Goal: Information Seeking & Learning: Learn about a topic

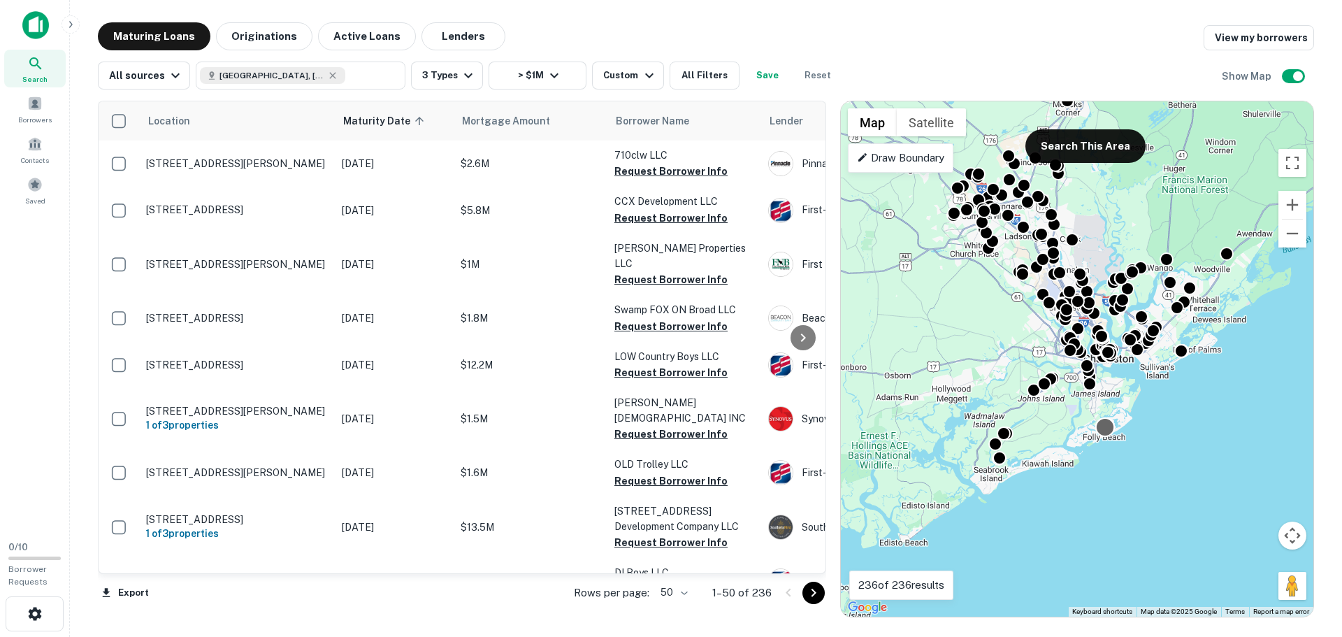
click at [1102, 432] on div at bounding box center [1105, 427] width 20 height 20
click at [1108, 433] on div at bounding box center [1105, 427] width 20 height 20
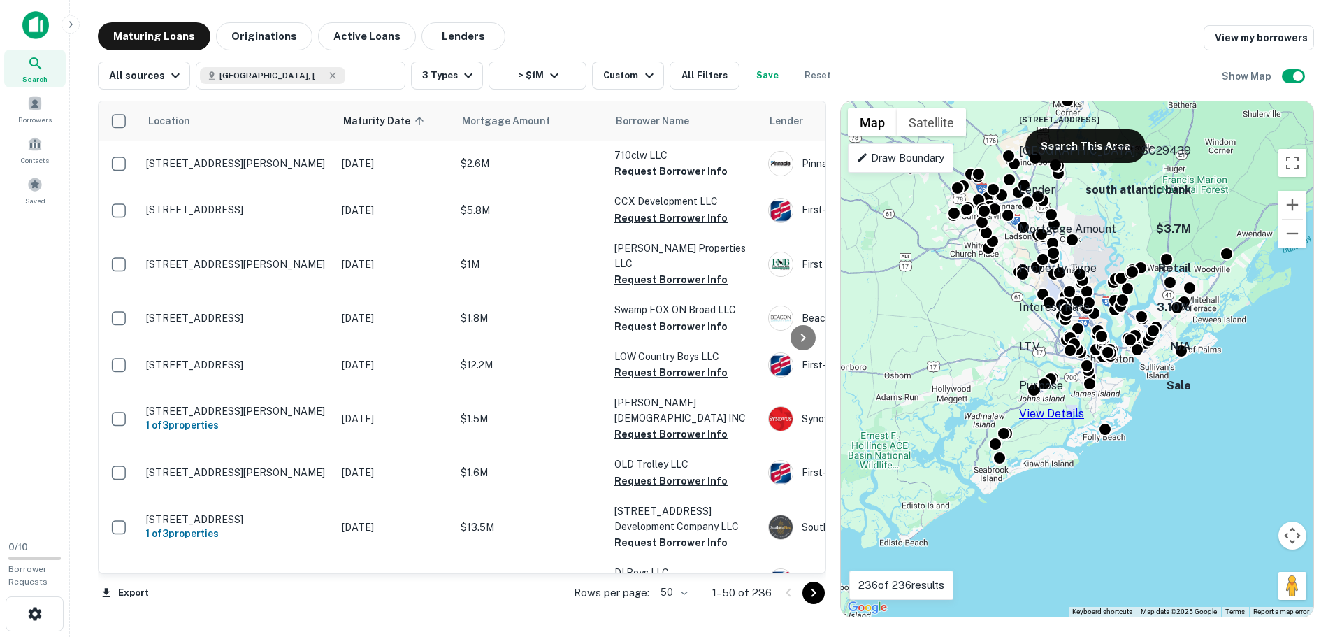
click at [1117, 125] on h6 "115 E Arctic Avenue Ave" at bounding box center [1105, 119] width 172 height 11
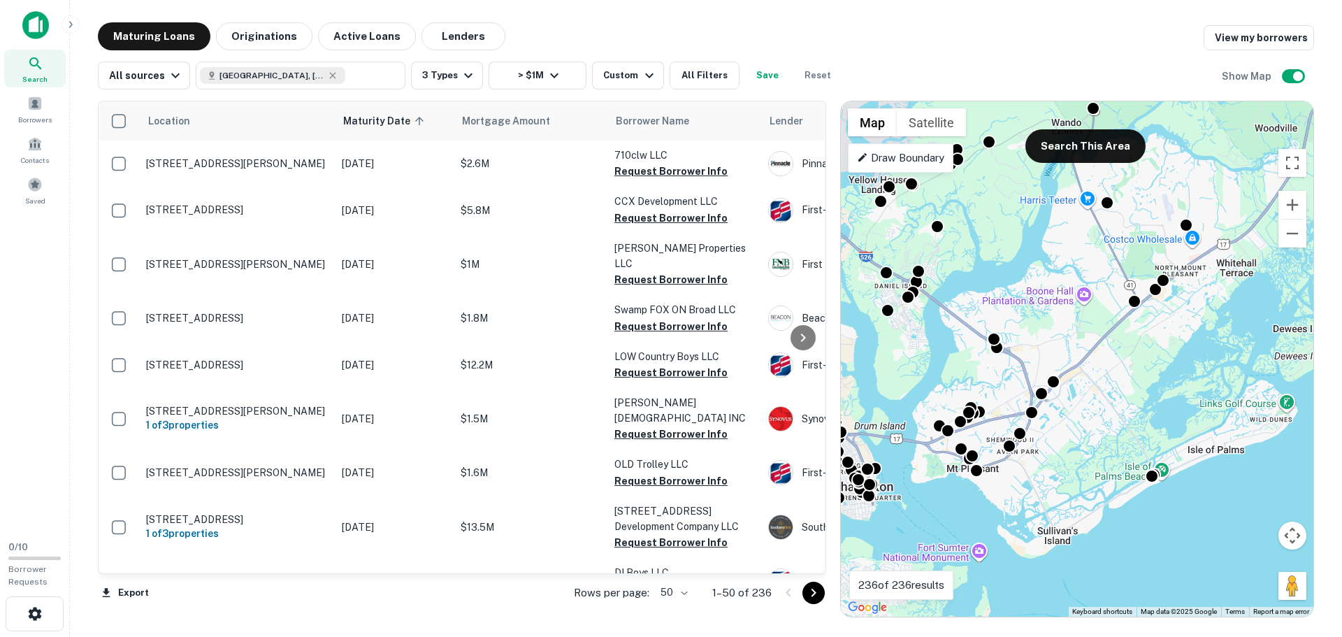
drag, startPoint x: 1145, startPoint y: 364, endPoint x: 1092, endPoint y: 570, distance: 212.3
click at [1092, 570] on div "To activate drag with keyboard, press Alt + Enter. Once in keyboard drag state,…" at bounding box center [1077, 358] width 473 height 515
click at [954, 127] on button "Satellite" at bounding box center [931, 122] width 69 height 28
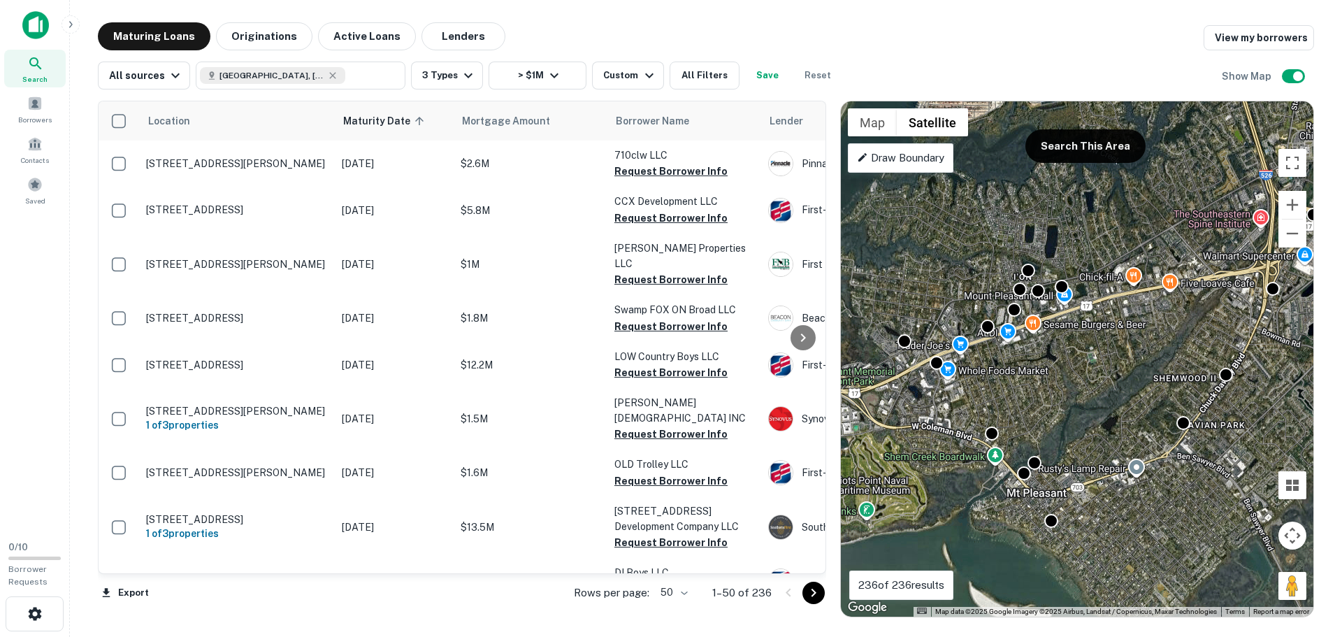
drag, startPoint x: 956, startPoint y: 389, endPoint x: 981, endPoint y: 396, distance: 27.0
click at [981, 396] on div "To activate drag with keyboard, press Alt + Enter. Once in keyboard drag state,…" at bounding box center [1077, 358] width 473 height 515
click at [932, 363] on div at bounding box center [937, 360] width 20 height 20
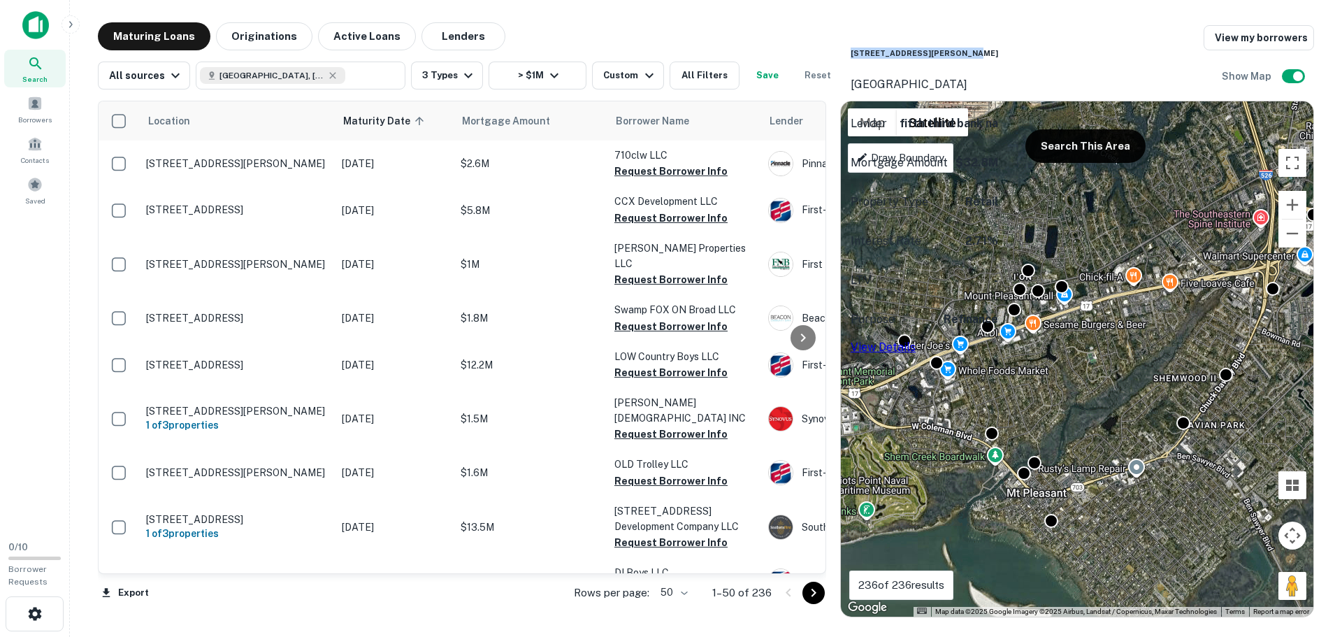
drag, startPoint x: 923, startPoint y: 161, endPoint x: 891, endPoint y: 147, distance: 35.1
click at [891, 104] on div "927 Houston Northcutt Blvd Mount Pleasant, SC29464" at bounding box center [924, 67] width 147 height 74
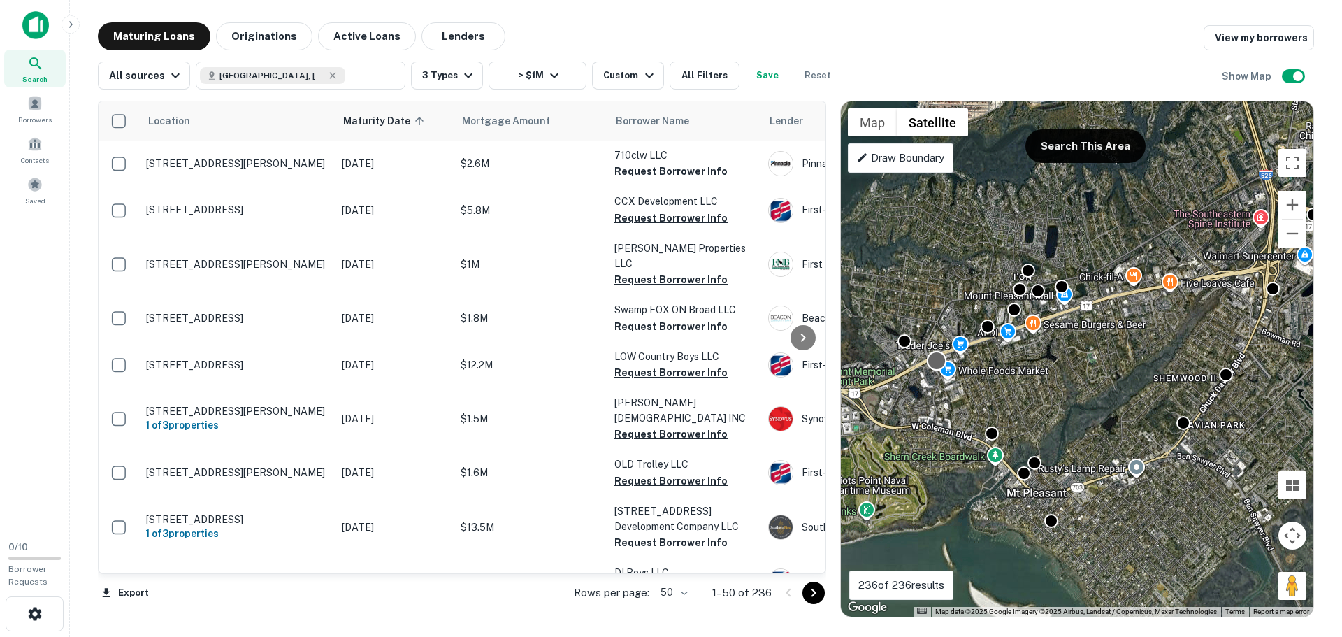
click at [935, 365] on div at bounding box center [937, 360] width 20 height 20
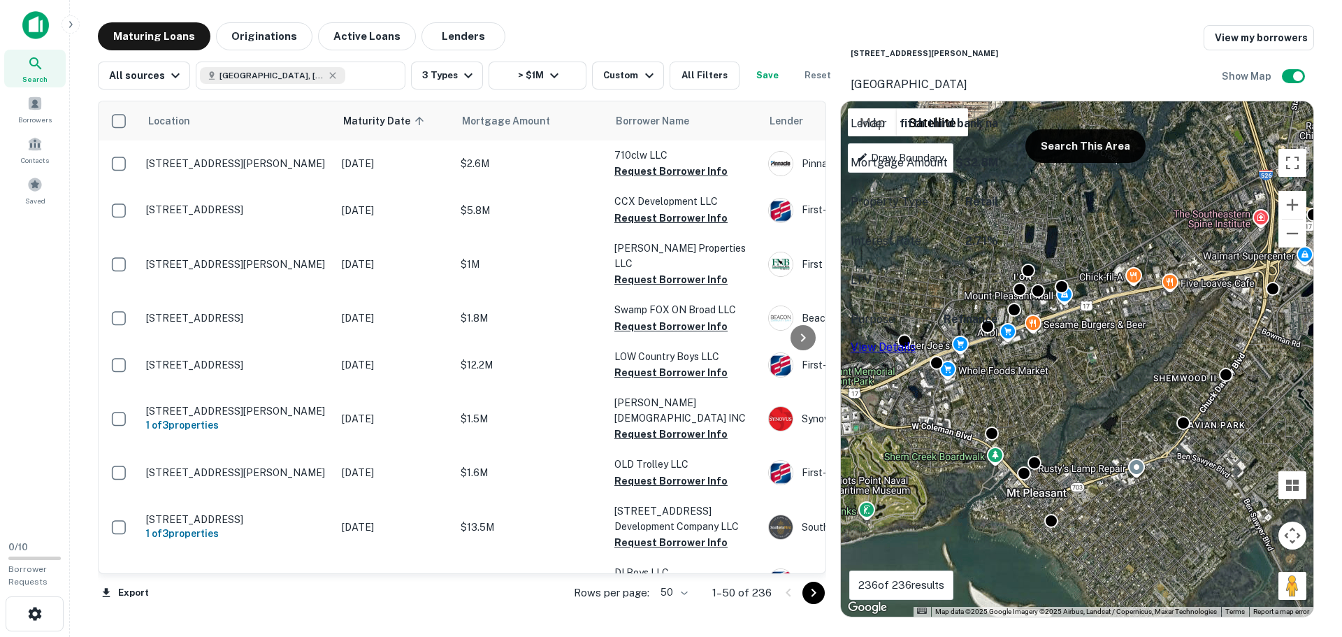
drag, startPoint x: 949, startPoint y: 197, endPoint x: 995, endPoint y: 201, distance: 46.3
click at [995, 132] on p "fifth third bank na" at bounding box center [949, 123] width 99 height 17
click at [916, 340] on link "View Details" at bounding box center [883, 346] width 65 height 13
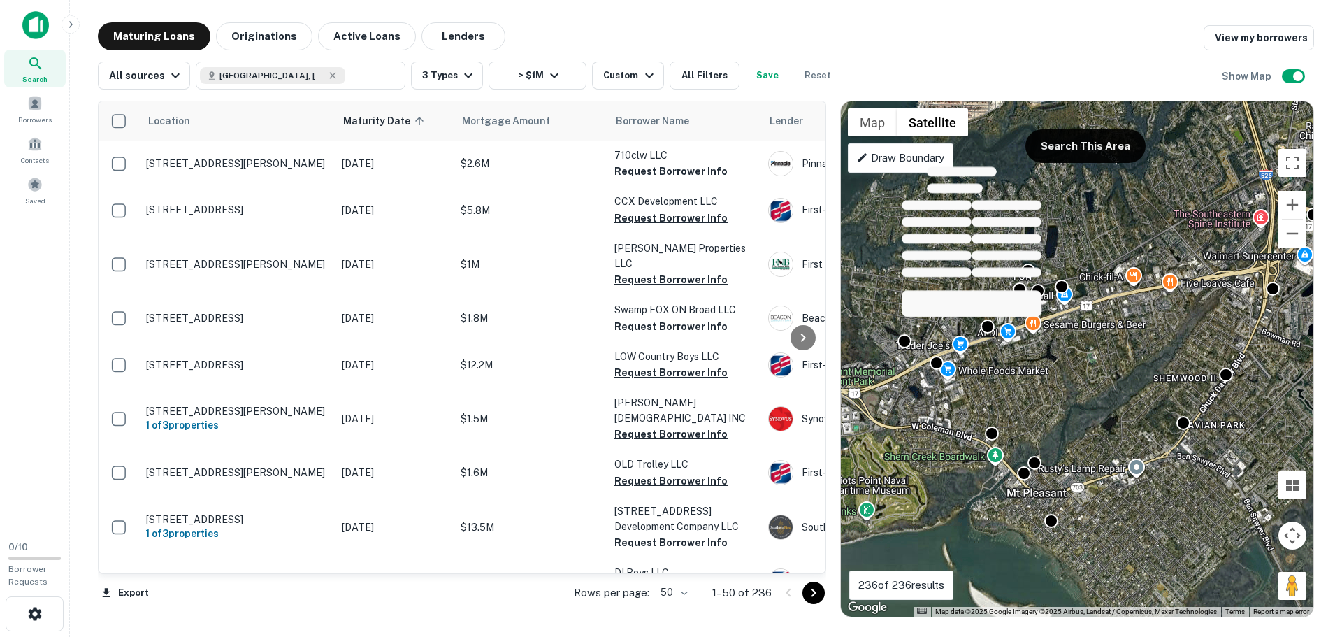
click at [988, 324] on div at bounding box center [972, 244] width 140 height 162
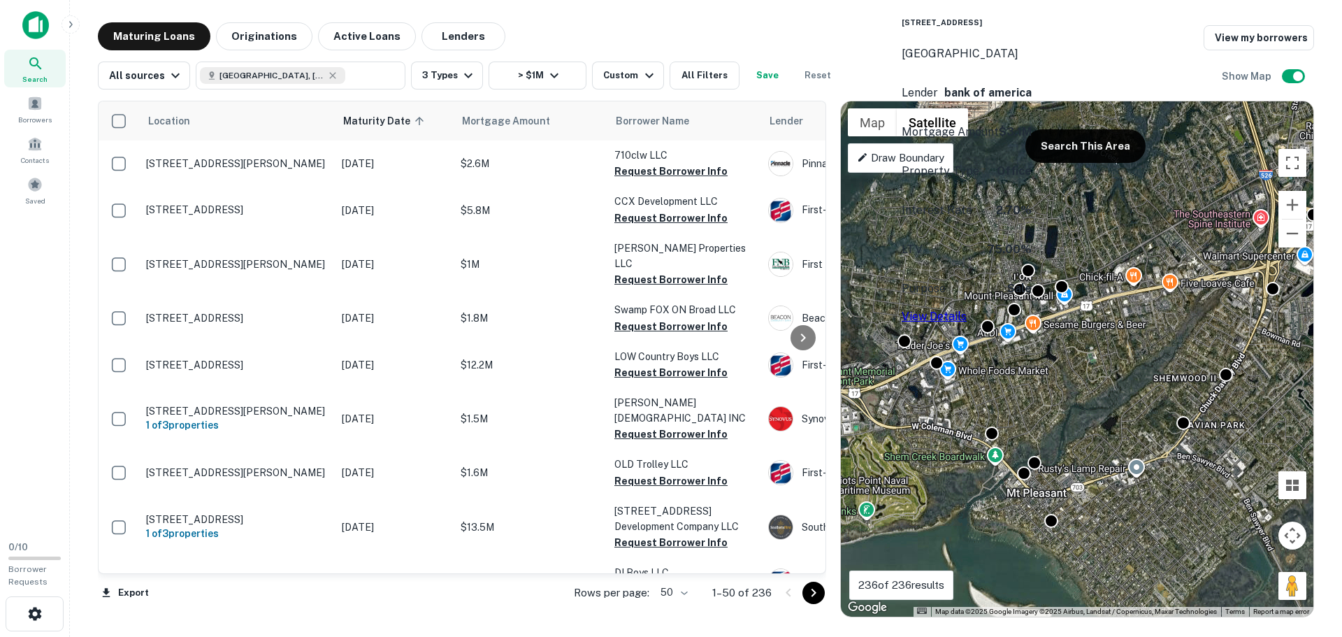
click at [990, 323] on div "1021 Ewall St Mount Pleasant, SC29464 Lender bank of america Mortgage Amount $3…" at bounding box center [967, 162] width 130 height 326
click at [1055, 367] on div "To activate drag with keyboard, press Alt + Enter. Once in keyboard drag state,…" at bounding box center [1077, 358] width 473 height 515
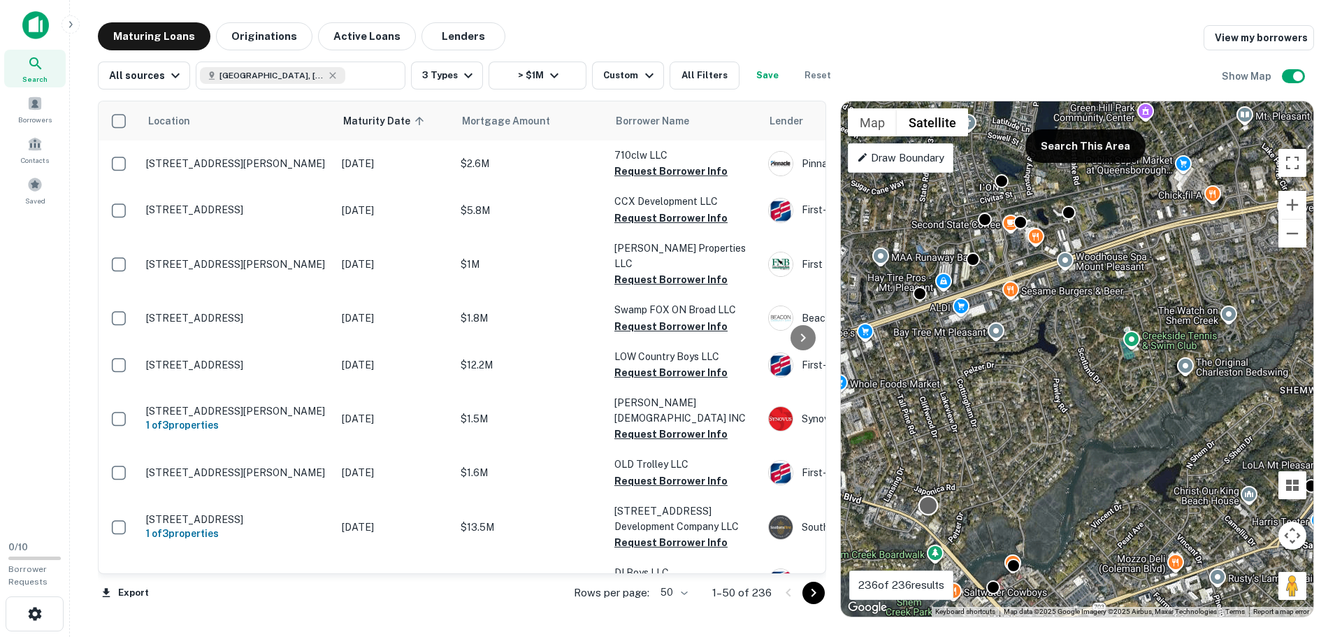
click at [930, 509] on div at bounding box center [929, 505] width 20 height 20
click at [929, 508] on div at bounding box center [929, 505] width 20 height 20
click at [1008, 289] on h6 "122 Coleman Blvd" at bounding box center [980, 283] width 147 height 11
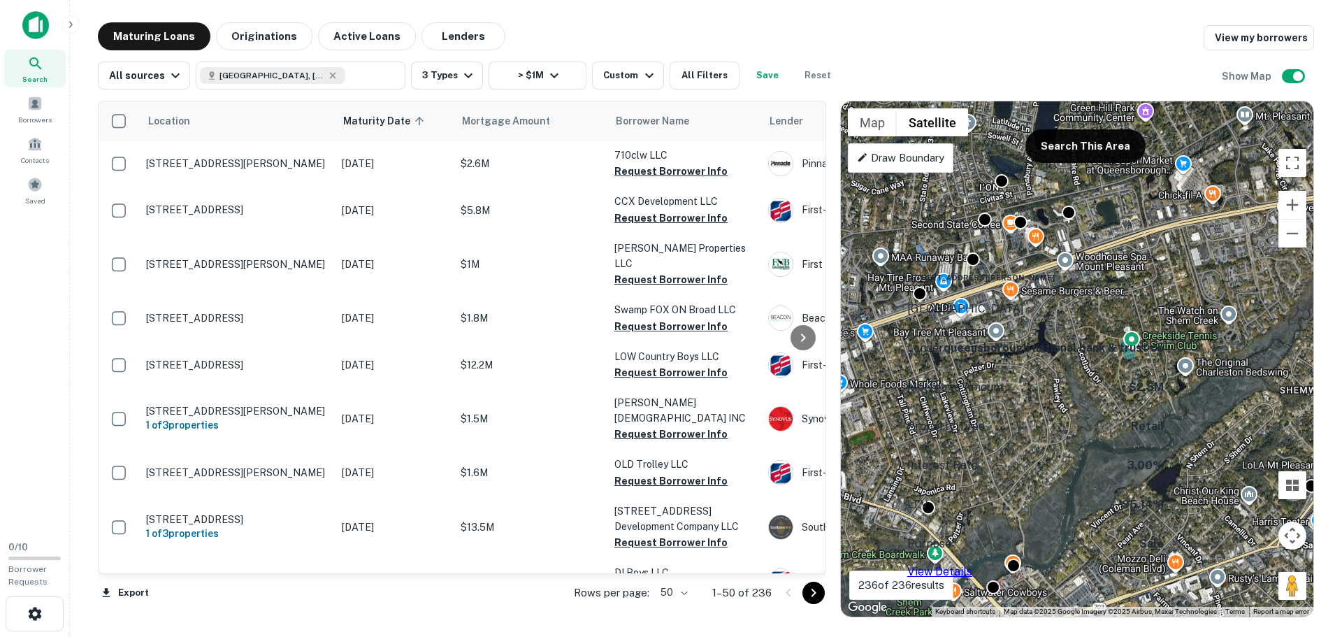
click at [972, 565] on link "View Details" at bounding box center [939, 571] width 65 height 13
click at [1016, 566] on div at bounding box center [1014, 563] width 20 height 20
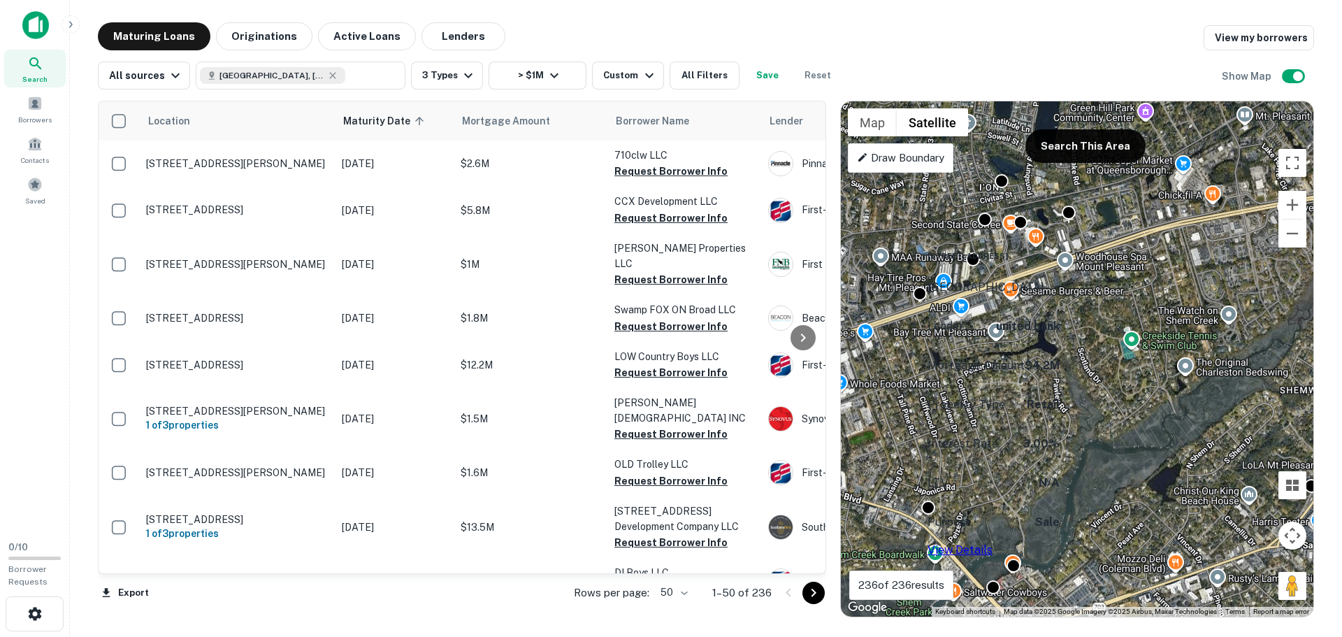
click at [1005, 261] on h6 "508 Mill St" at bounding box center [986, 255] width 117 height 11
click at [1015, 562] on div at bounding box center [1014, 563] width 20 height 20
click at [993, 543] on link "View Details" at bounding box center [960, 549] width 65 height 13
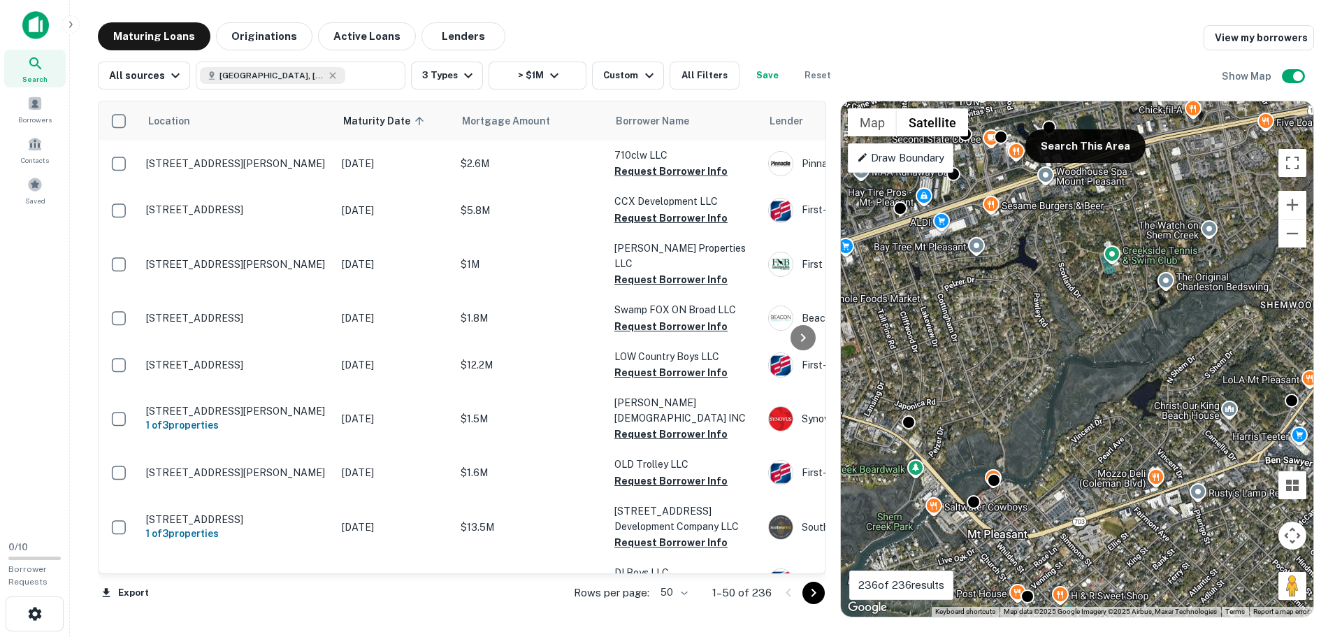
drag, startPoint x: 1123, startPoint y: 412, endPoint x: 1110, endPoint y: 342, distance: 71.0
click at [1110, 342] on div "To activate drag with keyboard, press Alt + Enter. Once in keyboard drag state,…" at bounding box center [1077, 358] width 473 height 515
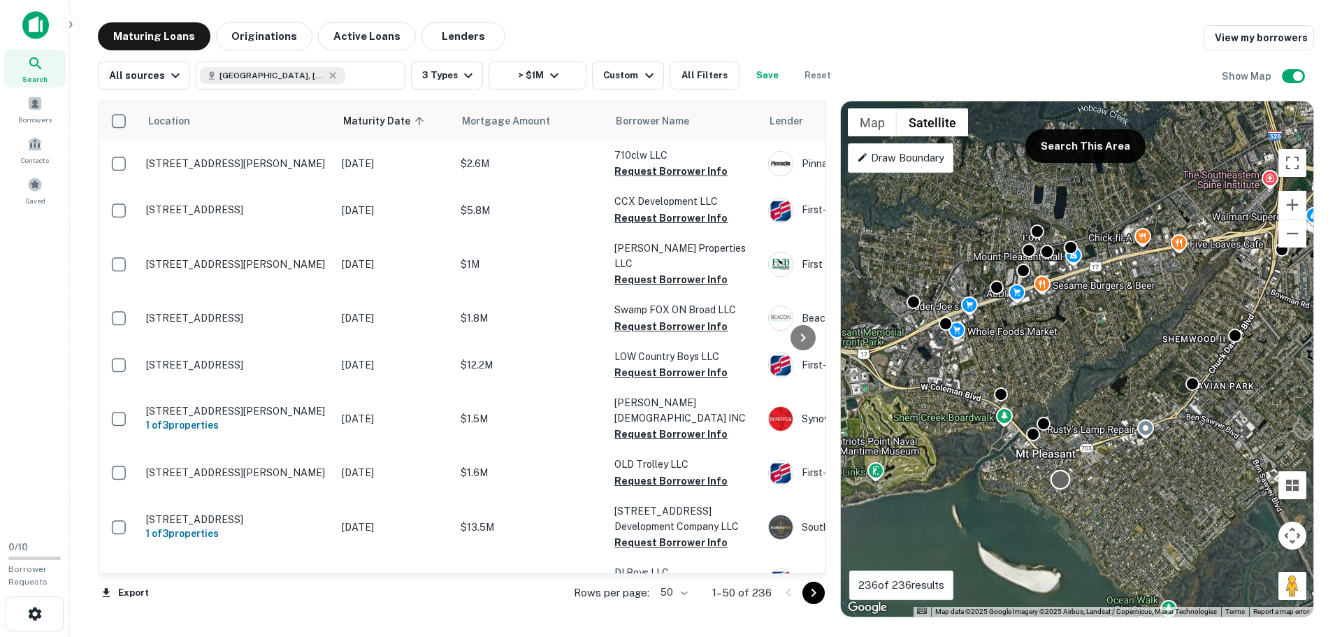
click at [1057, 480] on div at bounding box center [1061, 479] width 20 height 20
click at [1190, 386] on div at bounding box center [1193, 381] width 20 height 20
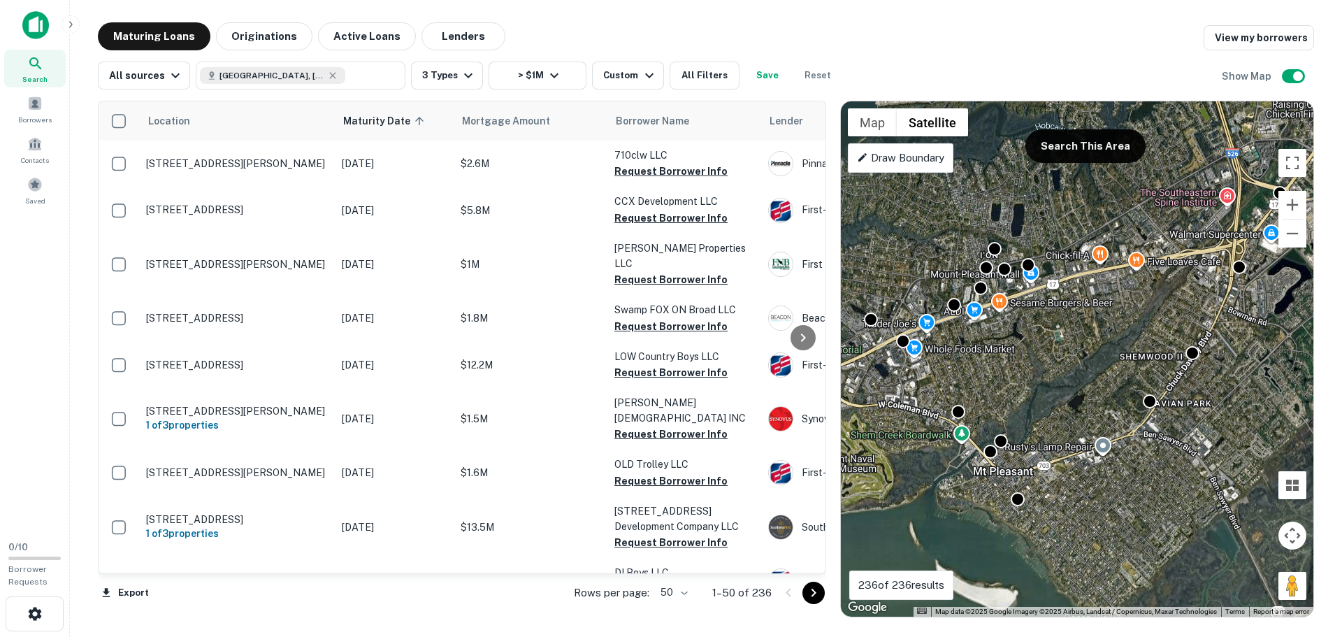
drag, startPoint x: 1239, startPoint y: 394, endPoint x: 1176, endPoint y: 451, distance: 84.6
click at [1176, 451] on div "To activate drag with keyboard, press Alt + Enter. Once in keyboard drag state,…" at bounding box center [1077, 358] width 473 height 515
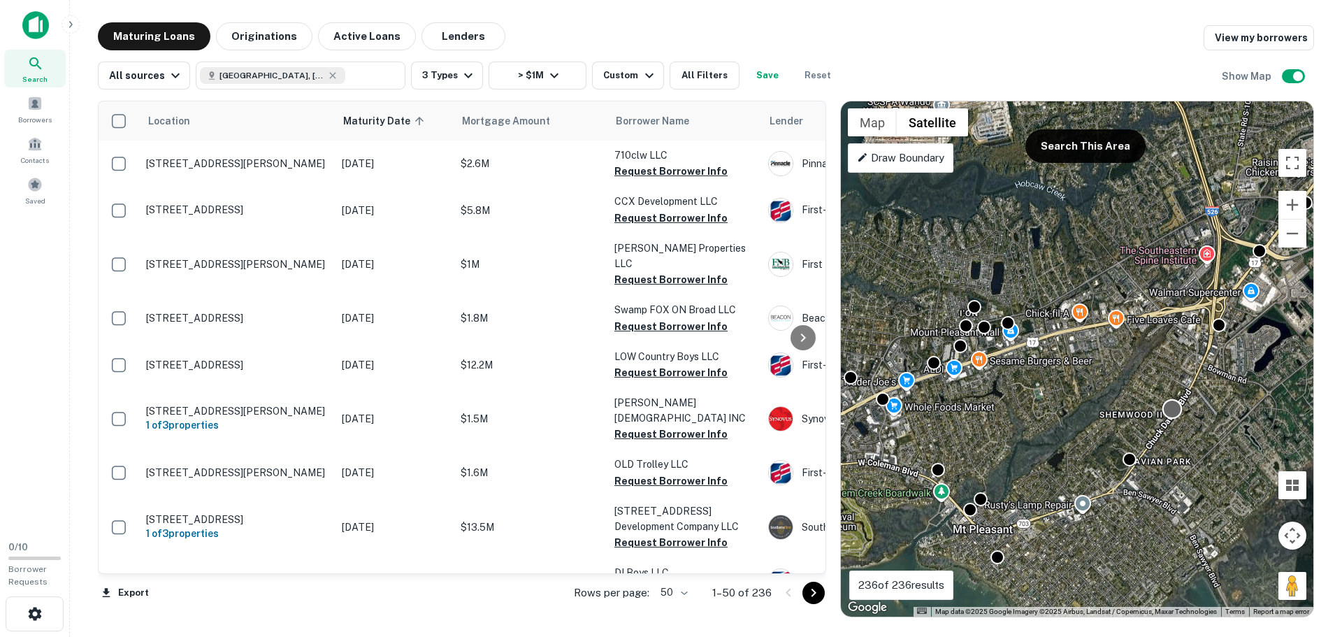
click at [1175, 417] on div at bounding box center [1173, 408] width 20 height 20
click at [1219, 326] on div at bounding box center [1219, 322] width 20 height 20
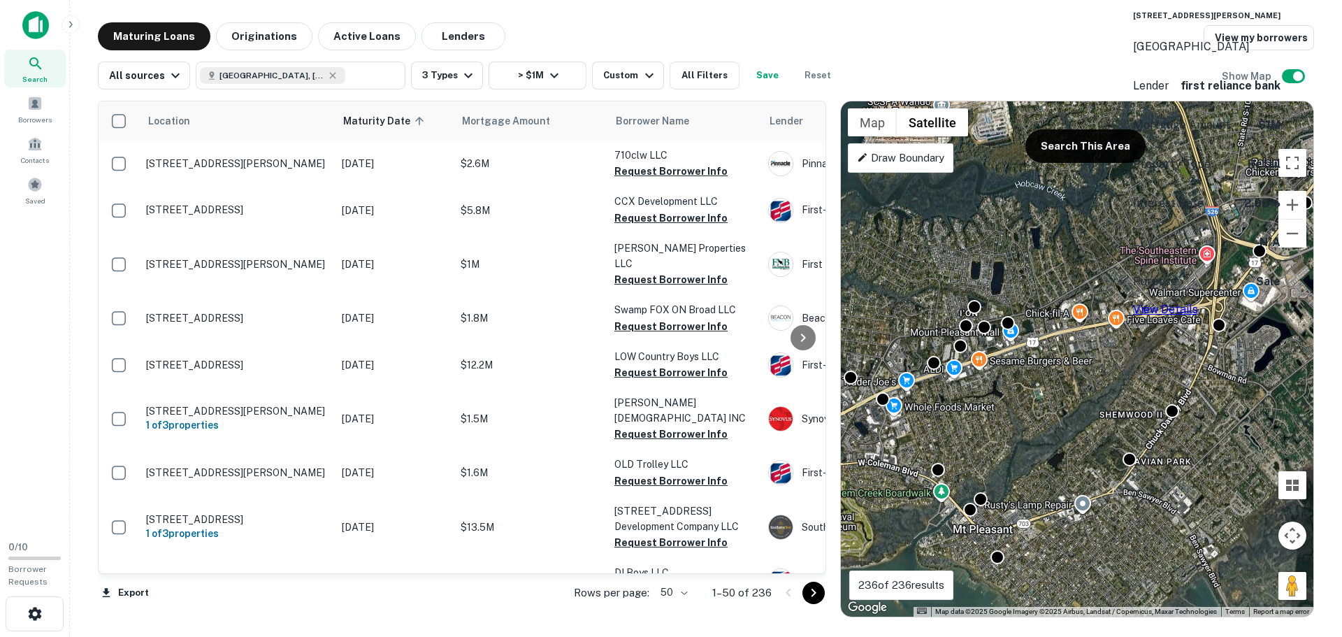
click at [1198, 303] on link "View Details" at bounding box center [1165, 309] width 65 height 13
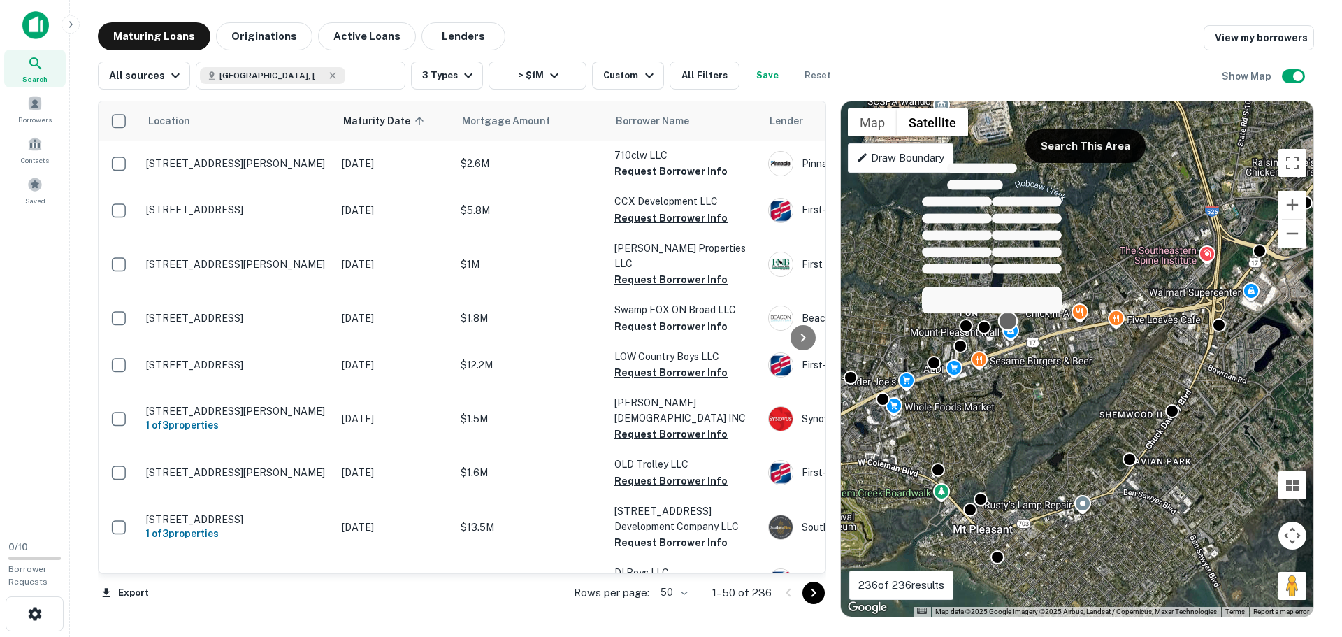
click at [1008, 322] on div at bounding box center [1008, 320] width 20 height 20
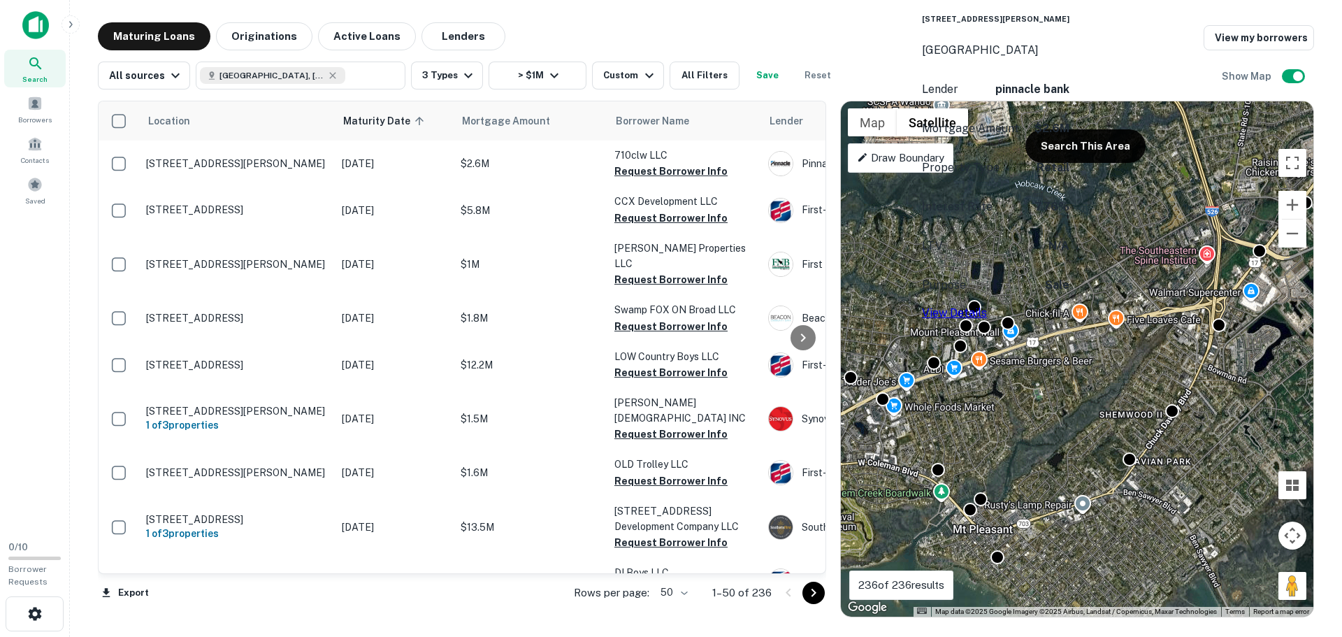
click at [999, 24] on h6 "710 Johnnie Dodds Blvd" at bounding box center [995, 18] width 147 height 11
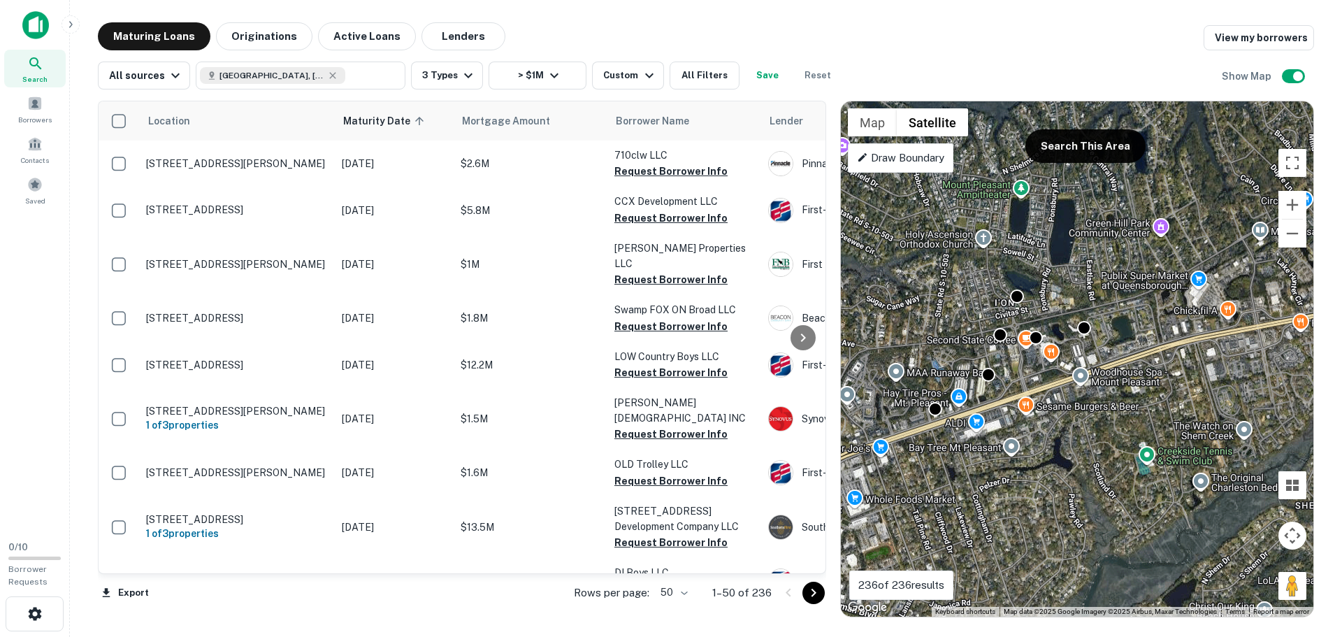
drag, startPoint x: 1002, startPoint y: 359, endPoint x: 1077, endPoint y: 368, distance: 75.3
click at [1077, 368] on div "To activate drag with keyboard, press Alt + Enter. Once in keyboard drag state,…" at bounding box center [1077, 358] width 473 height 515
click at [987, 375] on div at bounding box center [989, 372] width 20 height 20
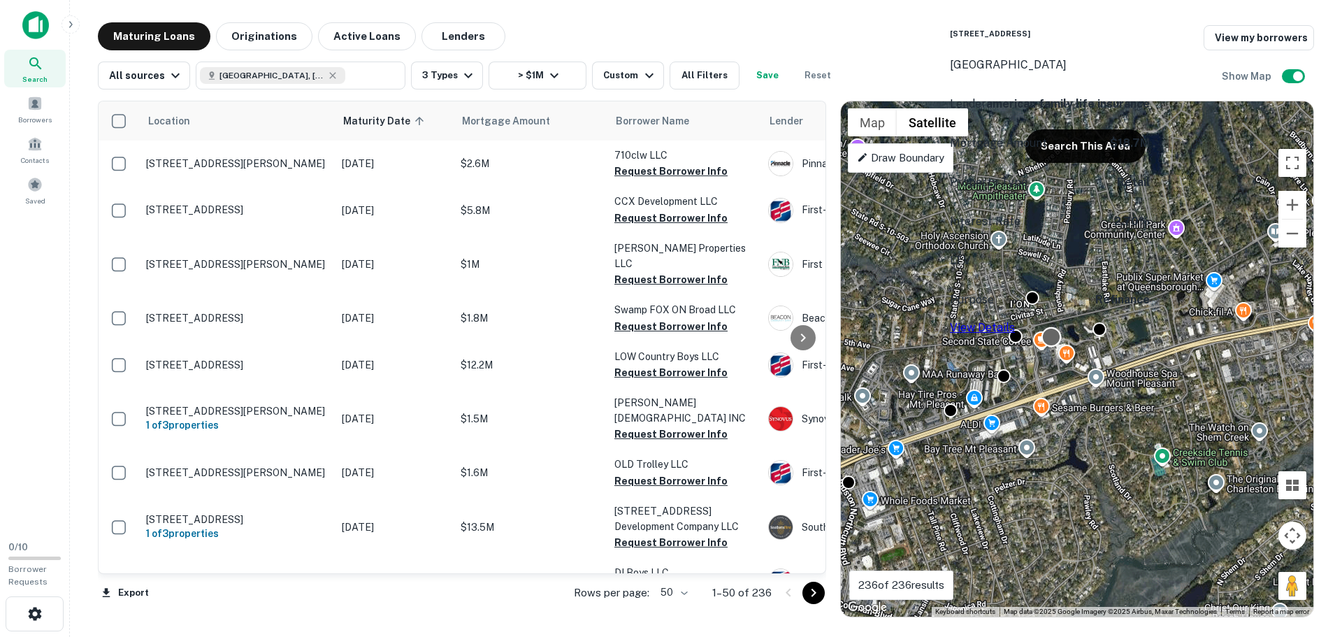
drag, startPoint x: 1032, startPoint y: 336, endPoint x: 1049, endPoint y: 338, distance: 17.5
click at [1049, 338] on div at bounding box center [1052, 336] width 20 height 20
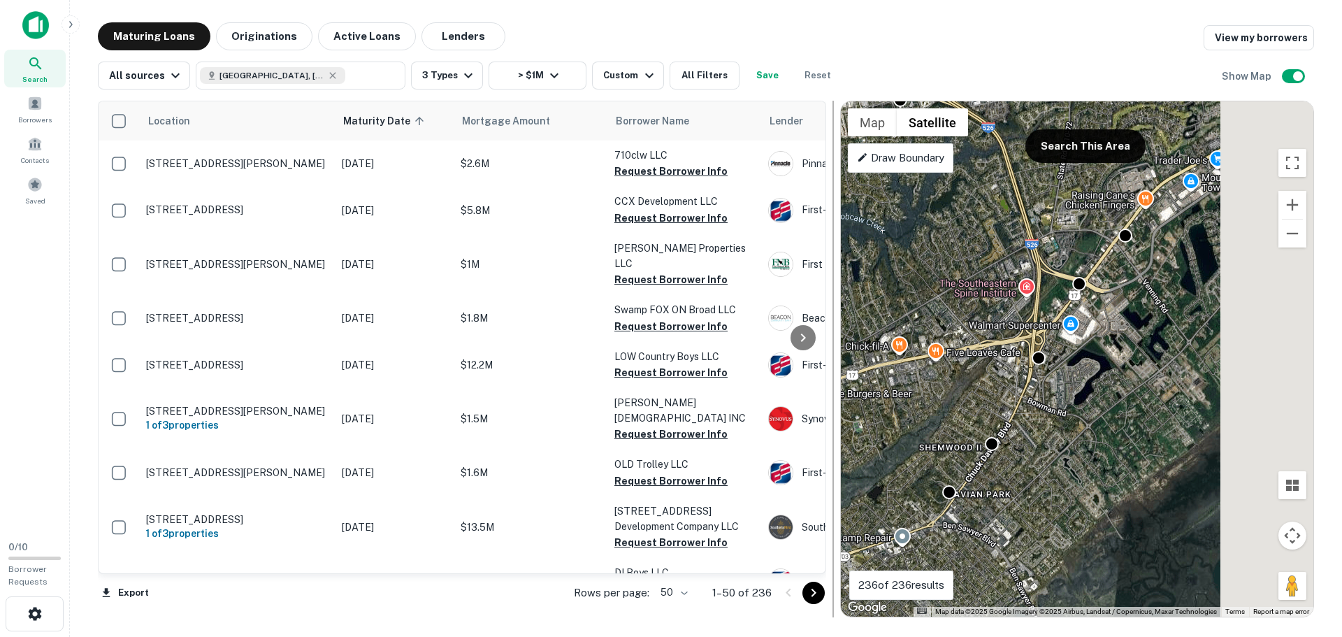
drag, startPoint x: 1104, startPoint y: 402, endPoint x: 833, endPoint y: 394, distance: 271.4
click at [833, 394] on div "Location Maturity Date sorted ascending Mortgage Amount Borrower Name Lender Pu…" at bounding box center [706, 353] width 1216 height 528
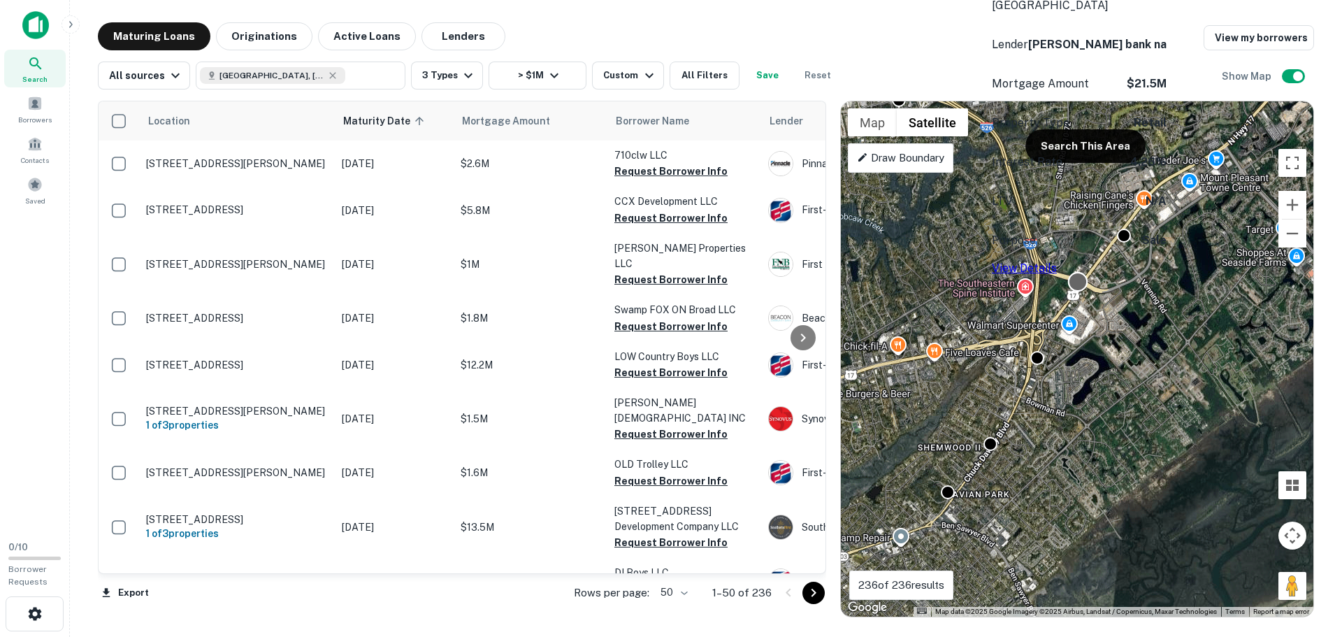
click at [1079, 283] on div at bounding box center [1078, 281] width 20 height 20
click at [1057, 261] on link "View Details" at bounding box center [1024, 267] width 65 height 13
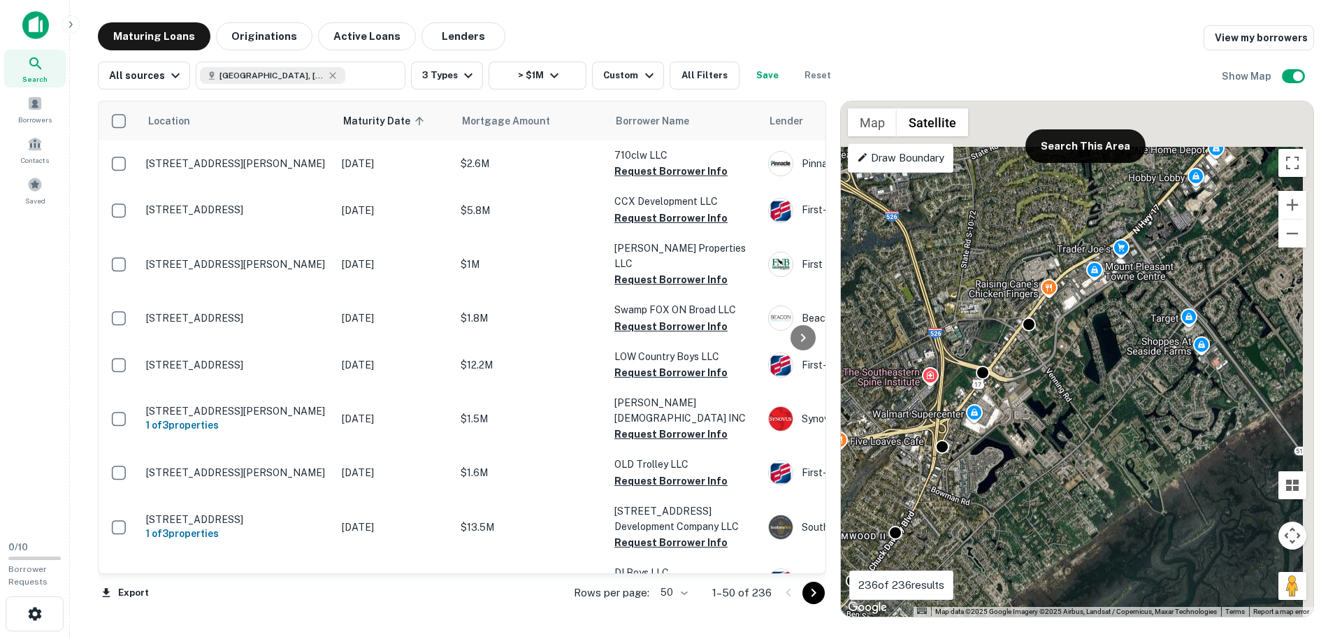
drag, startPoint x: 1208, startPoint y: 227, endPoint x: 1094, endPoint y: 329, distance: 152.5
click at [1094, 329] on div "To activate drag with keyboard, press Alt + Enter. Once in keyboard drag state,…" at bounding box center [1077, 358] width 473 height 515
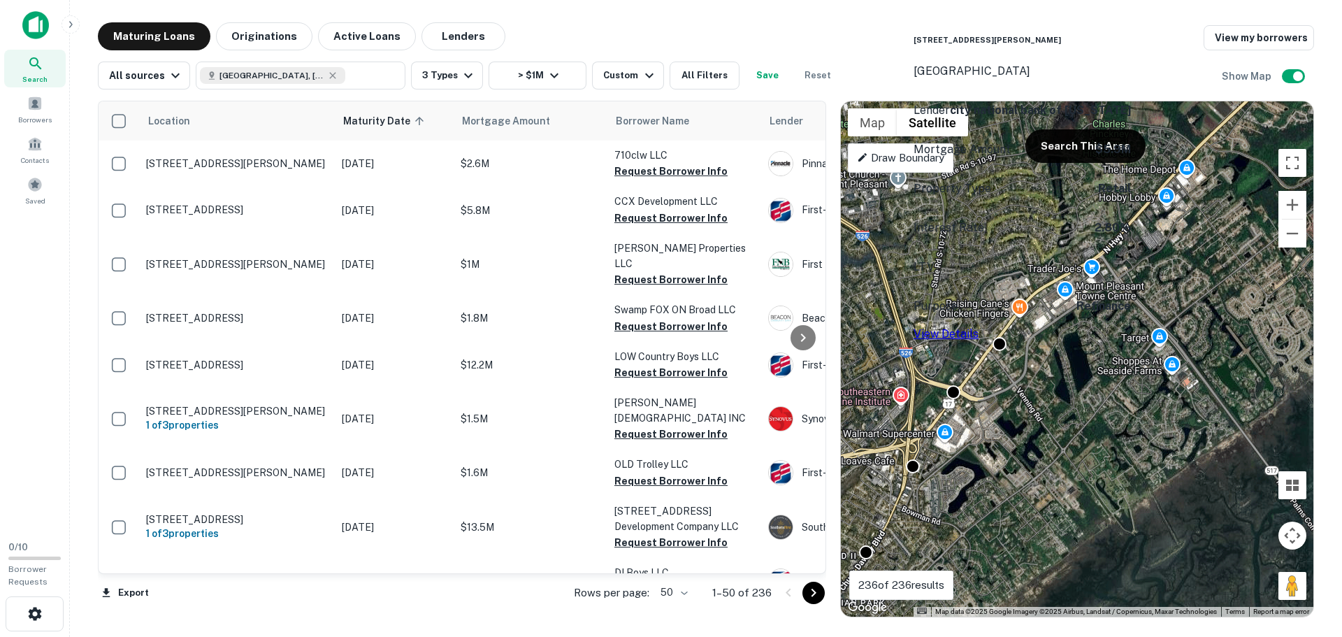
click at [979, 327] on link "View Details" at bounding box center [946, 333] width 65 height 13
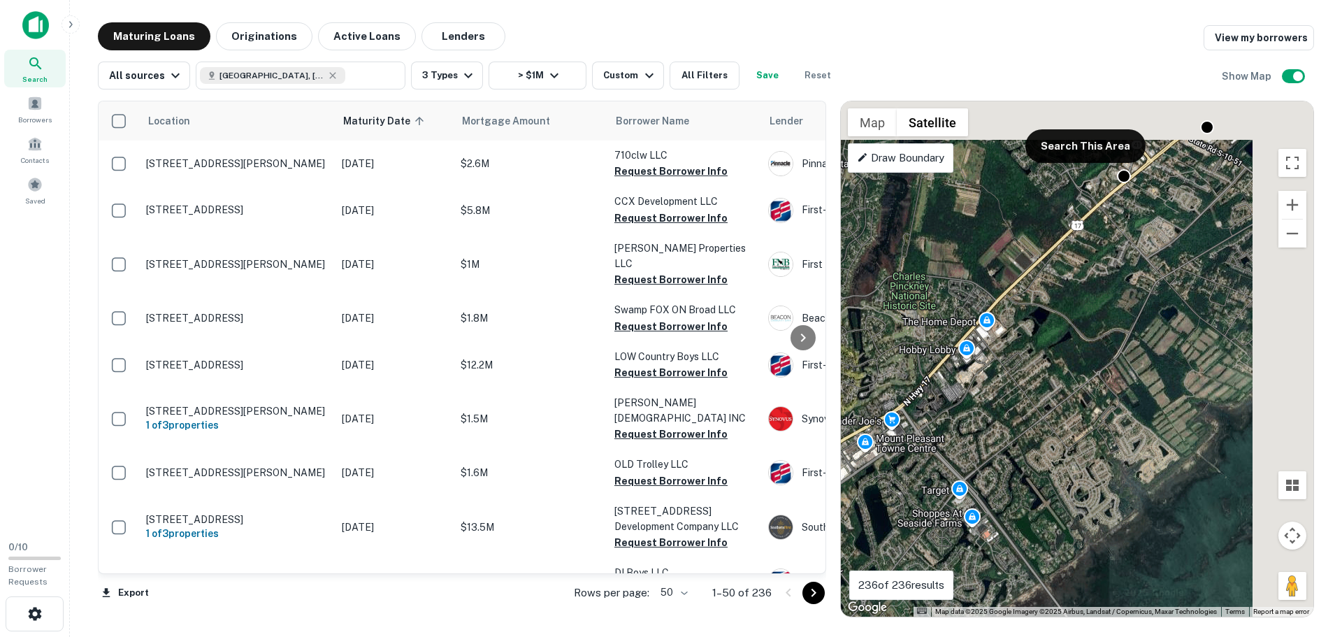
drag, startPoint x: 1171, startPoint y: 282, endPoint x: 988, endPoint y: 422, distance: 229.9
click at [989, 422] on div "To activate drag with keyboard, press Alt + Enter. Once in keyboard drag state,…" at bounding box center [1077, 358] width 473 height 515
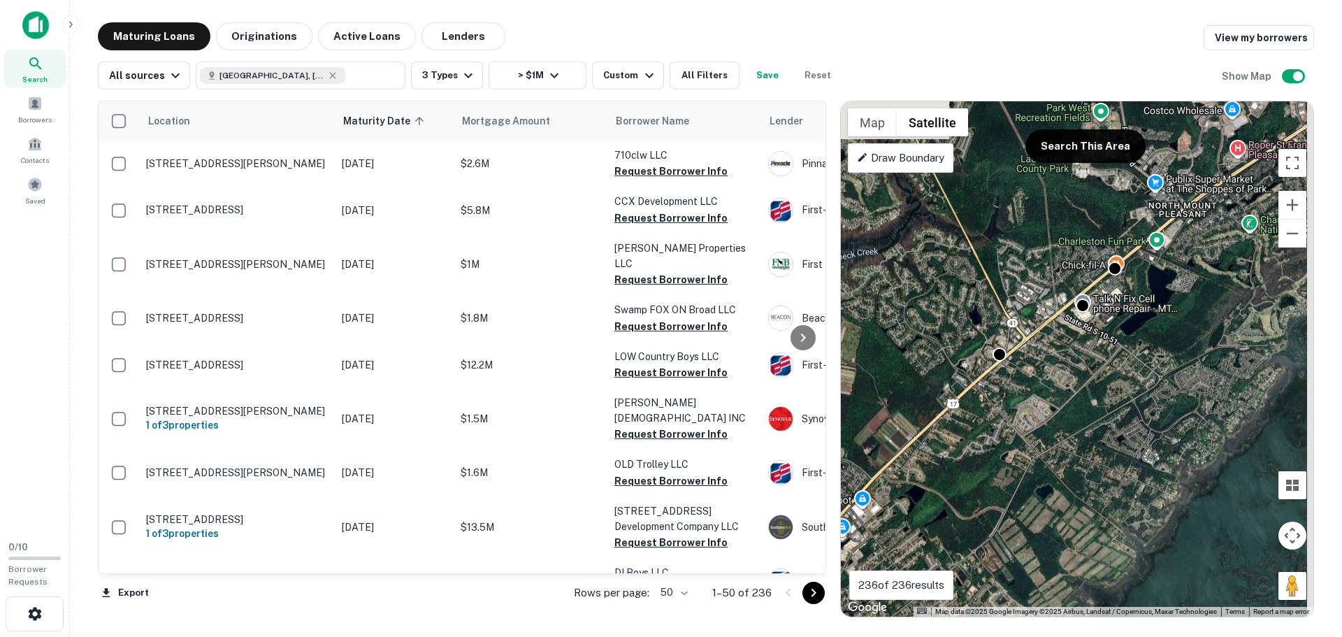
drag, startPoint x: 1128, startPoint y: 278, endPoint x: 1010, endPoint y: 449, distance: 207.7
click at [1010, 449] on div "To activate drag with keyboard, press Alt + Enter. Once in keyboard drag state,…" at bounding box center [1077, 358] width 473 height 515
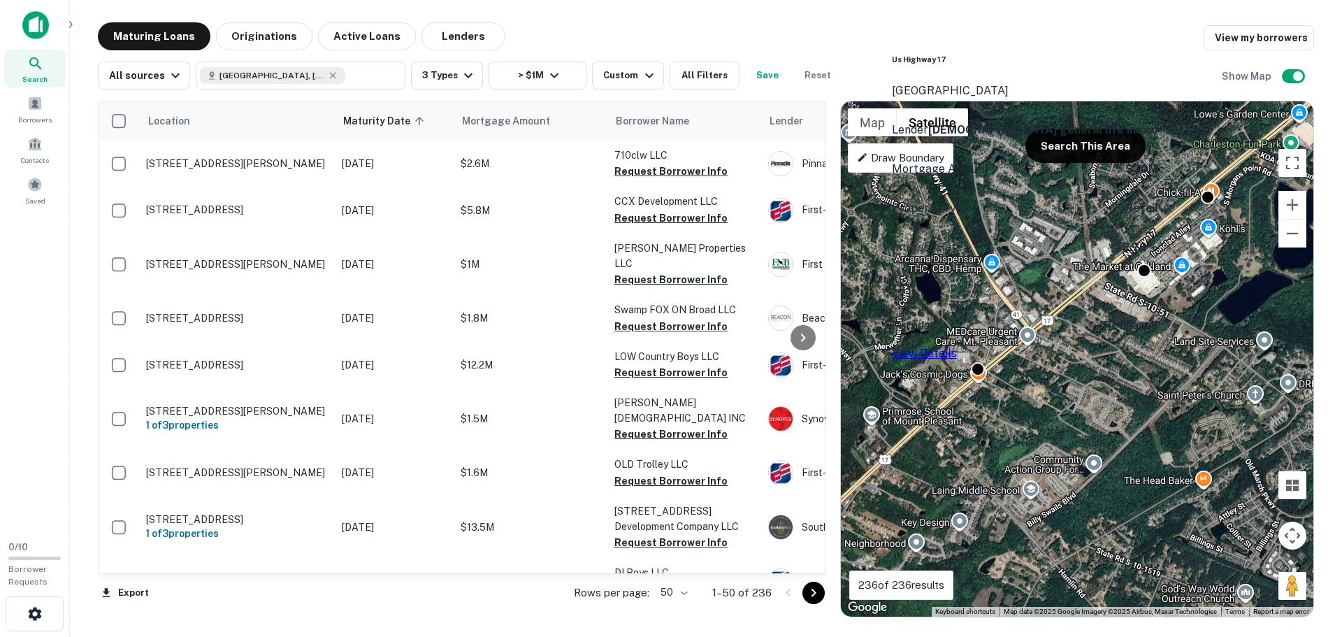
click at [957, 347] on link "View Details" at bounding box center [924, 353] width 65 height 13
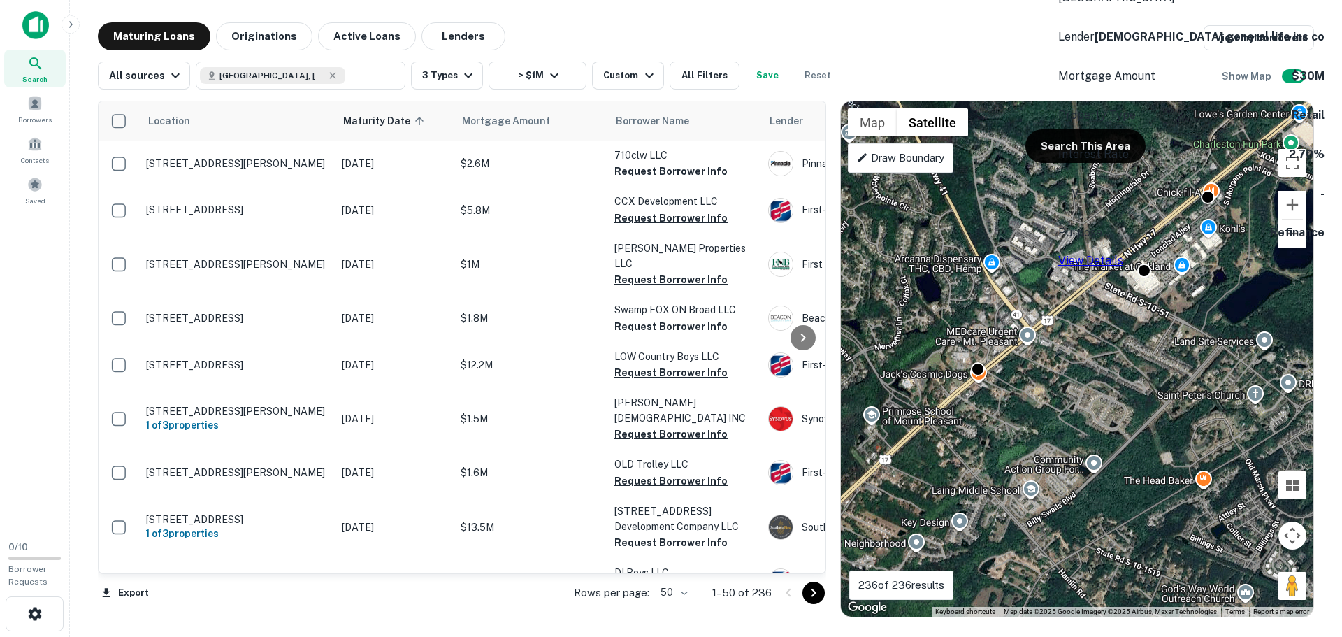
click at [1144, 268] on div "3000 Proprietors Pl Mount Pleasant, SC29466 Lender american general life ins co…" at bounding box center [1191, 106] width 266 height 326
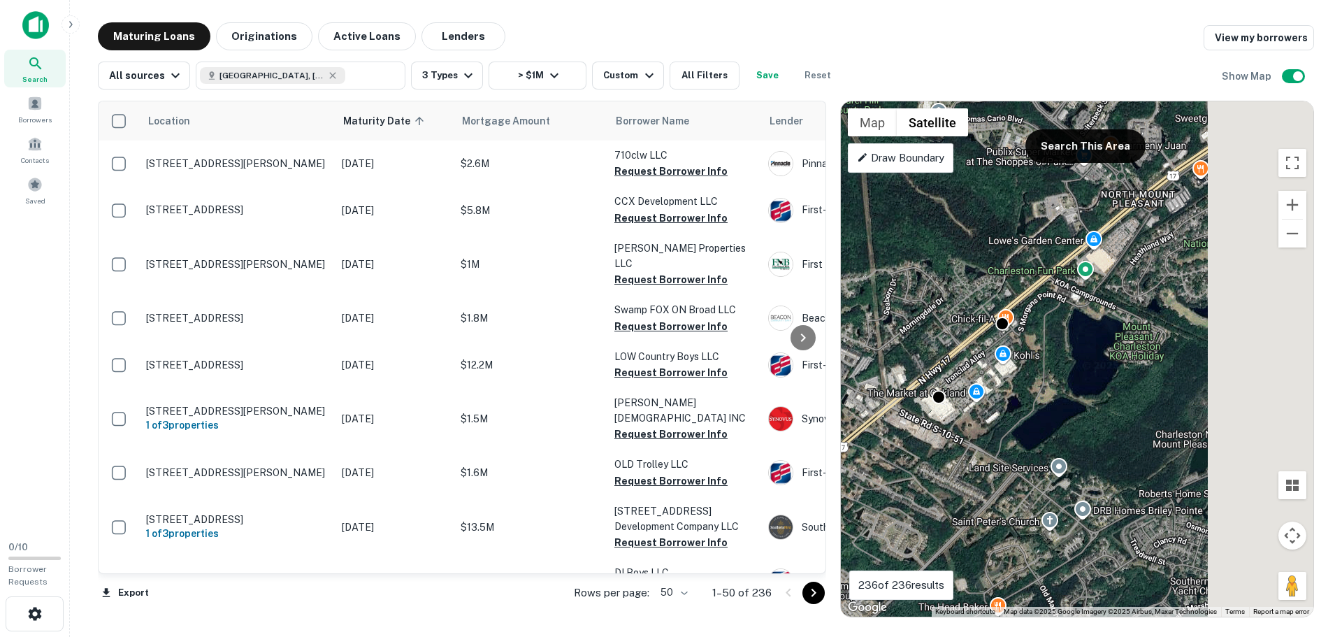
drag, startPoint x: 1229, startPoint y: 306, endPoint x: 988, endPoint y: 446, distance: 278.2
click at [988, 446] on div "To activate drag with keyboard, press Alt + Enter. Once in keyboard drag state,…" at bounding box center [1077, 358] width 473 height 515
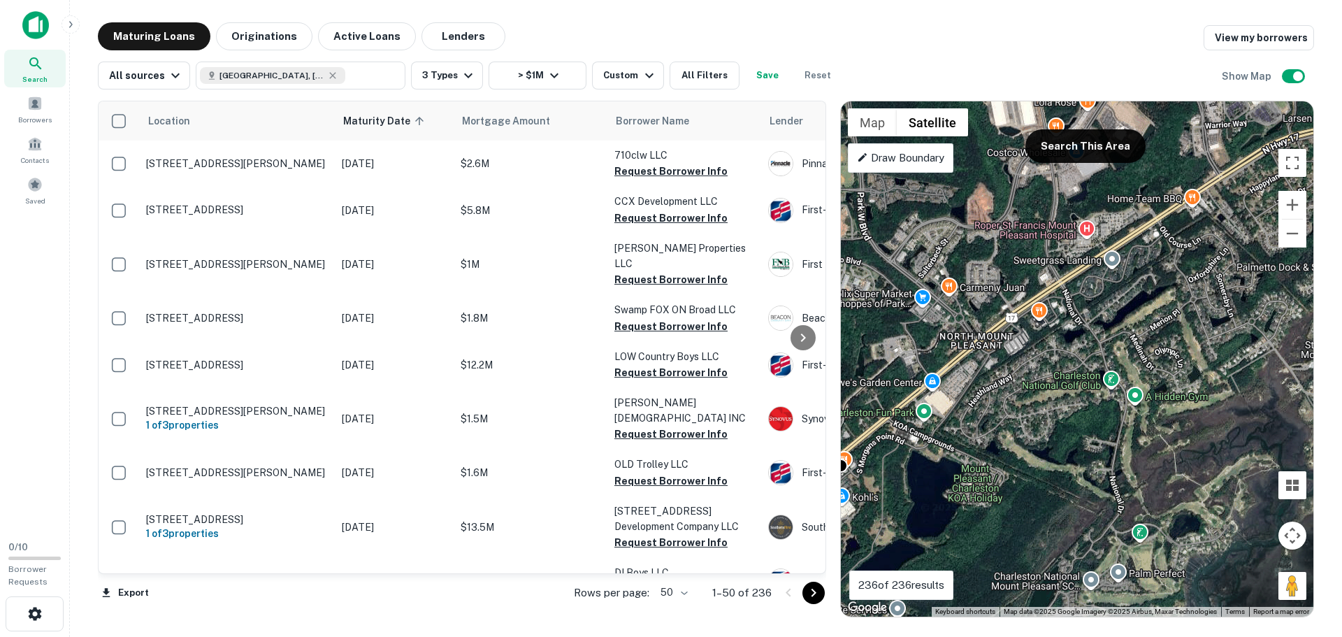
drag, startPoint x: 1178, startPoint y: 236, endPoint x: 986, endPoint y: 399, distance: 252.4
click at [986, 399] on div "To activate drag with keyboard, press Alt + Enter. Once in keyboard drag state,…" at bounding box center [1077, 358] width 473 height 515
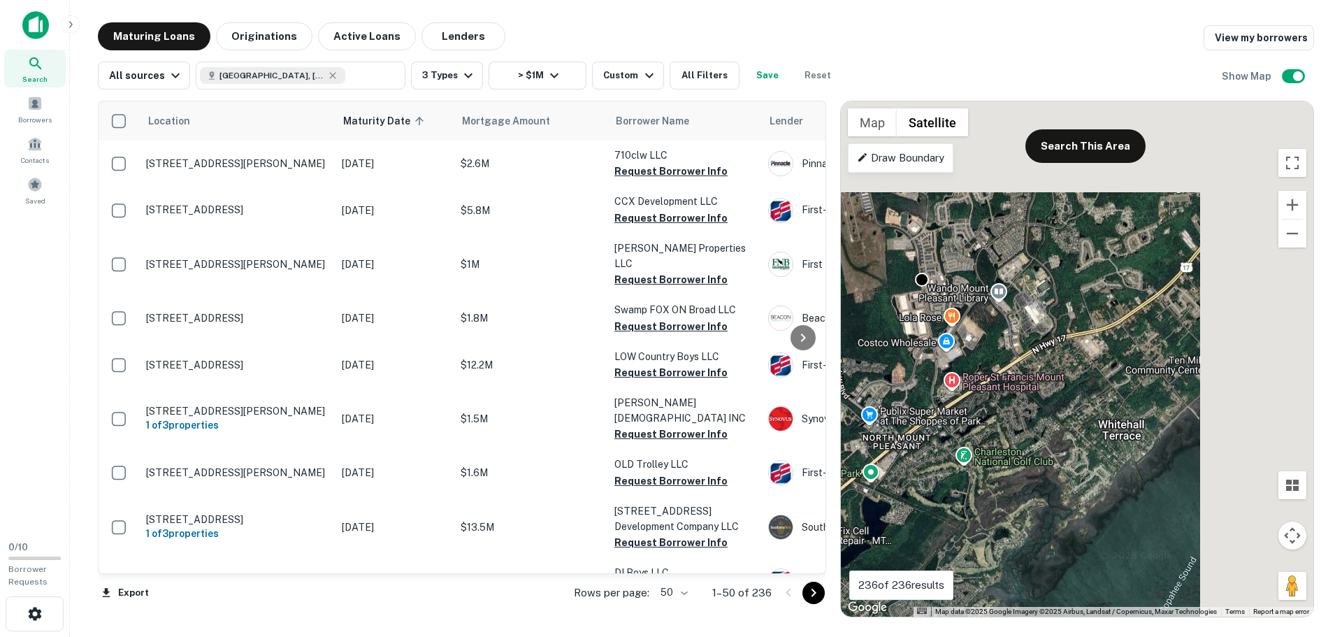
drag, startPoint x: 1043, startPoint y: 374, endPoint x: 1019, endPoint y: 403, distance: 37.8
click at [1019, 403] on div "To activate drag with keyboard, press Alt + Enter. Once in keyboard drag state,…" at bounding box center [1077, 358] width 473 height 515
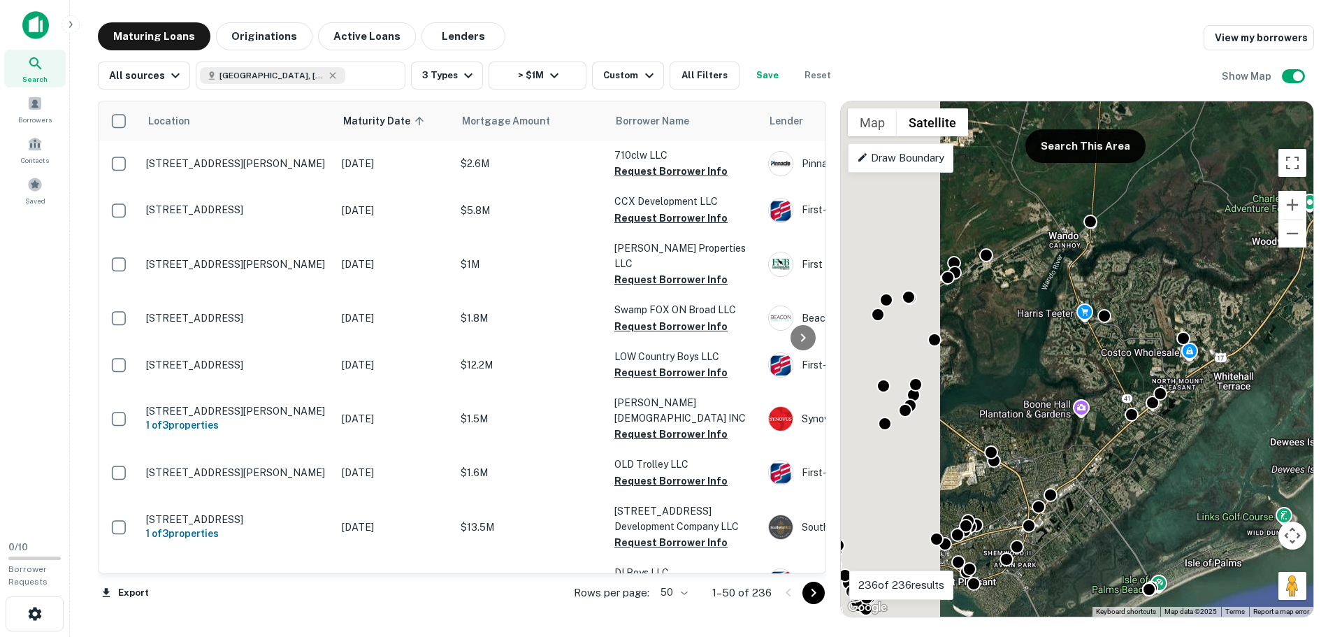
drag, startPoint x: 1044, startPoint y: 273, endPoint x: 1244, endPoint y: 296, distance: 201.9
click at [1244, 296] on div "To activate drag with keyboard, press Alt + Enter. Once in keyboard drag state,…" at bounding box center [1077, 358] width 473 height 515
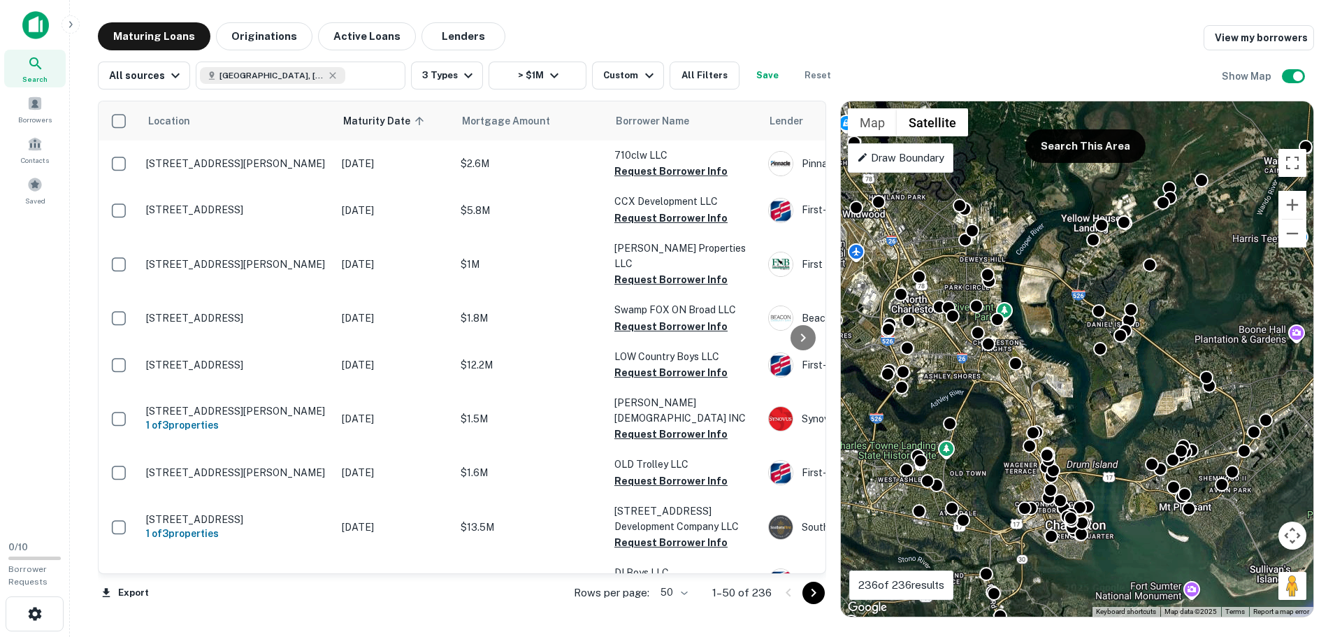
drag, startPoint x: 944, startPoint y: 390, endPoint x: 1117, endPoint y: 307, distance: 192.3
click at [1117, 307] on div "To navigate, press the arrow keys. To activate drag with keyboard, press Alt + …" at bounding box center [1077, 358] width 473 height 515
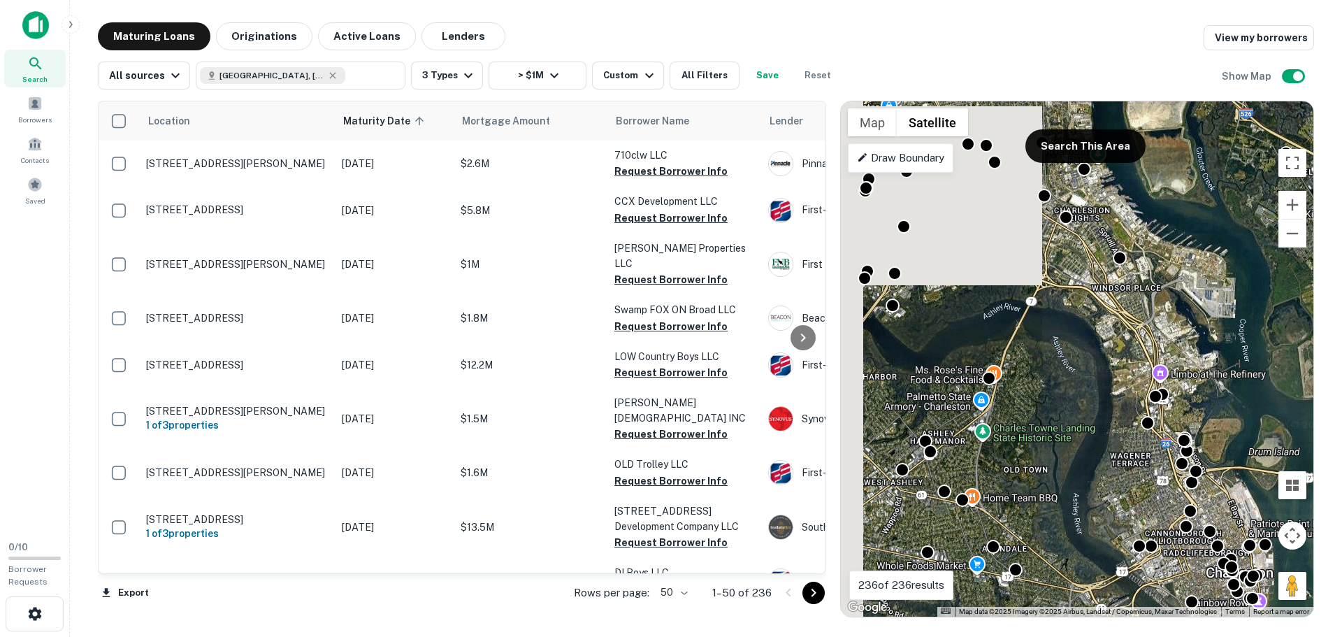
drag, startPoint x: 1042, startPoint y: 378, endPoint x: 1307, endPoint y: 285, distance: 280.1
click at [1307, 285] on div "To activate drag with keyboard, press Alt + Enter. Once in keyboard drag state,…" at bounding box center [1077, 358] width 473 height 515
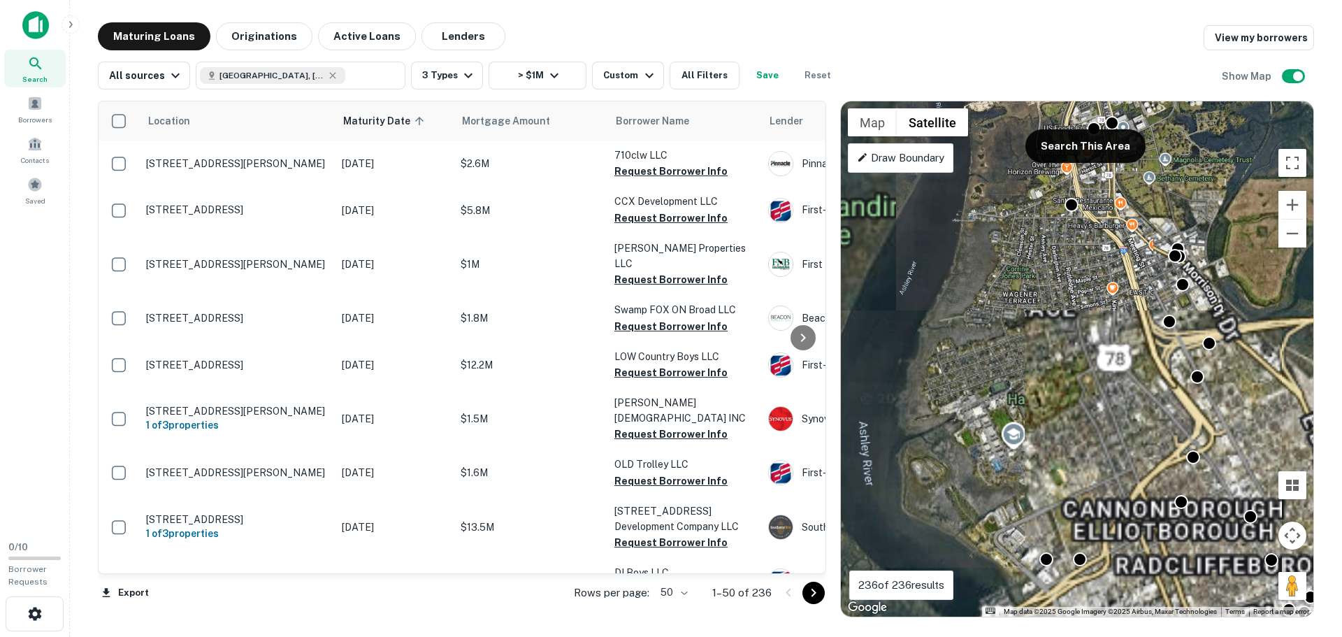
drag, startPoint x: 1047, startPoint y: 233, endPoint x: 1042, endPoint y: 180, distance: 53.4
click at [1042, 180] on div "To activate drag with keyboard, press Alt + Enter. Once in keyboard drag state,…" at bounding box center [1077, 358] width 473 height 515
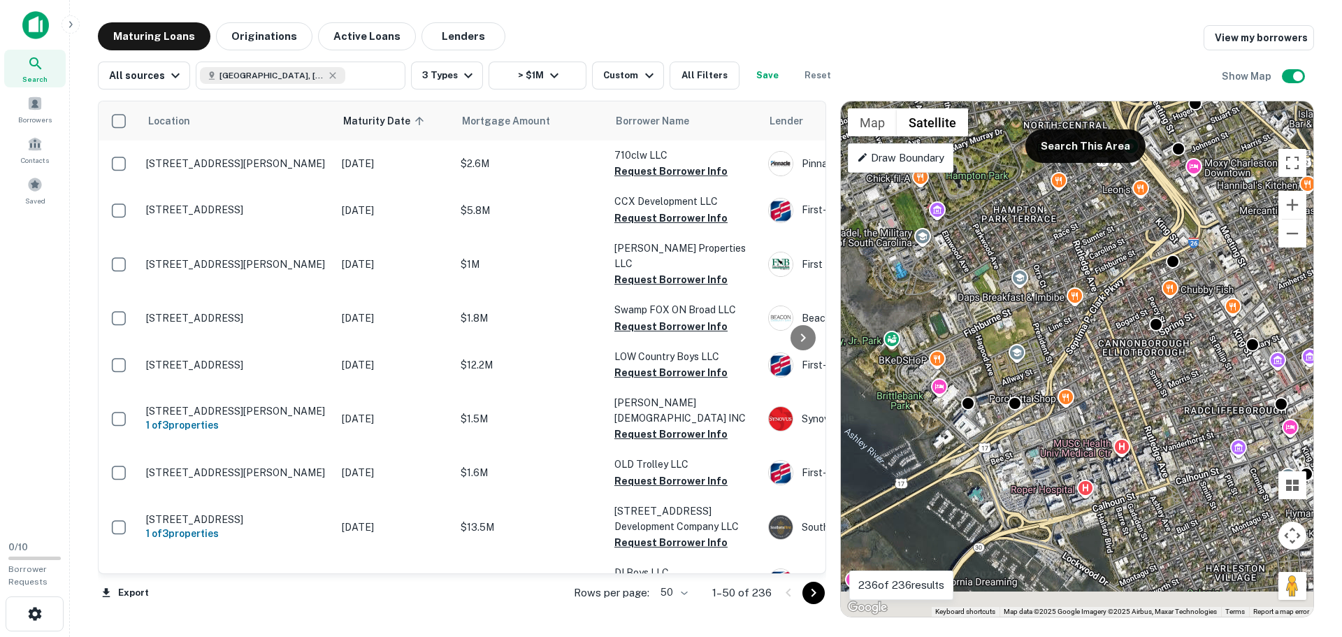
click at [1035, 246] on div "To activate drag with keyboard, press Alt + Enter. Once in keyboard drag state,…" at bounding box center [1077, 358] width 473 height 515
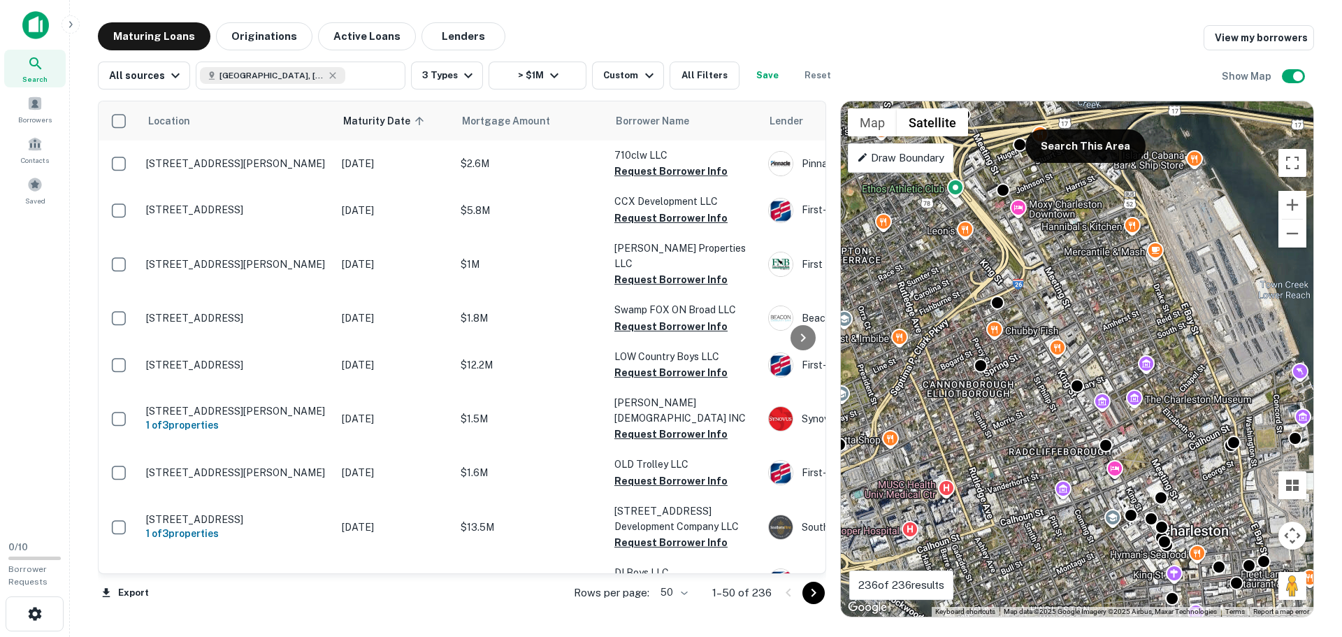
drag, startPoint x: 1119, startPoint y: 438, endPoint x: 949, endPoint y: 480, distance: 175.6
click at [949, 480] on div "To activate drag with keyboard, press Alt + Enter. Once in keyboard drag state,…" at bounding box center [1077, 358] width 473 height 515
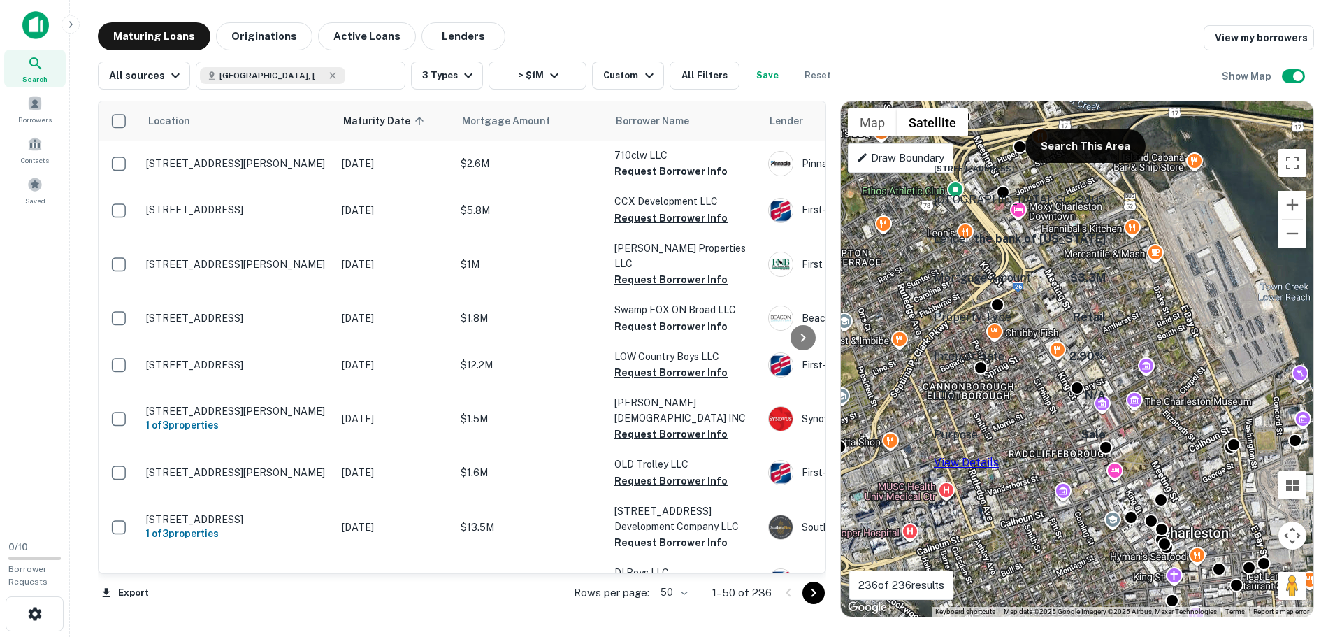
click at [999, 456] on link "View Details" at bounding box center [966, 462] width 65 height 13
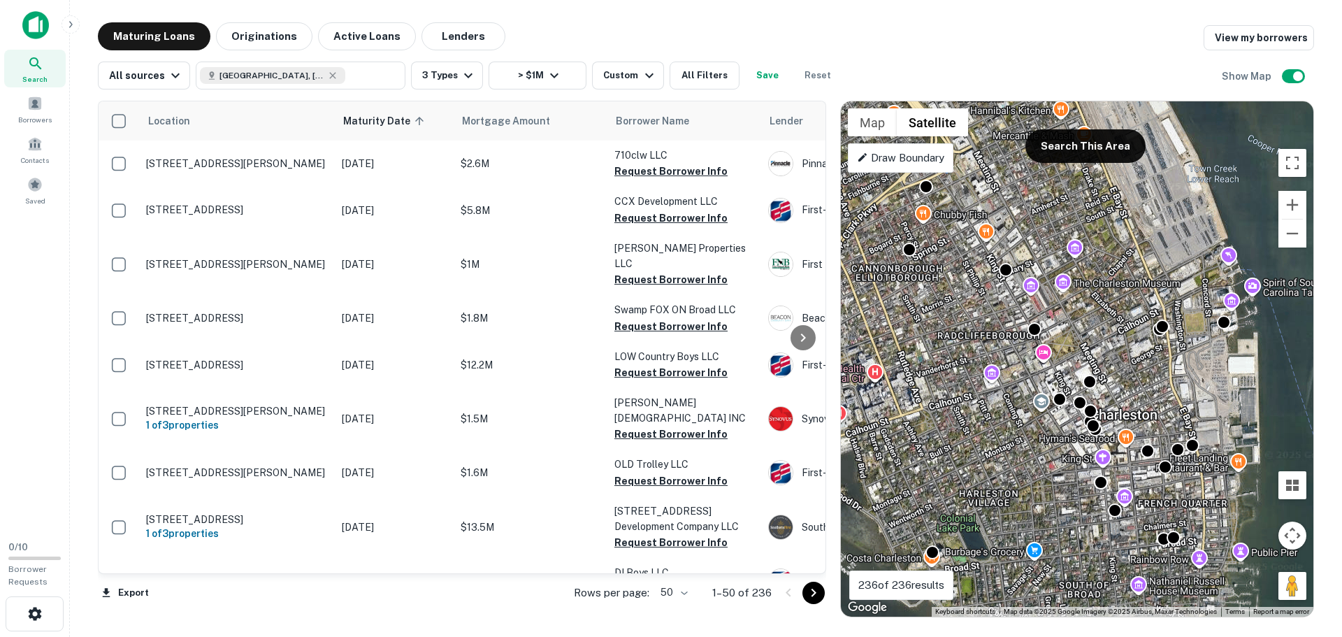
drag, startPoint x: 1157, startPoint y: 303, endPoint x: 1090, endPoint y: 196, distance: 126.3
click at [1090, 196] on div "To activate drag with keyboard, press Alt + Enter. Once in keyboard drag state,…" at bounding box center [1077, 358] width 473 height 515
click at [985, 247] on link "View Details" at bounding box center [952, 253] width 65 height 13
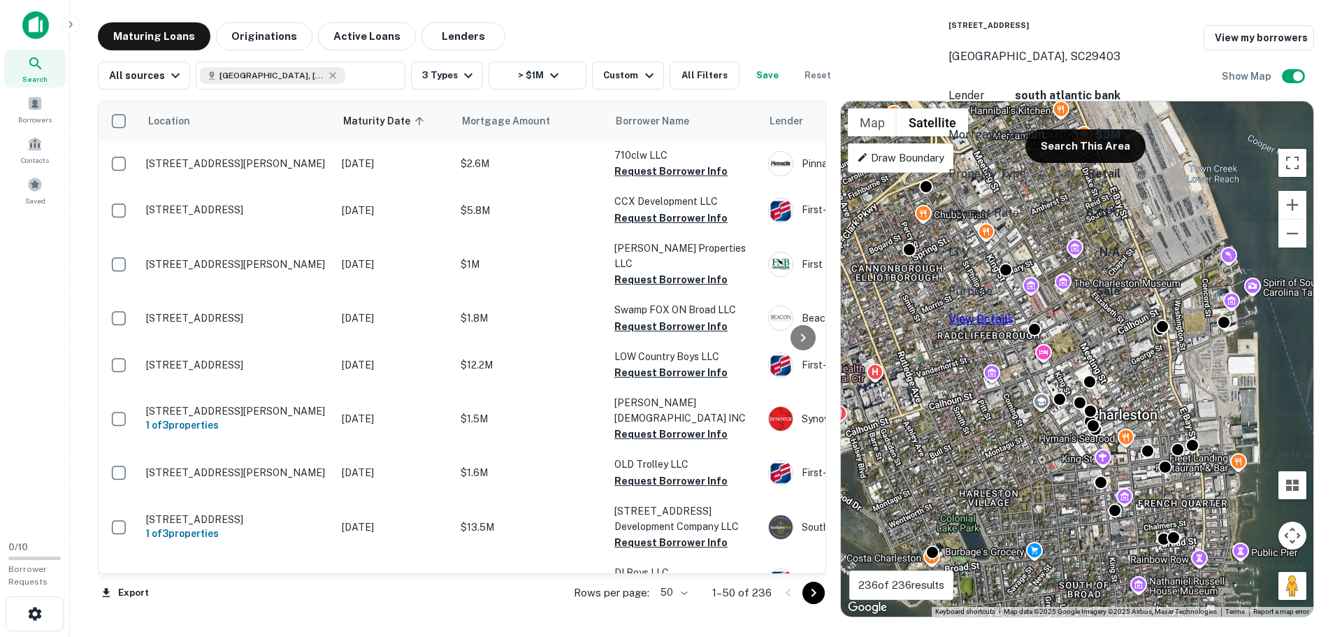
click at [1014, 312] on link "View Details" at bounding box center [981, 318] width 65 height 13
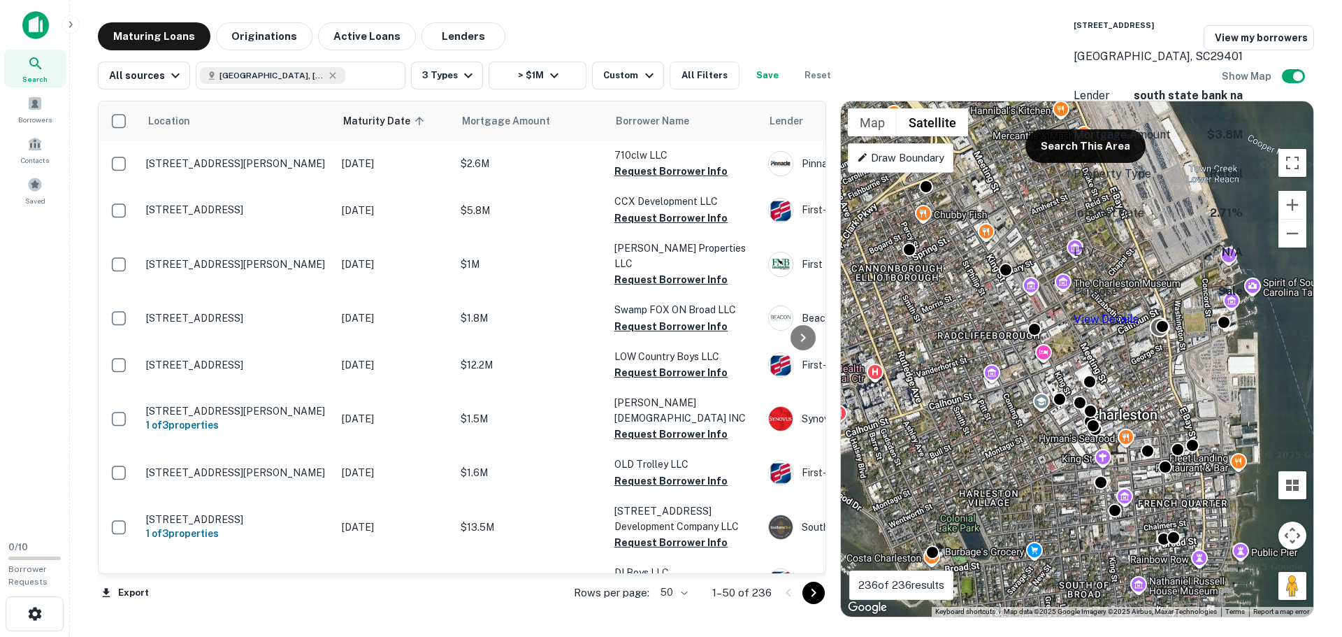
click at [1159, 335] on div at bounding box center [1160, 327] width 20 height 20
click at [1132, 307] on link "View Details" at bounding box center [1106, 313] width 65 height 13
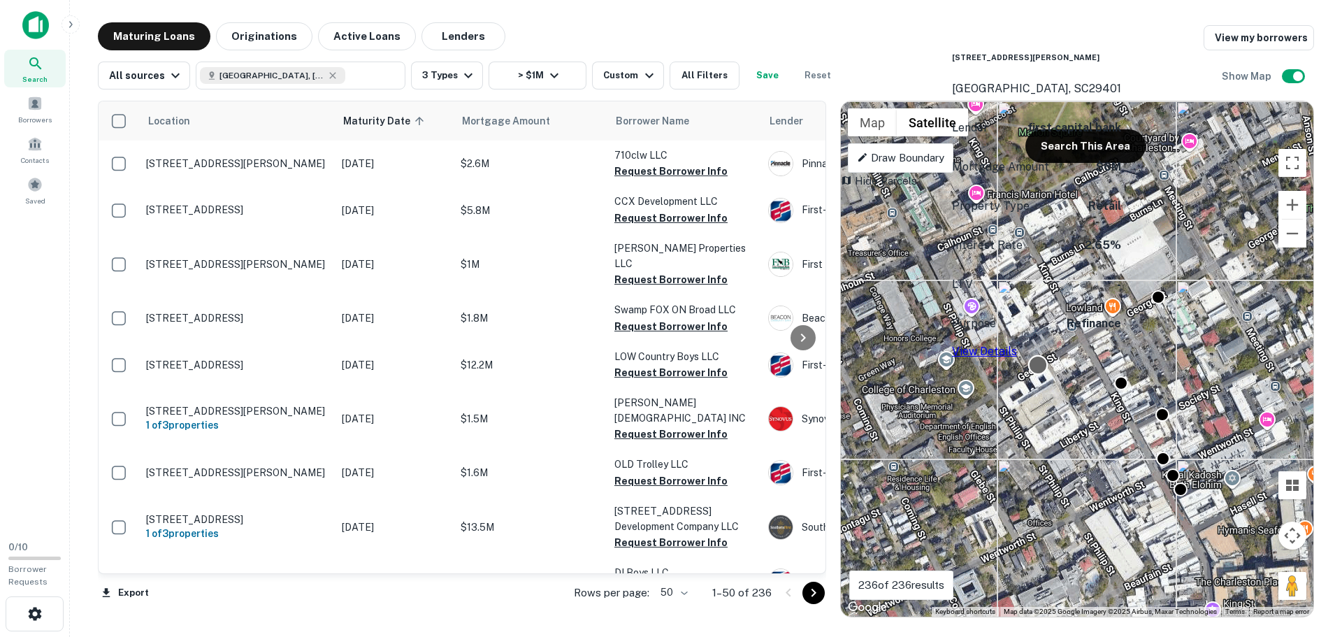
click at [1038, 368] on div at bounding box center [1038, 364] width 20 height 20
click at [1017, 345] on link "View Details" at bounding box center [984, 351] width 65 height 13
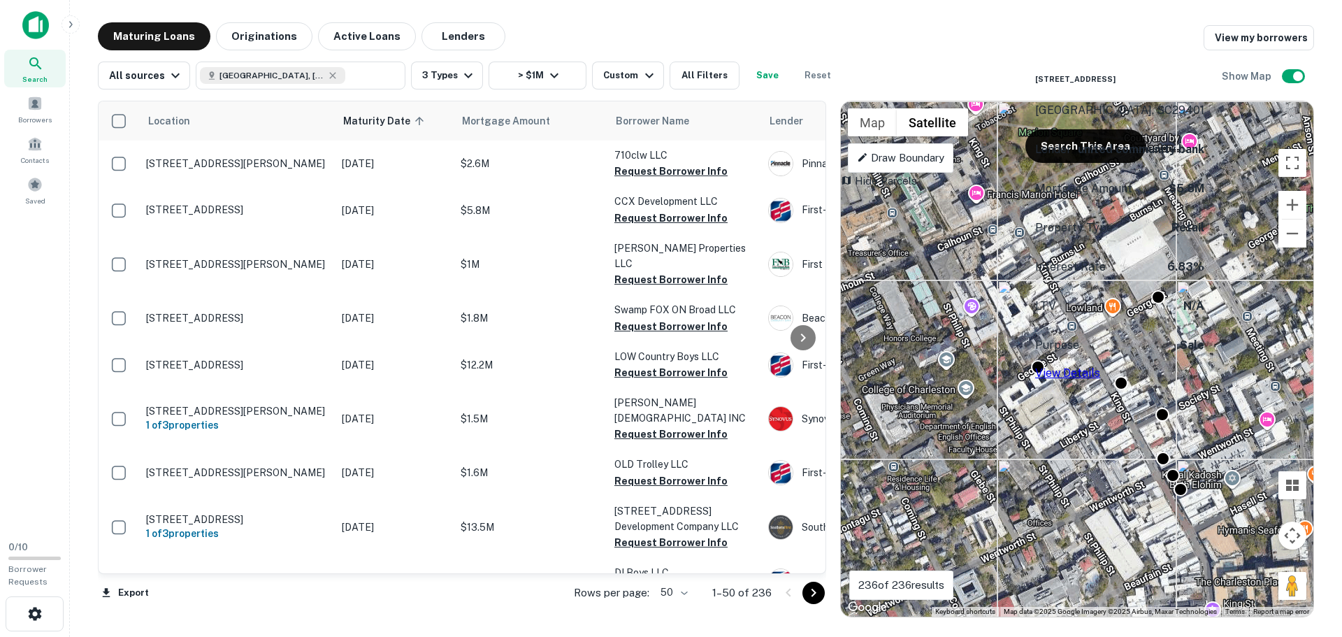
click at [1127, 380] on div "306 King St Charleston, SC29401 Lender united community bank Mortgage Amount $5…" at bounding box center [1119, 219] width 169 height 326
click at [1100, 366] on link "View Details" at bounding box center [1067, 372] width 65 height 13
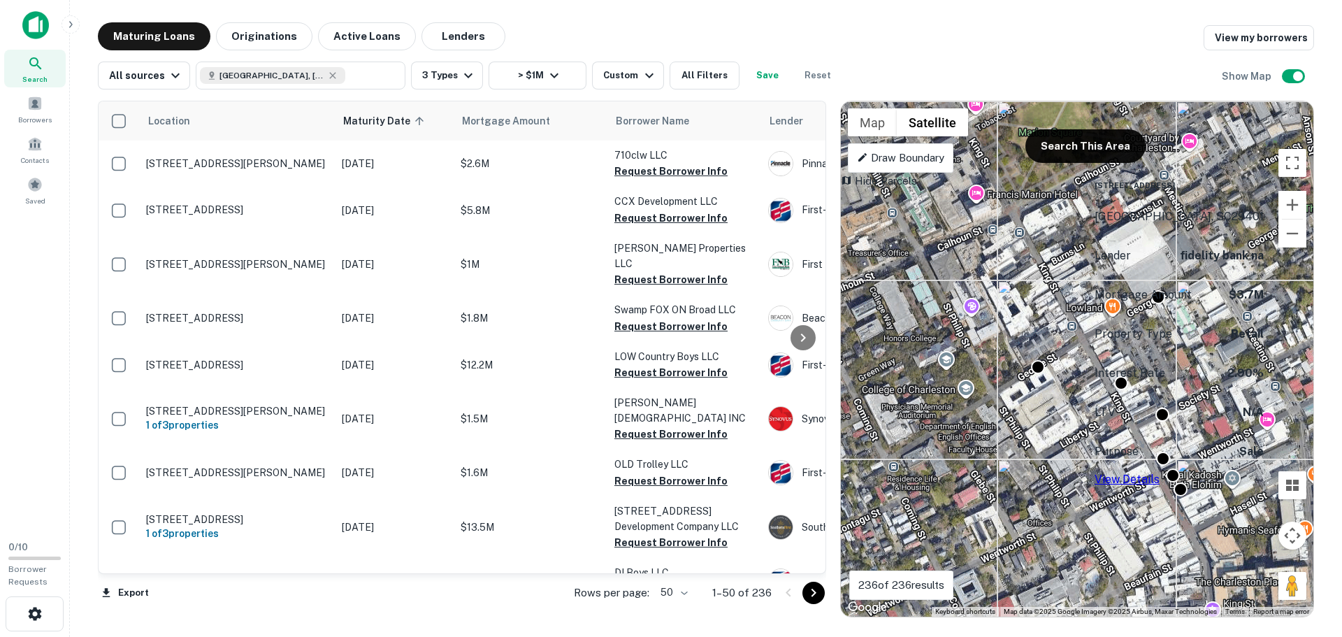
click at [1160, 473] on link "View Details" at bounding box center [1127, 479] width 65 height 13
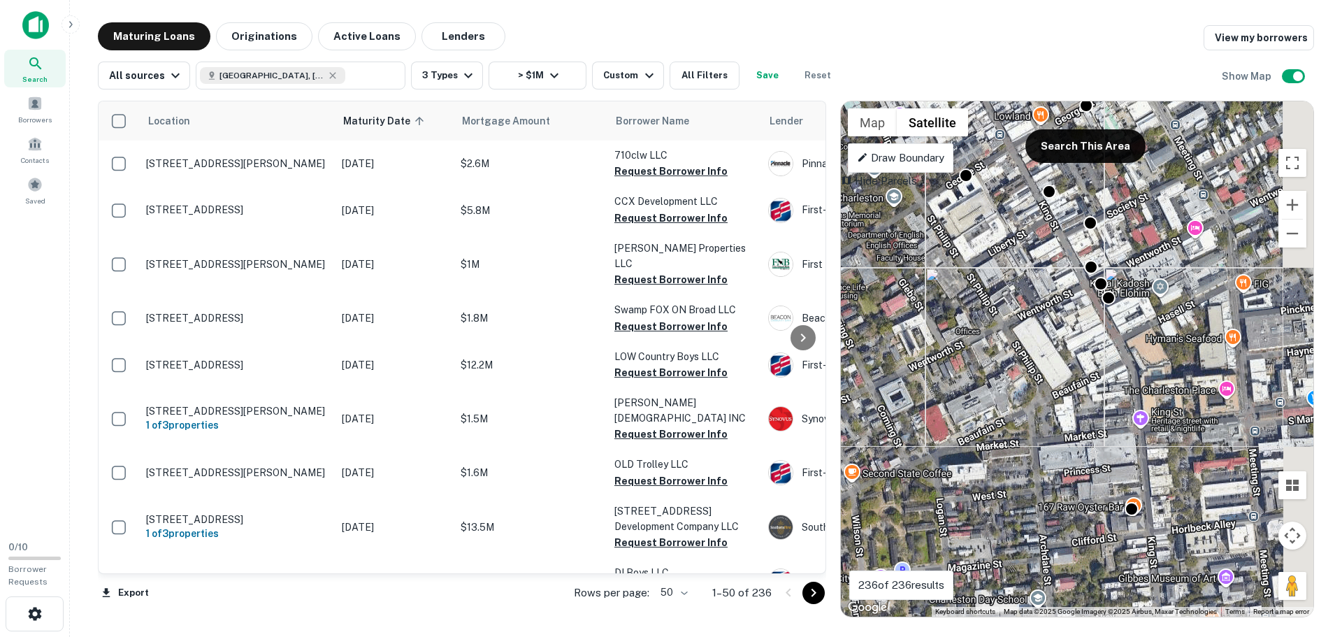
drag, startPoint x: 1080, startPoint y: 496, endPoint x: 1006, endPoint y: 293, distance: 216.5
click at [1005, 294] on div "To activate drag with keyboard, press Alt + Enter. Once in keyboard drag state,…" at bounding box center [1077, 358] width 473 height 515
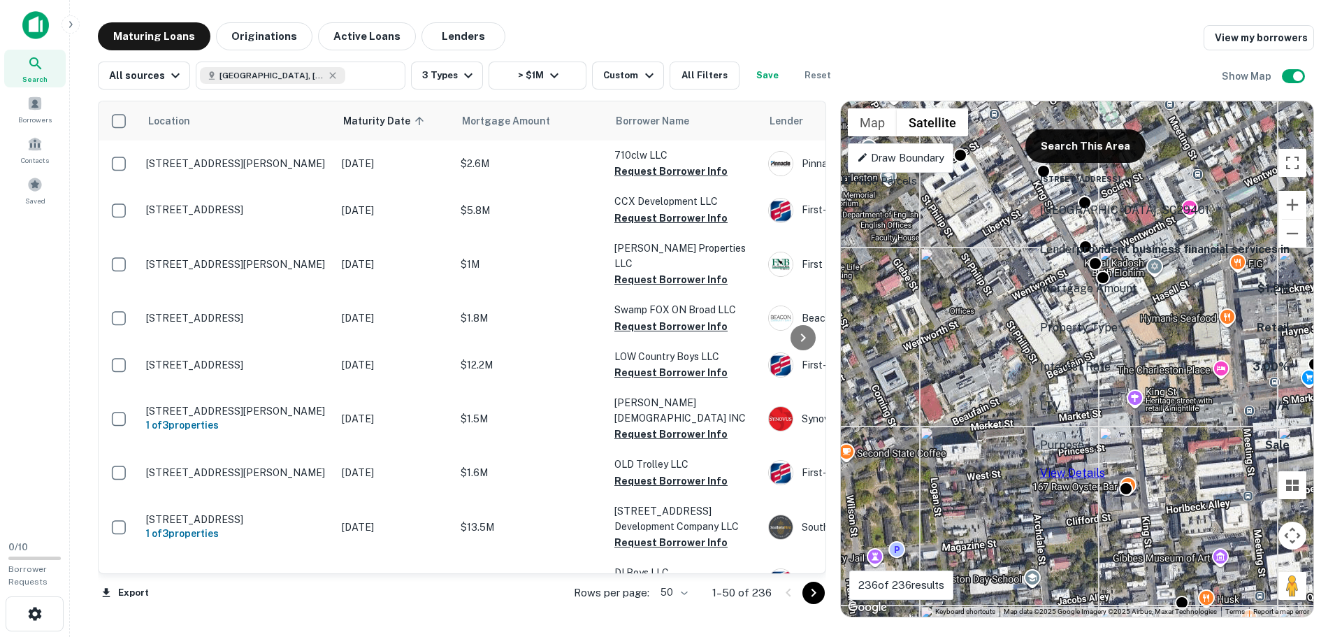
click at [1105, 466] on link "View Details" at bounding box center [1072, 472] width 65 height 13
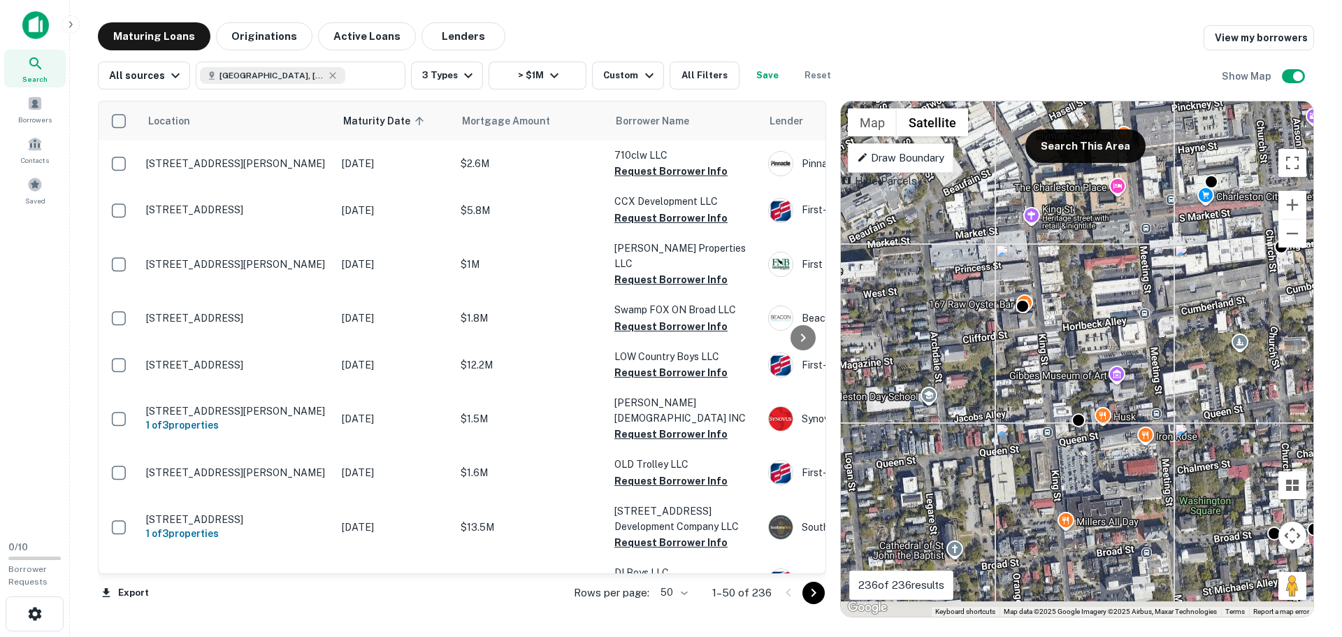
drag, startPoint x: 1165, startPoint y: 484, endPoint x: 1092, endPoint y: 328, distance: 172.3
click at [1081, 329] on div "To activate drag with keyboard, press Alt + Enter. Once in keyboard drag state,…" at bounding box center [1077, 358] width 473 height 515
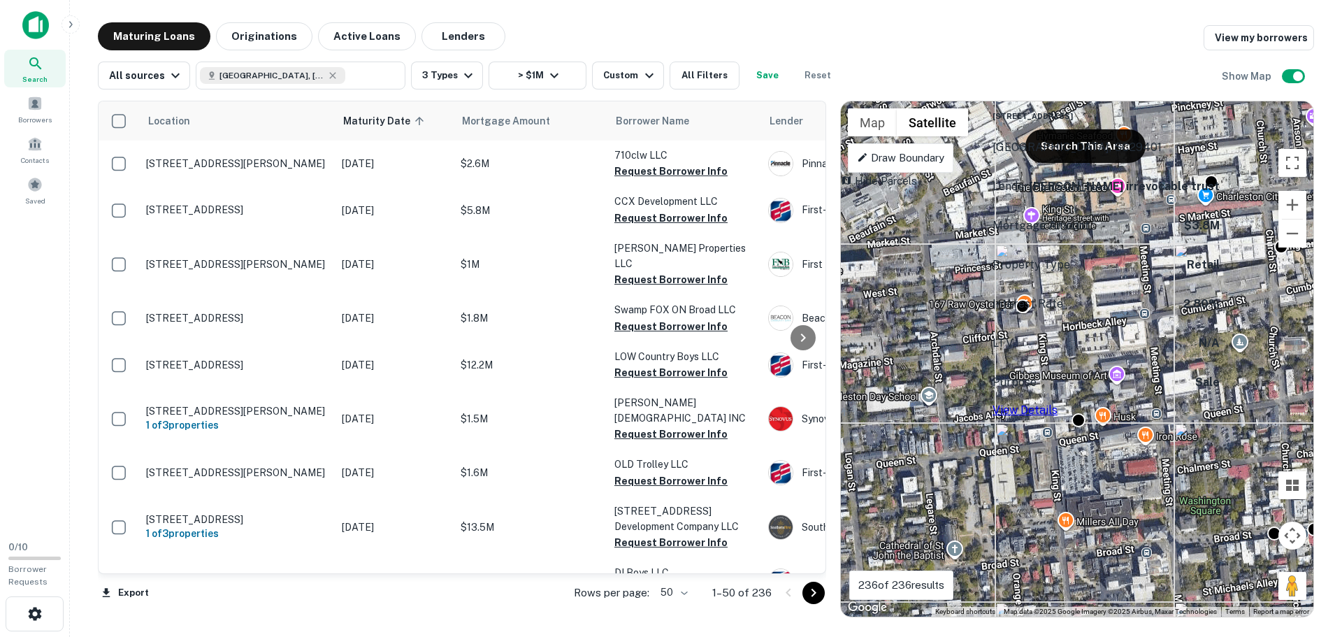
click at [1058, 403] on link "View Details" at bounding box center [1025, 409] width 65 height 13
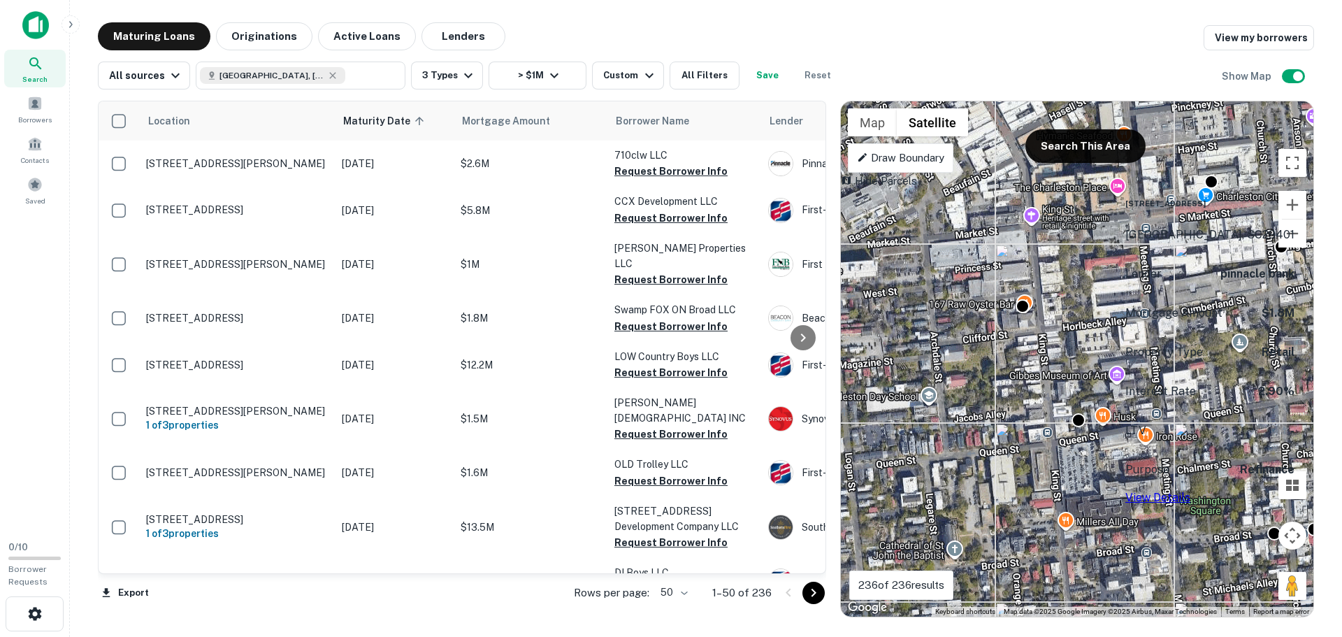
click at [1190, 491] on link "View Details" at bounding box center [1157, 497] width 65 height 13
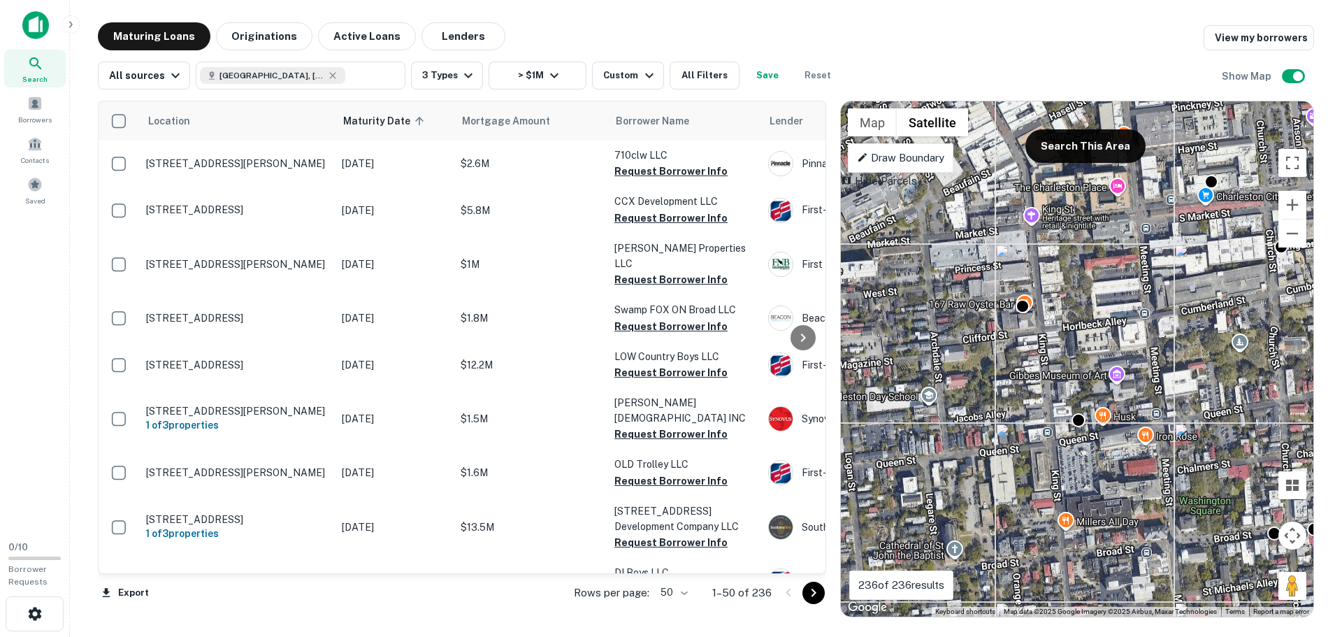
drag, startPoint x: 959, startPoint y: 368, endPoint x: 915, endPoint y: 394, distance: 51.4
click at [915, 394] on div "To activate drag with keyboard, press Alt + Enter. Once in keyboard drag state,…" at bounding box center [1077, 358] width 473 height 515
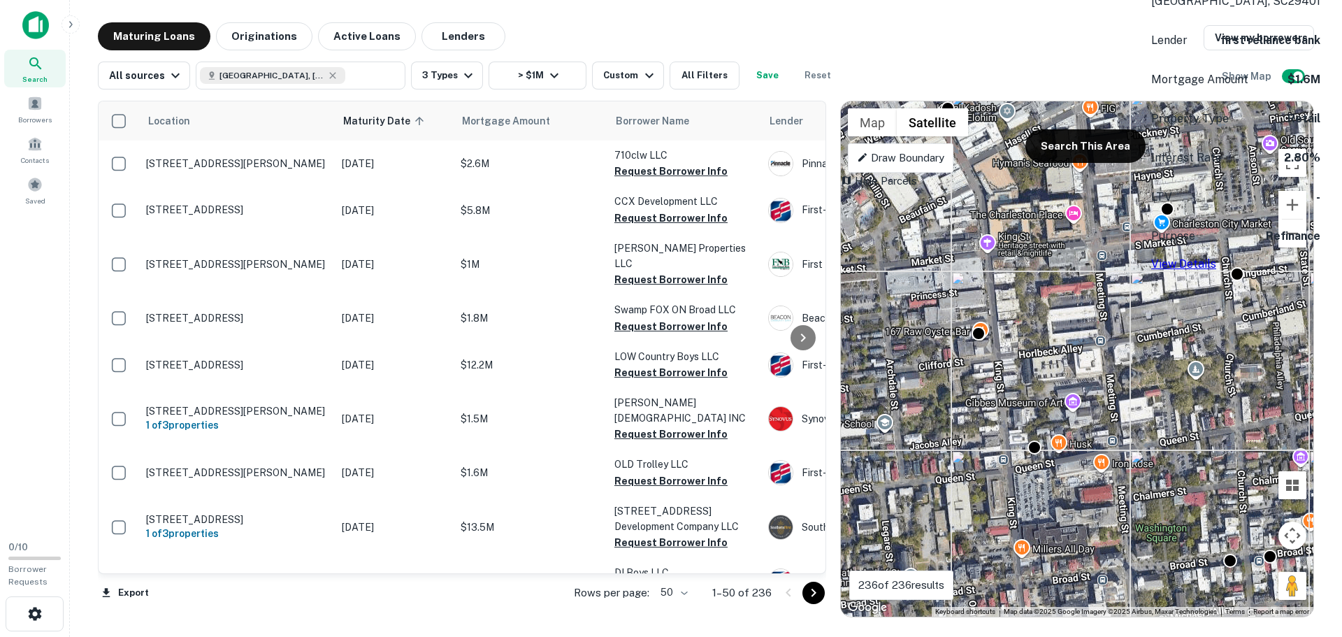
click at [1216, 257] on link "View Details" at bounding box center [1183, 263] width 65 height 13
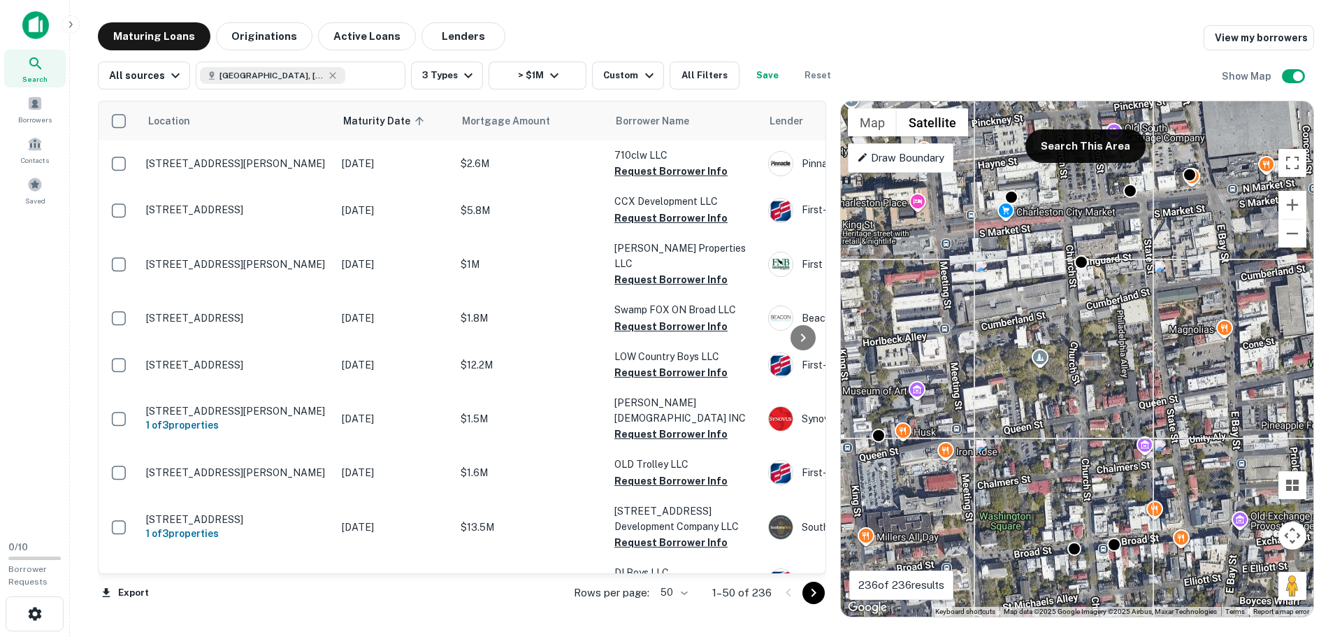
drag, startPoint x: 1218, startPoint y: 400, endPoint x: 1074, endPoint y: 390, distance: 143.6
click at [1074, 390] on div "To activate drag with keyboard, press Alt + Enter. Once in keyboard drag state,…" at bounding box center [1077, 358] width 473 height 515
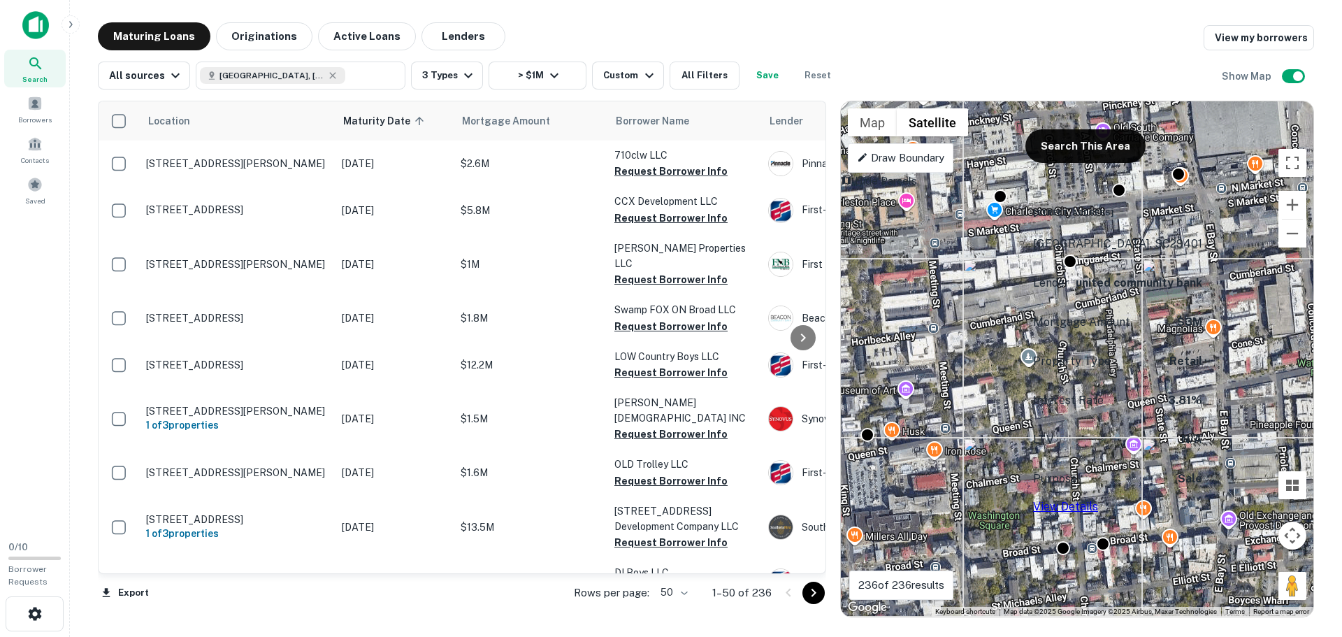
click at [1098, 500] on link "View Details" at bounding box center [1065, 506] width 65 height 13
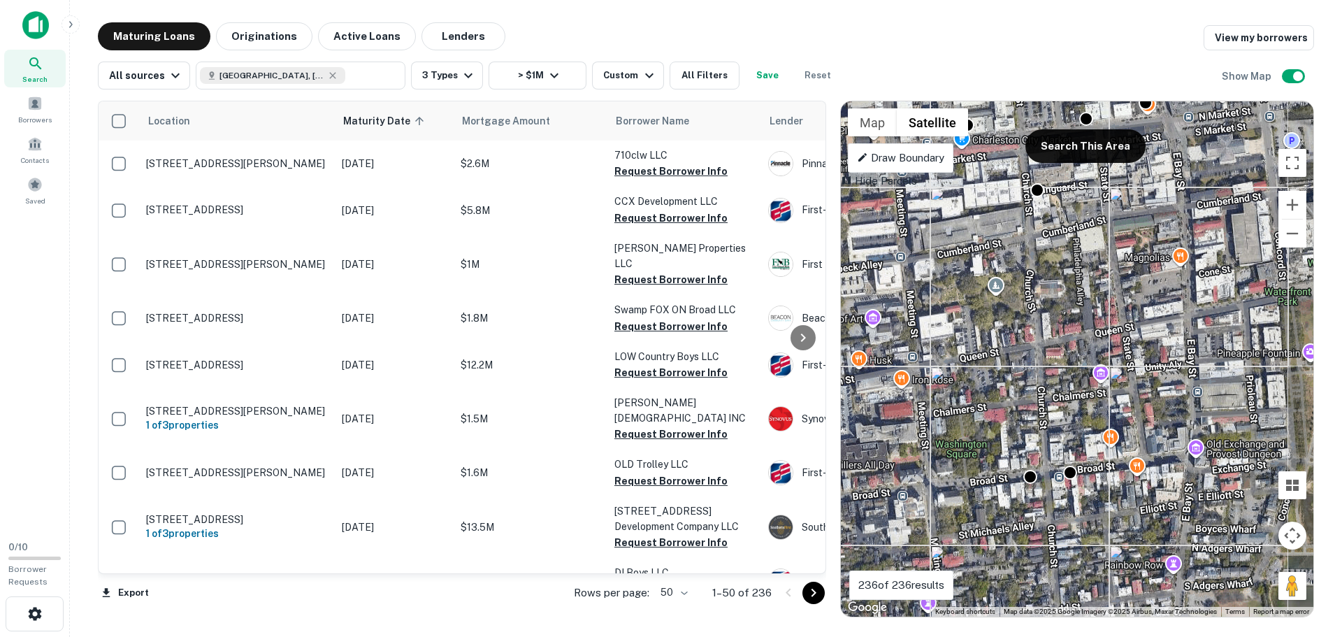
click at [987, 313] on div "To activate drag with keyboard, press Alt + Enter. Once in keyboard drag state,…" at bounding box center [1077, 358] width 473 height 515
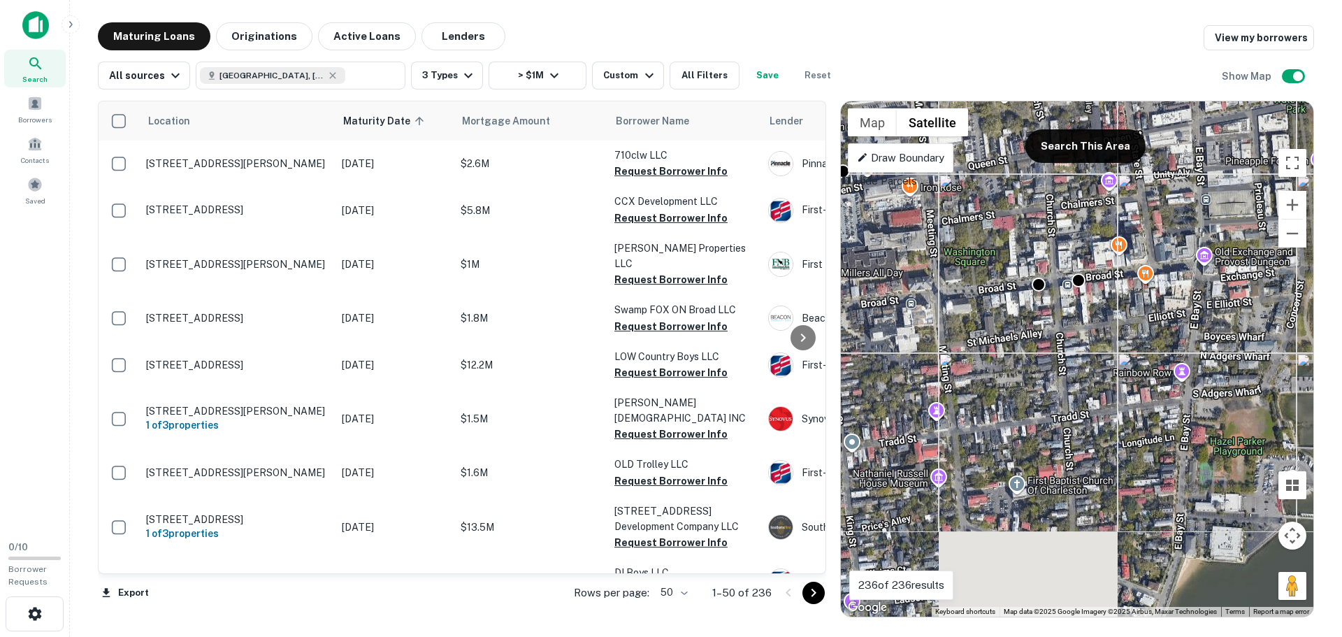
drag, startPoint x: 1095, startPoint y: 453, endPoint x: 1104, endPoint y: 296, distance: 156.8
click at [1104, 296] on div "To activate drag with keyboard, press Alt + Enter. Once in keyboard drag state,…" at bounding box center [1077, 358] width 473 height 515
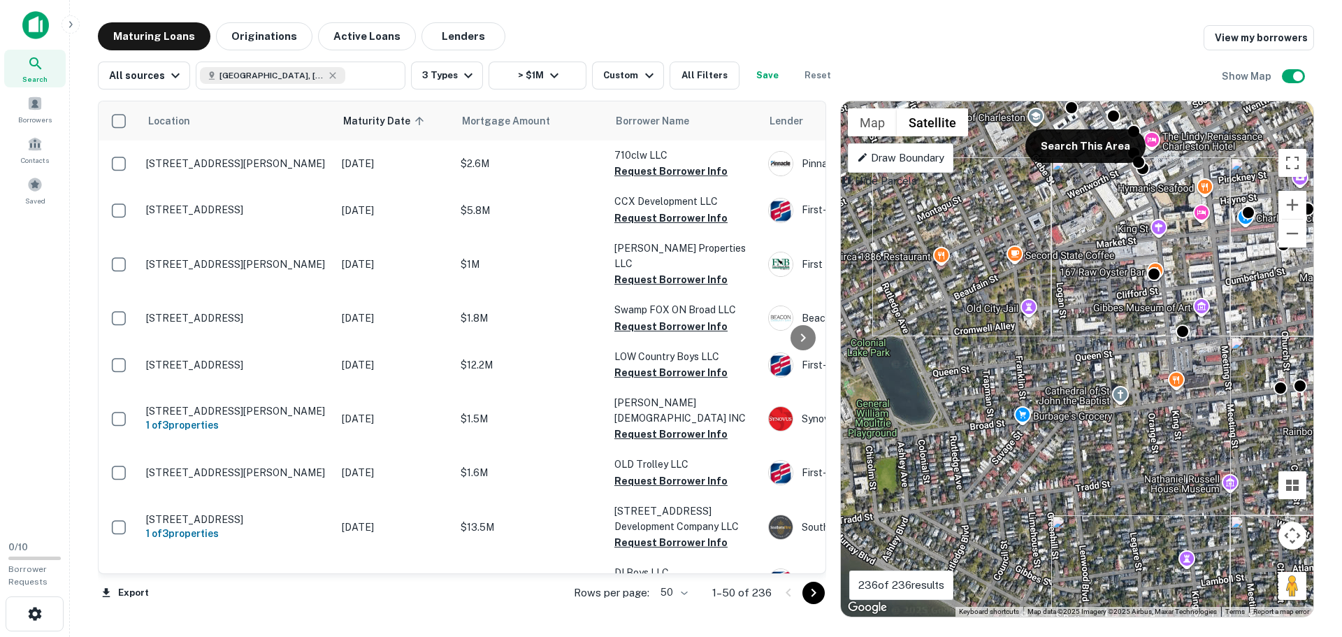
drag, startPoint x: 1028, startPoint y: 403, endPoint x: 1274, endPoint y: 461, distance: 252.7
click at [1274, 461] on div "To activate drag with keyboard, press Alt + Enter. Once in keyboard drag state,…" at bounding box center [1077, 358] width 473 height 515
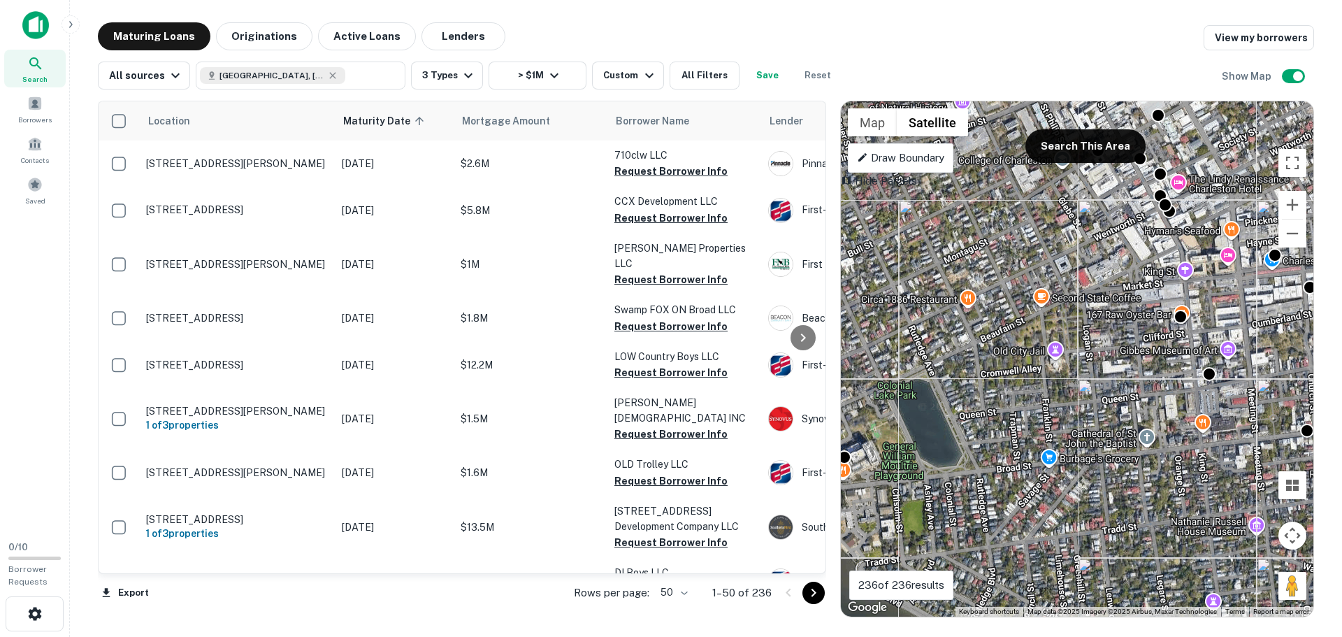
drag, startPoint x: 1065, startPoint y: 409, endPoint x: 1110, endPoint y: 463, distance: 70.5
click at [1110, 463] on div "To activate drag with keyboard, press Alt + Enter. Once in keyboard drag state,…" at bounding box center [1077, 358] width 473 height 515
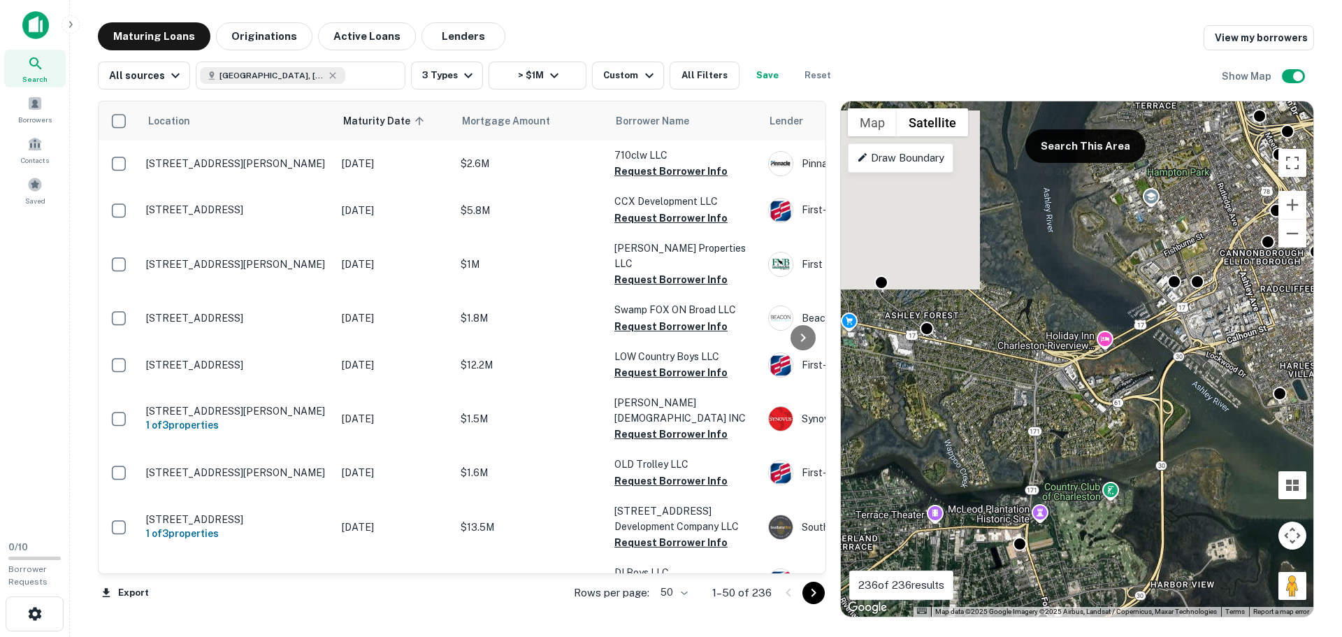
drag, startPoint x: 1032, startPoint y: 306, endPoint x: 1123, endPoint y: 325, distance: 92.1
click at [1265, 278] on div "To activate drag with keyboard, press Alt + Enter. Once in keyboard drag state,…" at bounding box center [1077, 358] width 473 height 515
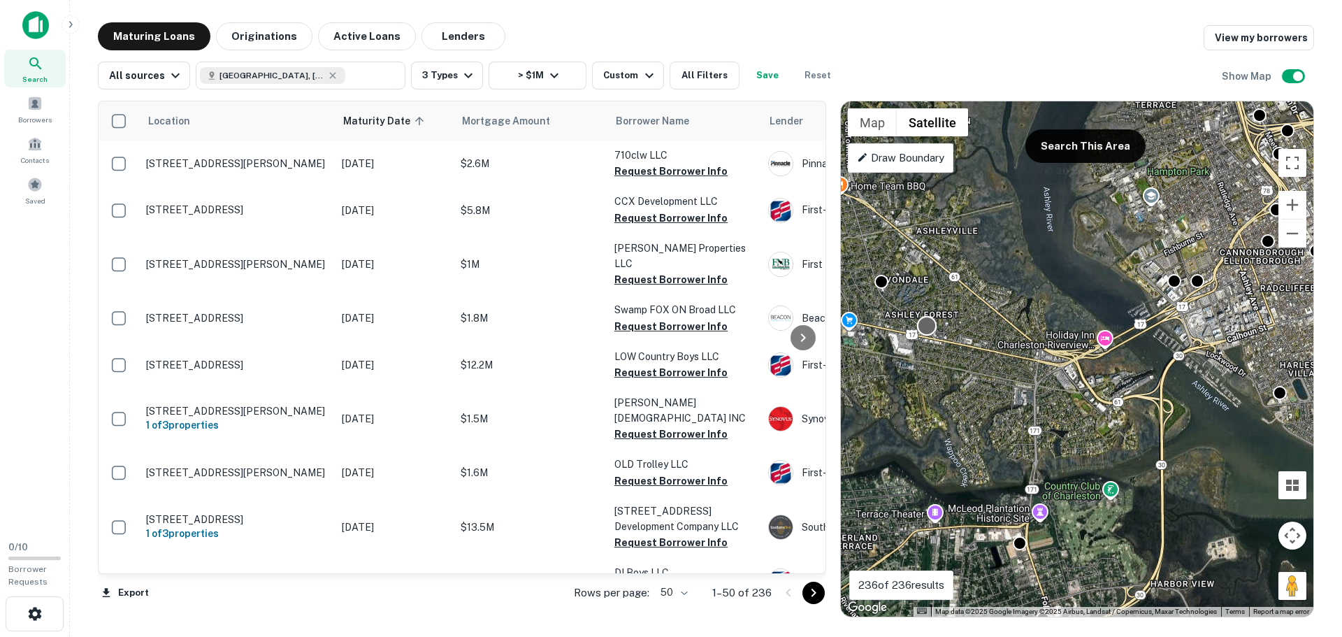
click at [928, 330] on div at bounding box center [927, 325] width 20 height 20
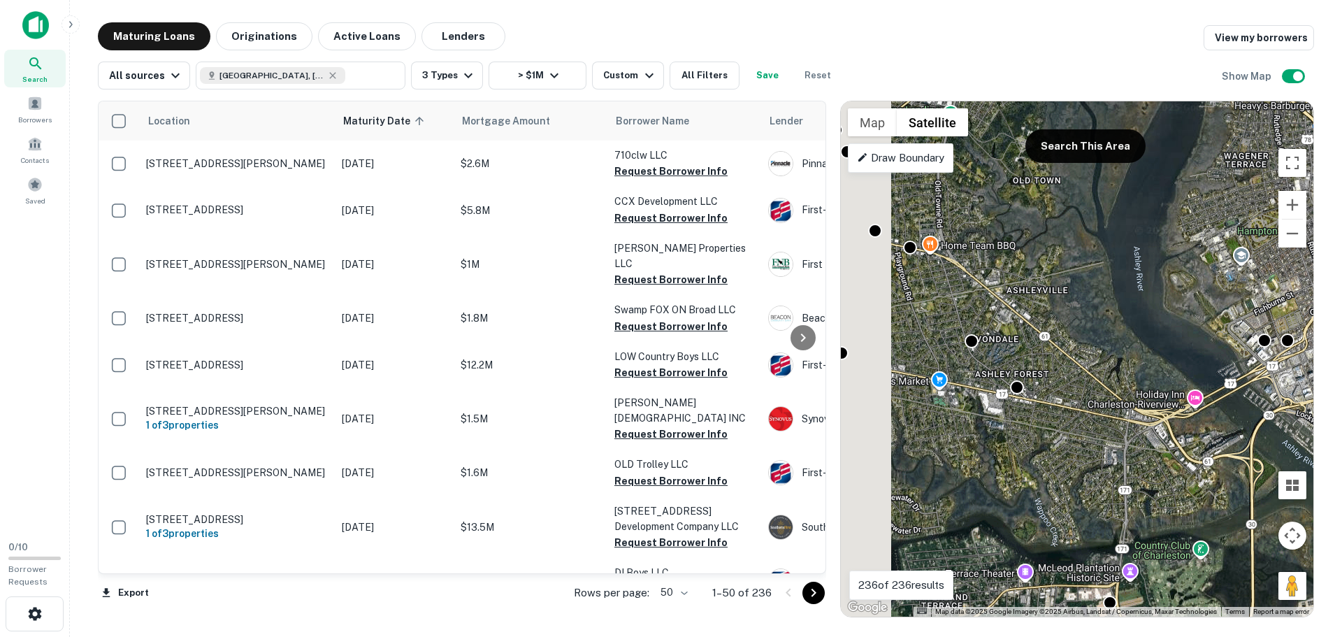
drag, startPoint x: 1006, startPoint y: 432, endPoint x: 1095, endPoint y: 484, distance: 103.7
click at [1095, 484] on div "To navigate, press the arrow keys. To activate drag with keyboard, press Alt + …" at bounding box center [1077, 358] width 473 height 515
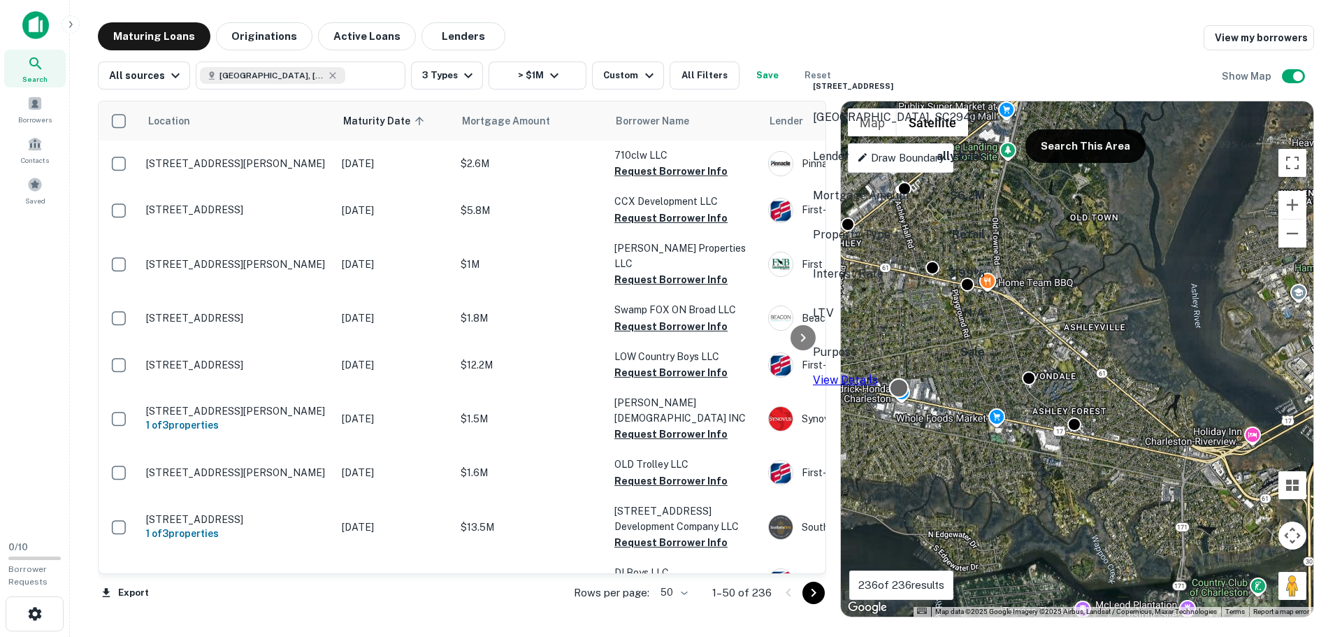
click at [897, 391] on div at bounding box center [899, 387] width 20 height 20
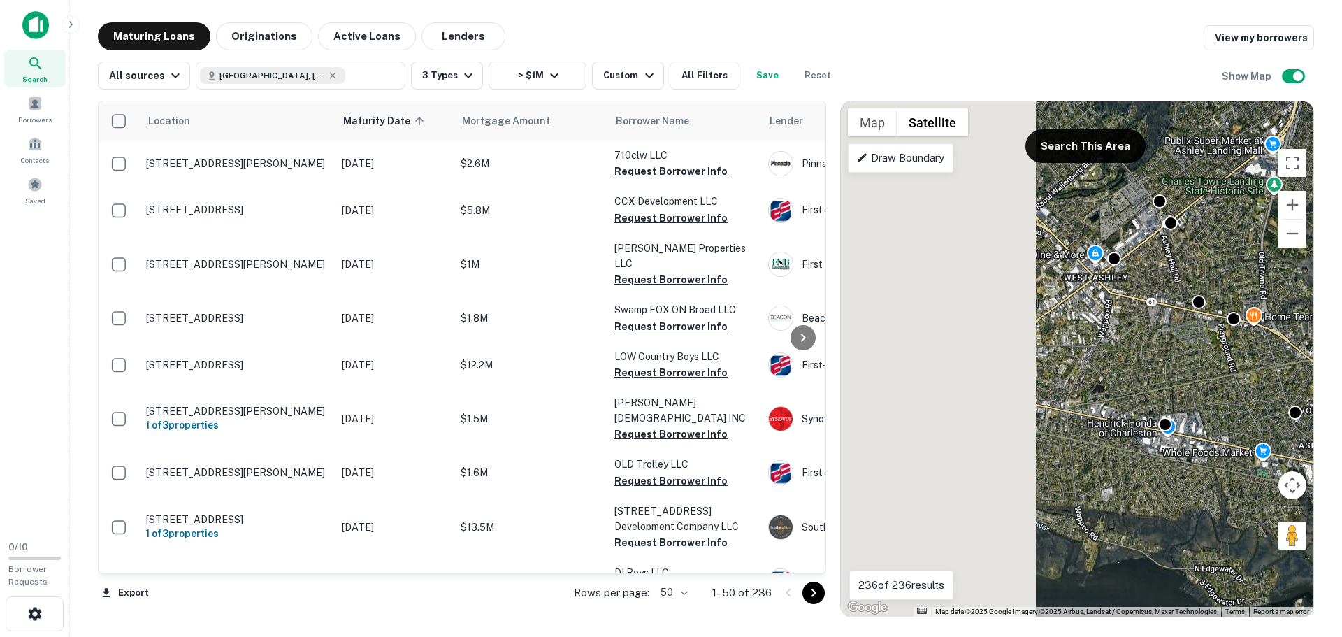
drag, startPoint x: 942, startPoint y: 326, endPoint x: 1190, endPoint y: 359, distance: 250.3
click at [1190, 359] on div "To navigate, press the arrow keys. To activate drag with keyboard, press Alt + …" at bounding box center [1077, 358] width 473 height 515
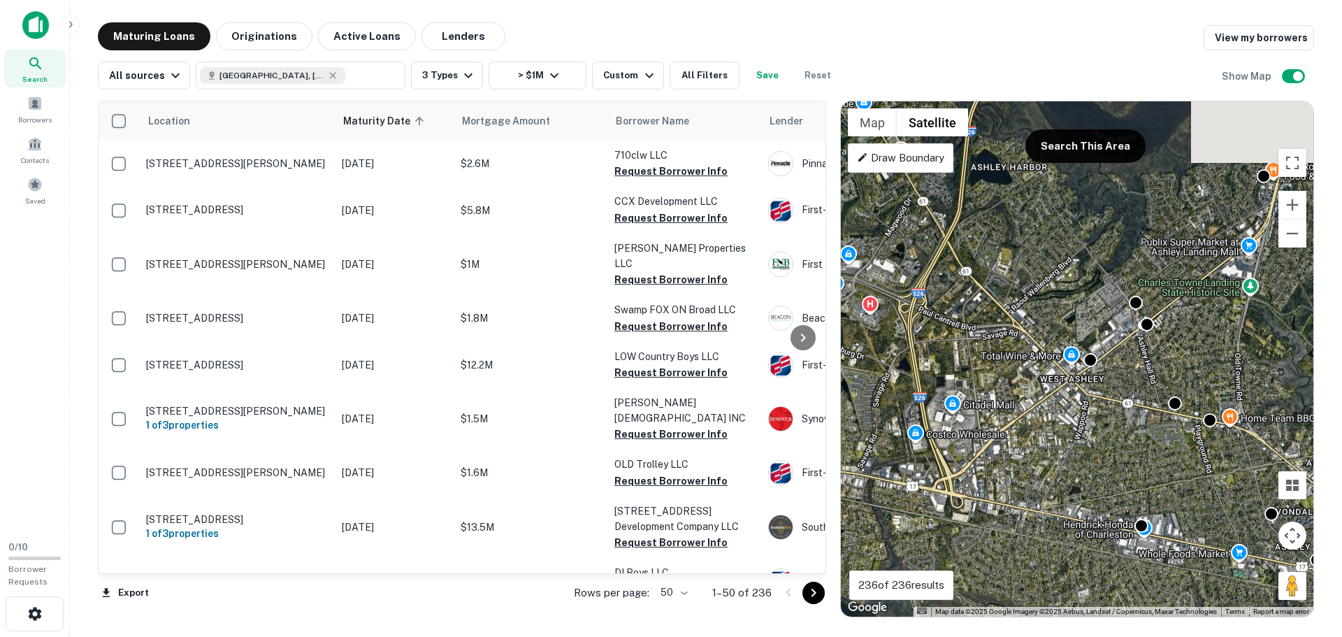
drag, startPoint x: 1123, startPoint y: 403, endPoint x: 1104, endPoint y: 494, distance: 93.0
click at [1104, 494] on div "To activate drag with keyboard, press Alt + Enter. Once in keyboard drag state,…" at bounding box center [1077, 358] width 473 height 515
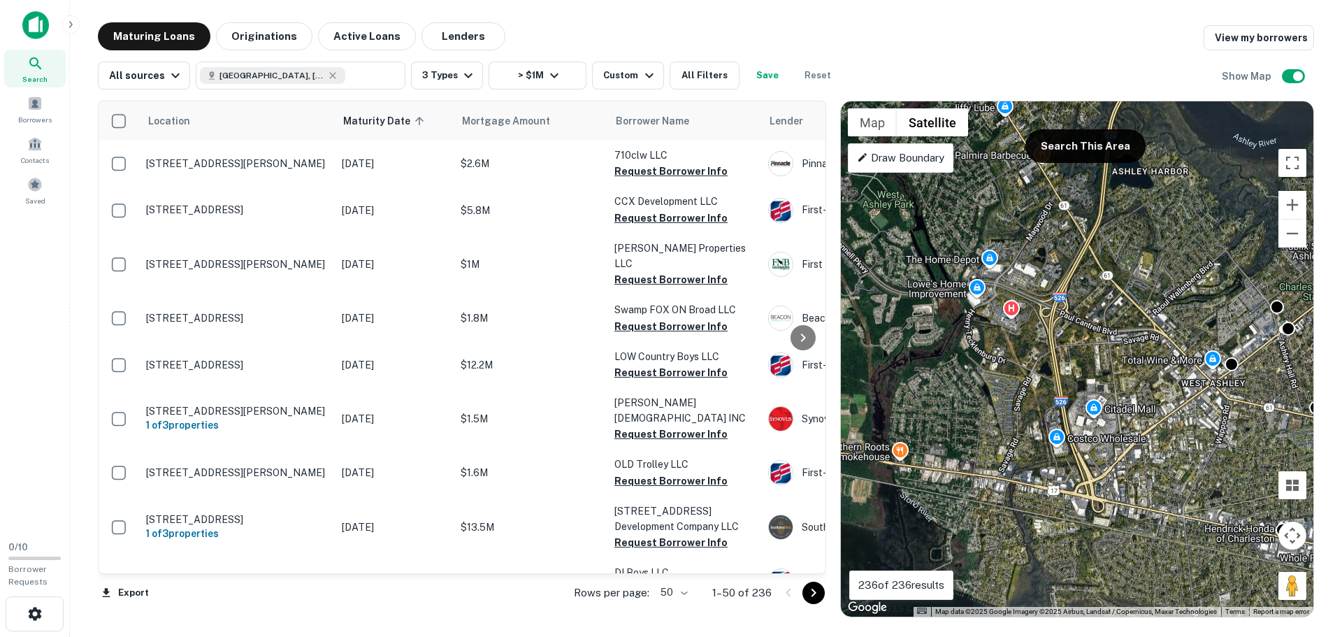
drag, startPoint x: 1109, startPoint y: 306, endPoint x: 1236, endPoint y: 308, distance: 127.2
click at [1236, 308] on div "To activate drag with keyboard, press Alt + Enter. Once in keyboard drag state,…" at bounding box center [1077, 358] width 473 height 515
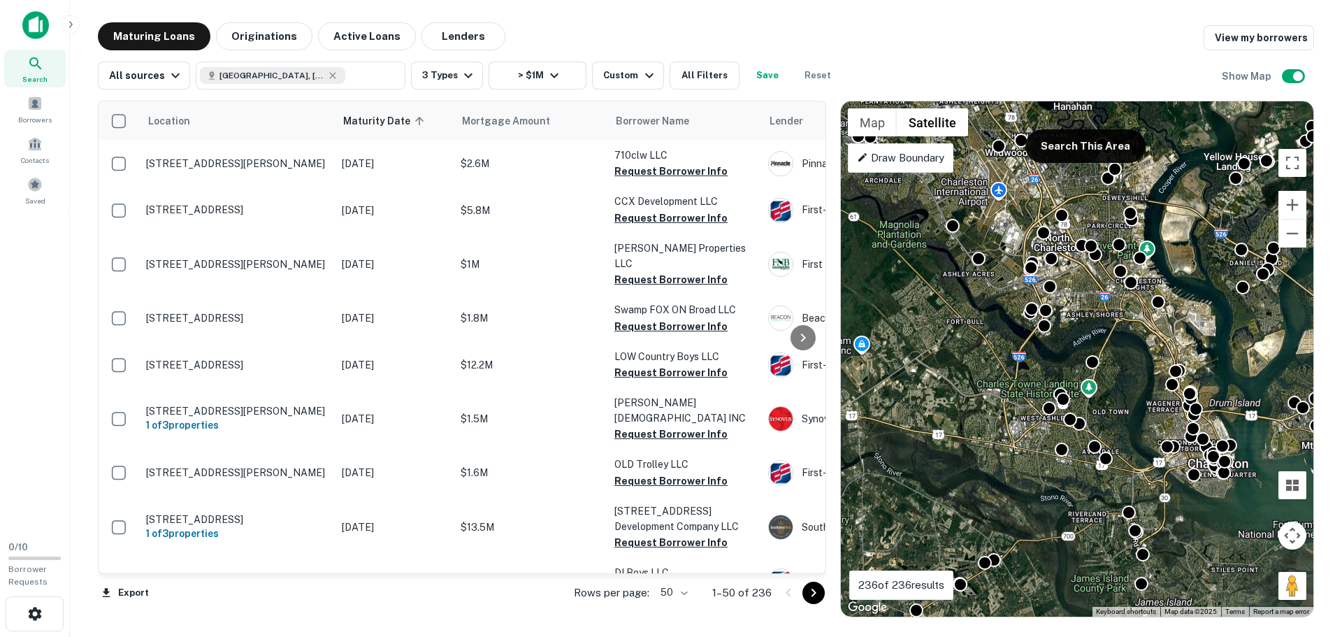
drag, startPoint x: 974, startPoint y: 384, endPoint x: 1083, endPoint y: 396, distance: 109.8
click at [1083, 396] on div "To activate drag with keyboard, press Alt + Enter. Once in keyboard drag state,…" at bounding box center [1077, 358] width 473 height 515
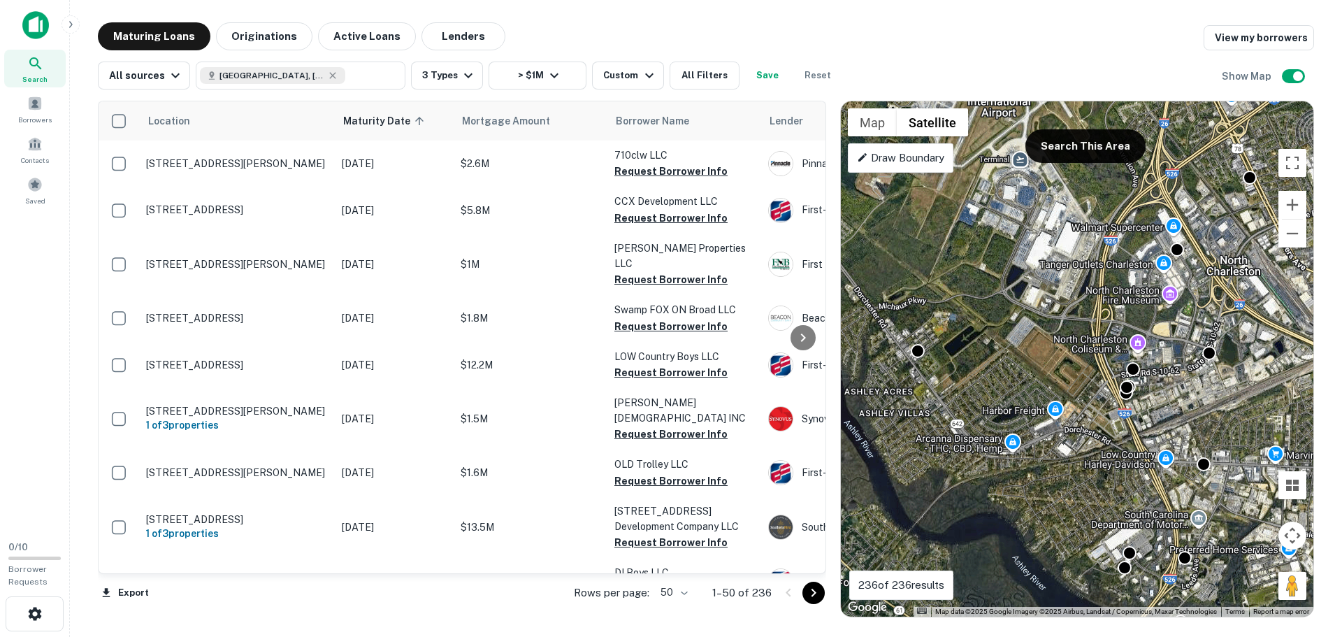
drag, startPoint x: 1012, startPoint y: 317, endPoint x: 953, endPoint y: 384, distance: 90.2
click at [953, 384] on div "To activate drag with keyboard, press Alt + Enter. Once in keyboard drag state,…" at bounding box center [1077, 358] width 473 height 515
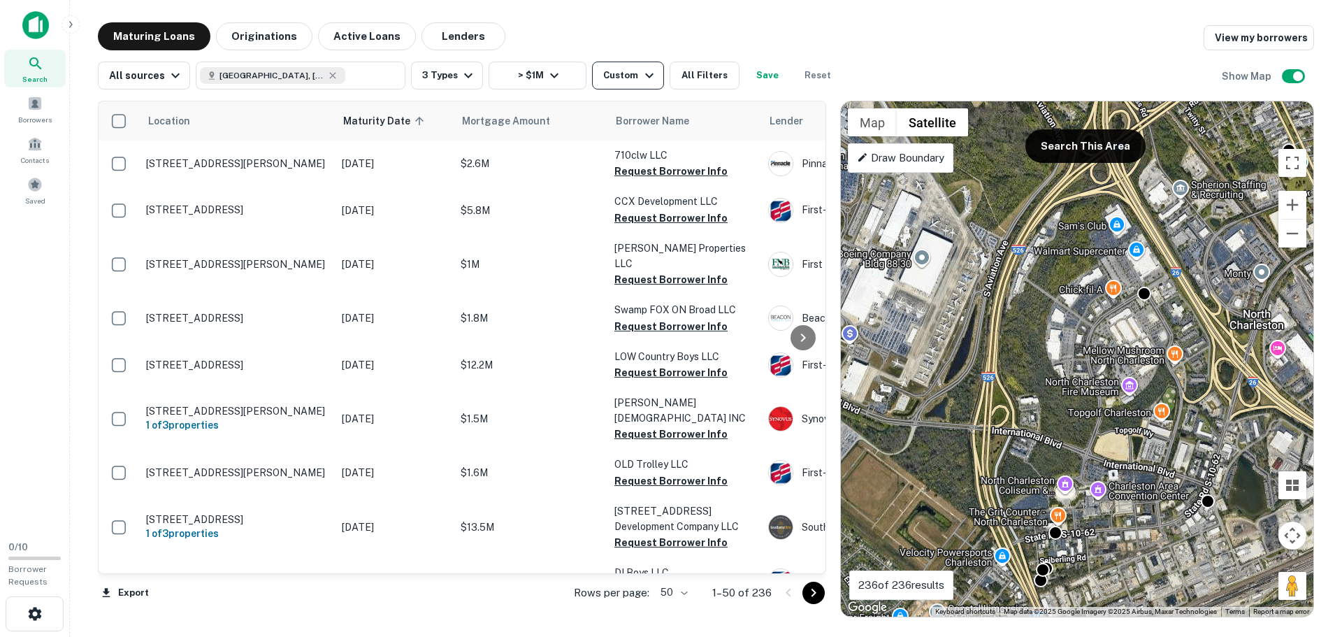
click at [628, 74] on div "Custom" at bounding box center [630, 75] width 54 height 17
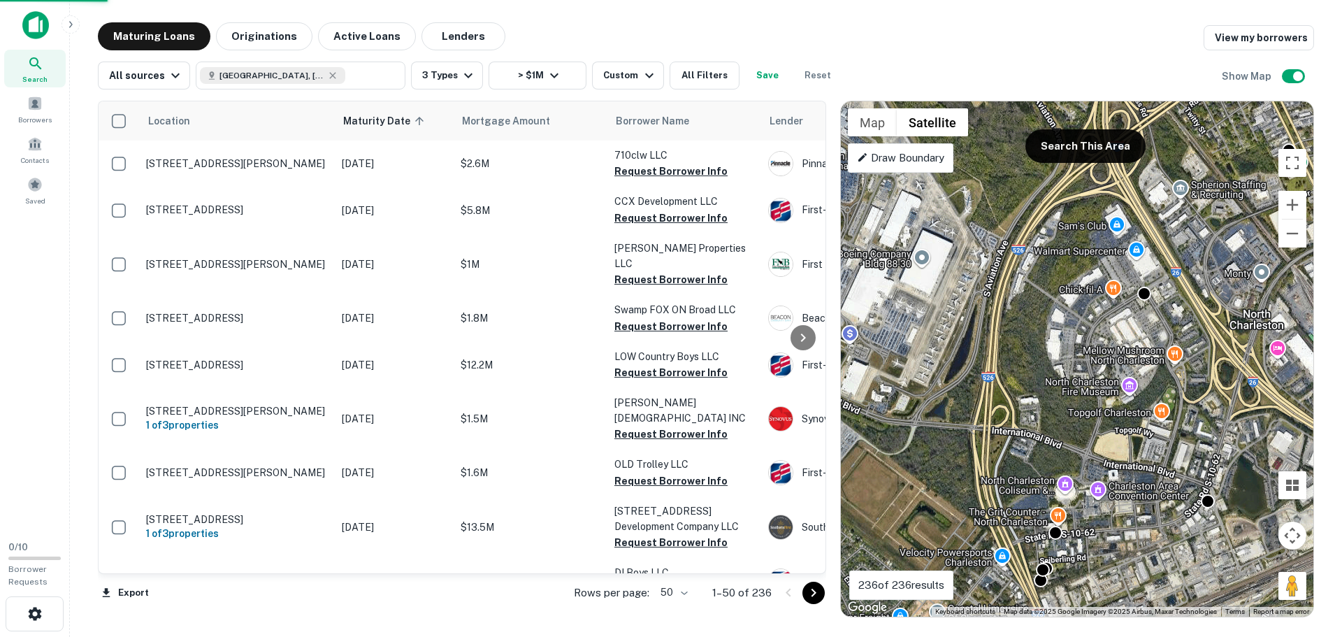
click at [694, 75] on div "**********" at bounding box center [671, 318] width 1342 height 637
click at [694, 74] on div "**********" at bounding box center [671, 318] width 1342 height 637
drag, startPoint x: 747, startPoint y: 34, endPoint x: 773, endPoint y: 37, distance: 26.1
click at [795, 27] on div "**********" at bounding box center [671, 318] width 1342 height 637
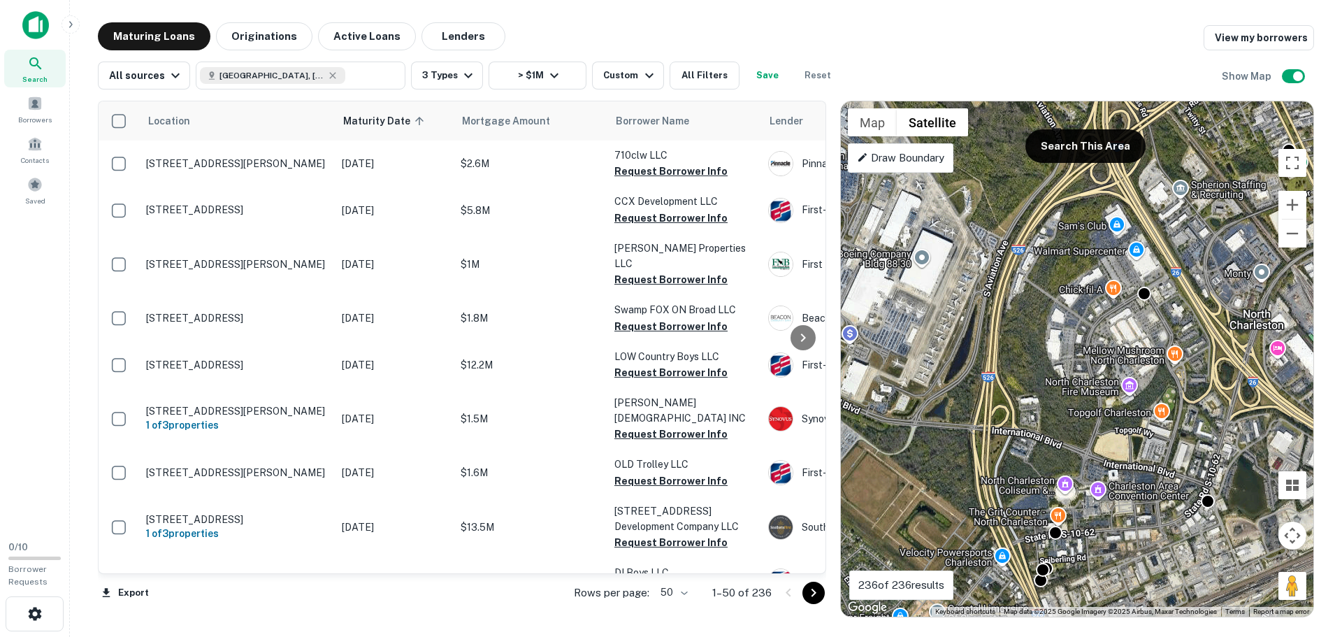
click at [446, 73] on div "**********" at bounding box center [671, 318] width 1342 height 637
click at [1146, 291] on div "**********" at bounding box center [671, 318] width 1342 height 637
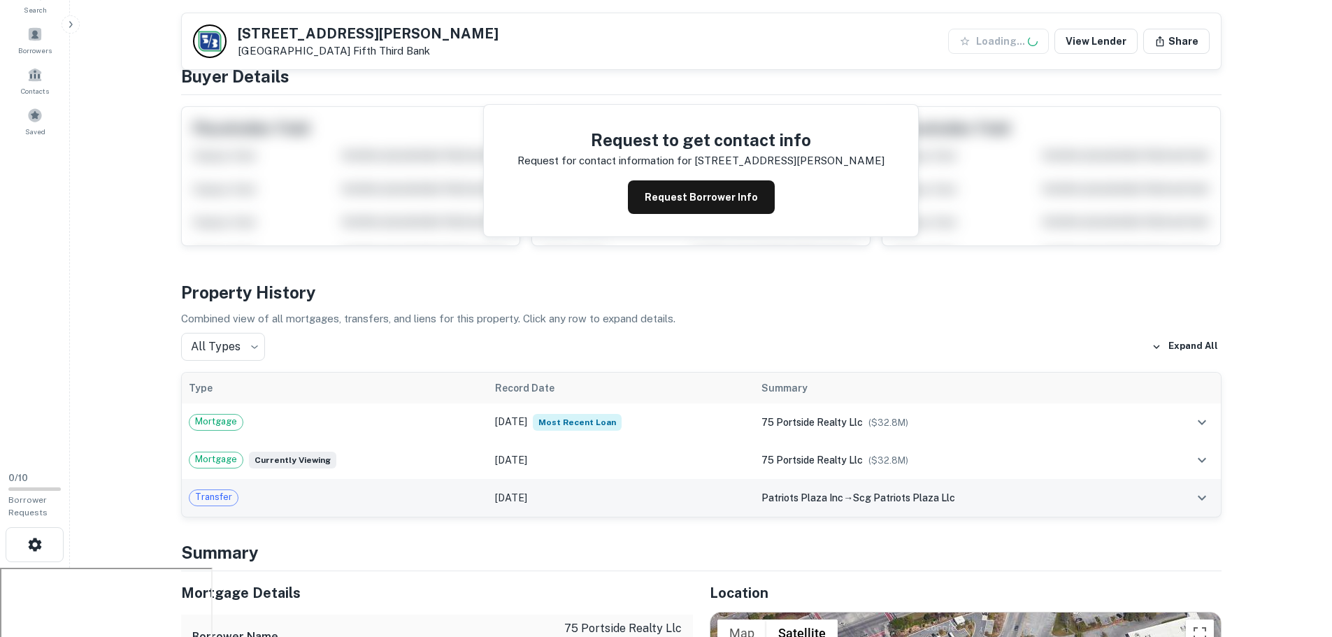
scroll to position [210, 0]
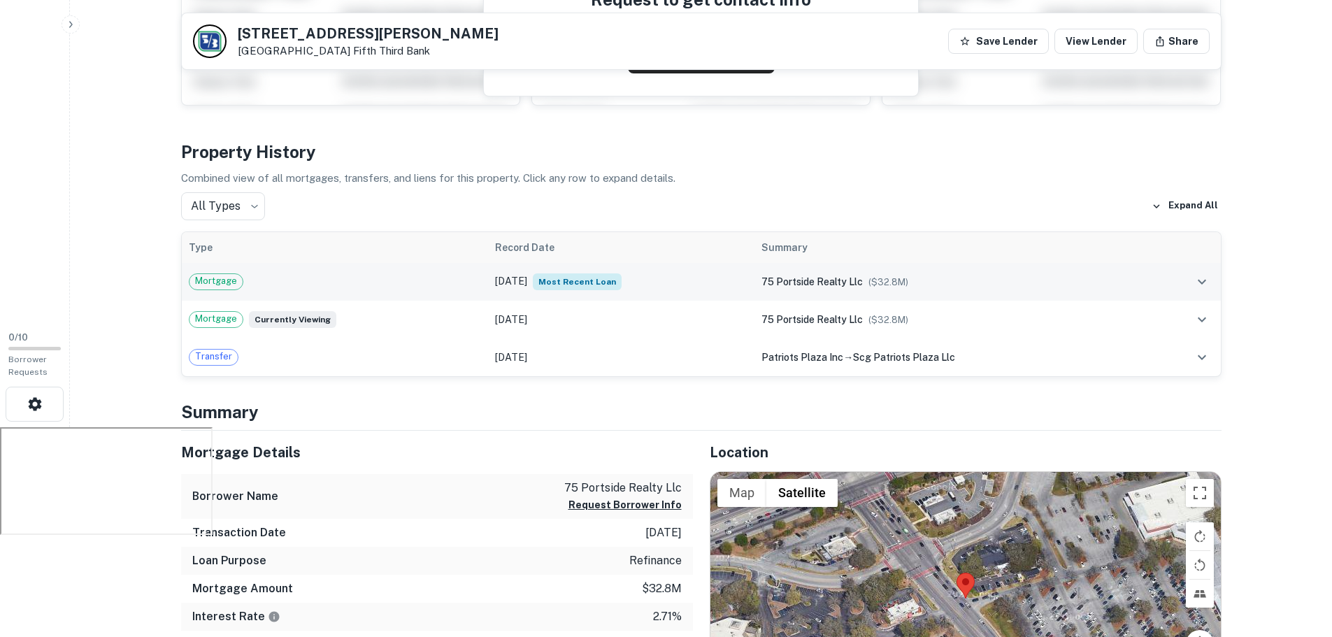
click at [513, 285] on td "Dec 30, 2020 Most Recent Loan" at bounding box center [621, 282] width 266 height 38
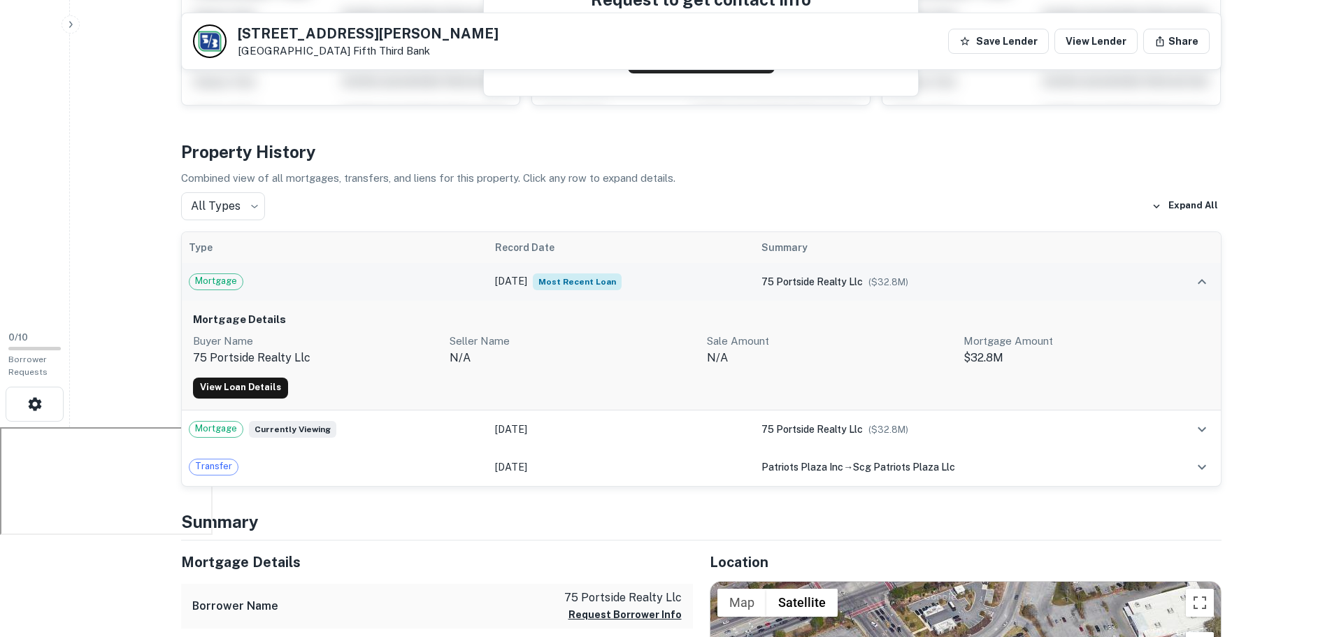
click at [513, 285] on td "Dec 30, 2020 Most Recent Loan" at bounding box center [621, 282] width 266 height 38
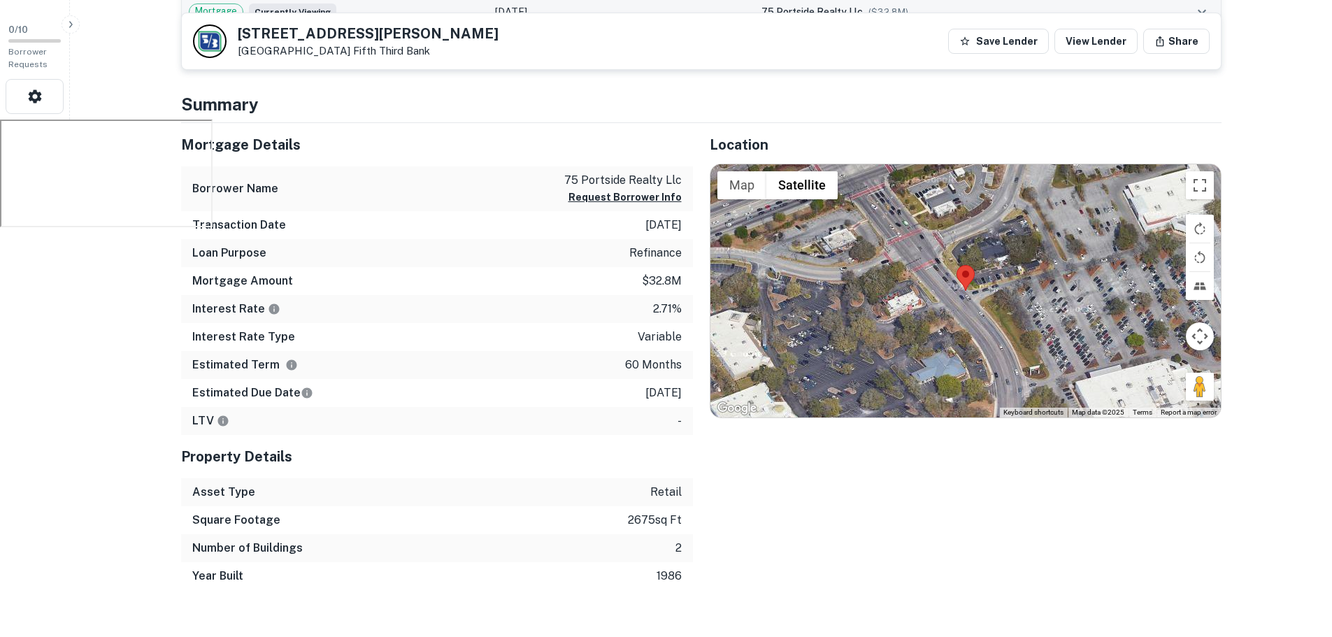
scroll to position [559, 0]
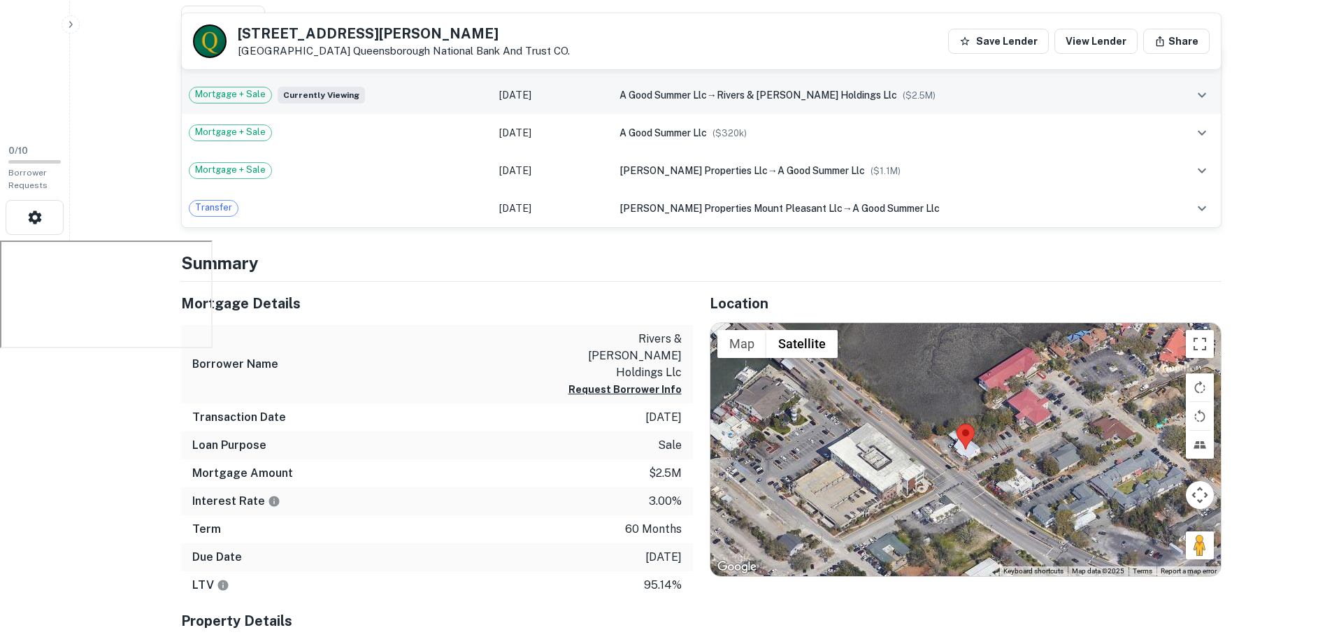
scroll to position [489, 0]
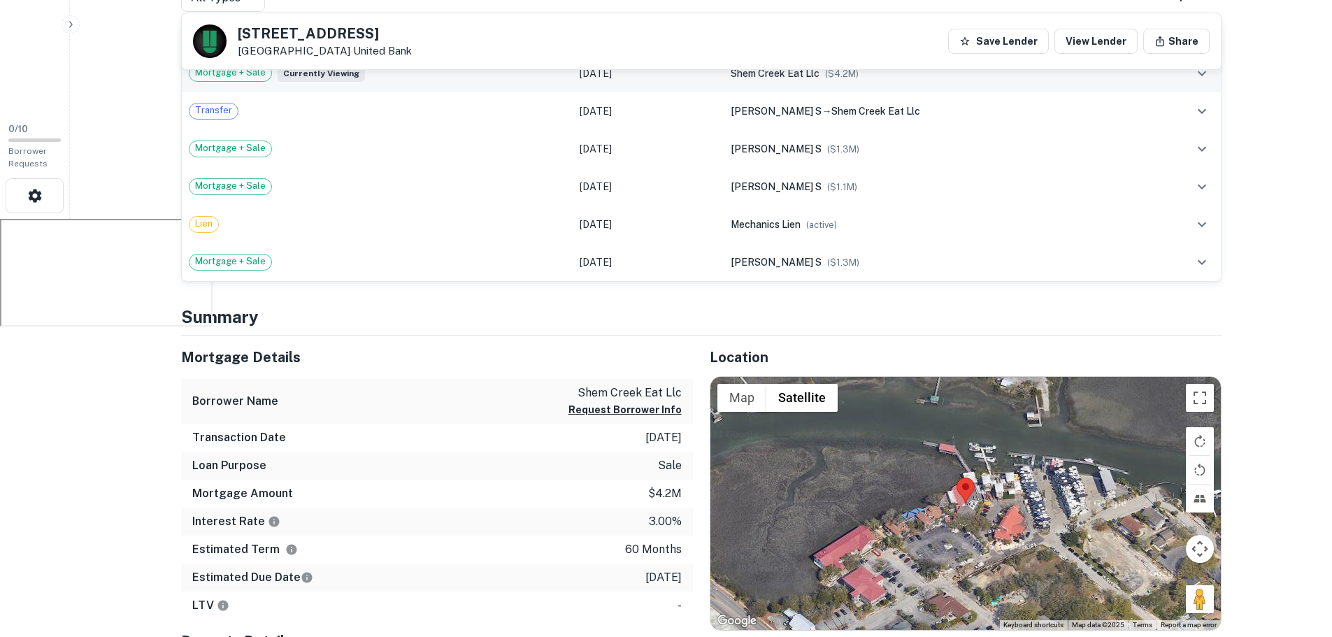
scroll to position [419, 0]
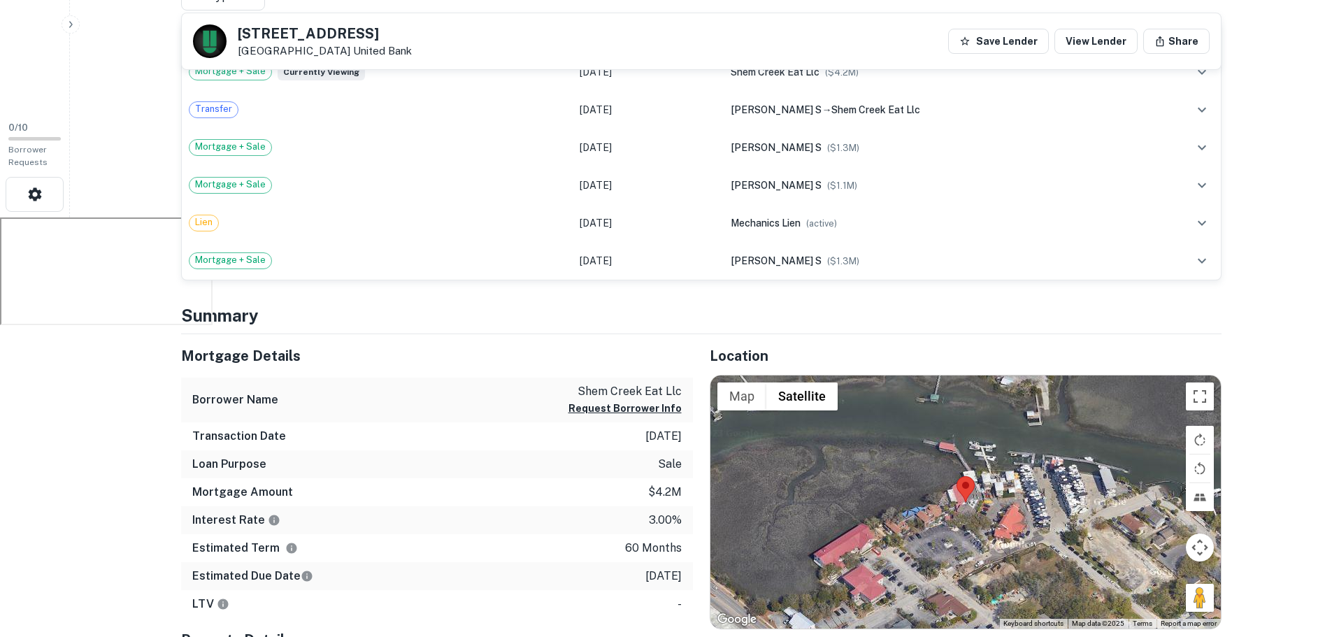
click at [636, 383] on p "shem creek eat llc" at bounding box center [624, 391] width 113 height 17
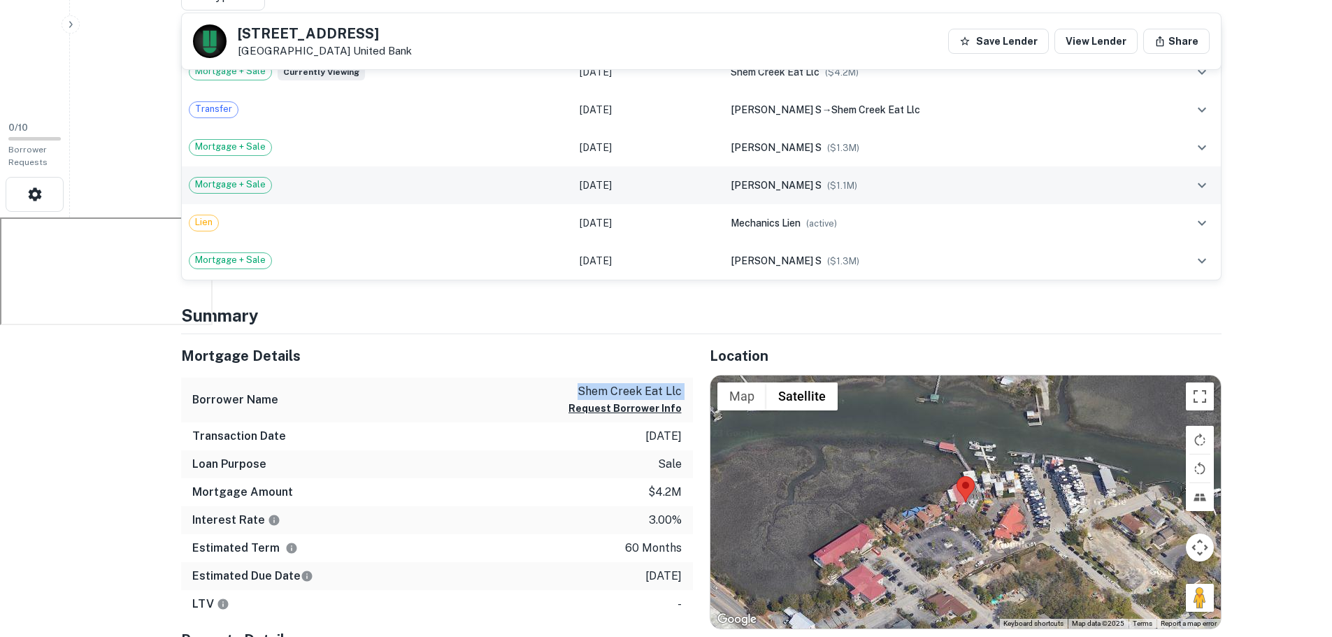
copy div "shem creek eat llc Request Borrower Info"
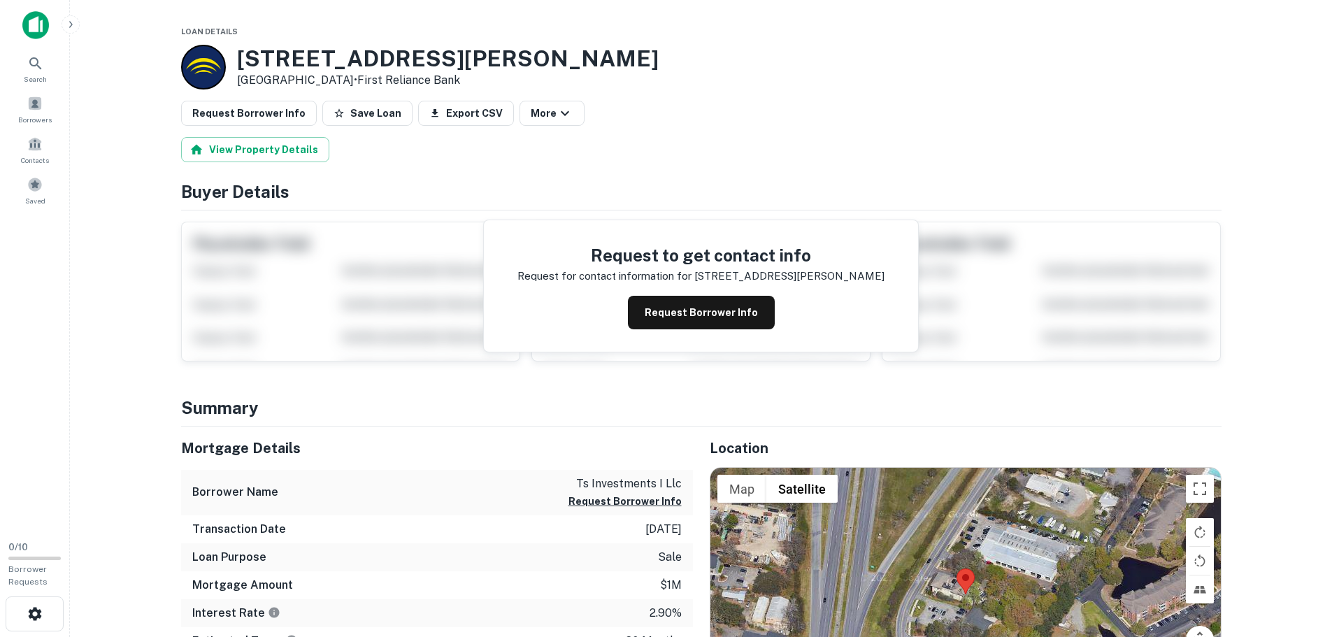
click at [381, 59] on h3 "[STREET_ADDRESS][PERSON_NAME]" at bounding box center [448, 58] width 422 height 27
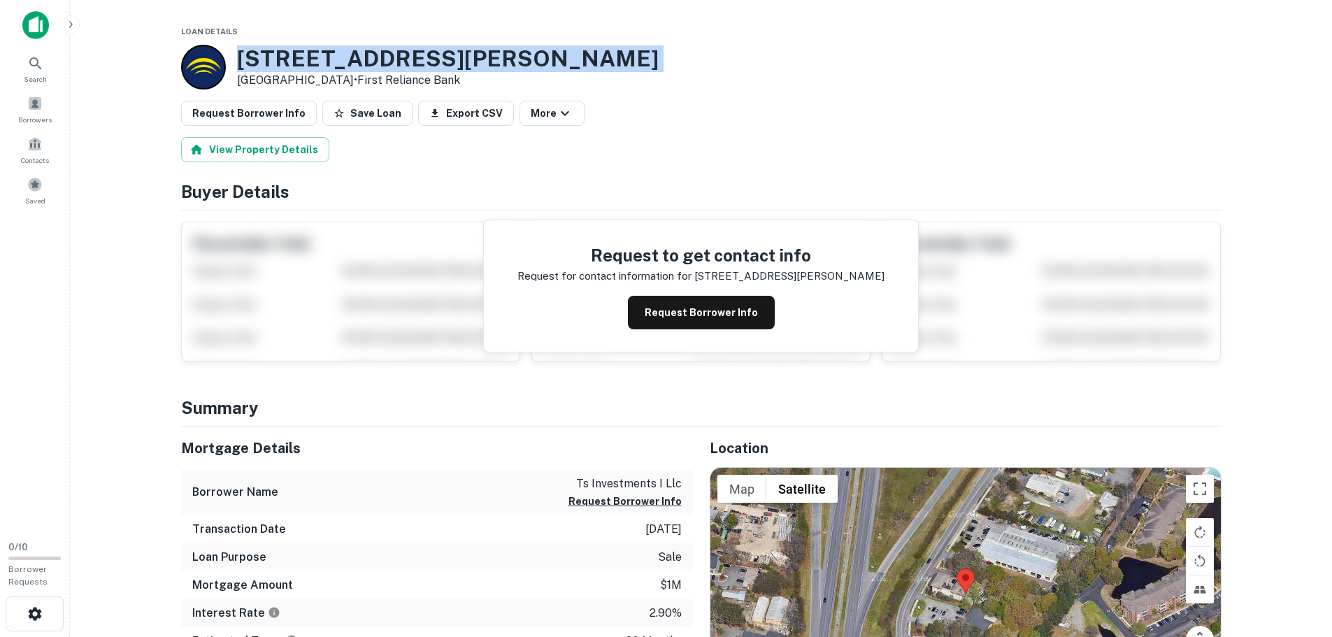
click at [381, 59] on h3 "1415 Stuart Engals Blvd" at bounding box center [448, 58] width 422 height 27
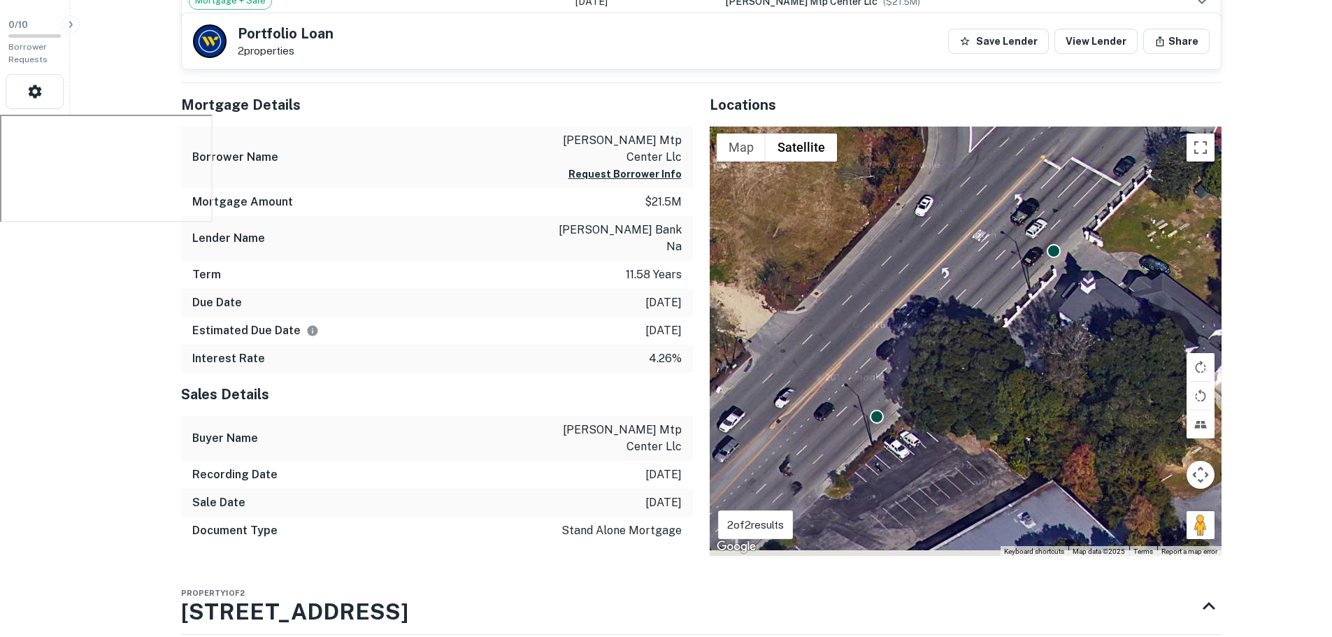
scroll to position [488, 0]
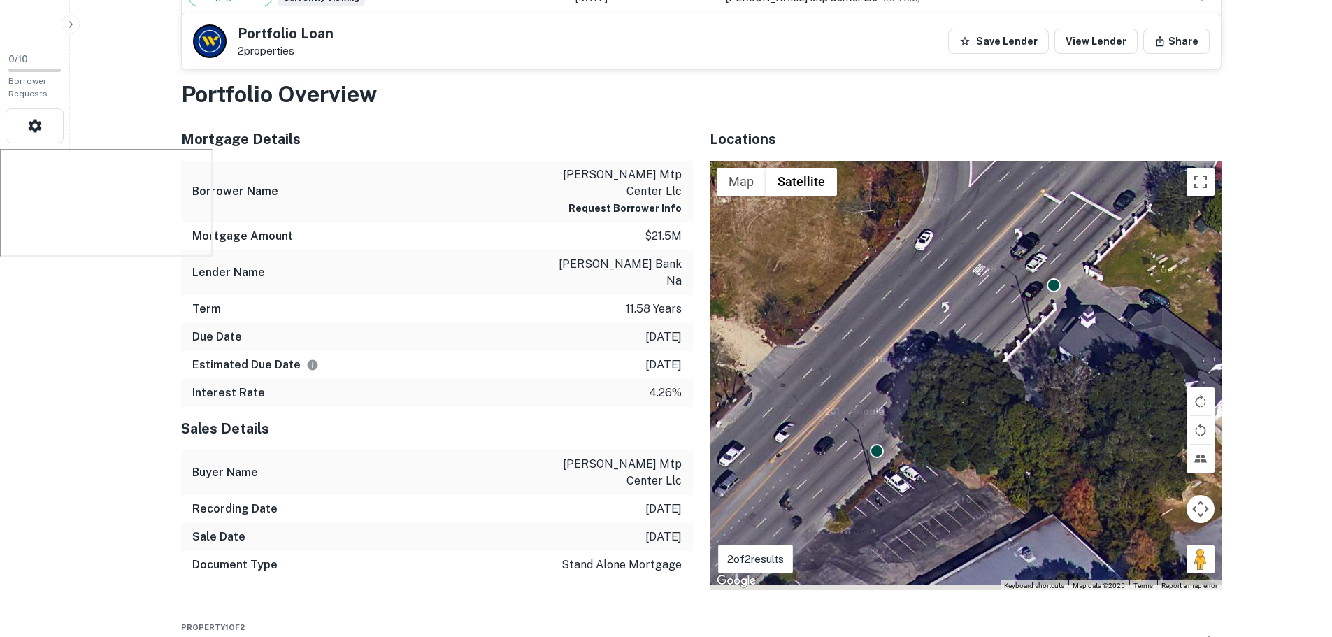
click at [634, 456] on p "bowman mtp center llc" at bounding box center [619, 473] width 126 height 34
copy p "bowman mtp center llc"
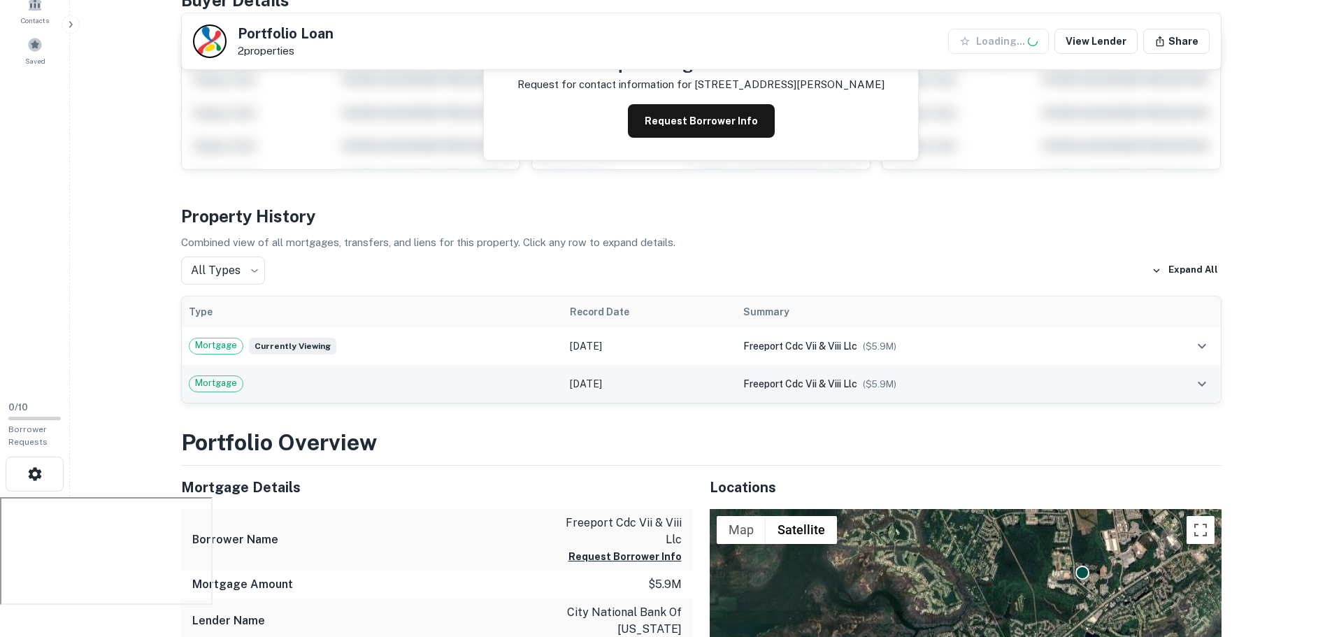
scroll to position [280, 0]
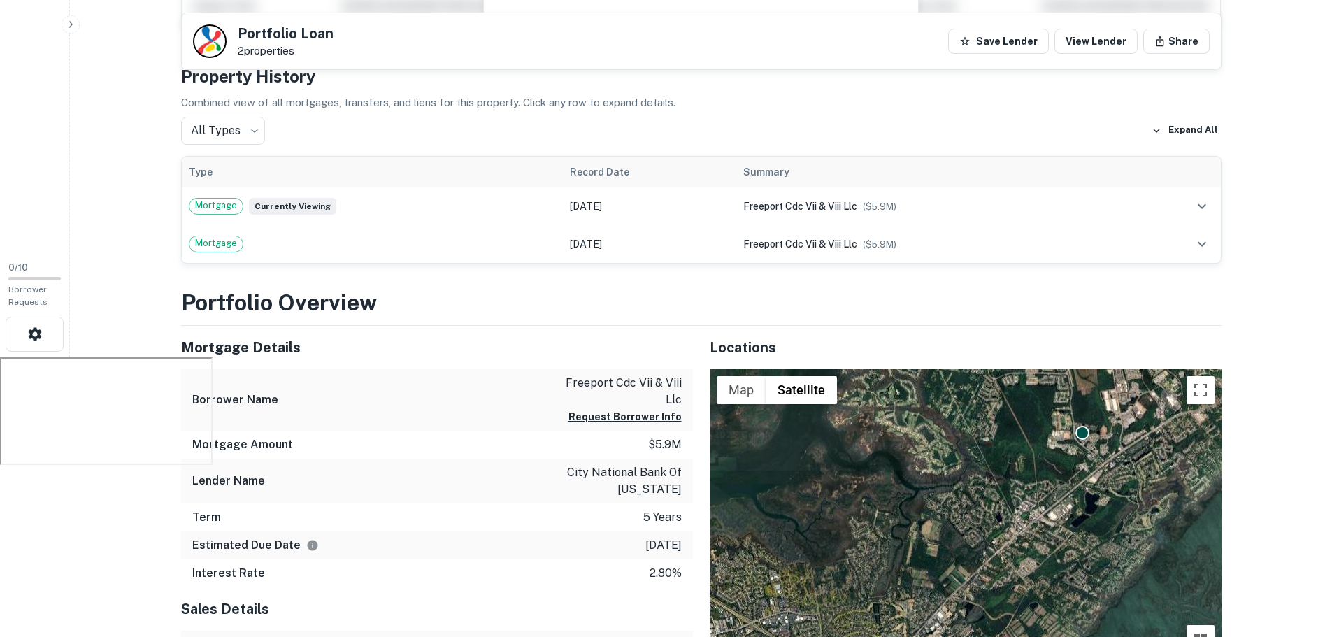
click at [622, 383] on p "freeport cdc vii & viii llc" at bounding box center [619, 392] width 126 height 34
click at [626, 381] on p "freeport cdc vii & viii llc" at bounding box center [619, 392] width 126 height 34
copy div "freeport cdc vii & viii llc Request Borrower Info"
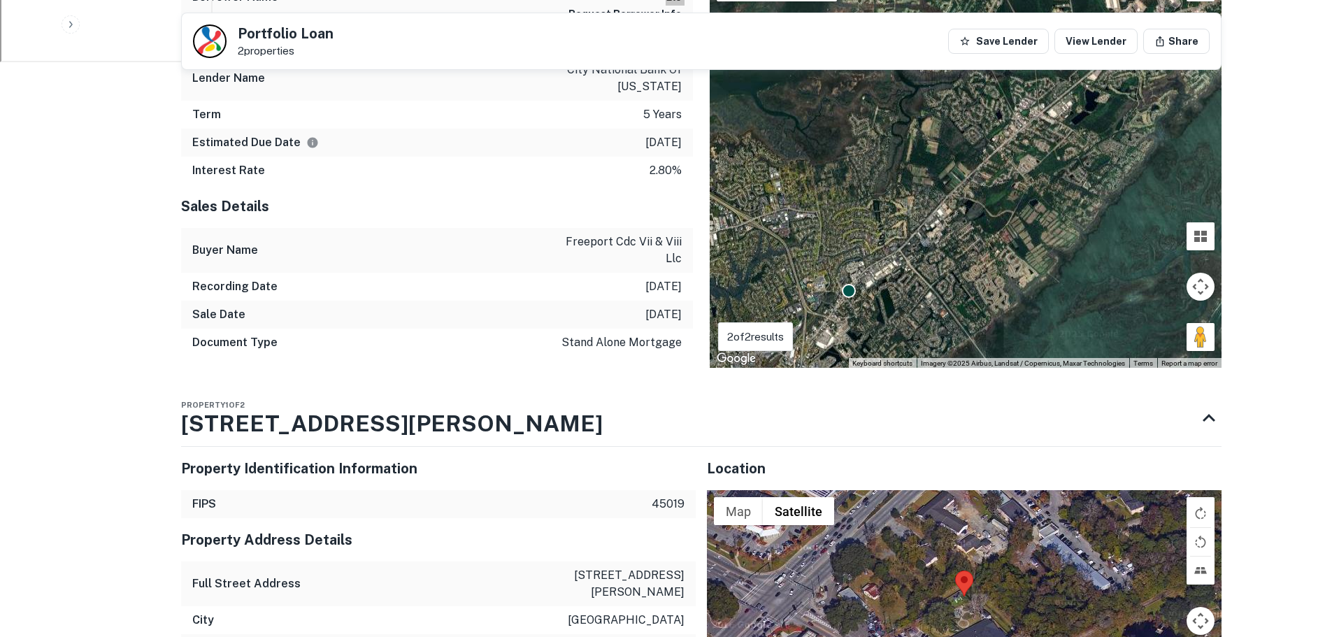
scroll to position [699, 0]
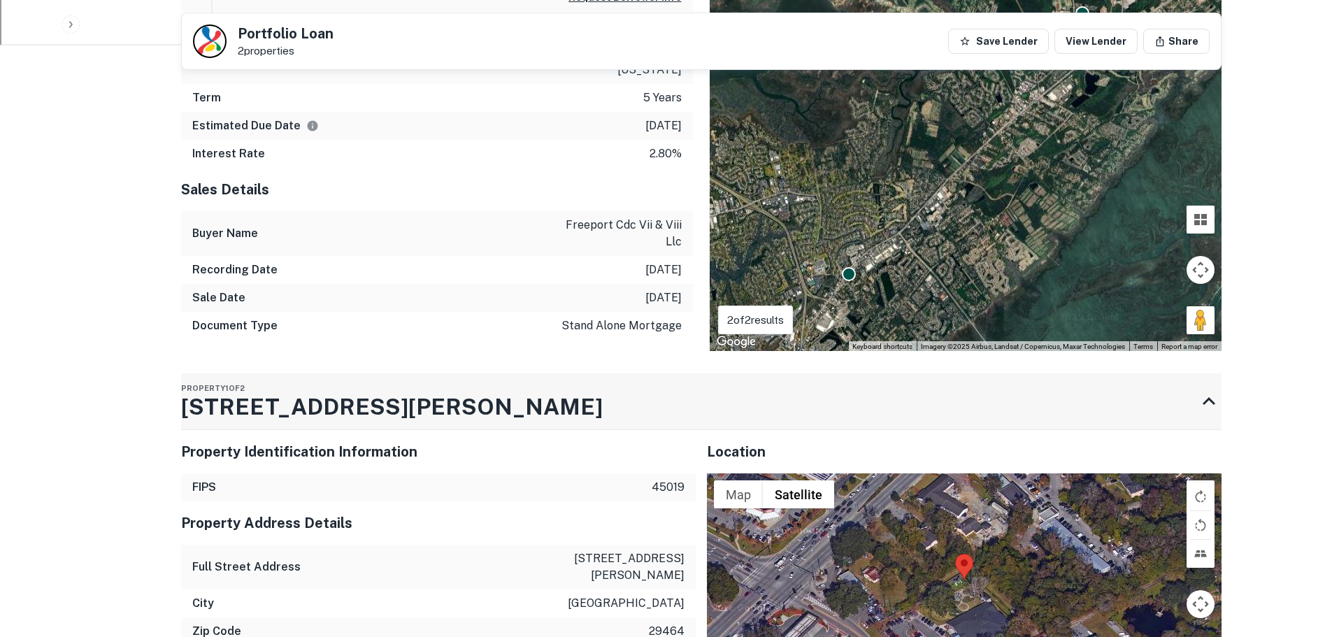
click at [290, 404] on h3 "1110 Venning Rd" at bounding box center [392, 407] width 422 height 34
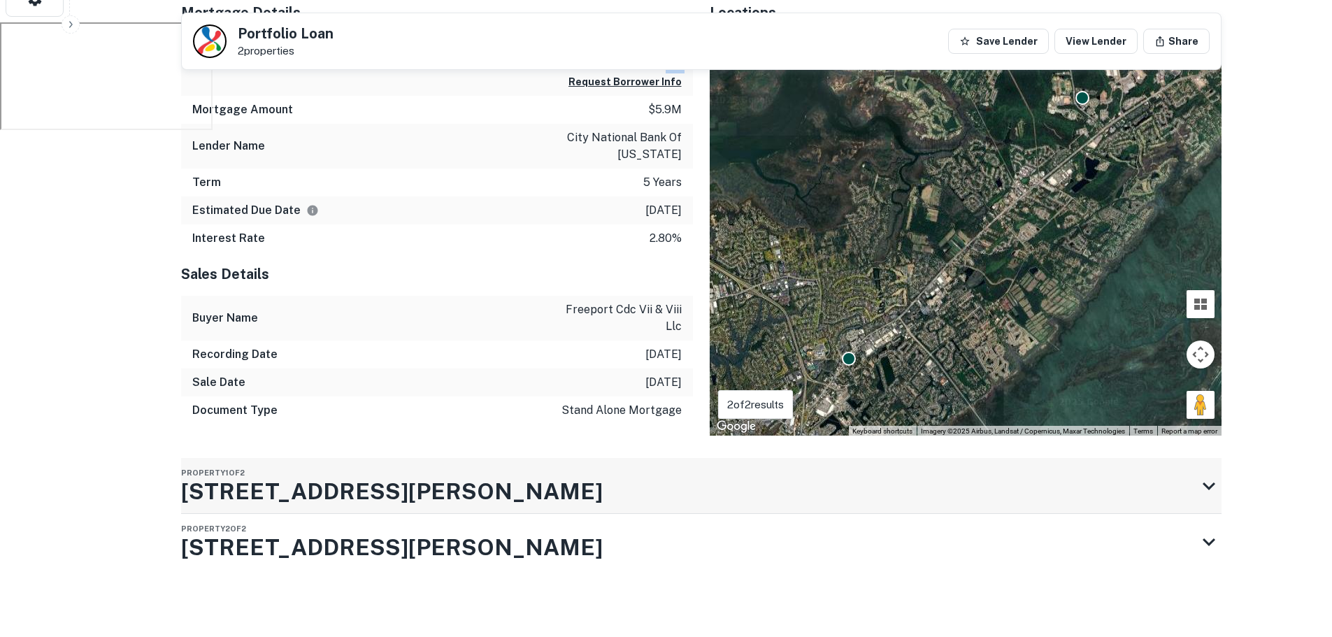
scroll to position [614, 0]
click at [290, 404] on div "Document Type stand alone mortgage" at bounding box center [437, 410] width 512 height 28
click at [305, 483] on h3 "1110 Venning Rd" at bounding box center [392, 492] width 422 height 34
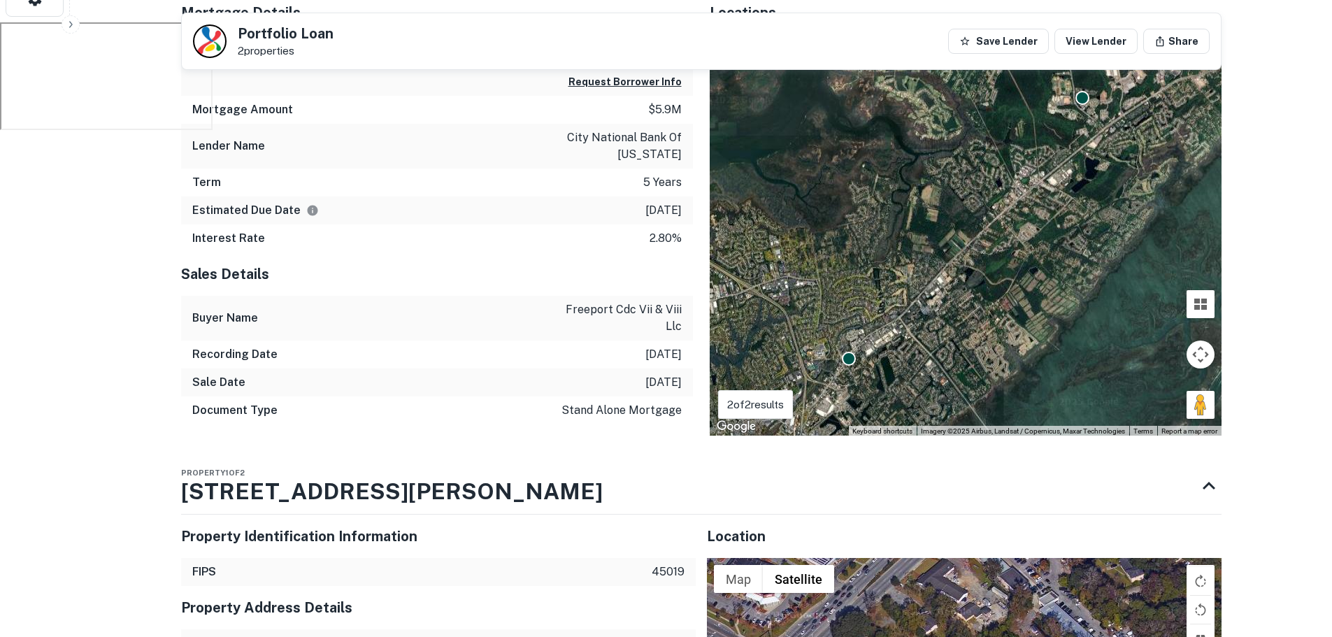
drag, startPoint x: 354, startPoint y: 496, endPoint x: 159, endPoint y: 493, distance: 195.8
drag, startPoint x: 211, startPoint y: 491, endPoint x: 319, endPoint y: 498, distance: 107.9
click at [319, 498] on h3 "1110 Venning Rd" at bounding box center [392, 492] width 422 height 34
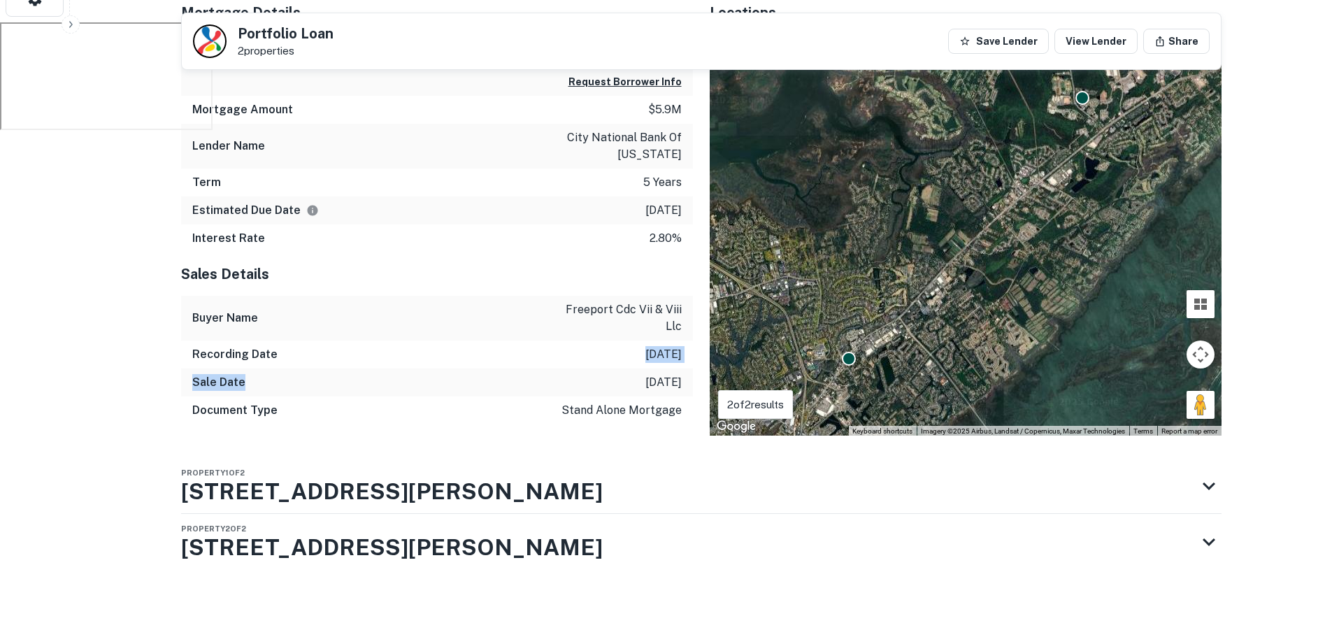
drag, startPoint x: 303, startPoint y: 350, endPoint x: 284, endPoint y: 374, distance: 30.8
click at [284, 374] on div "Sales Details Buyer Name freeport cdc vii & viii llc Recording Date 10/14/2021 …" at bounding box center [437, 343] width 512 height 183
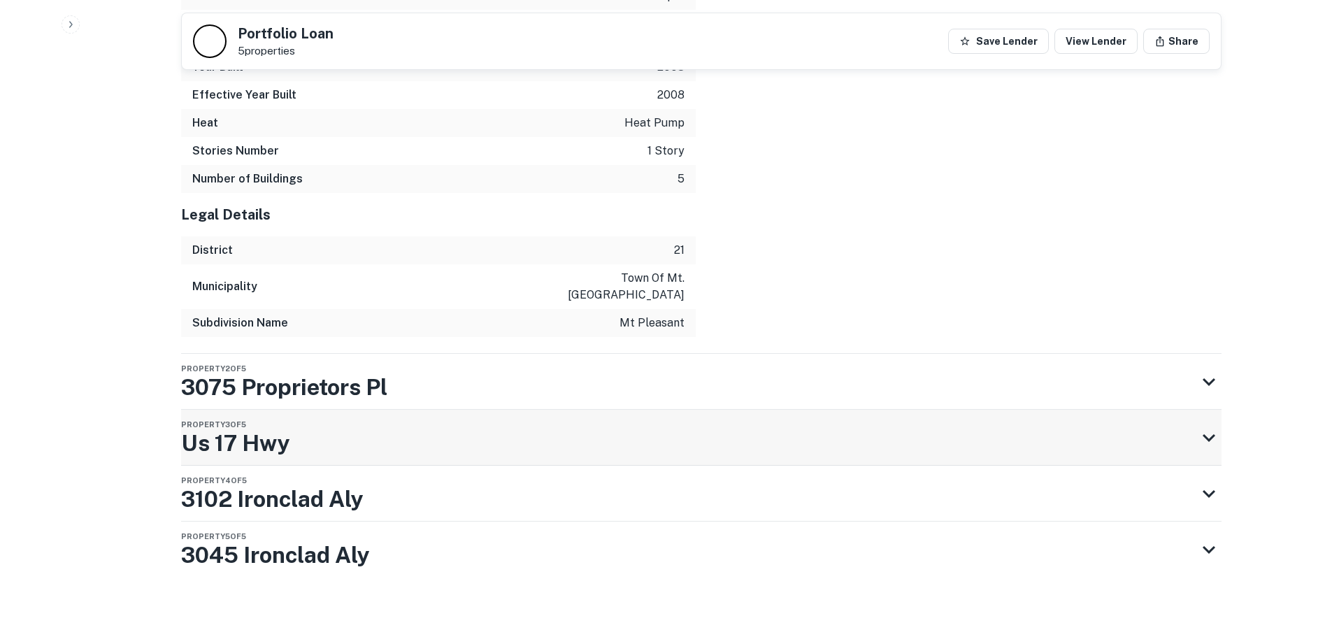
scroll to position [1792, 0]
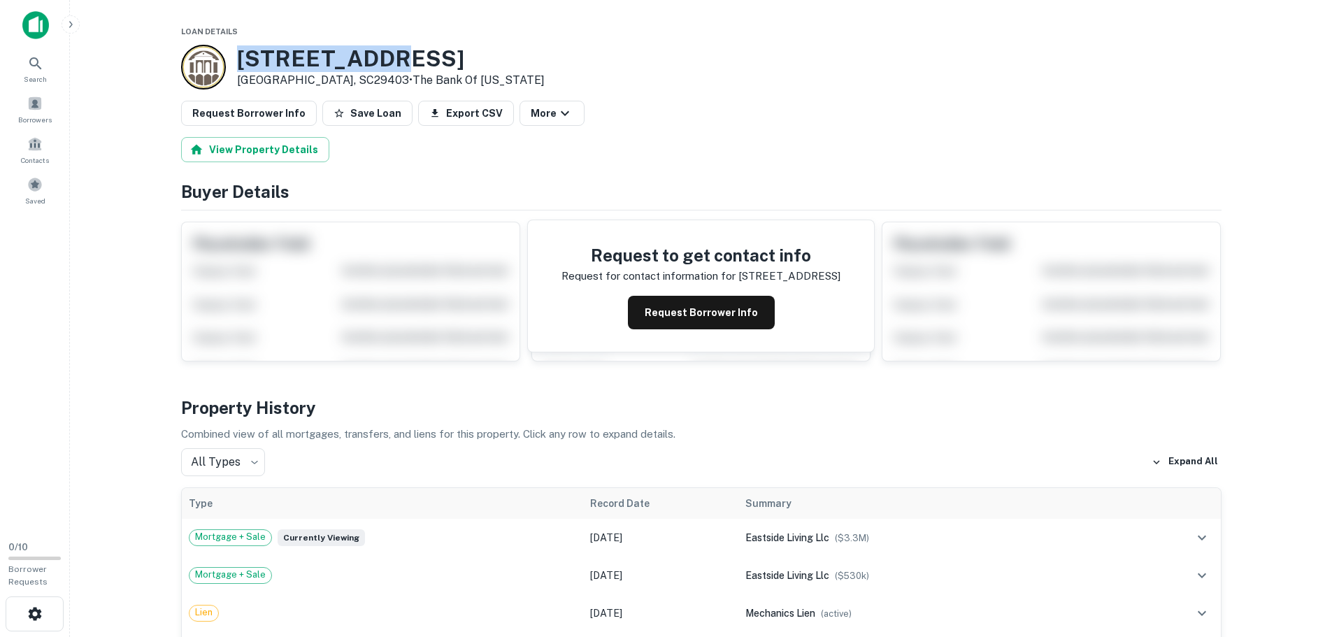
drag, startPoint x: 392, startPoint y: 57, endPoint x: 227, endPoint y: 59, distance: 165.0
click at [227, 59] on div "229 Huger St Charleston, SC29403 • The Bank Of South Carolina" at bounding box center [363, 67] width 364 height 45
copy div "229 Huger St"
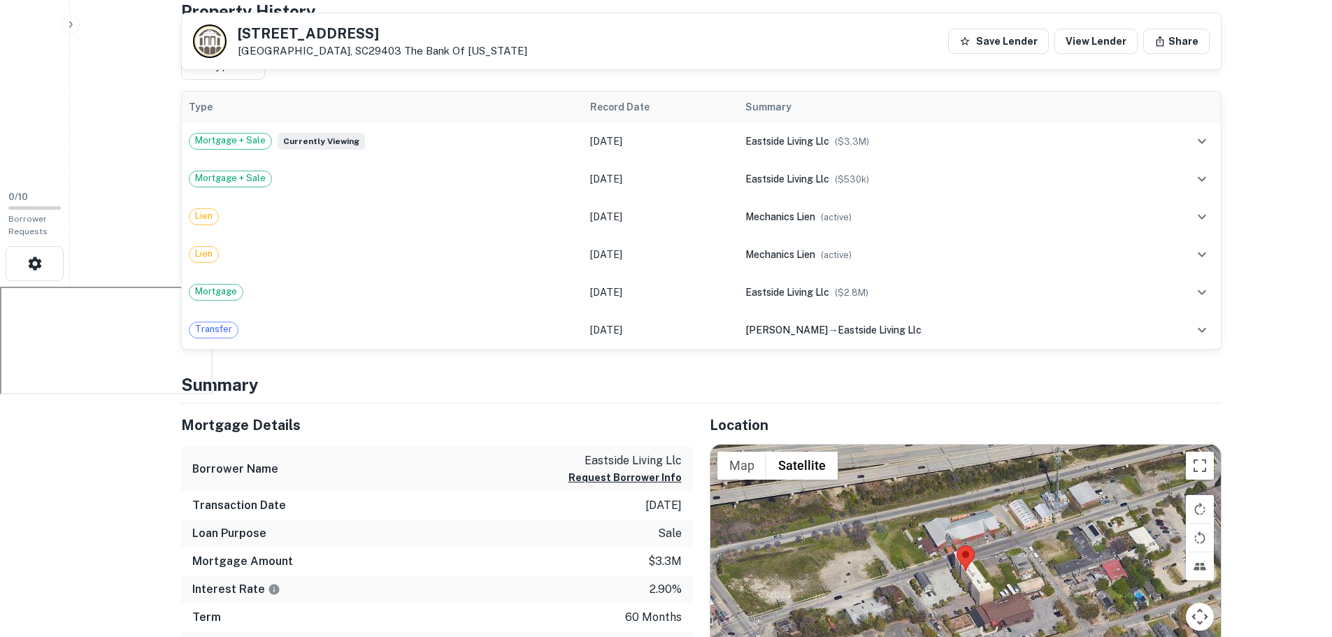
scroll to position [350, 0]
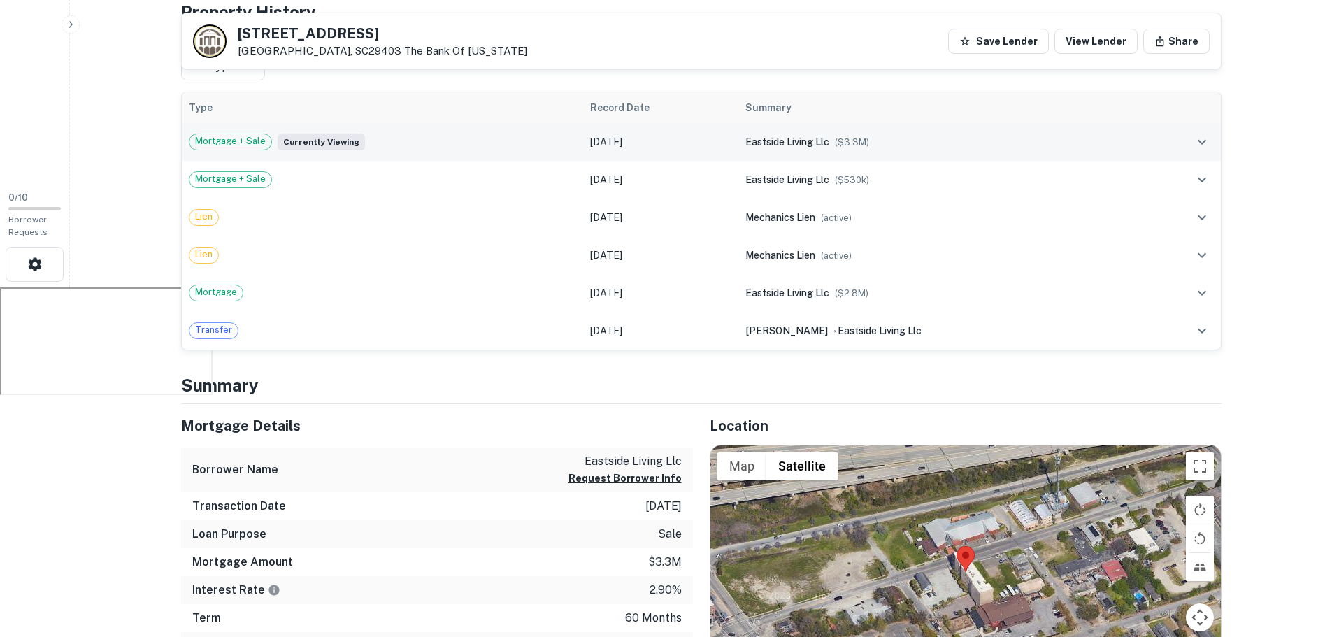
click at [456, 134] on div "Mortgage + Sale Currently viewing" at bounding box center [383, 142] width 388 height 17
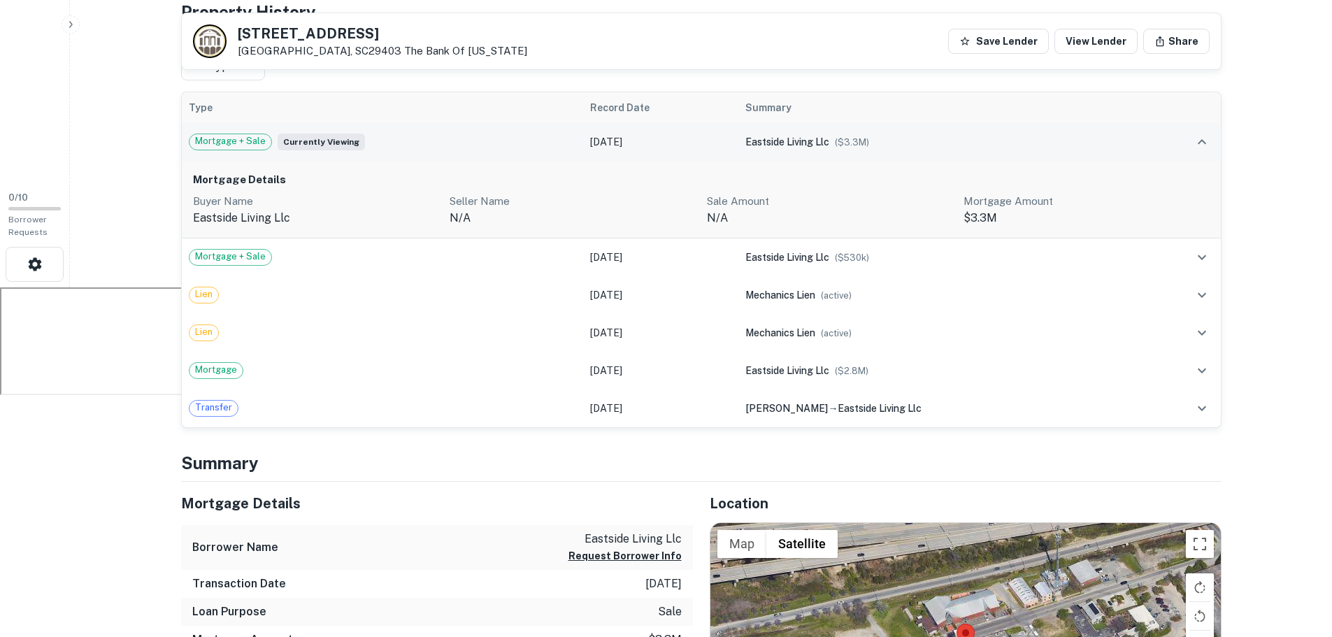
click at [470, 130] on td "Mortgage + Sale Currently viewing" at bounding box center [383, 142] width 402 height 38
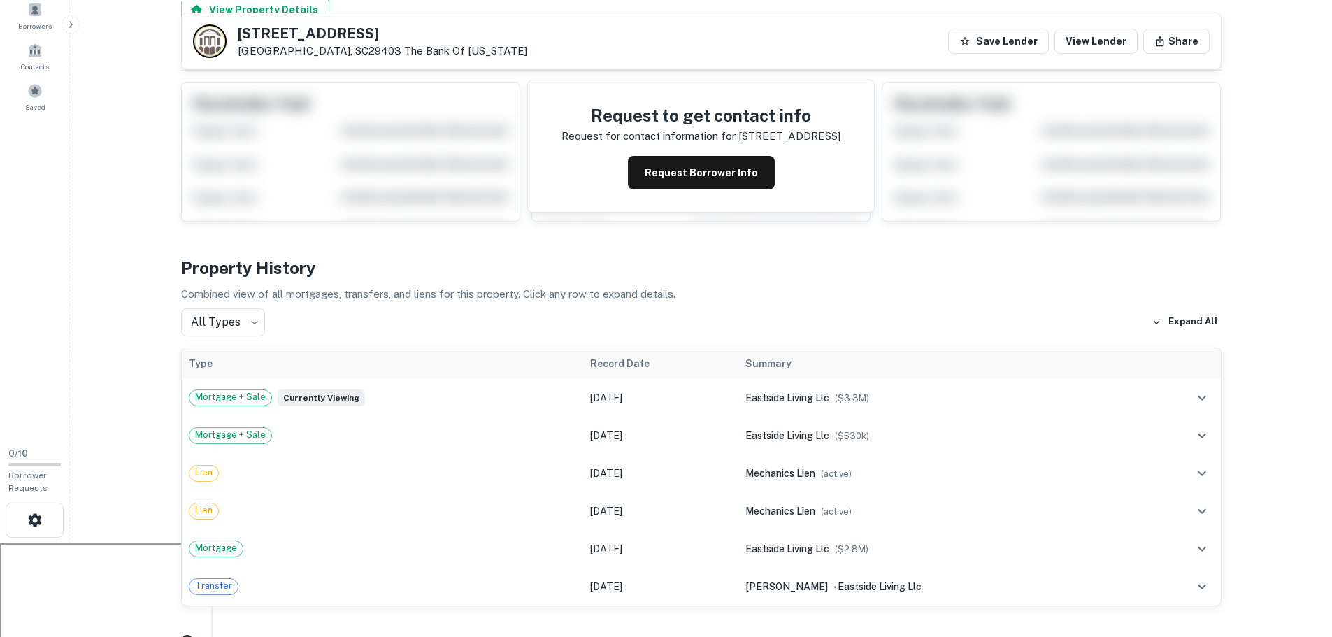
scroll to position [0, 0]
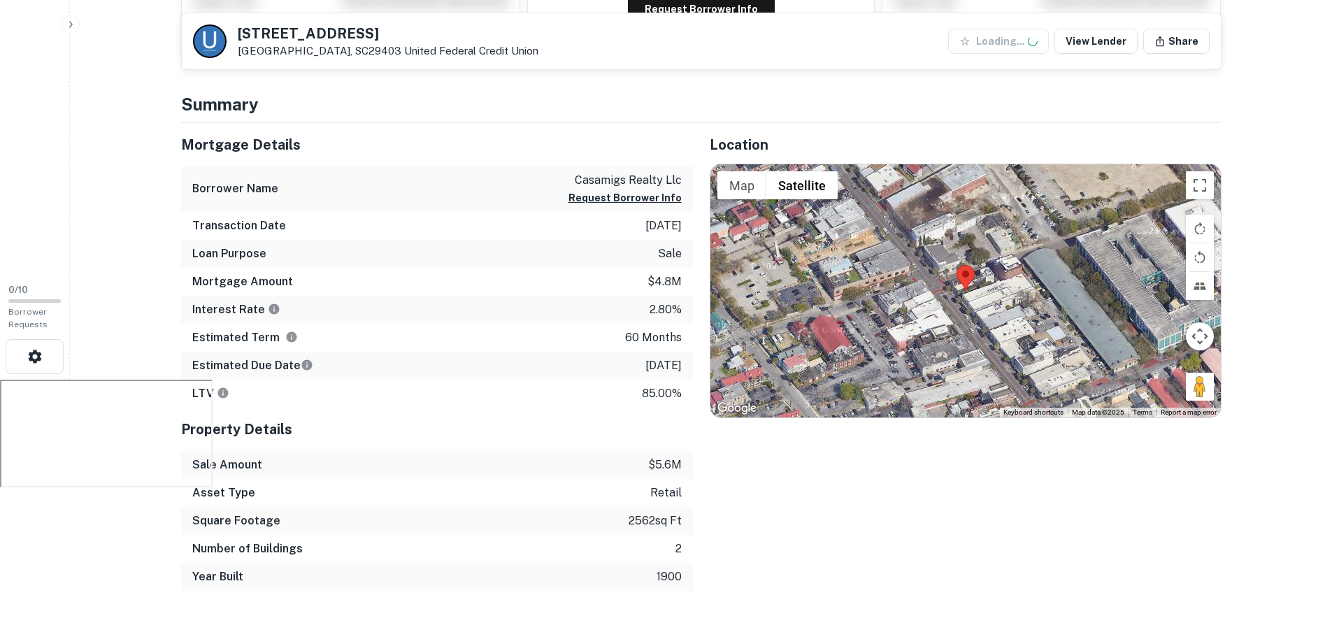
scroll to position [280, 0]
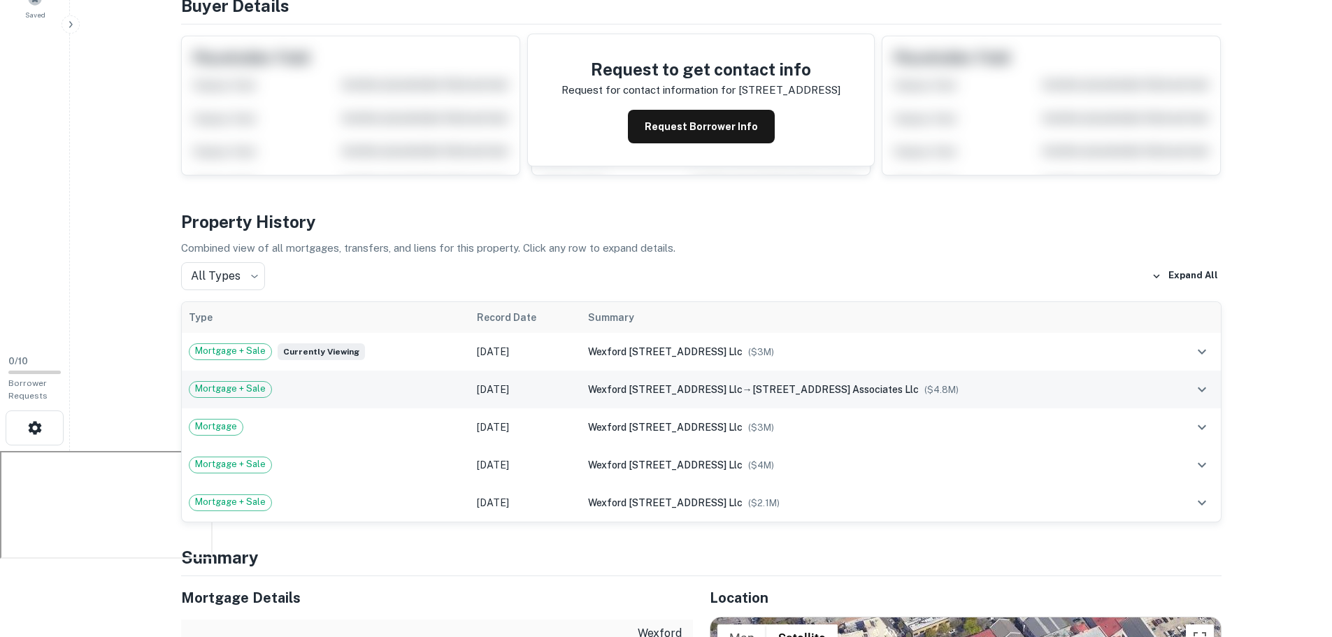
scroll to position [350, 0]
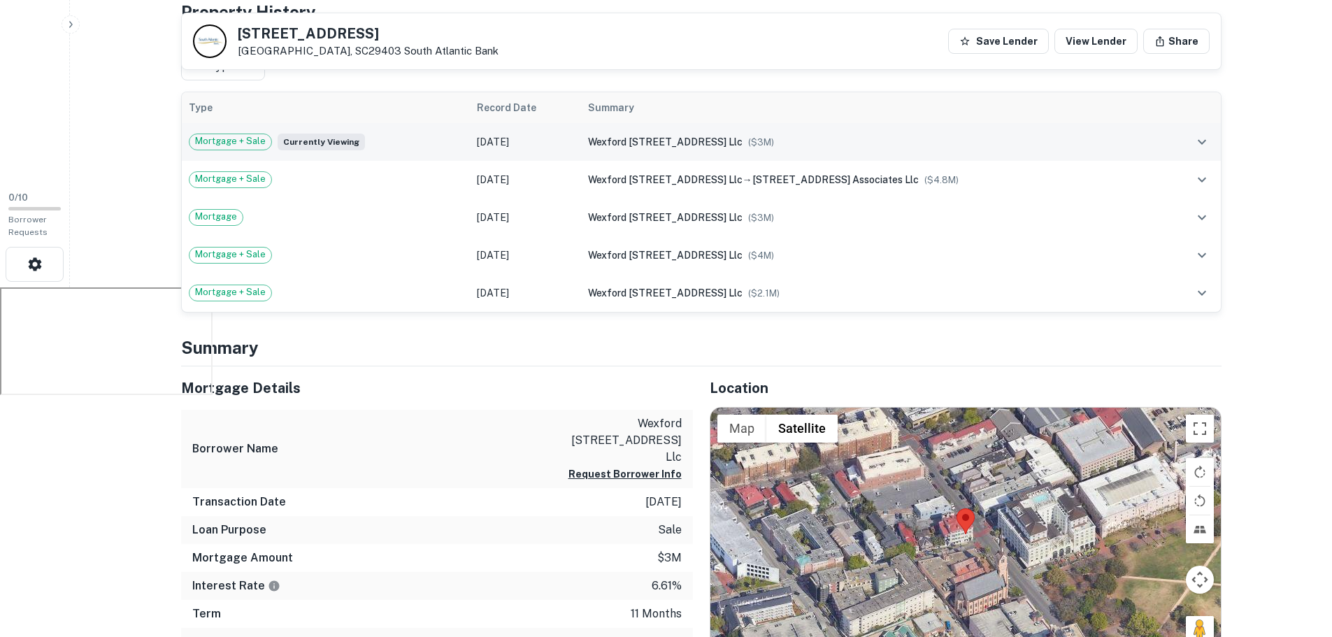
click at [550, 147] on td "Feb 03, 2025" at bounding box center [525, 142] width 111 height 38
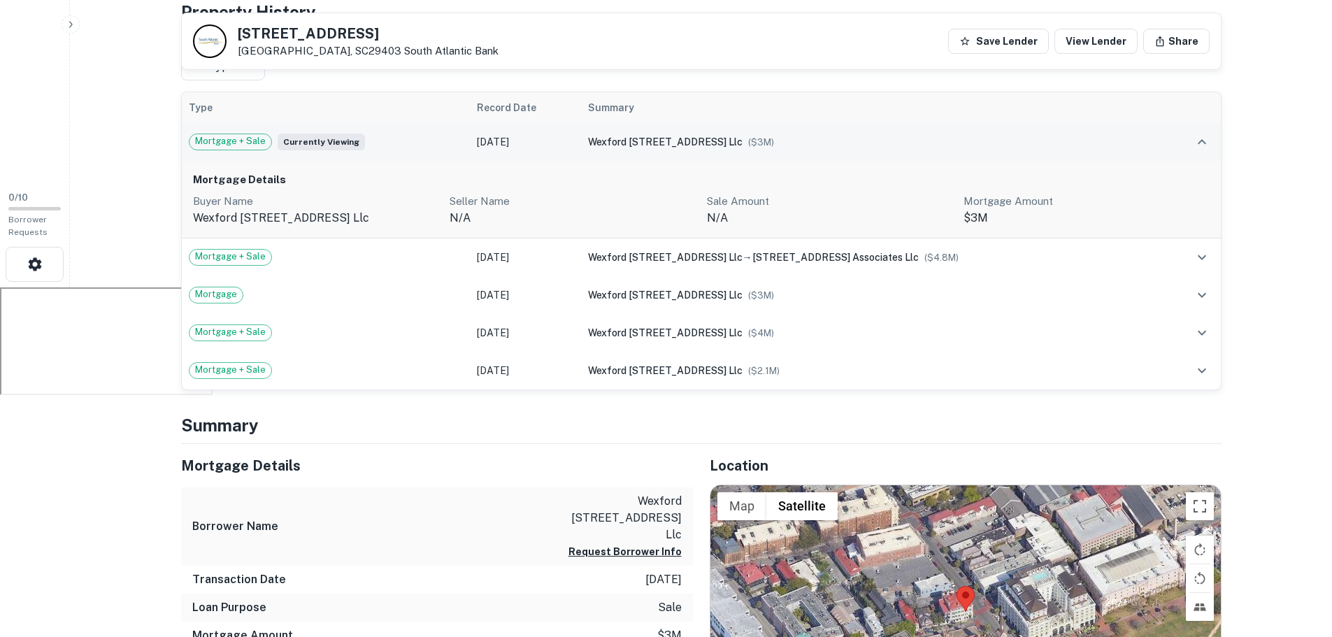
click at [494, 148] on td "Feb 03, 2025" at bounding box center [525, 142] width 111 height 38
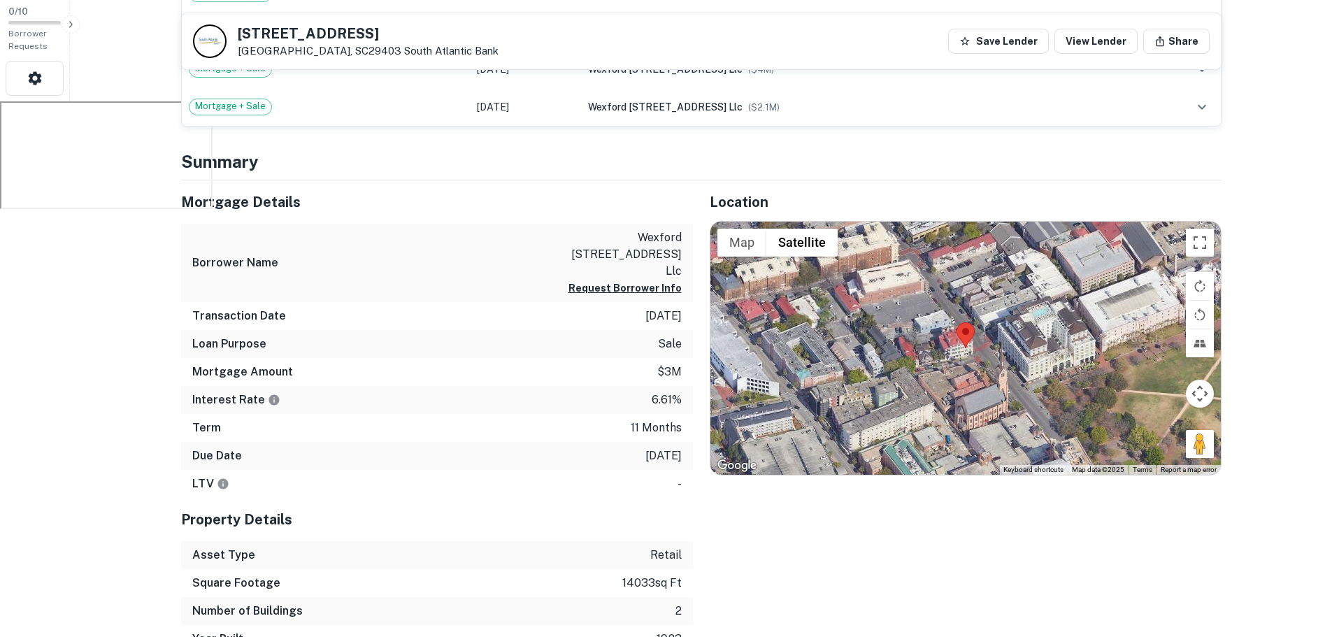
scroll to position [489, 0]
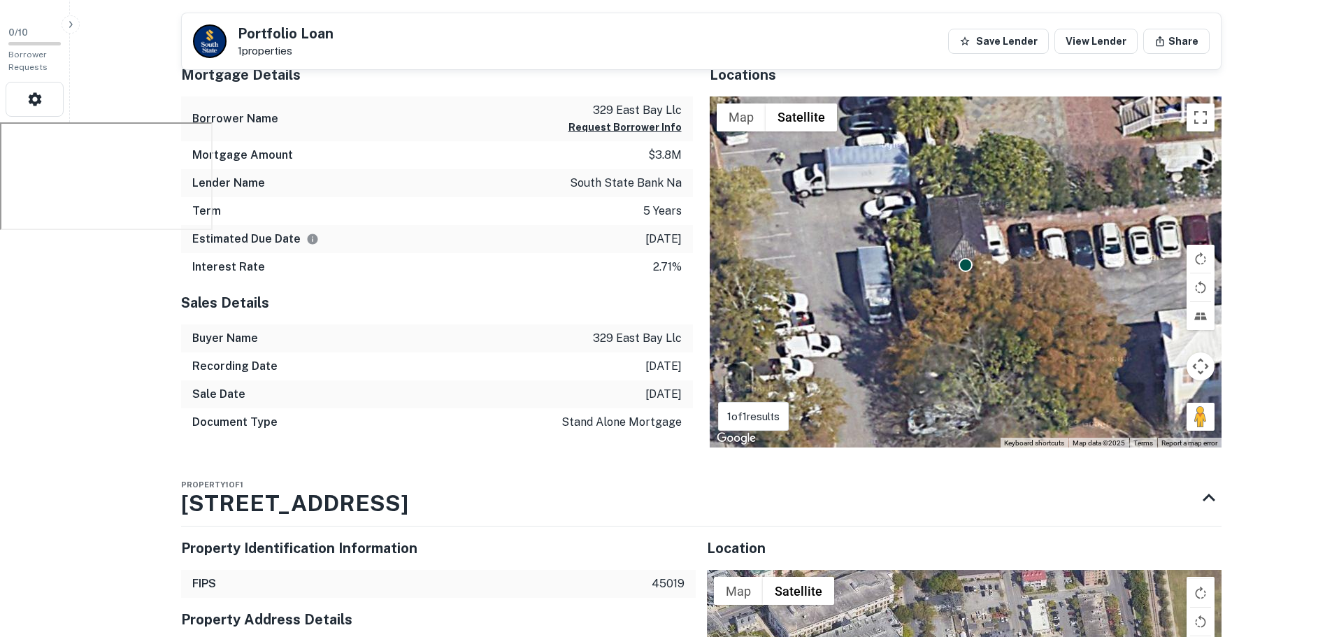
scroll to position [375, 0]
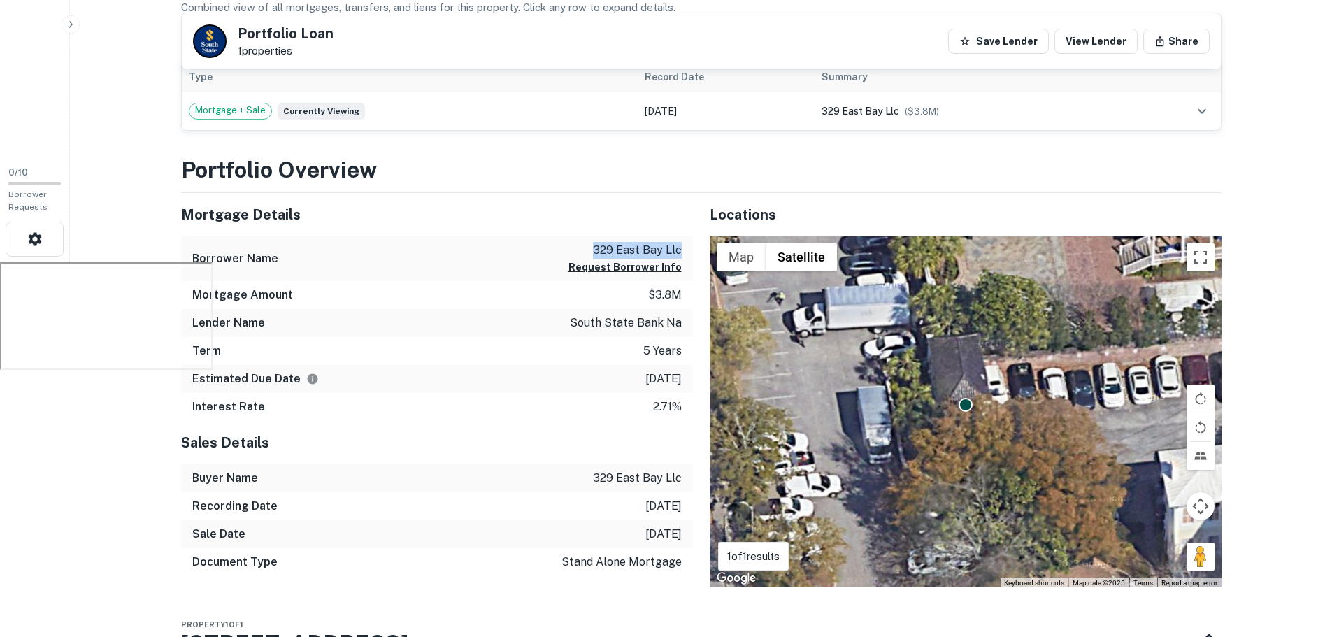
drag, startPoint x: 594, startPoint y: 245, endPoint x: 680, endPoint y: 243, distance: 86.0
click at [680, 243] on p "329 east bay llc" at bounding box center [624, 250] width 113 height 17
copy p "329 east bay llc"
click at [545, 329] on div "Mortgage Details Borrower Name 329 east bay llc Request Borrower Info Mortgage …" at bounding box center [437, 307] width 512 height 229
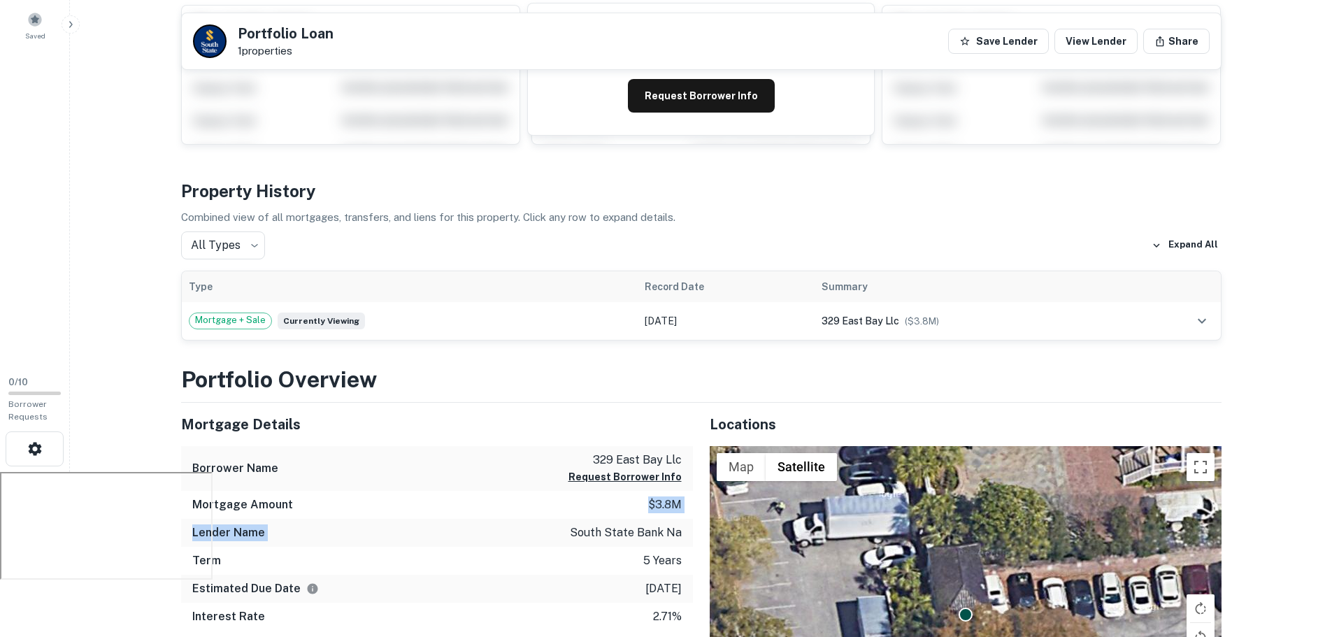
scroll to position [0, 0]
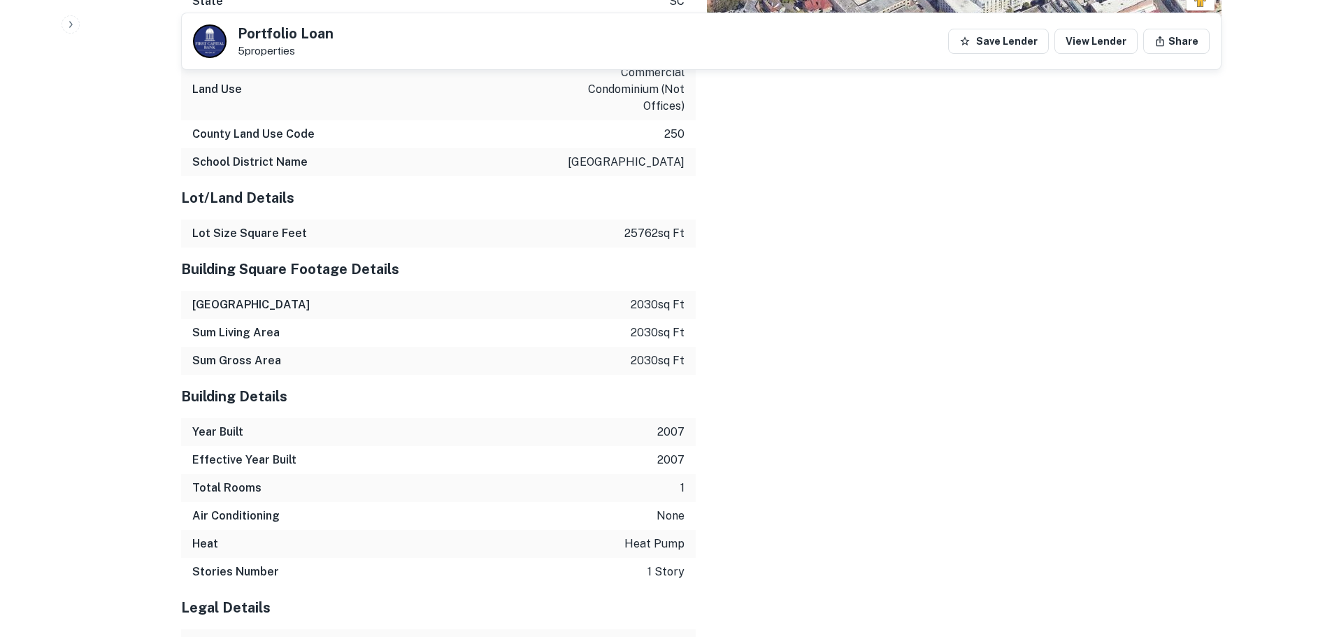
scroll to position [1875, 0]
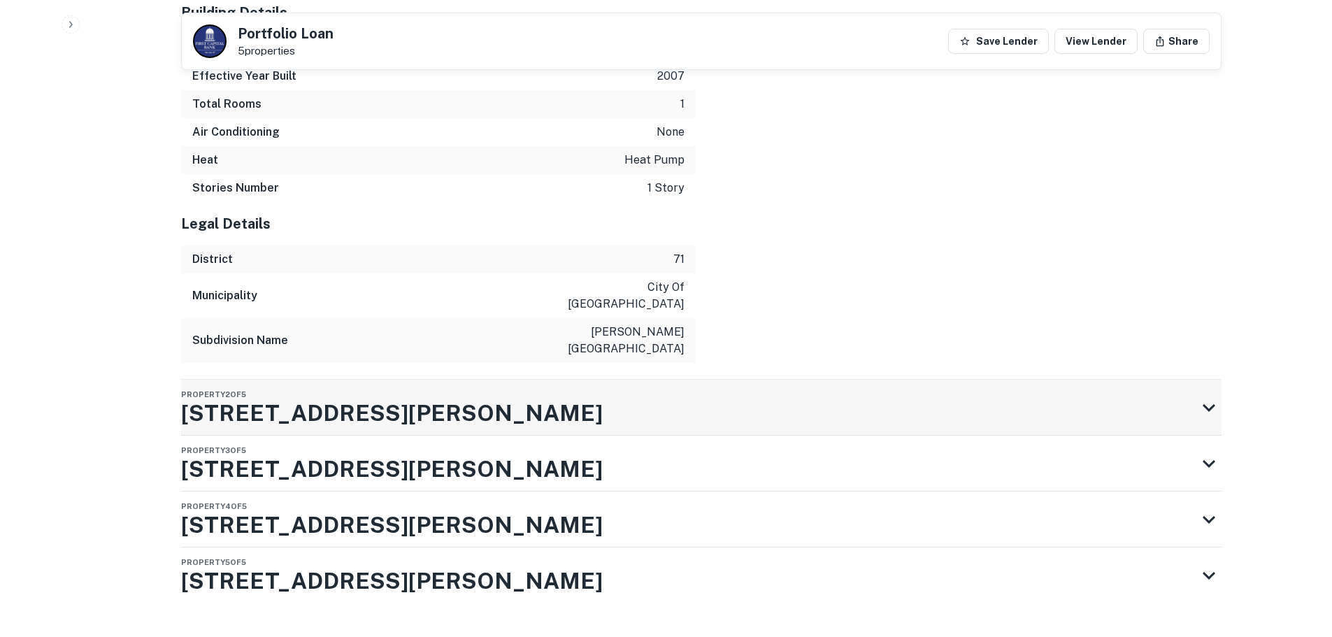
click at [507, 387] on div "Property 2 of [STREET_ADDRESS][PERSON_NAME]" at bounding box center [688, 408] width 1015 height 56
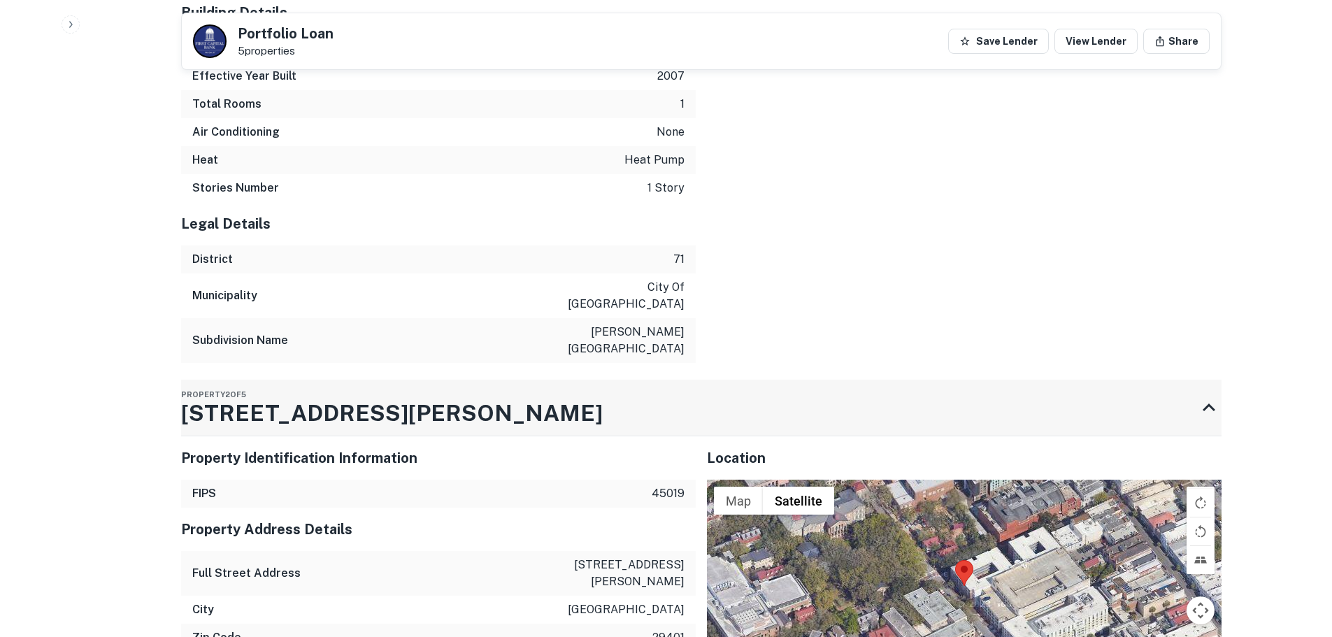
click at [509, 385] on div "Property 2 of [STREET_ADDRESS][PERSON_NAME]" at bounding box center [688, 408] width 1015 height 56
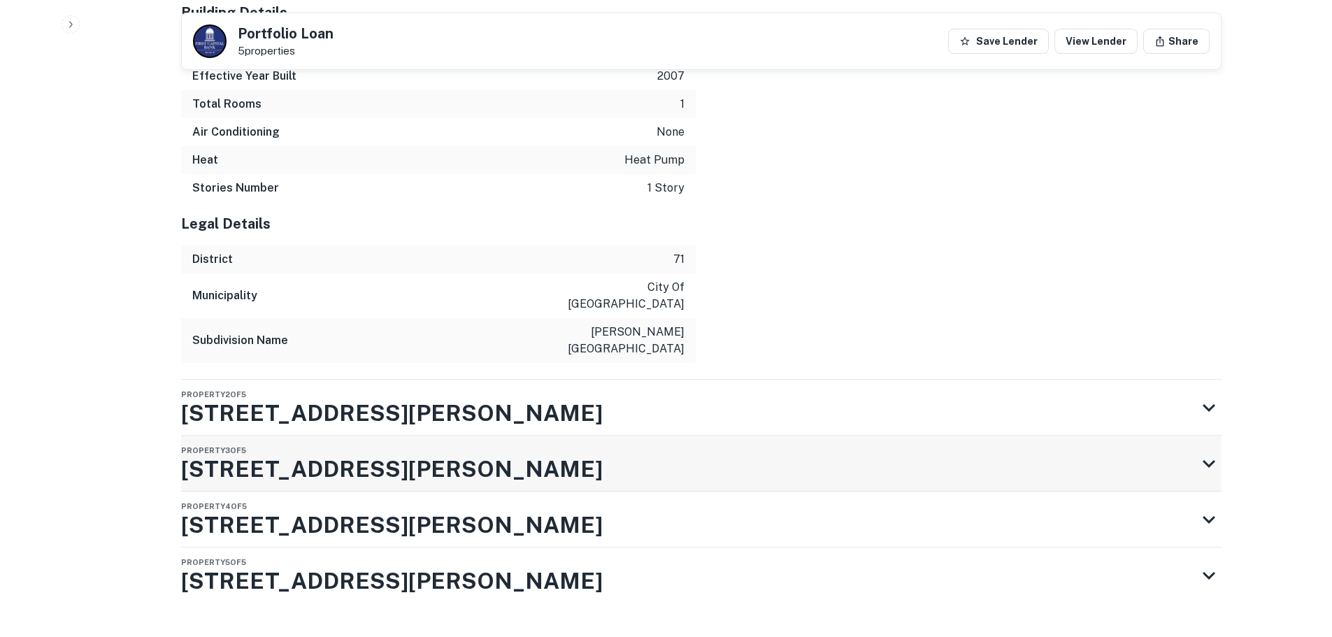
click at [462, 436] on div "Property 3 of [STREET_ADDRESS][PERSON_NAME]" at bounding box center [688, 464] width 1015 height 56
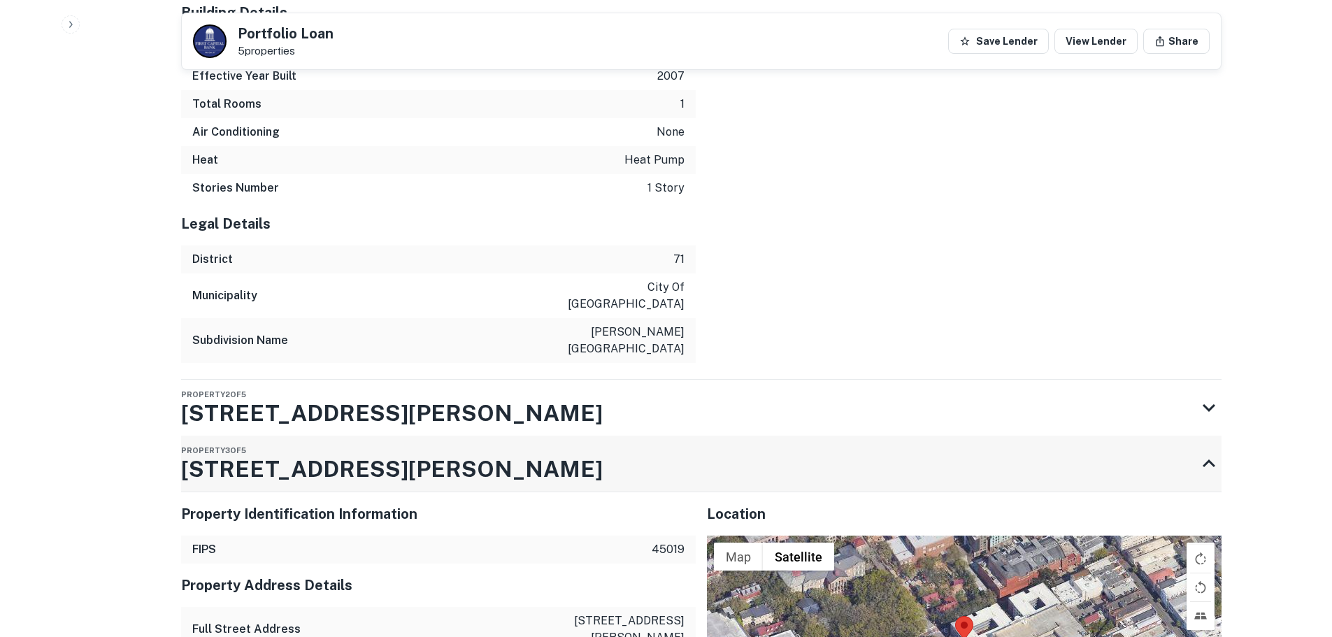
click at [471, 436] on div "Property 3 of [STREET_ADDRESS][PERSON_NAME]" at bounding box center [688, 464] width 1015 height 56
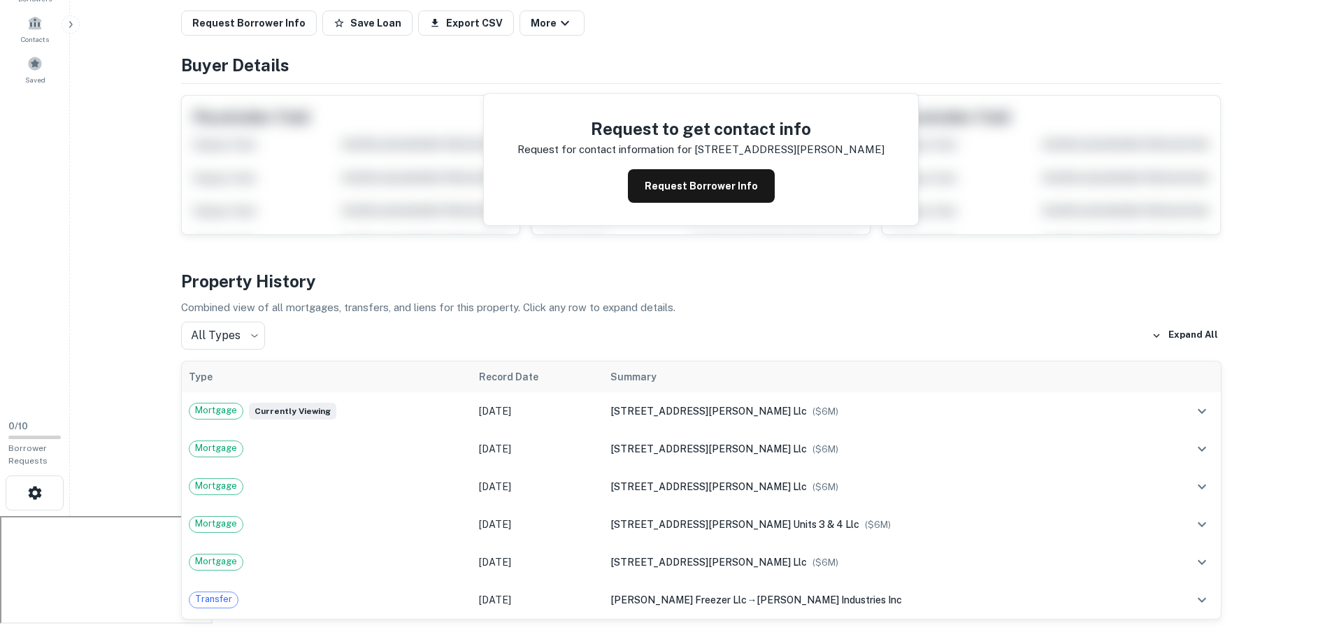
scroll to position [0, 0]
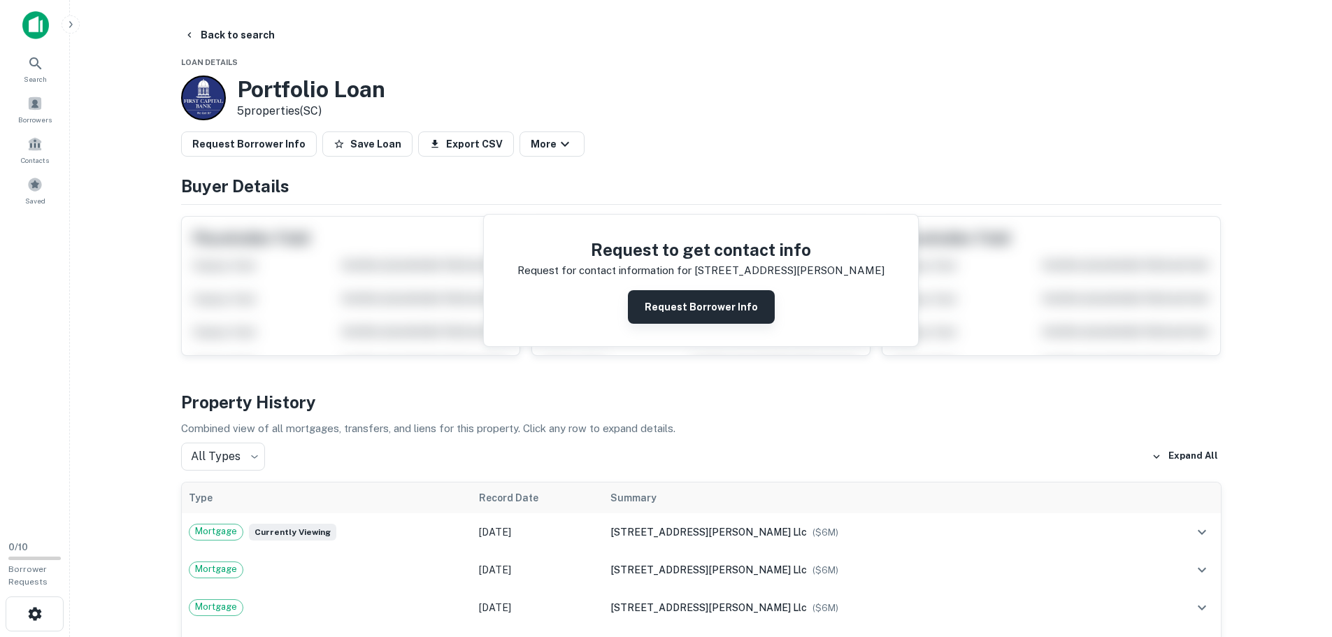
click at [698, 310] on button "Request Borrower Info" at bounding box center [701, 307] width 147 height 34
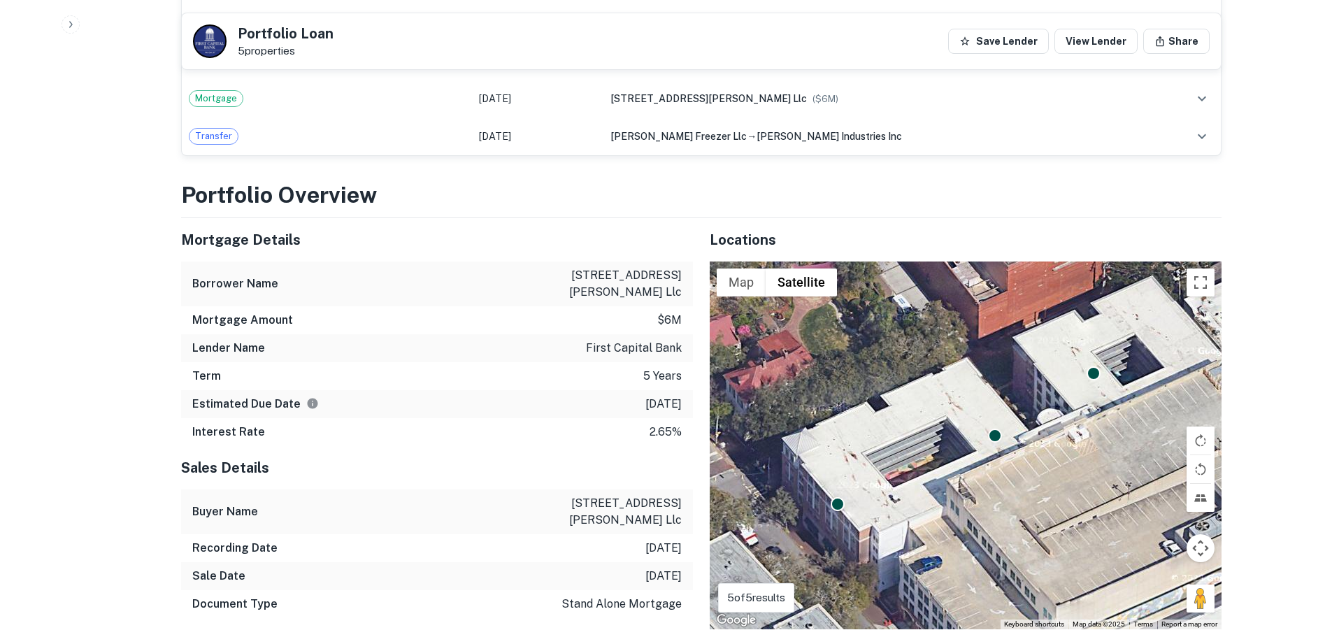
scroll to position [1118, 0]
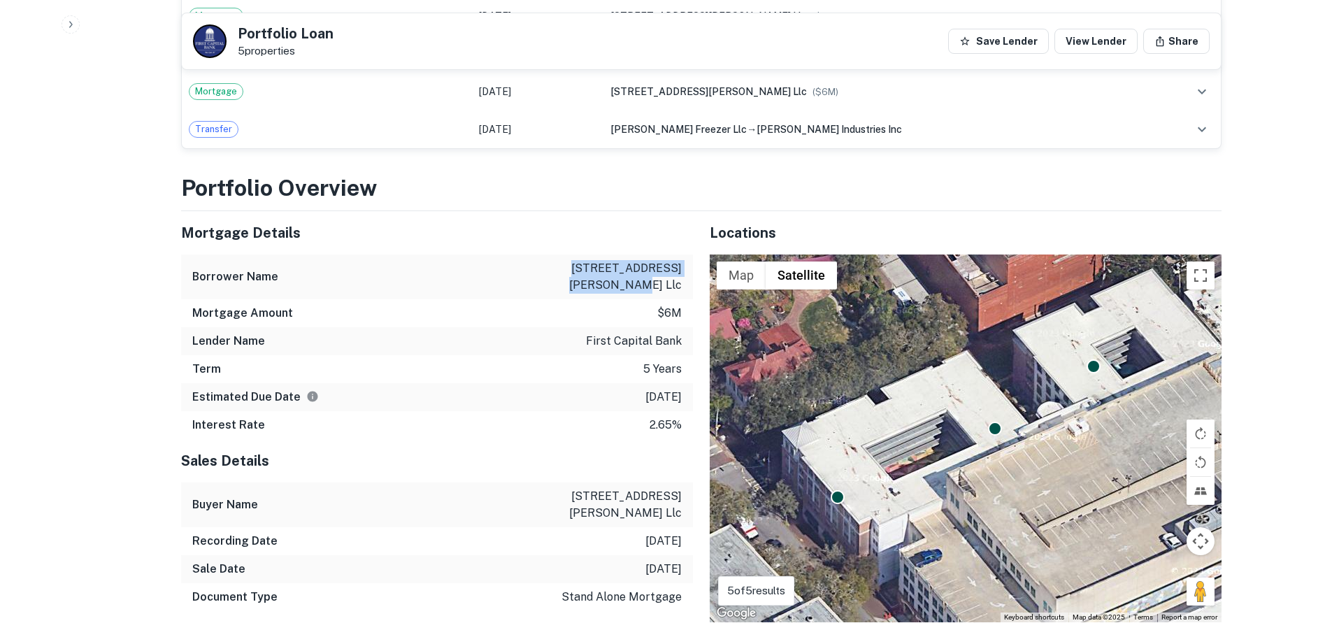
drag, startPoint x: 557, startPoint y: 214, endPoint x: 682, endPoint y: 231, distance: 125.7
click at [682, 254] on div "Borrower Name [STREET_ADDRESS][PERSON_NAME] llc" at bounding box center [437, 276] width 512 height 45
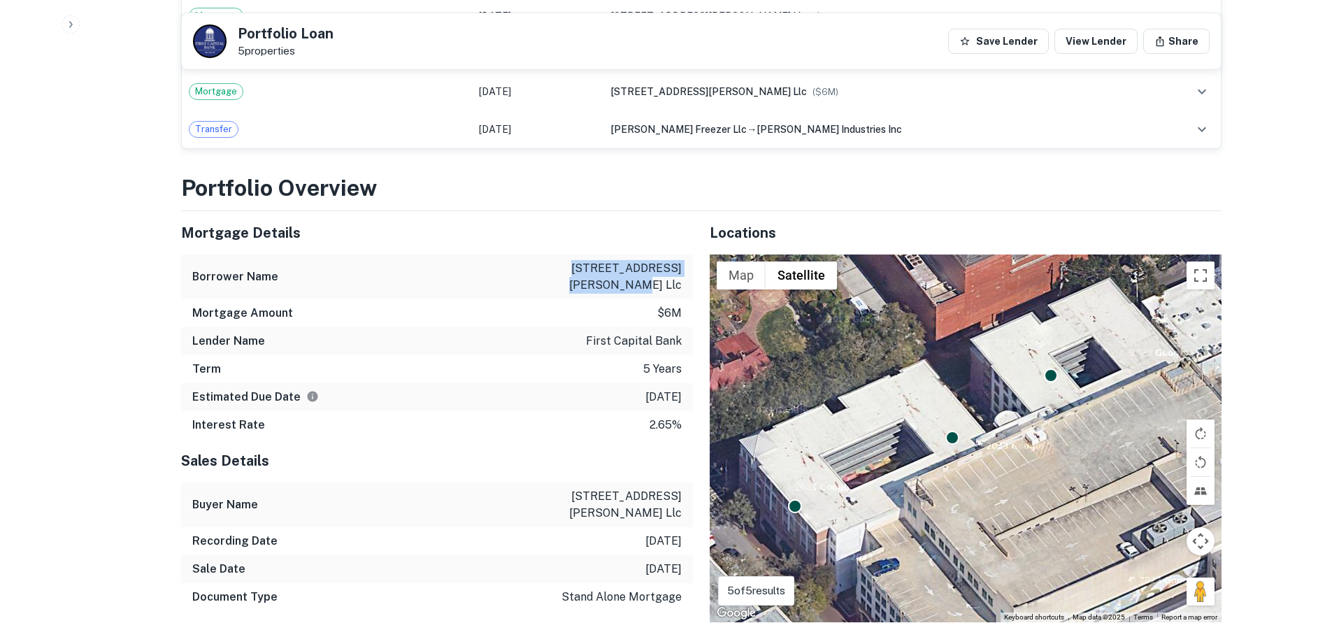
drag, startPoint x: 1032, startPoint y: 464, endPoint x: 1016, endPoint y: 468, distance: 16.6
click at [1016, 468] on div "To activate drag with keyboard, press Alt + Enter. Once in keyboard drag state,…" at bounding box center [966, 438] width 512 height 368
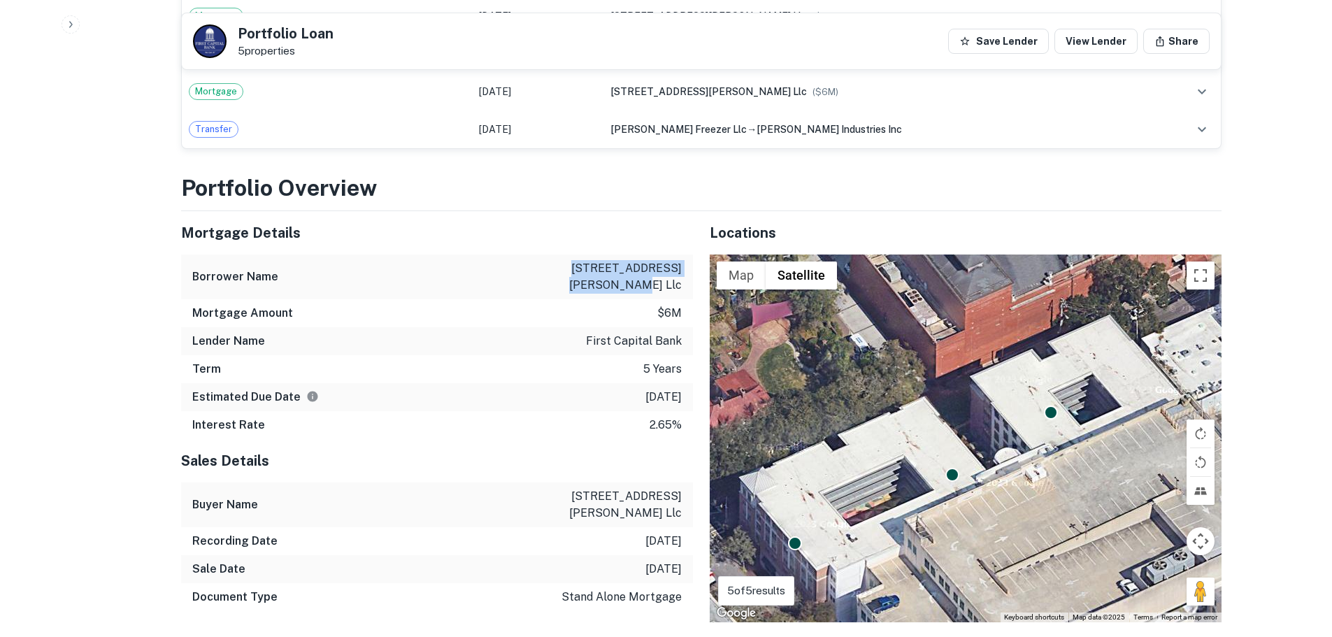
drag, startPoint x: 875, startPoint y: 412, endPoint x: 875, endPoint y: 450, distance: 38.4
click at [875, 450] on div "To activate drag with keyboard, press Alt + Enter. Once in keyboard drag state,…" at bounding box center [966, 438] width 512 height 368
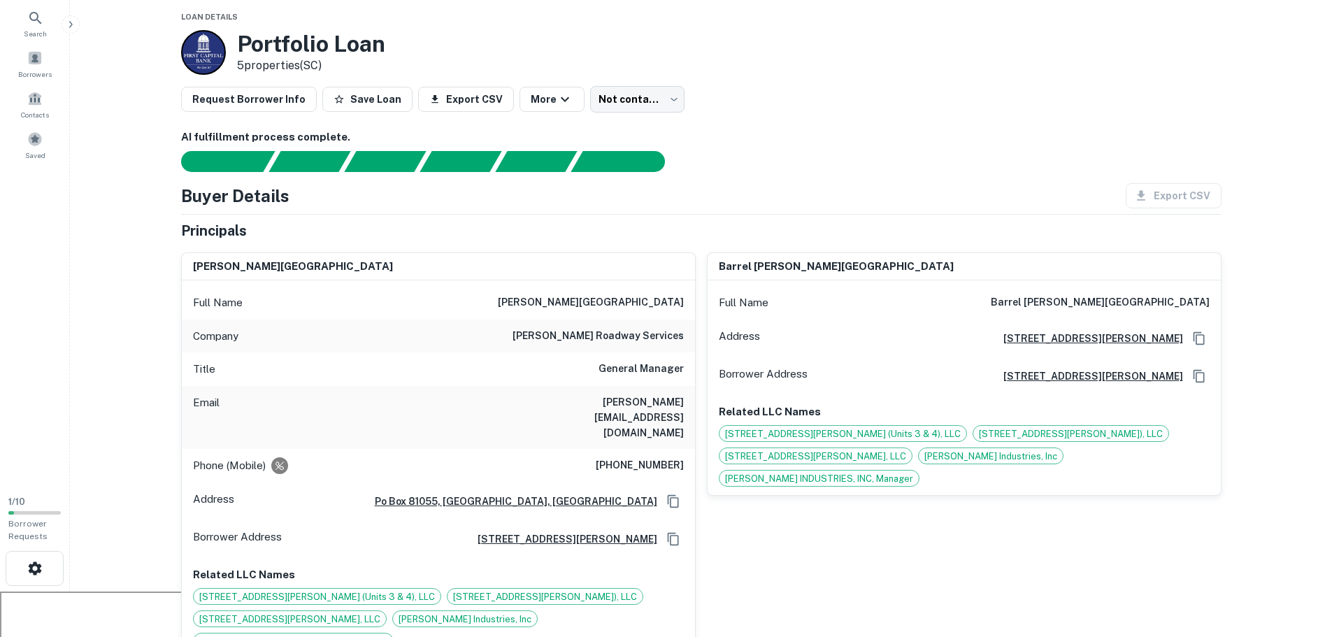
scroll to position [0, 0]
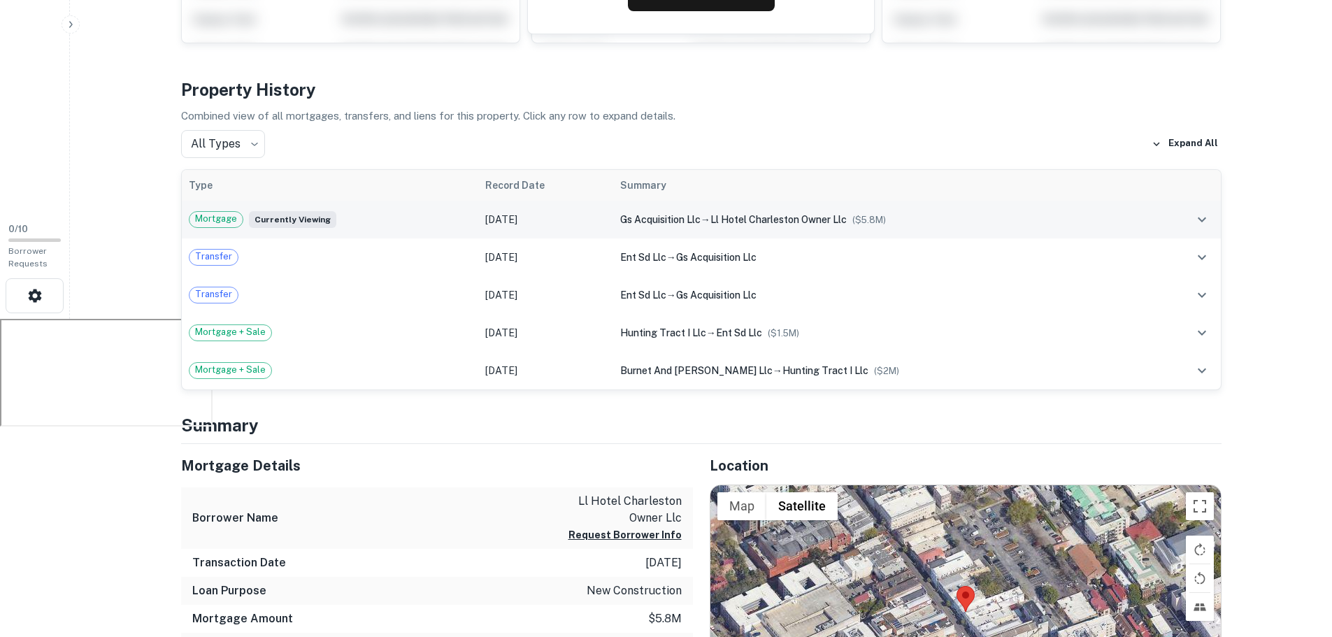
scroll to position [489, 0]
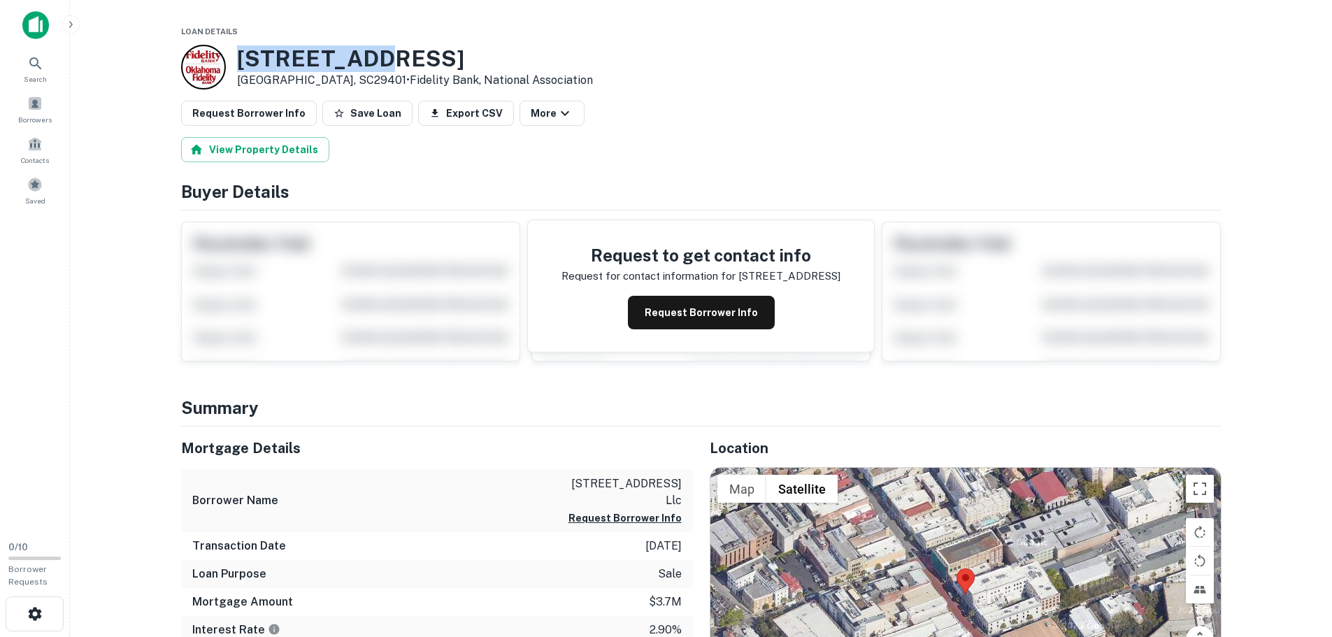
drag, startPoint x: 358, startPoint y: 54, endPoint x: 221, endPoint y: 60, distance: 137.2
click at [221, 60] on div "[STREET_ADDRESS] • Fidelity Bank, National Association" at bounding box center [387, 67] width 412 height 45
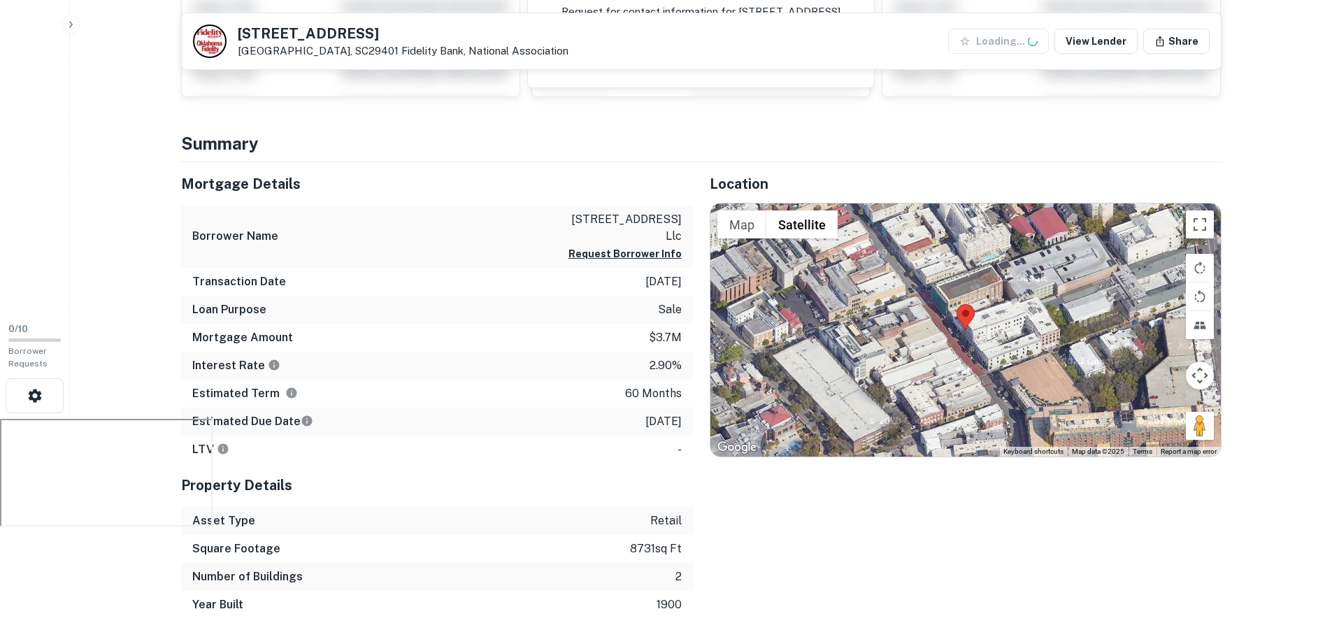
scroll to position [280, 0]
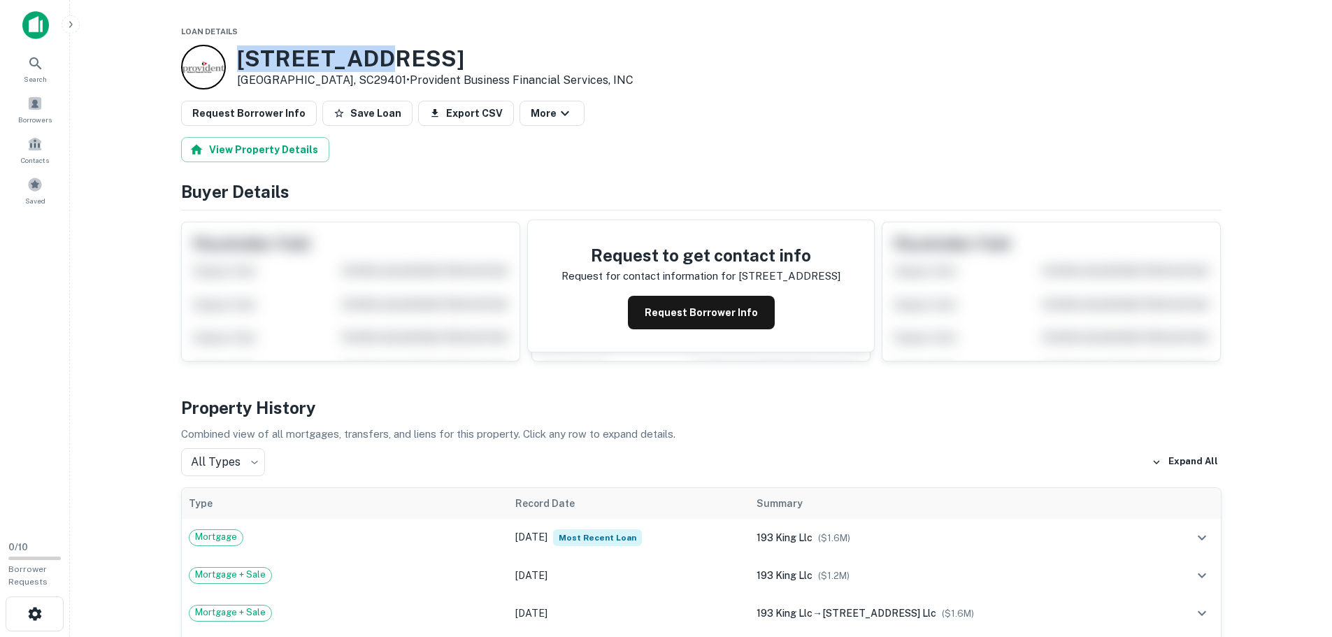
drag, startPoint x: 365, startPoint y: 58, endPoint x: 236, endPoint y: 56, distance: 129.3
click at [236, 56] on div "193 King St Charleston, SC29401 • Provident Business Financial Services, INC" at bounding box center [407, 67] width 452 height 45
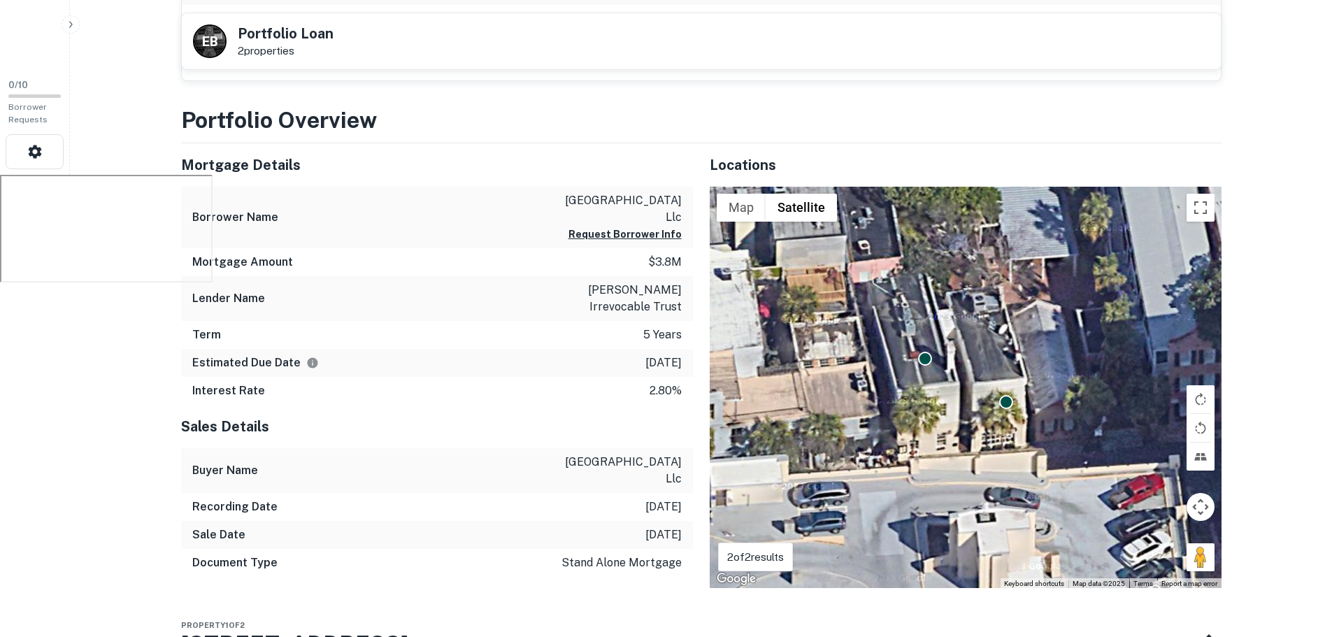
scroll to position [489, 0]
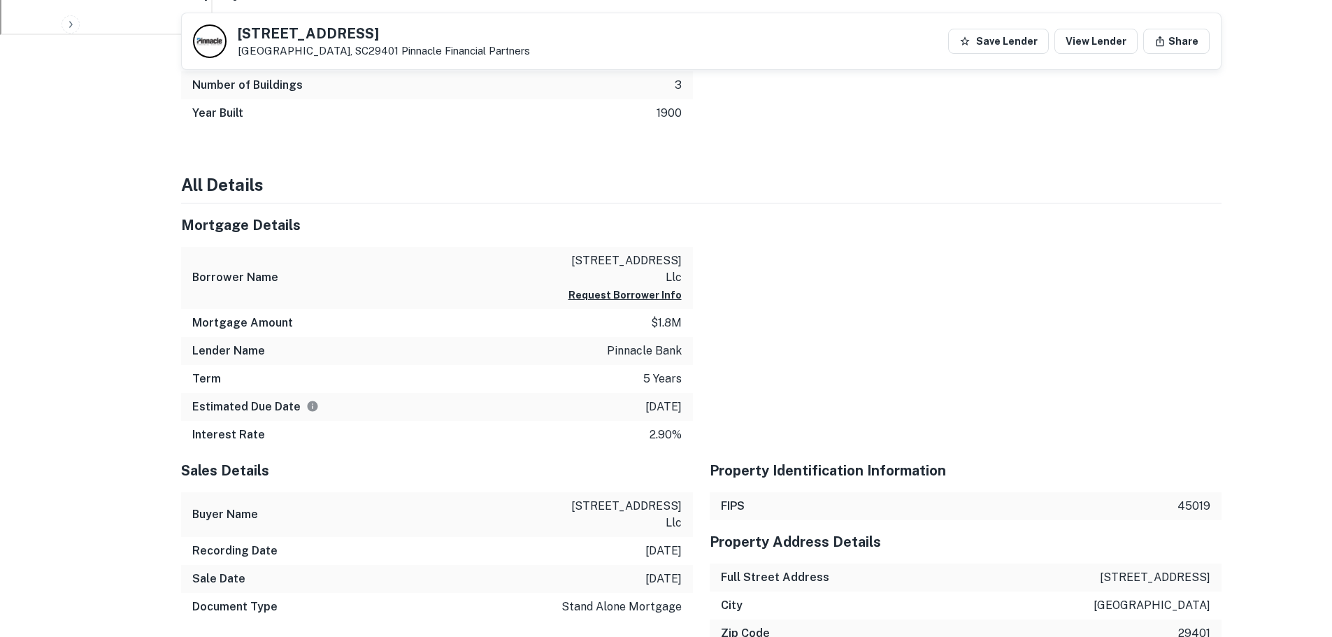
scroll to position [419, 0]
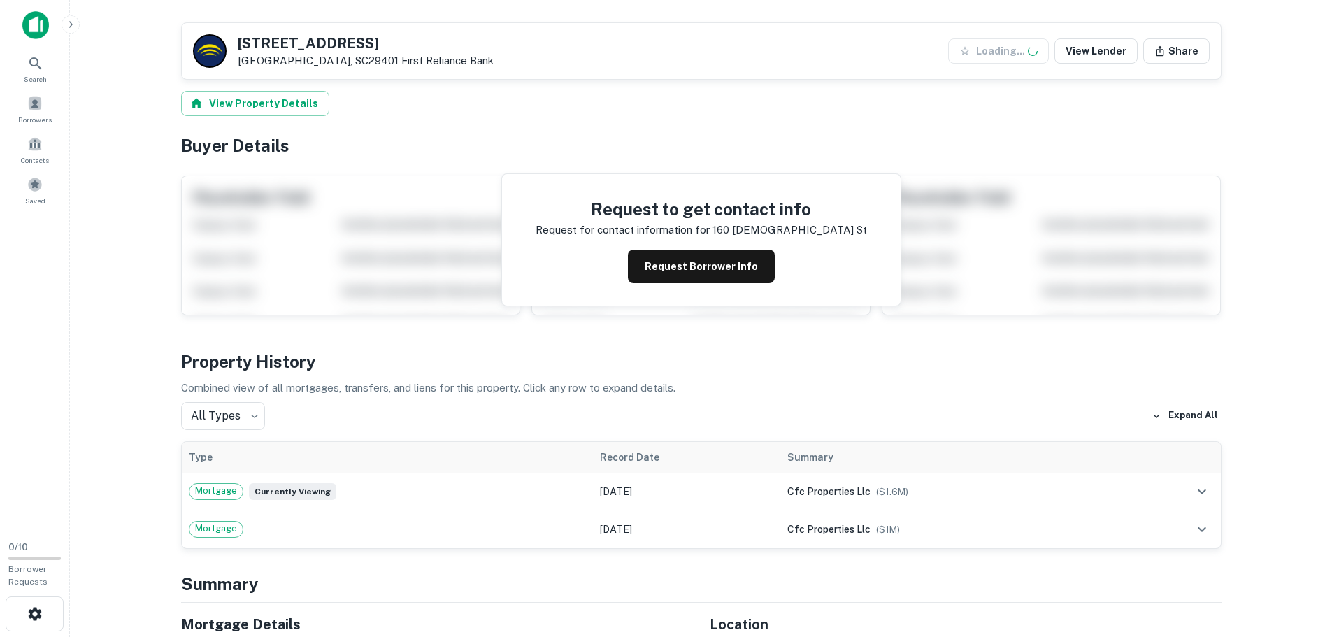
scroll to position [419, 0]
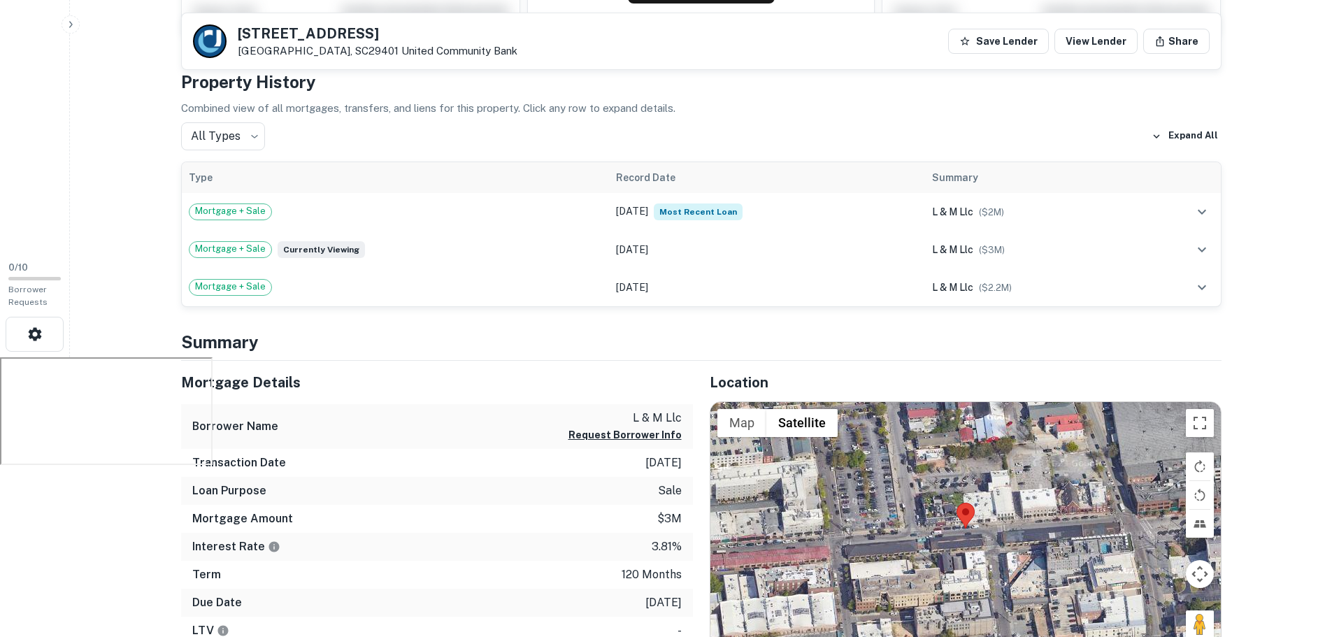
scroll to position [350, 0]
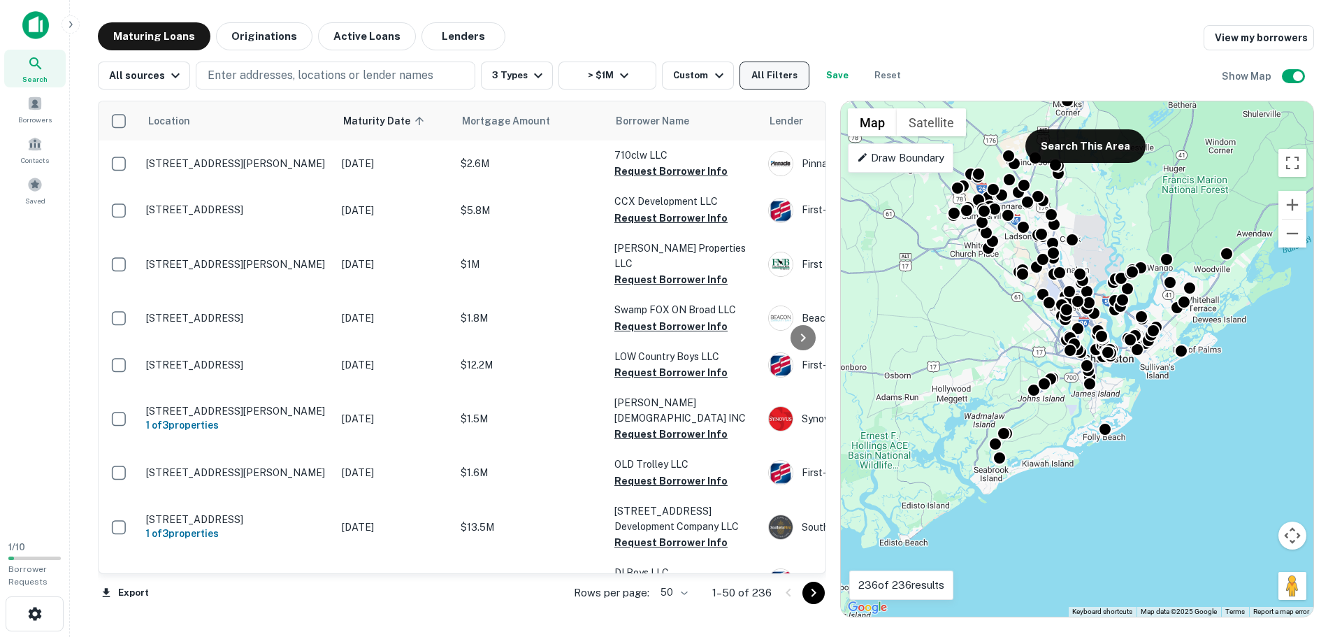
click at [765, 74] on button "All Filters" at bounding box center [775, 76] width 70 height 28
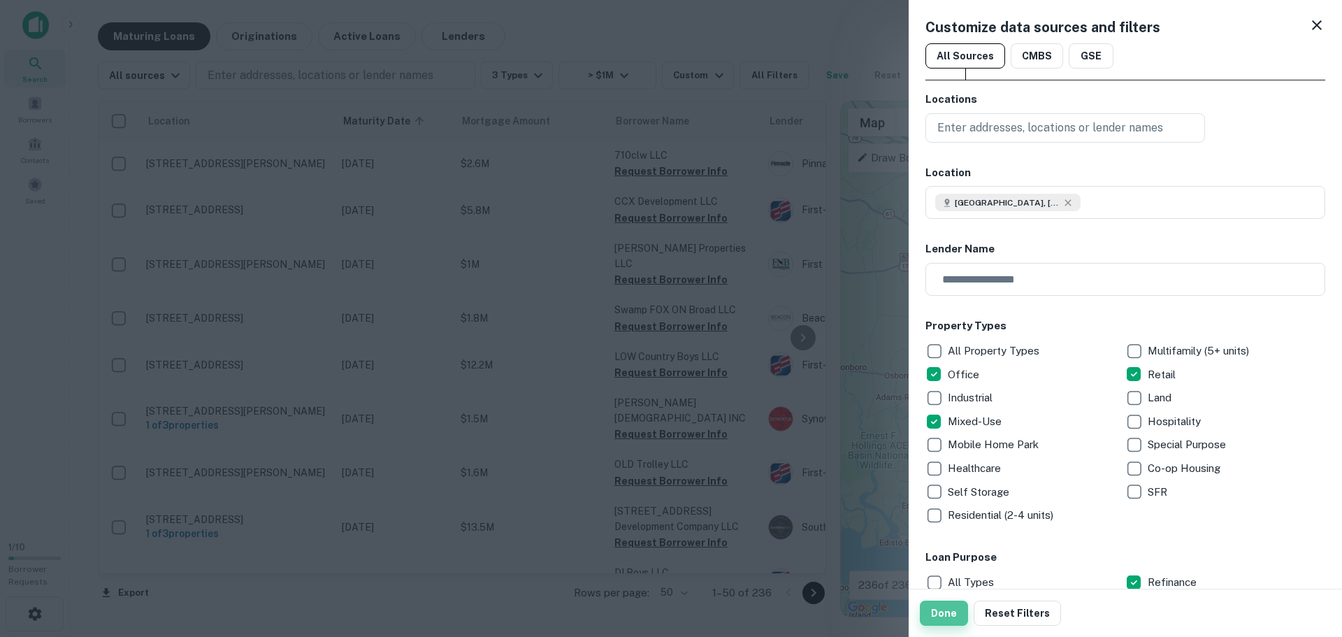
click at [943, 619] on button "Done" at bounding box center [944, 612] width 48 height 25
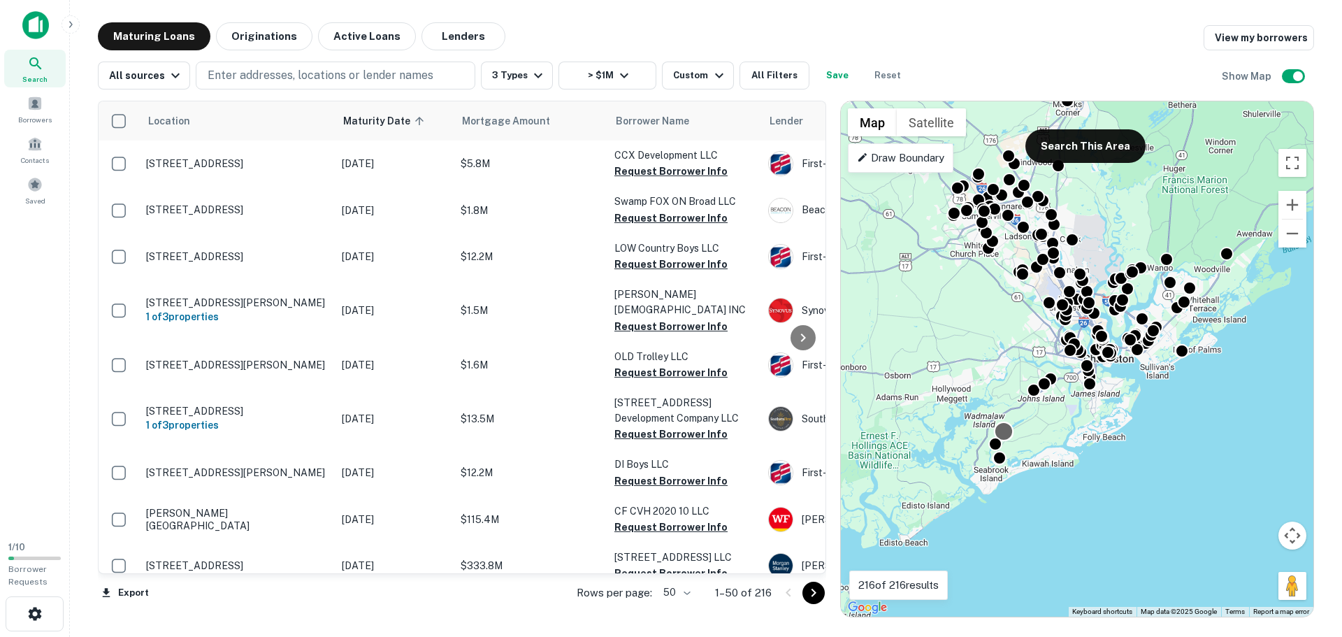
click at [1005, 438] on div at bounding box center [1004, 431] width 20 height 20
click at [1116, 491] on div "To navigate, press the arrow keys. To activate drag with keyboard, press Alt + …" at bounding box center [1077, 358] width 473 height 515
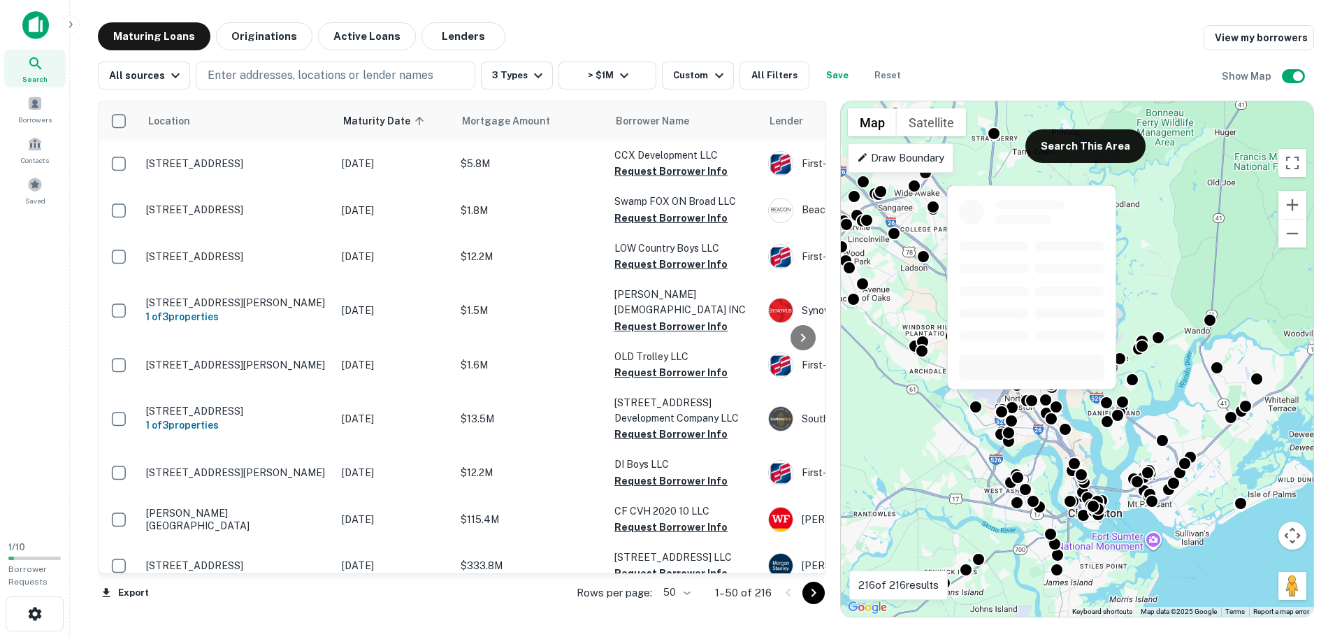
drag, startPoint x: 1161, startPoint y: 275, endPoint x: 1036, endPoint y: 396, distance: 174.5
click at [1036, 396] on body "Search Borrowers Contacts Saved 1 / 10 Borrower Requests Maturing Loans Origina…" at bounding box center [671, 318] width 1342 height 637
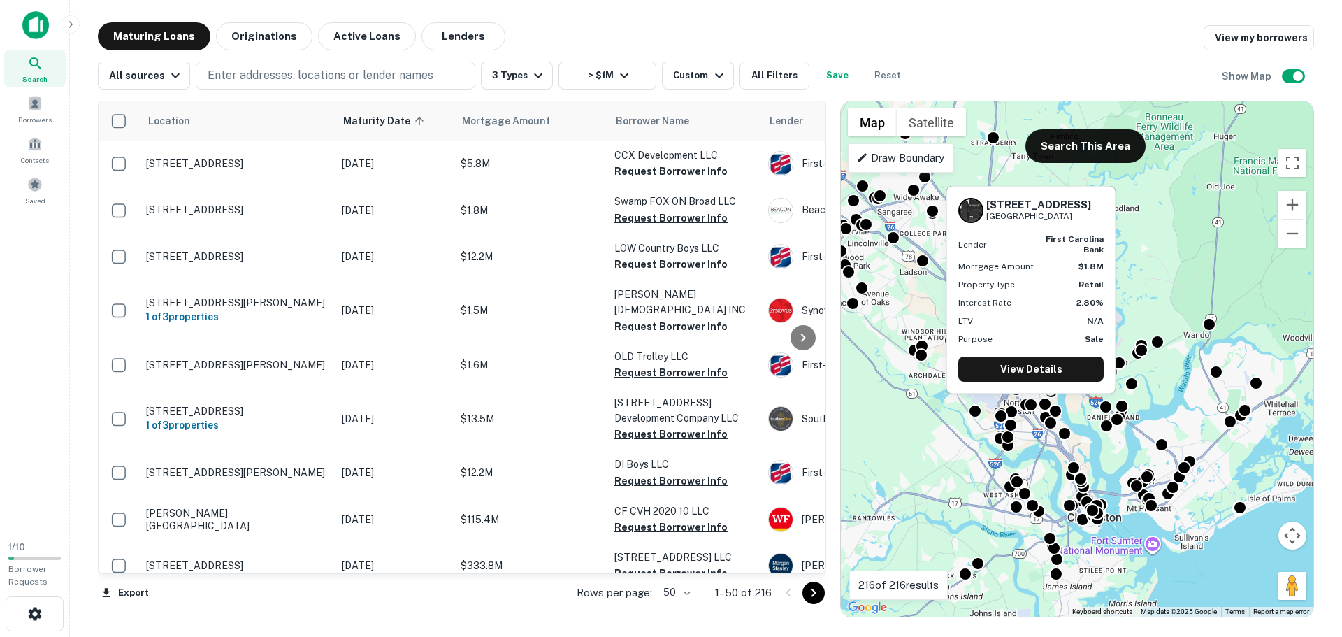
click at [1044, 364] on div "4221 Rivers Ave North Charleston, SC29405 Lender first carolina bank Mortgage A…" at bounding box center [1031, 290] width 168 height 206
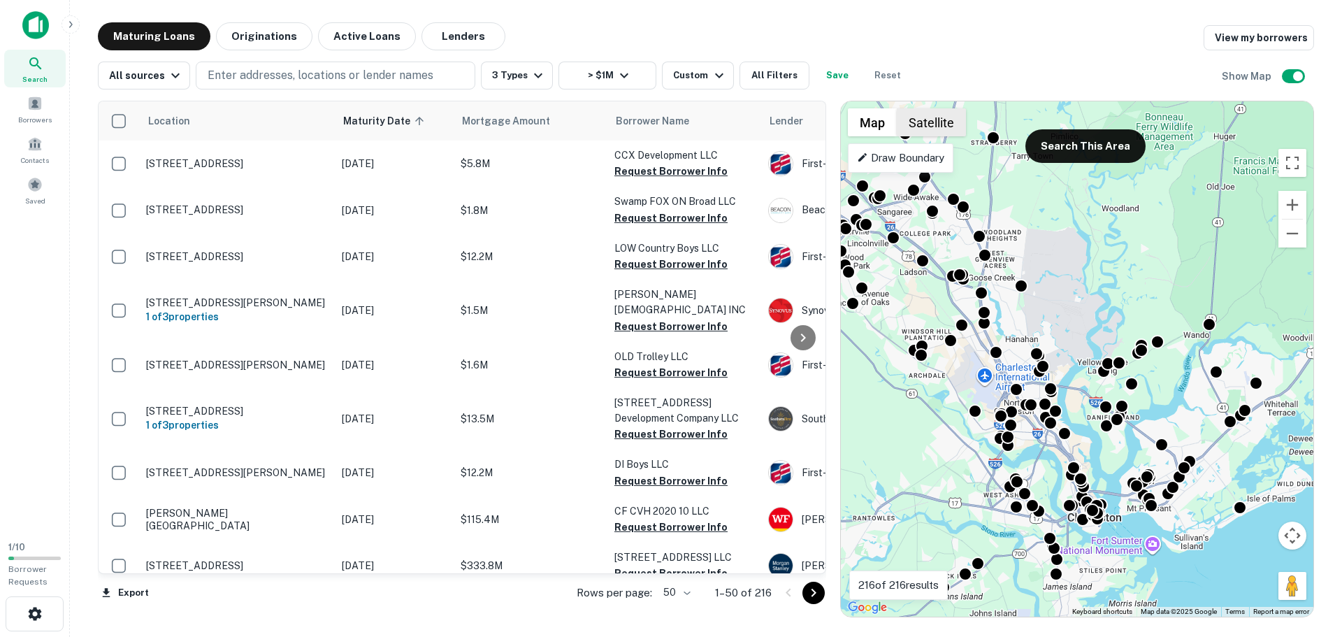
click at [937, 110] on button "Satellite" at bounding box center [931, 122] width 69 height 28
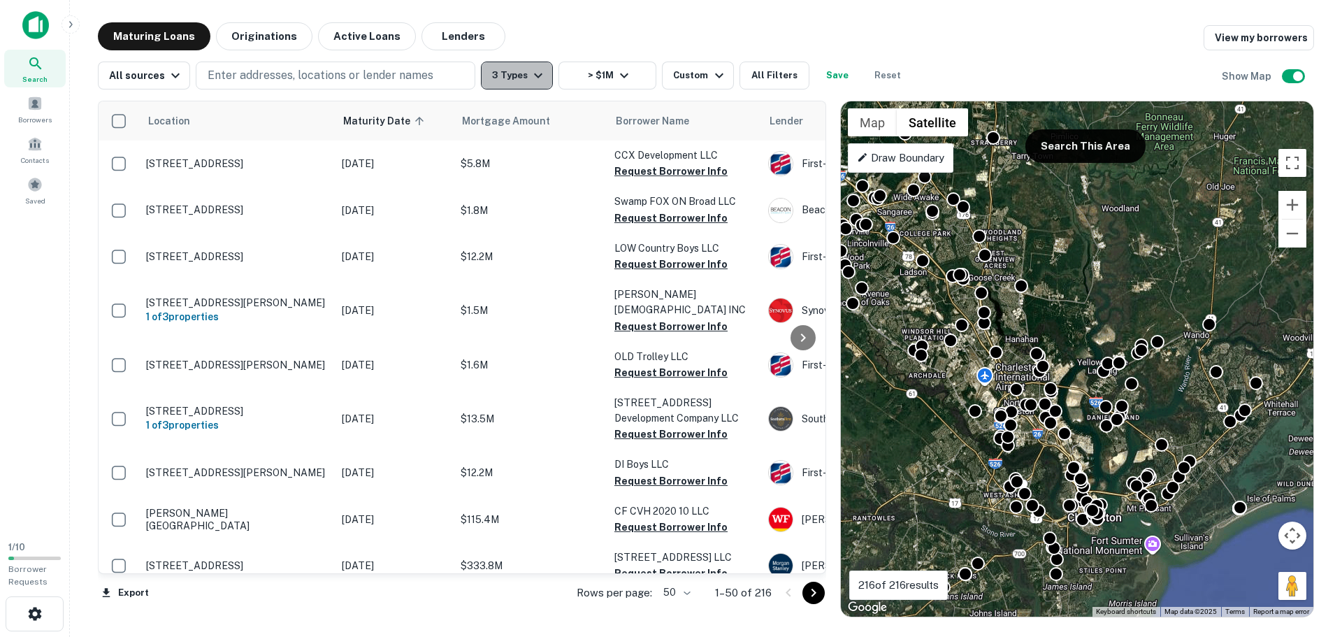
click at [512, 73] on button "3 Types" at bounding box center [517, 76] width 72 height 28
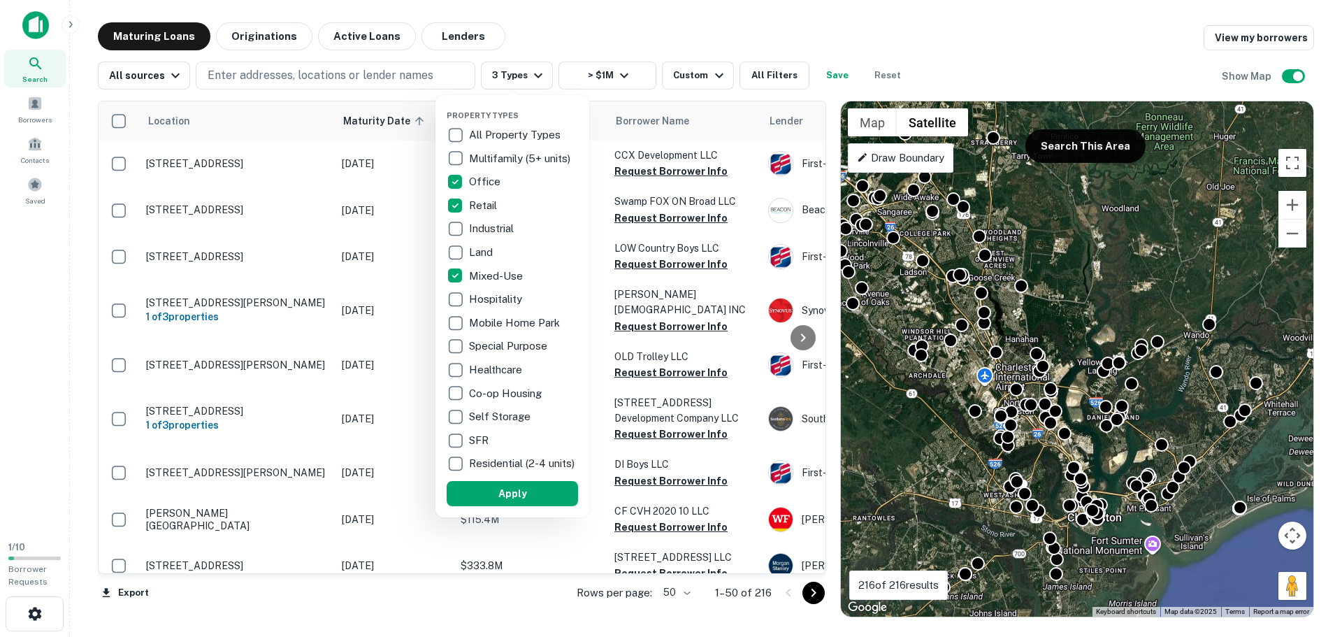
click at [517, 76] on div at bounding box center [671, 318] width 1342 height 637
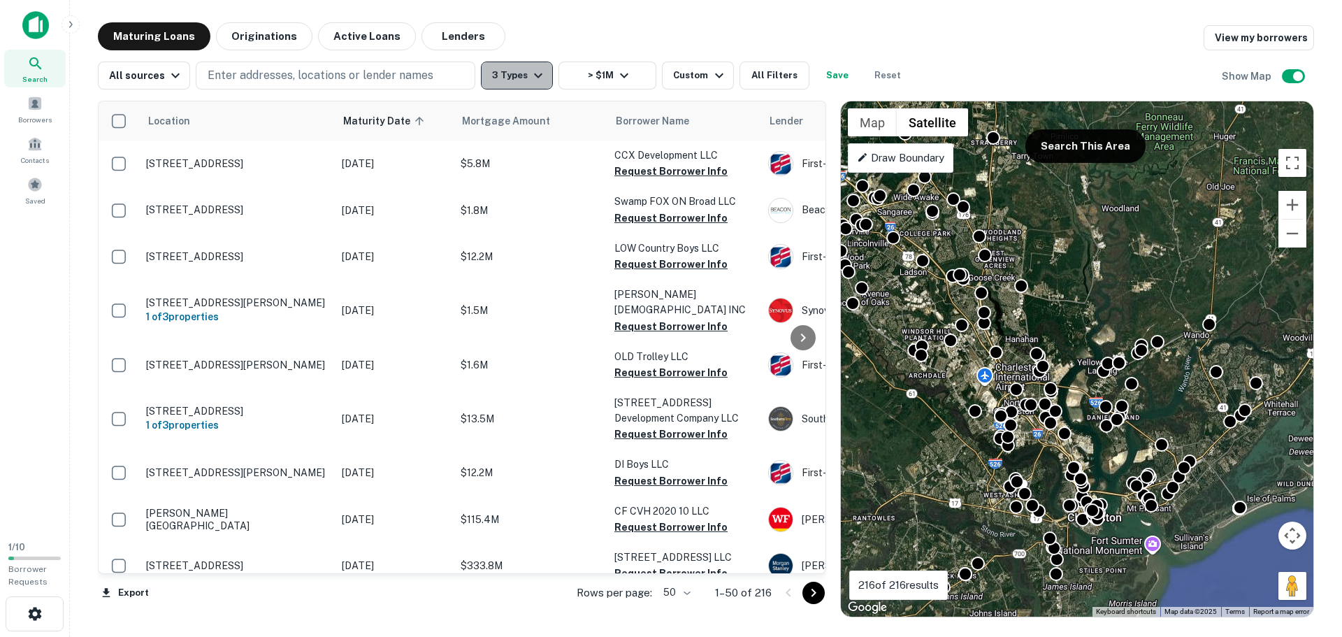
click at [522, 77] on button "3 Types" at bounding box center [517, 76] width 72 height 28
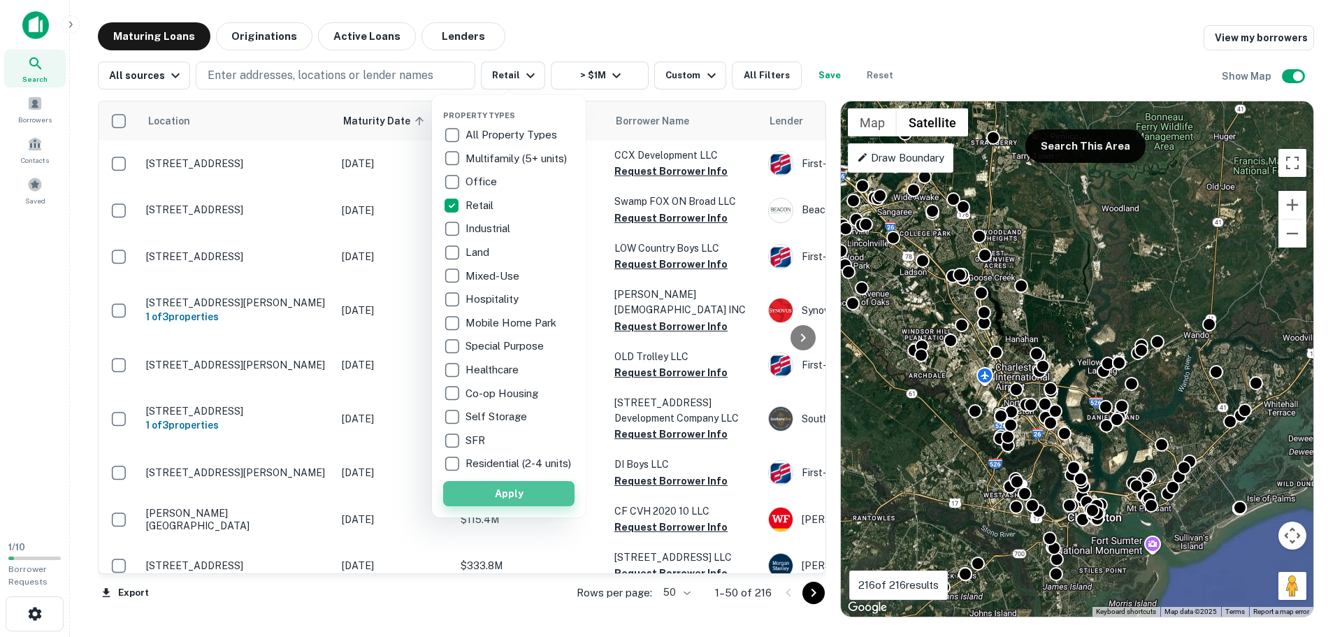
click at [528, 506] on button "Apply" at bounding box center [508, 493] width 131 height 25
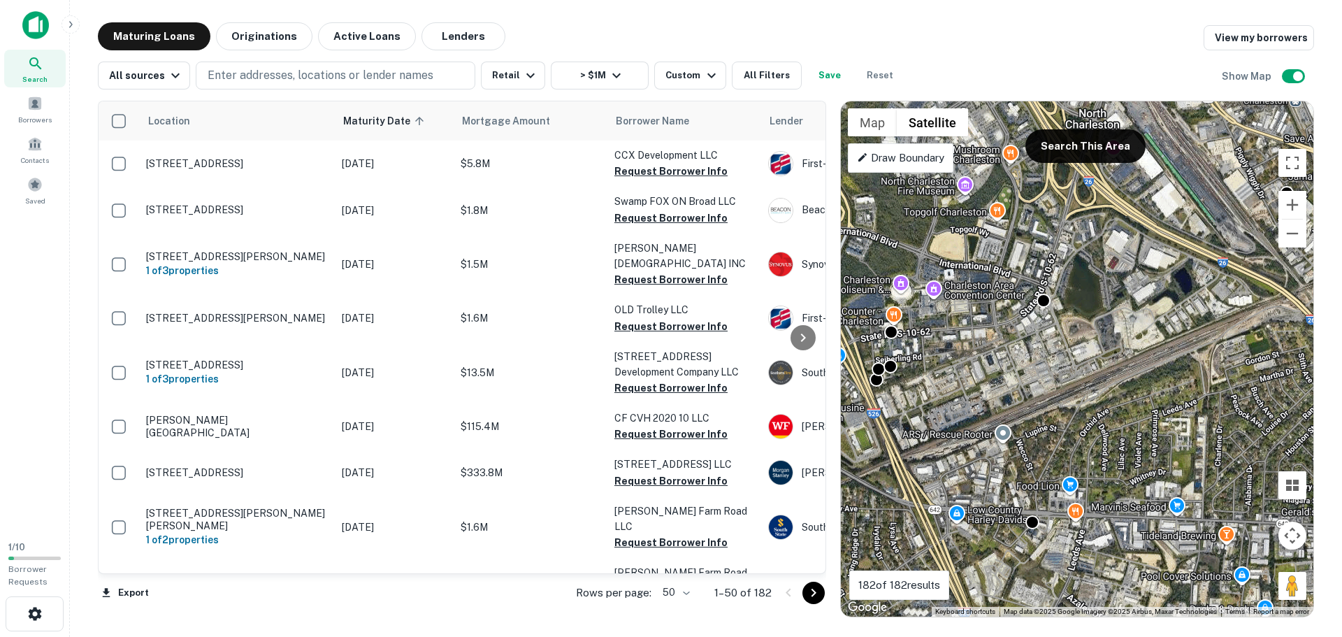
drag, startPoint x: 1046, startPoint y: 299, endPoint x: 1075, endPoint y: 492, distance: 195.1
click at [1079, 501] on div "To activate drag with keyboard, press Alt + Enter. Once in keyboard drag state,…" at bounding box center [1077, 358] width 473 height 515
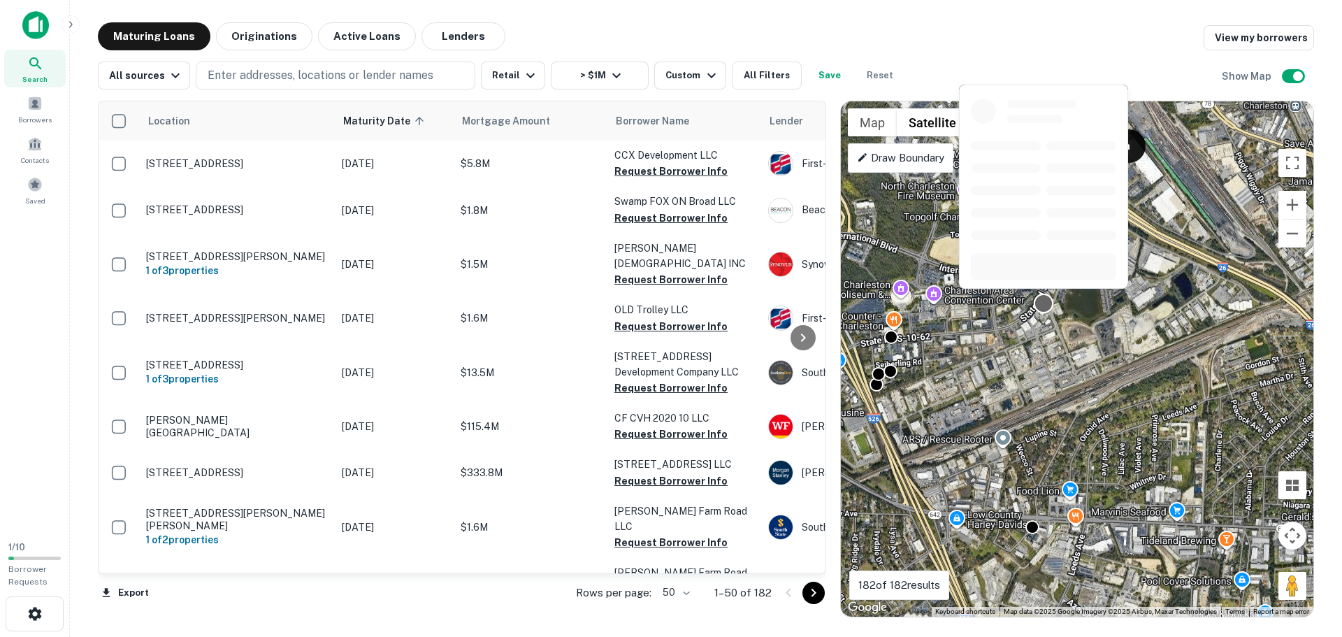
click at [1038, 304] on div at bounding box center [1044, 303] width 20 height 20
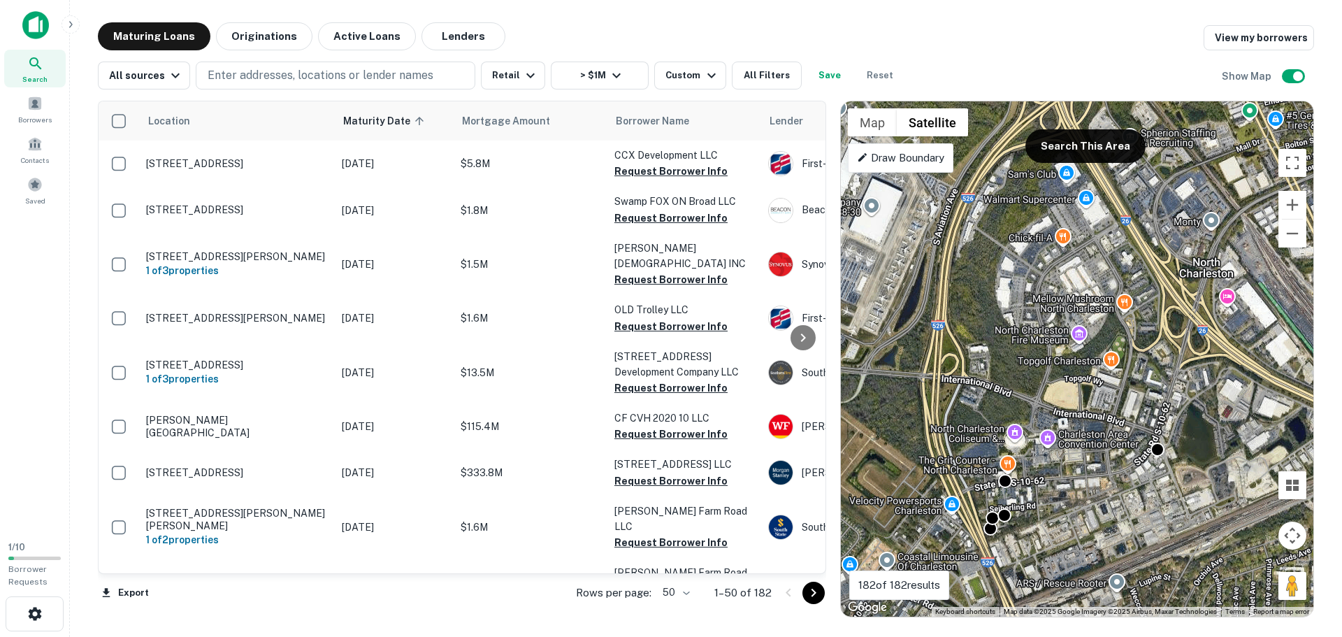
drag, startPoint x: 939, startPoint y: 346, endPoint x: 1054, endPoint y: 490, distance: 184.5
click at [1054, 490] on div "To activate drag with keyboard, press Alt + Enter. Once in keyboard drag state,…" at bounding box center [1077, 358] width 473 height 515
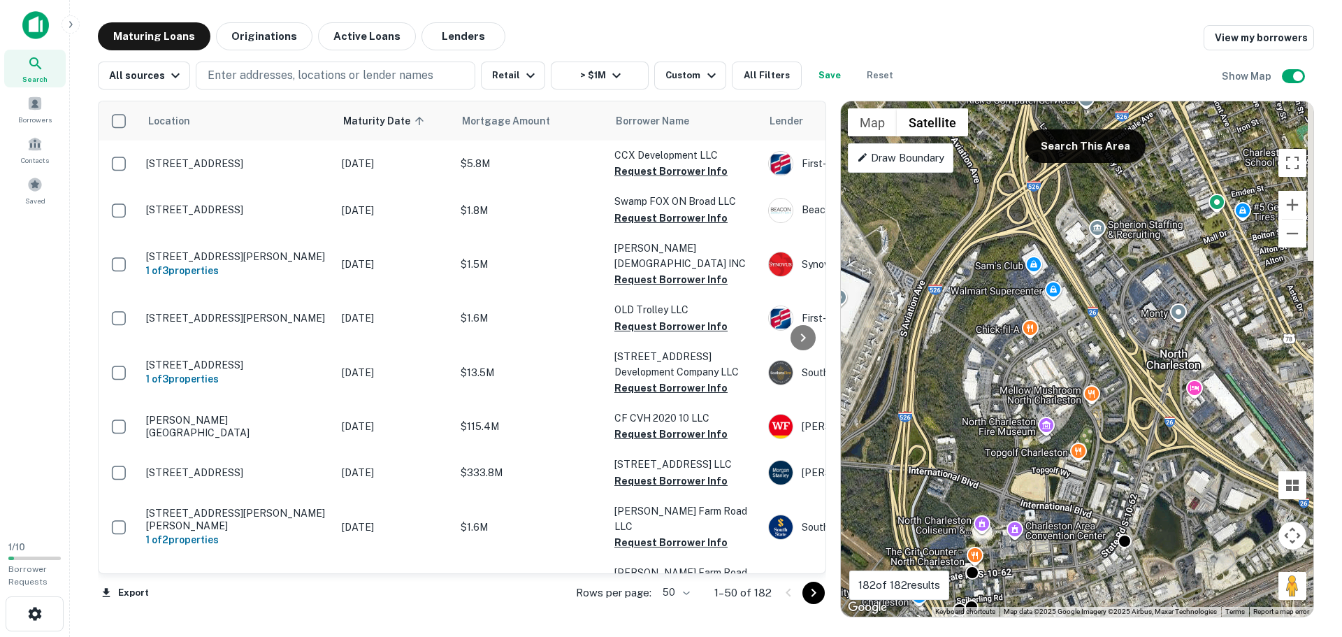
drag, startPoint x: 1013, startPoint y: 372, endPoint x: 989, endPoint y: 430, distance: 62.7
click at [989, 430] on div "To activate drag with keyboard, press Alt + Enter. Once in keyboard drag state,…" at bounding box center [1077, 358] width 473 height 515
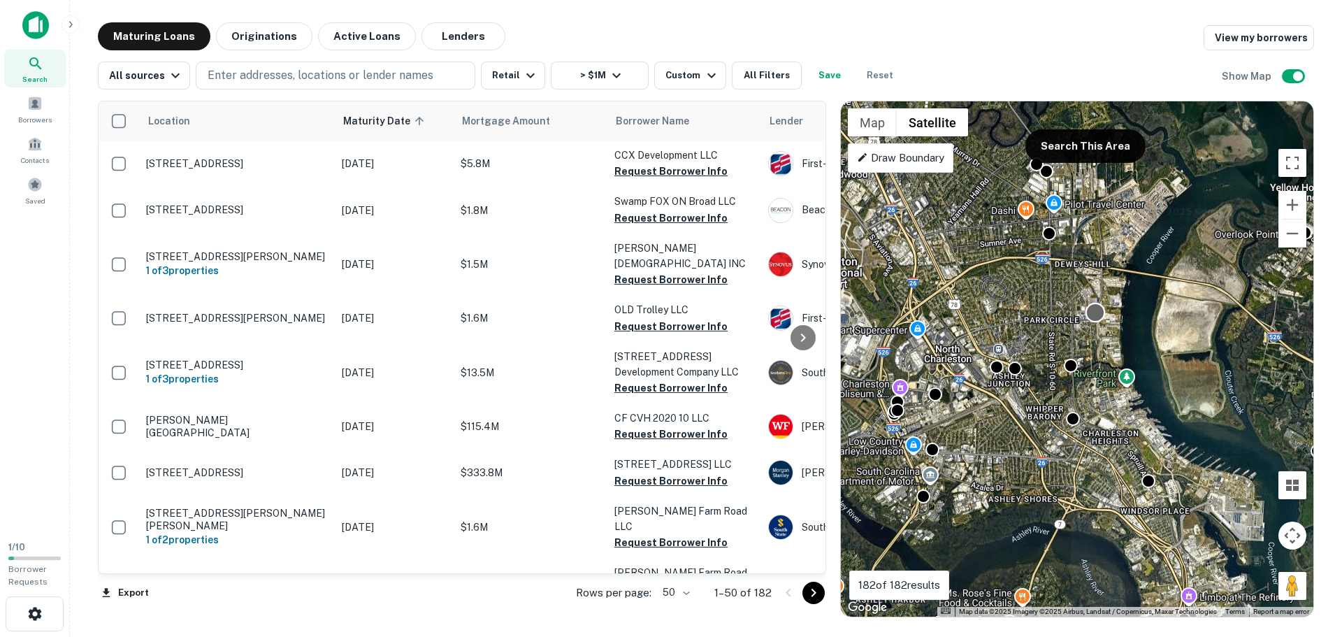
click at [1097, 318] on div at bounding box center [1096, 312] width 20 height 20
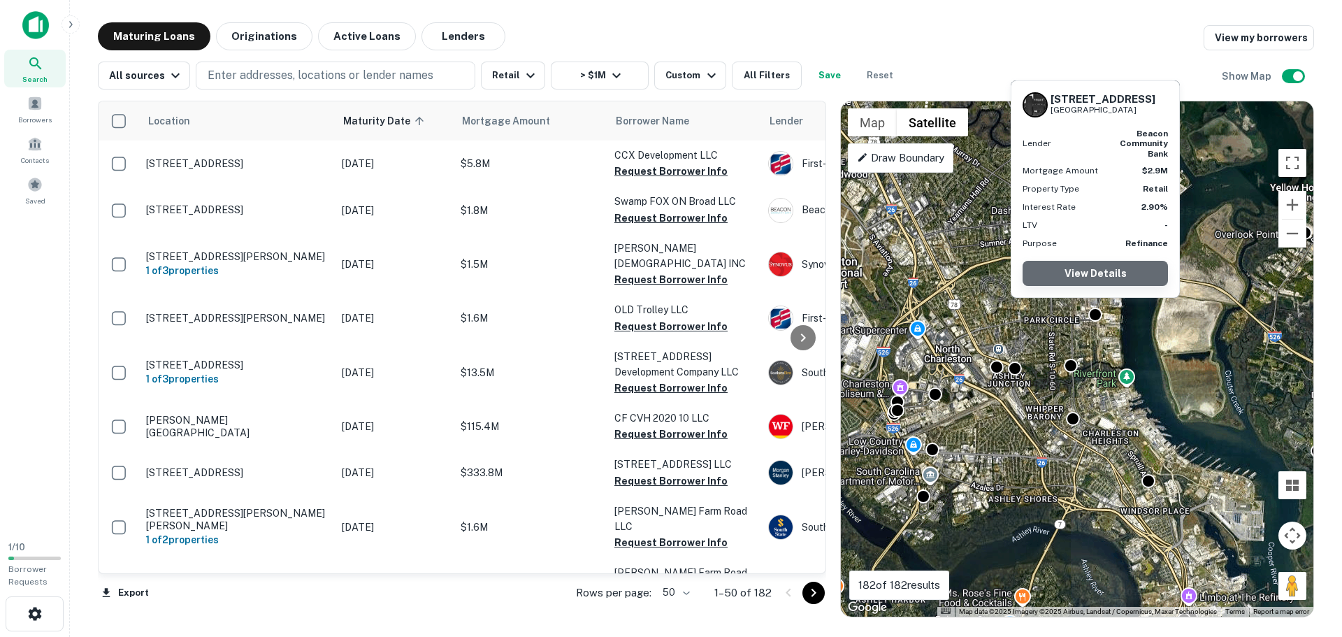
click at [1104, 267] on link "View Details" at bounding box center [1095, 273] width 145 height 25
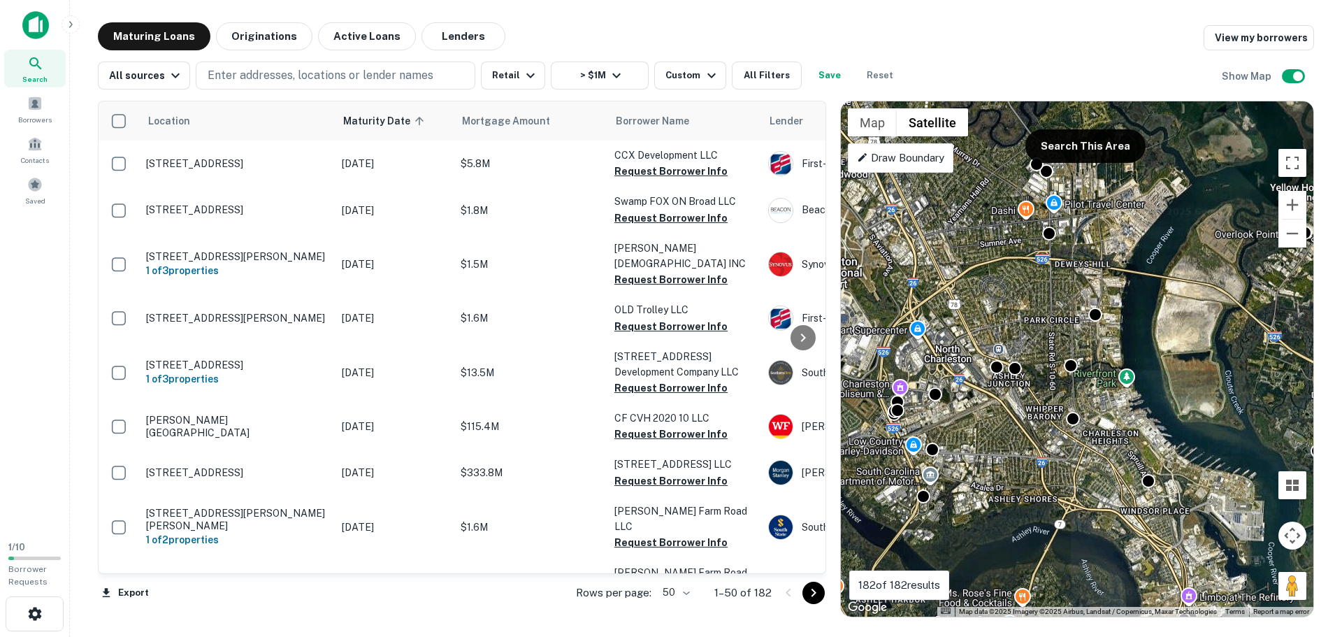
click at [1133, 26] on div "Maturing Loans Originations Active Loans Lenders View my borrowers" at bounding box center [706, 36] width 1216 height 28
click at [1051, 229] on div at bounding box center [1049, 231] width 20 height 20
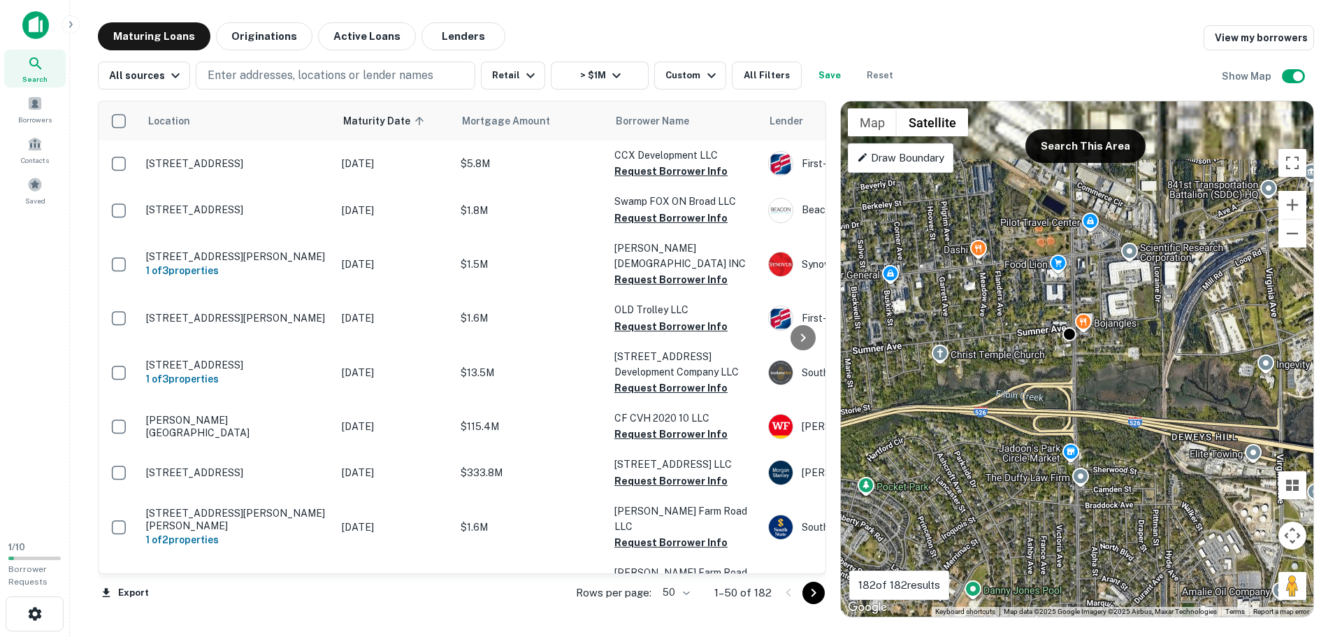
drag, startPoint x: 1077, startPoint y: 226, endPoint x: 1028, endPoint y: 476, distance: 254.9
click at [1028, 476] on div "To activate drag with keyboard, press Alt + Enter. Once in keyboard drag state,…" at bounding box center [1077, 358] width 473 height 515
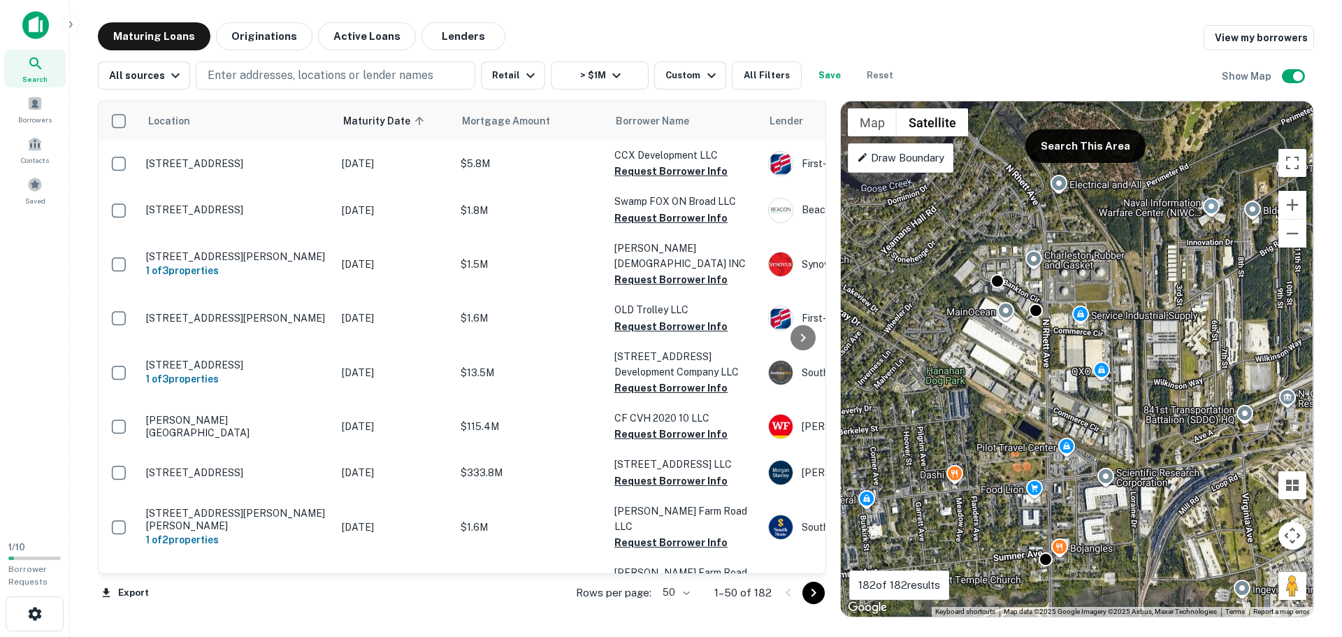
drag, startPoint x: 1082, startPoint y: 250, endPoint x: 1059, endPoint y: 477, distance: 229.1
click at [1059, 477] on div "To activate drag with keyboard, press Alt + Enter. Once in keyboard drag state,…" at bounding box center [1077, 358] width 473 height 515
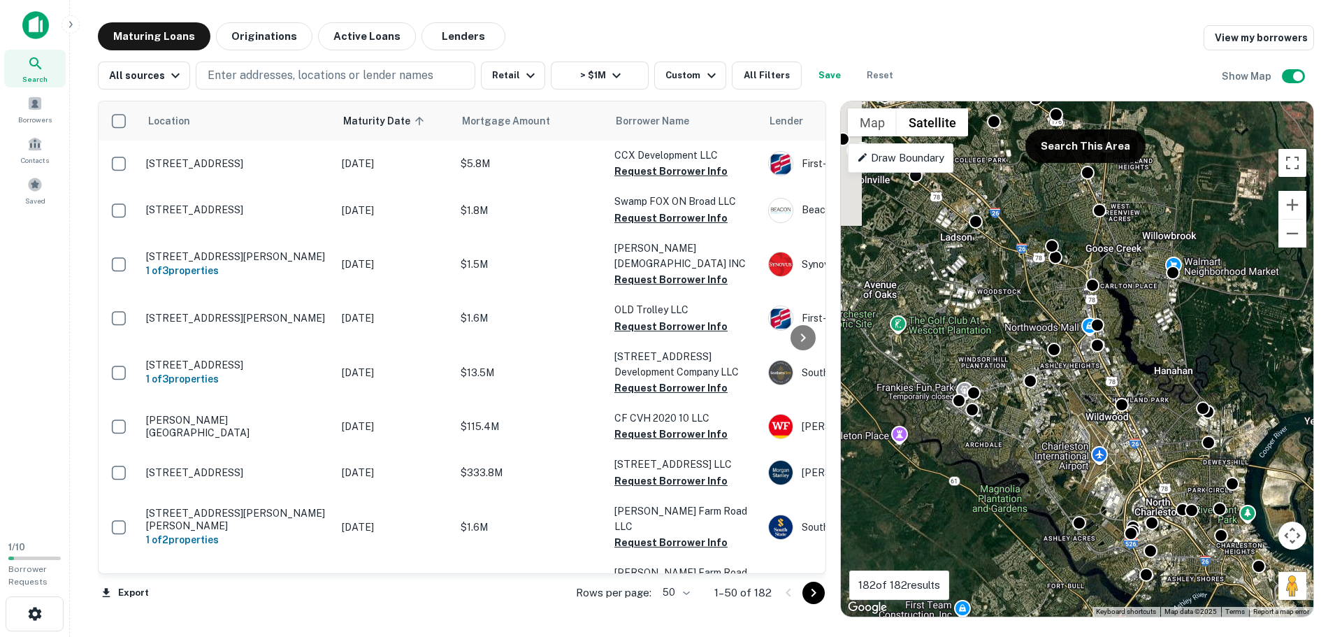
drag, startPoint x: 998, startPoint y: 275, endPoint x: 1225, endPoint y: 361, distance: 242.7
click at [1225, 361] on div "To activate drag with keyboard, press Alt + Enter. Once in keyboard drag state,…" at bounding box center [1077, 358] width 473 height 515
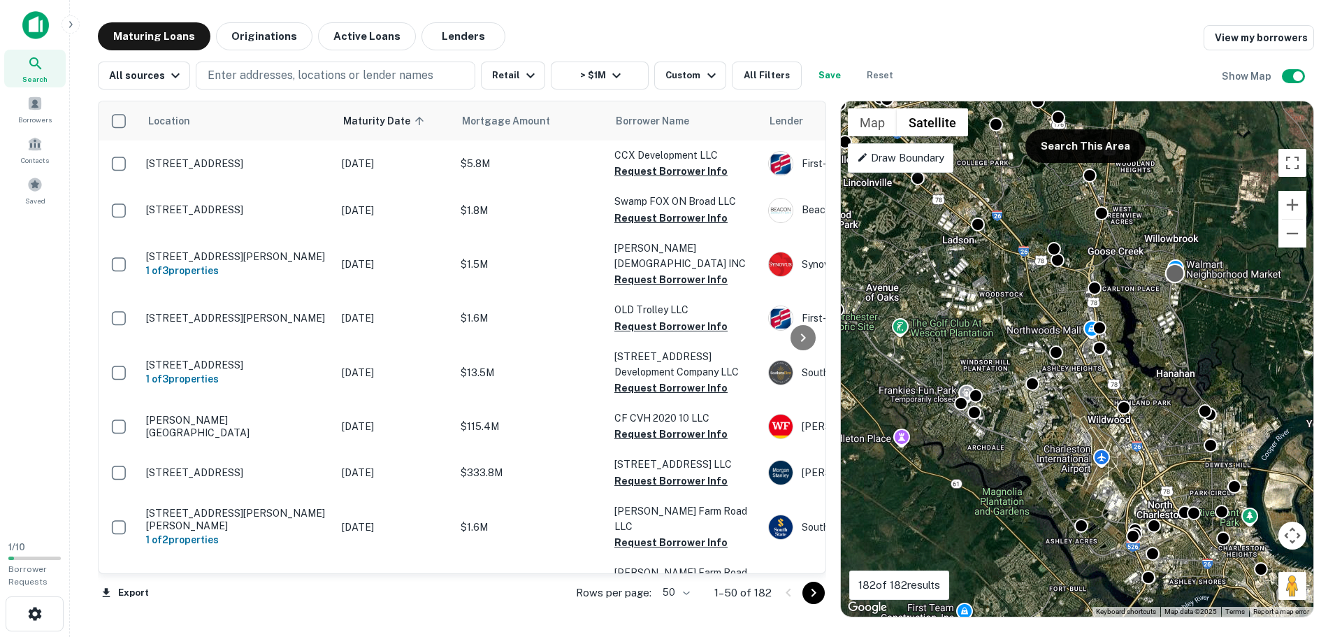
click at [1181, 278] on div at bounding box center [1175, 273] width 20 height 20
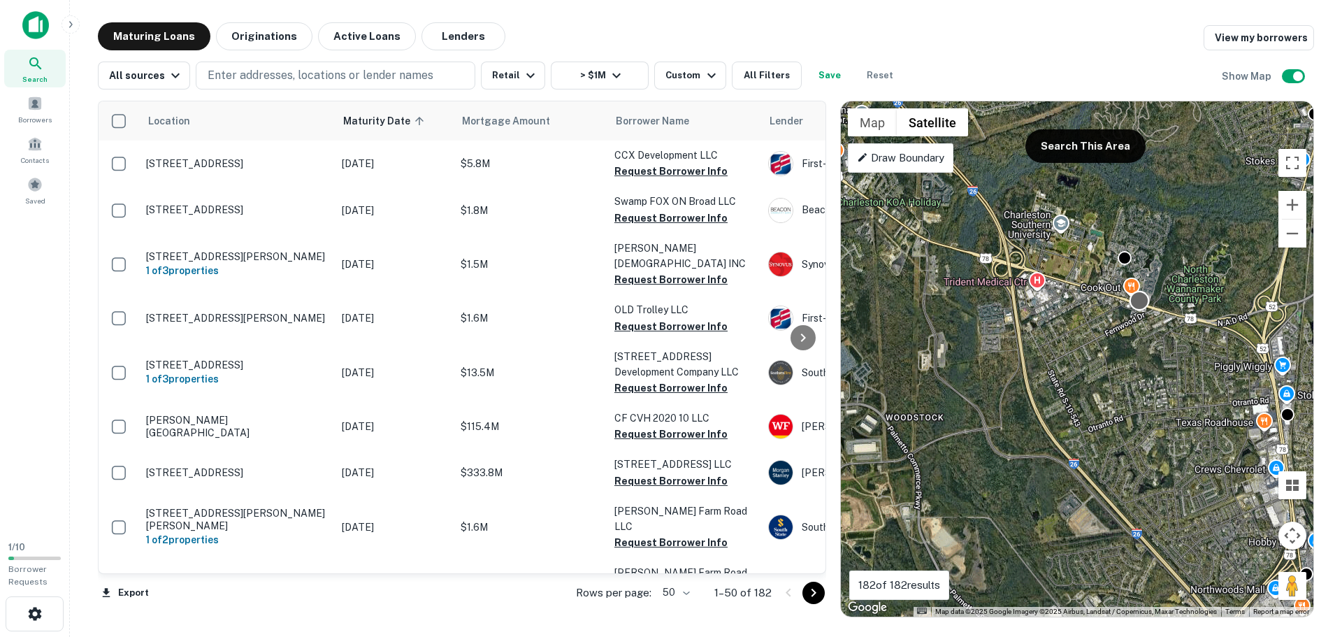
click at [1136, 303] on div at bounding box center [1140, 300] width 20 height 20
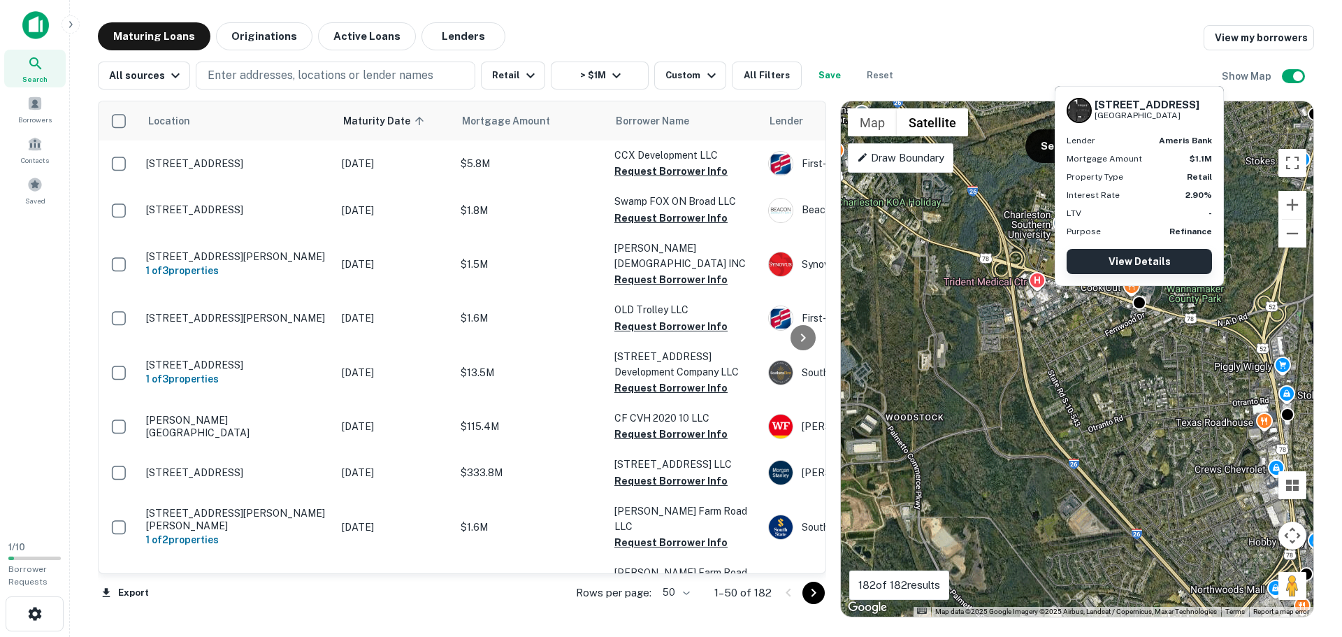
click at [1163, 263] on link "View Details" at bounding box center [1139, 261] width 145 height 25
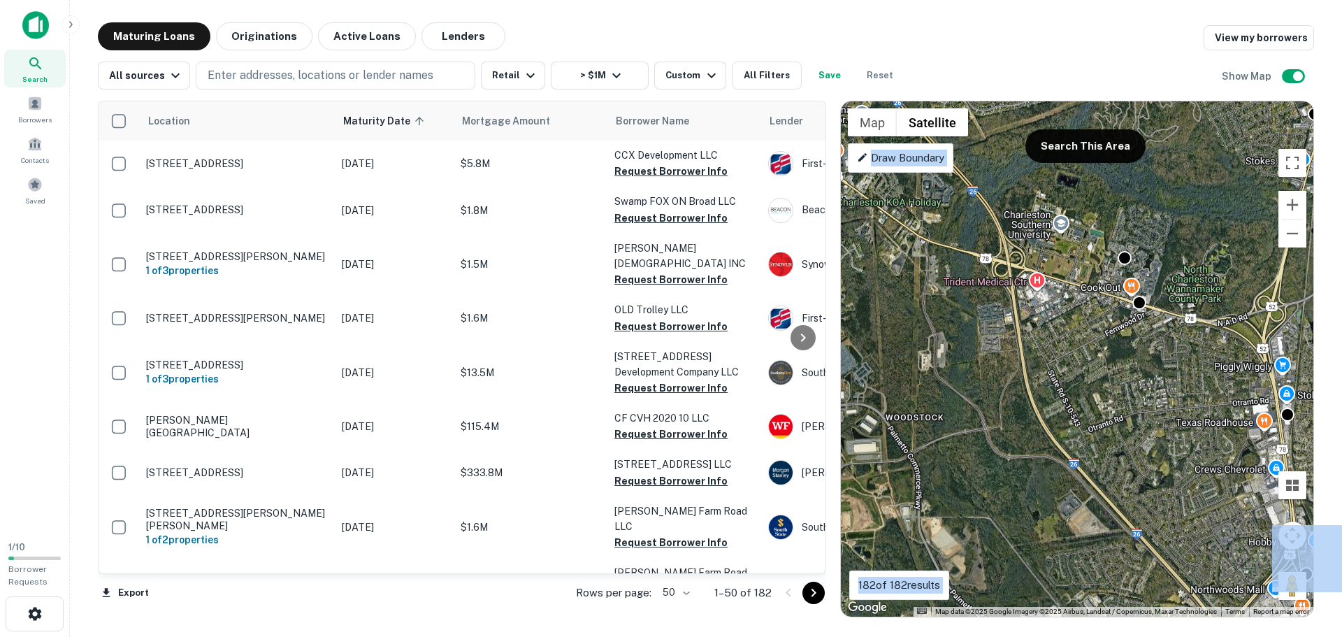
drag, startPoint x: 1292, startPoint y: 411, endPoint x: 1153, endPoint y: 410, distance: 138.4
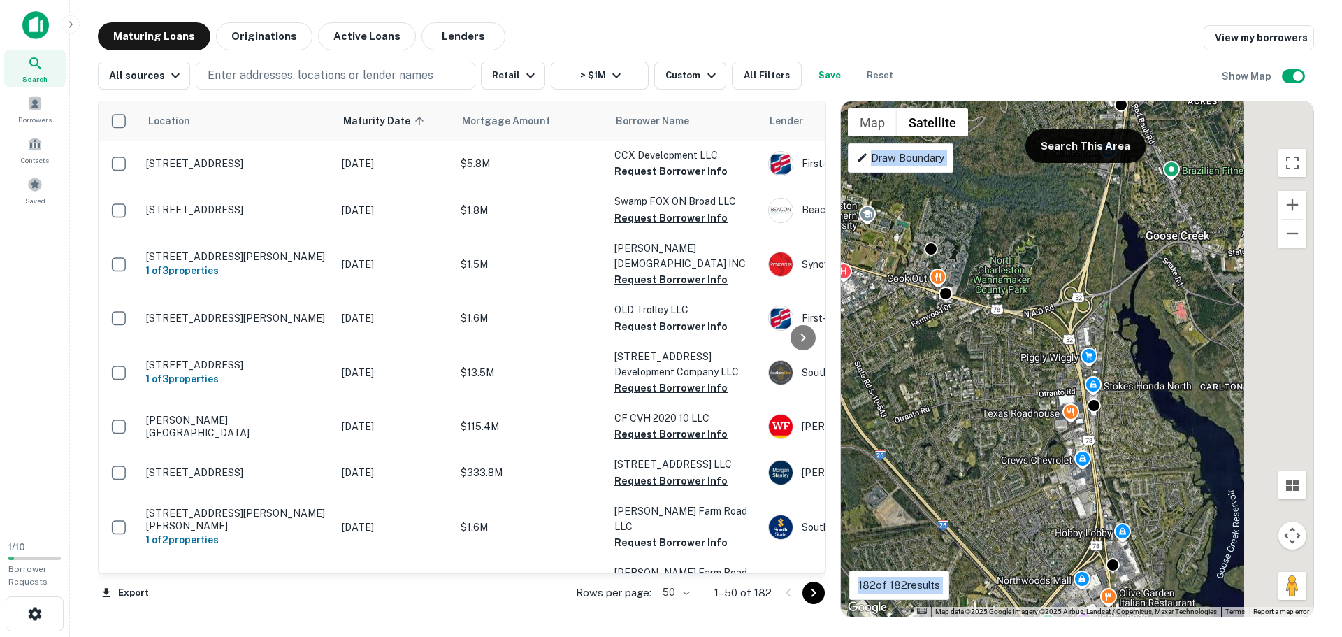
drag, startPoint x: 1231, startPoint y: 421, endPoint x: 1030, endPoint y: 412, distance: 200.8
click at [1030, 412] on div "To activate drag with keyboard, press Alt + Enter. Once in keyboard drag state,…" at bounding box center [1077, 358] width 473 height 515
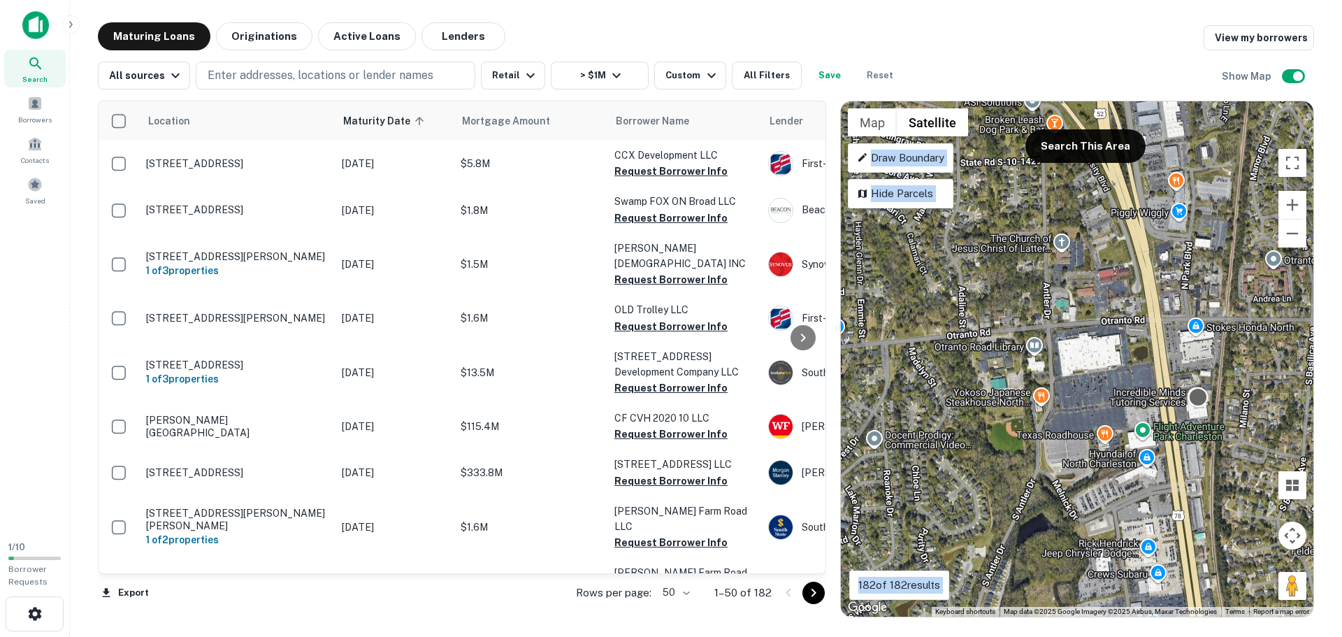
click at [1201, 395] on div at bounding box center [1198, 397] width 20 height 20
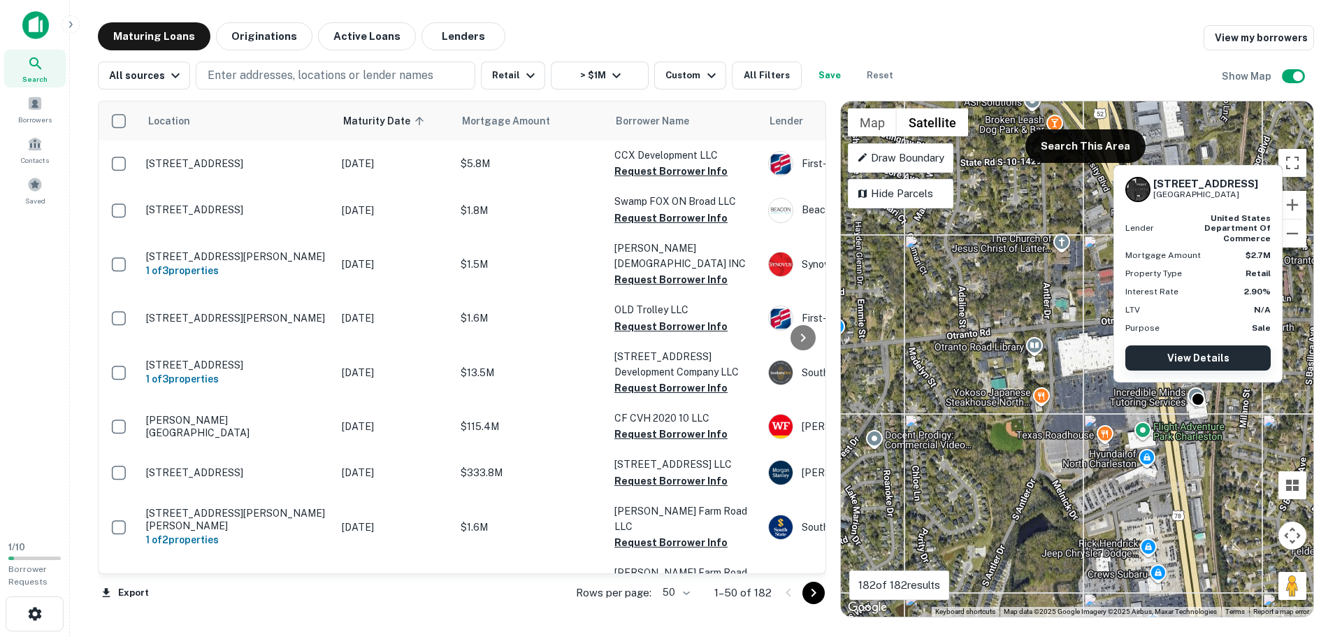
click at [1201, 359] on link "View Details" at bounding box center [1197, 357] width 145 height 25
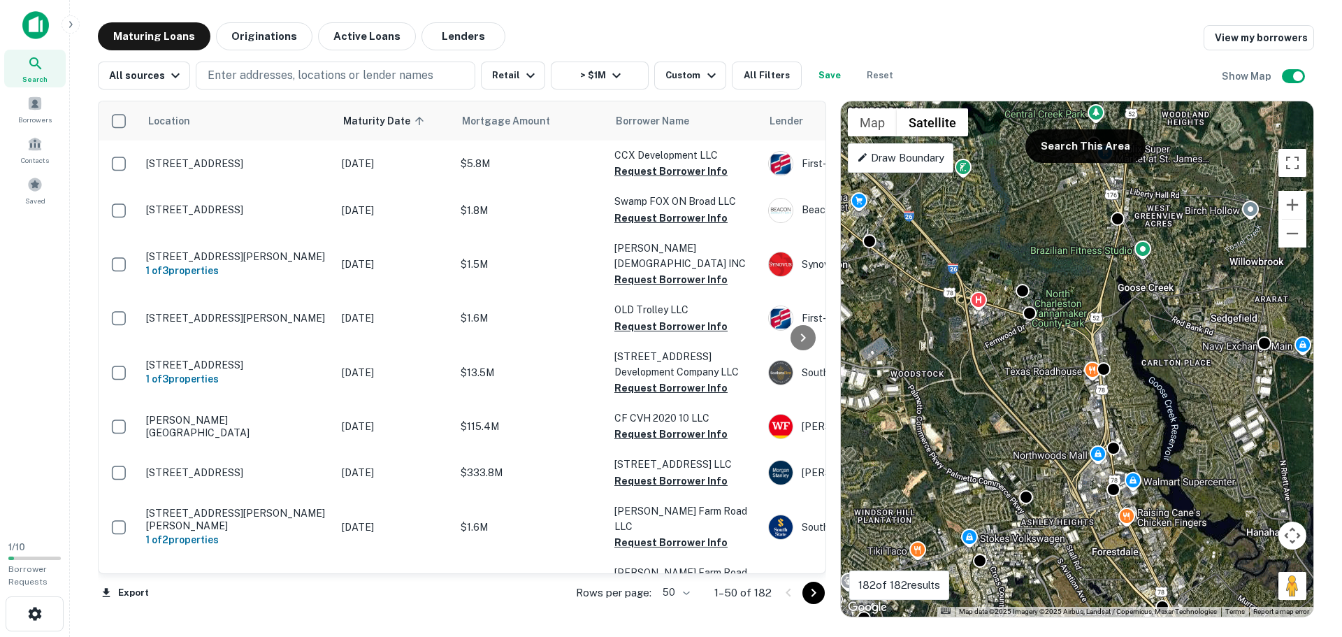
drag, startPoint x: 1048, startPoint y: 491, endPoint x: 1055, endPoint y: 422, distance: 69.6
click at [1055, 422] on div "To activate drag with keyboard, press Alt + Enter. Once in keyboard drag state,…" at bounding box center [1077, 358] width 473 height 515
click at [1120, 452] on div at bounding box center [1114, 446] width 20 height 20
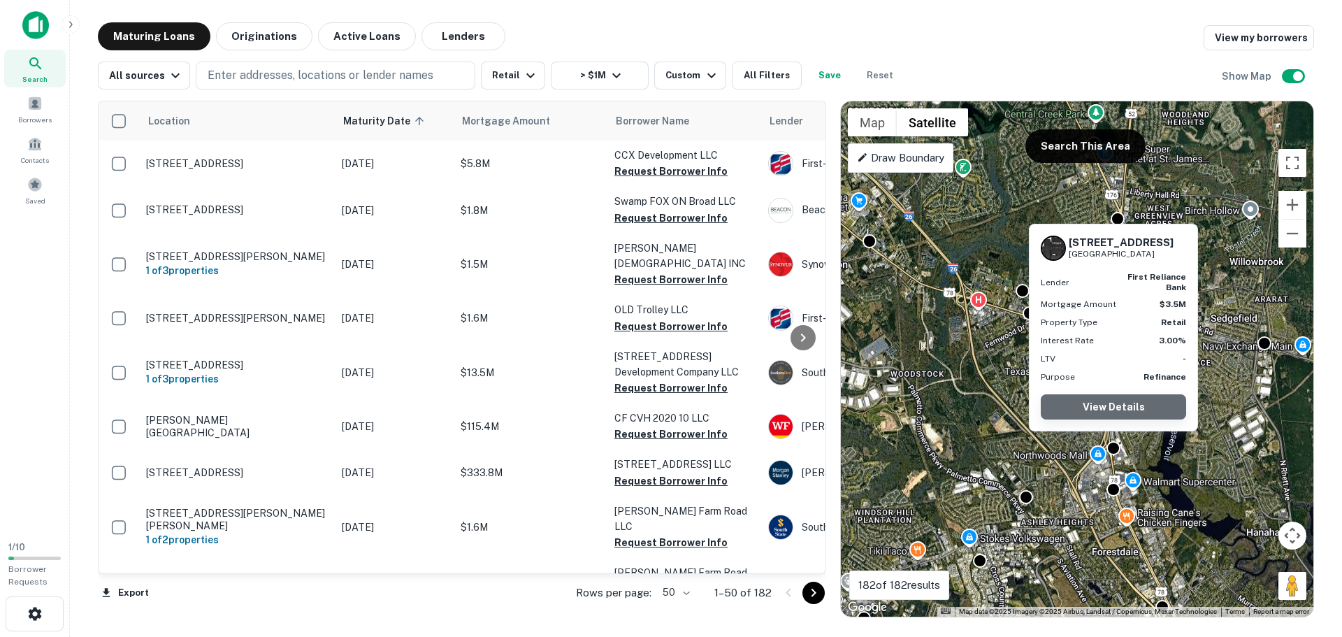
click at [1117, 410] on link "View Details" at bounding box center [1113, 406] width 145 height 25
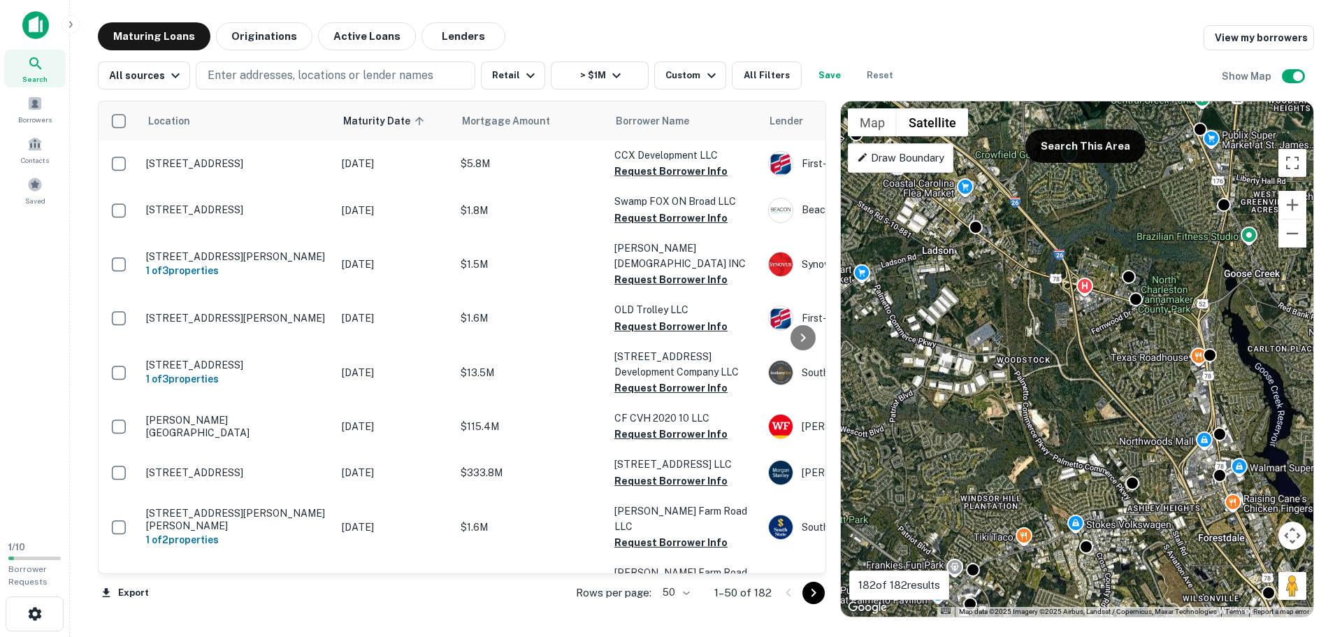
drag, startPoint x: 954, startPoint y: 440, endPoint x: 1073, endPoint y: 424, distance: 119.9
click at [1073, 424] on div "To activate drag with keyboard, press Alt + Enter. Once in keyboard drag state,…" at bounding box center [1077, 358] width 473 height 515
click at [979, 229] on div at bounding box center [976, 225] width 20 height 20
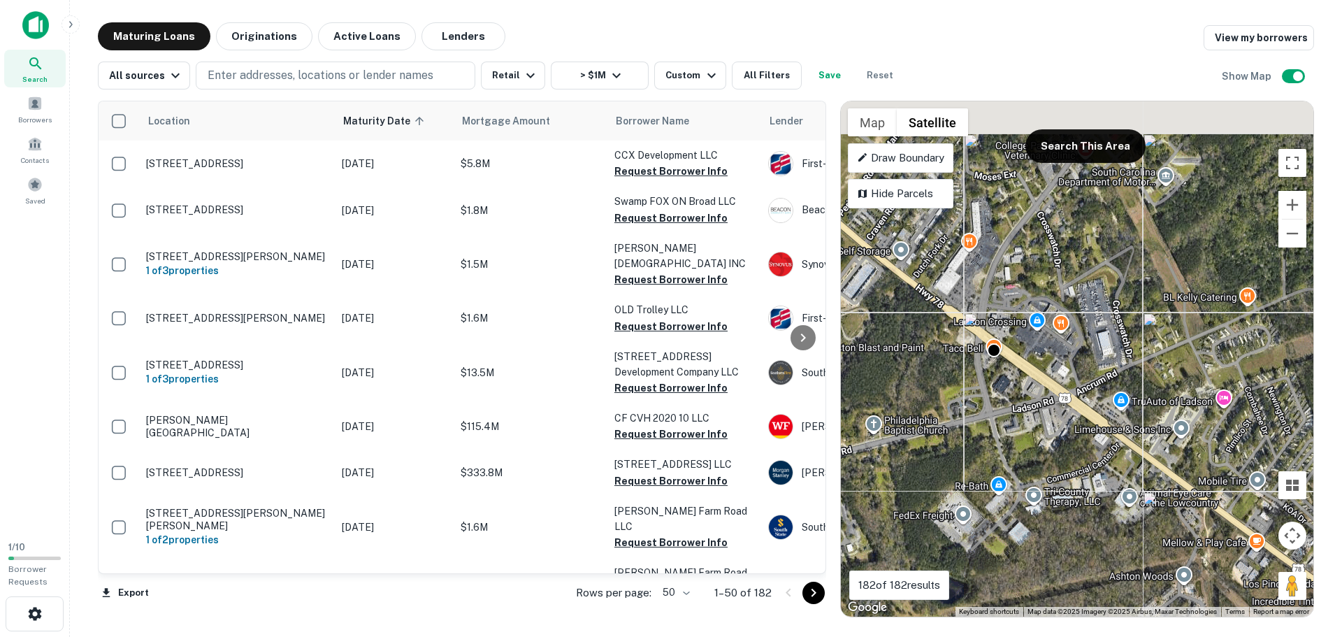
drag, startPoint x: 1006, startPoint y: 333, endPoint x: 1031, endPoint y: 412, distance: 82.9
click at [1031, 412] on div "To activate drag with keyboard, press Alt + Enter. Once in keyboard drag state,…" at bounding box center [1077, 358] width 473 height 515
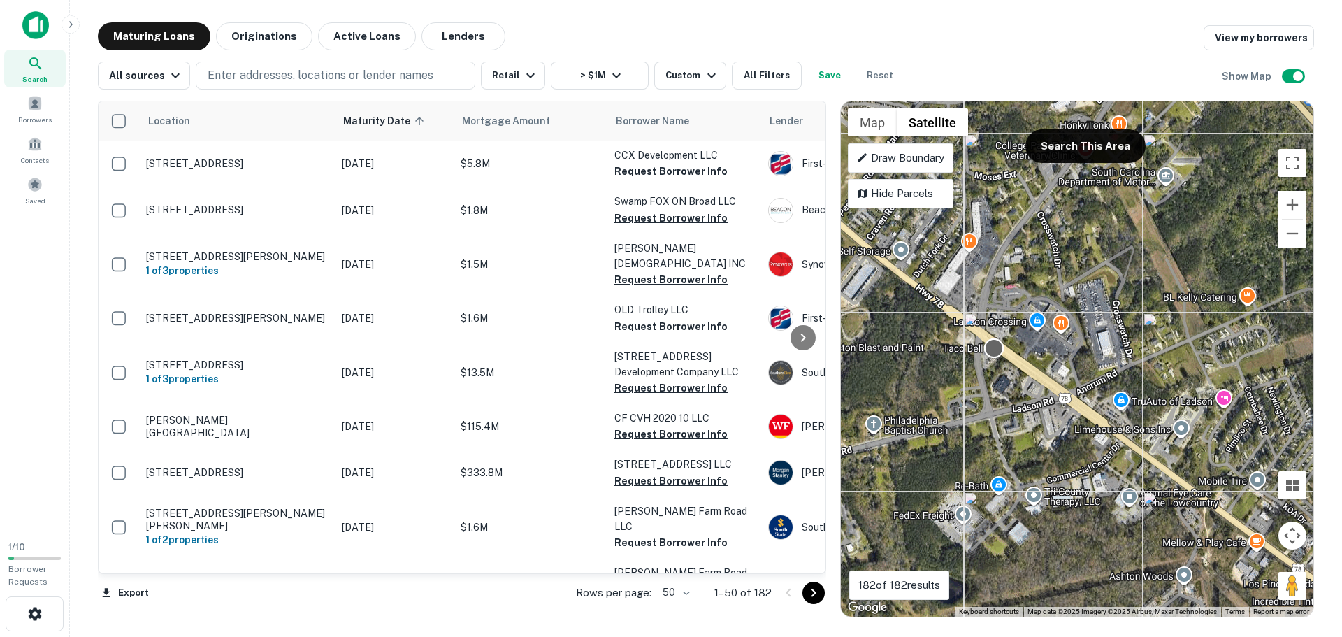
click at [993, 348] on div at bounding box center [994, 348] width 20 height 20
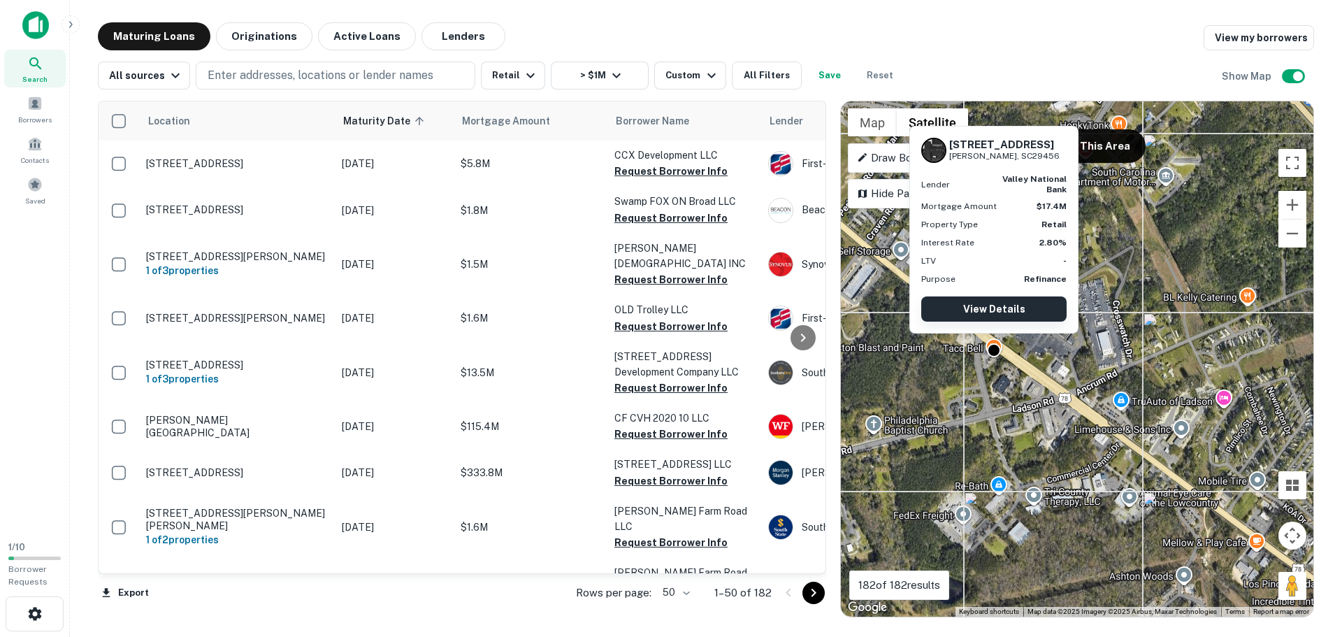
click at [1007, 302] on link "View Details" at bounding box center [993, 308] width 145 height 25
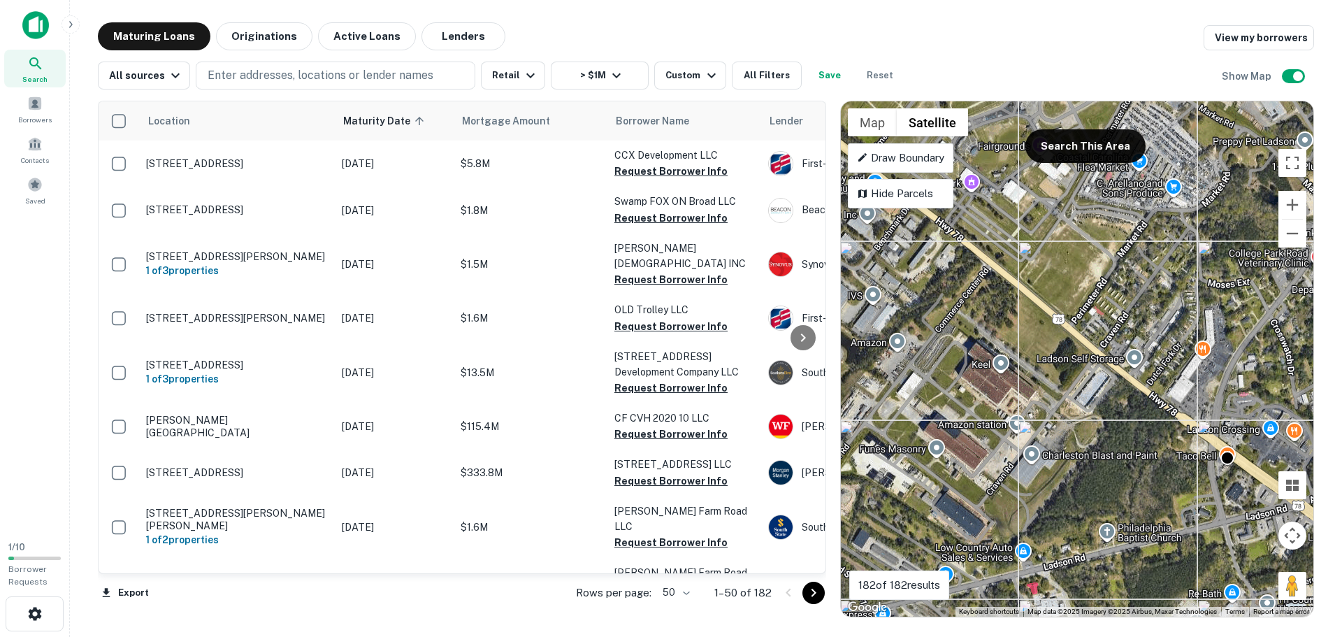
drag, startPoint x: 942, startPoint y: 433, endPoint x: 1131, endPoint y: 563, distance: 230.2
click at [1131, 563] on div "To activate drag with keyboard, press Alt + Enter. Once in keyboard drag state,…" at bounding box center [1077, 358] width 473 height 515
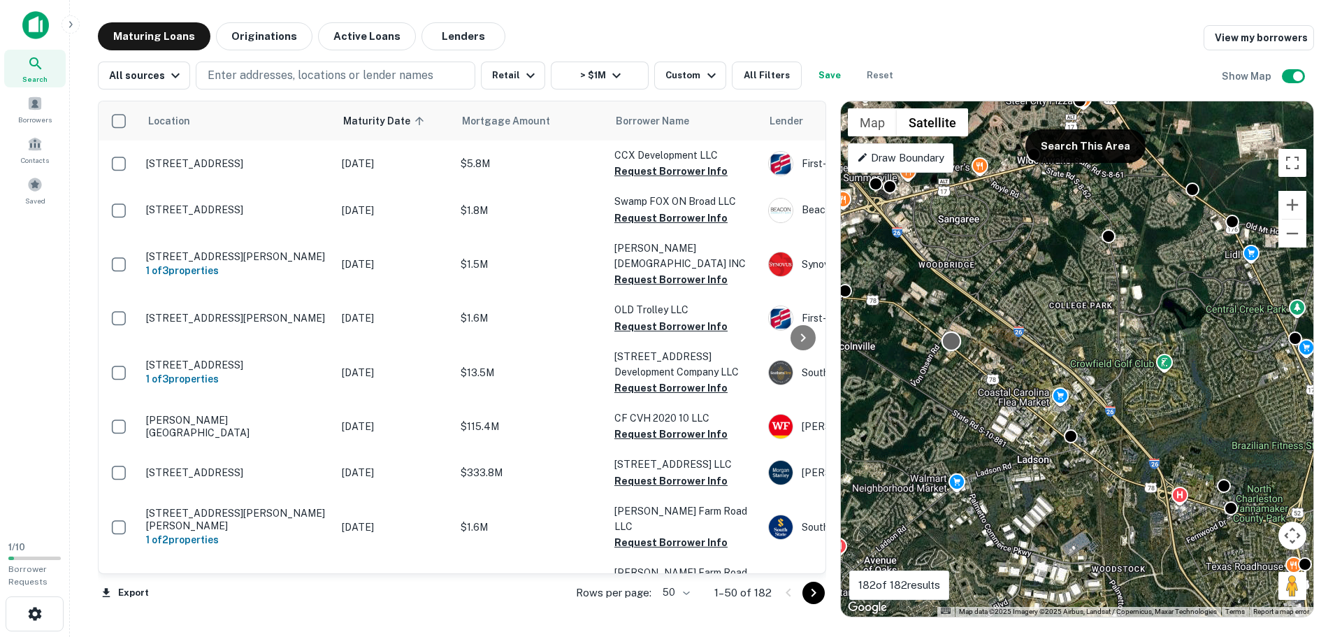
click at [953, 347] on div at bounding box center [952, 341] width 20 height 20
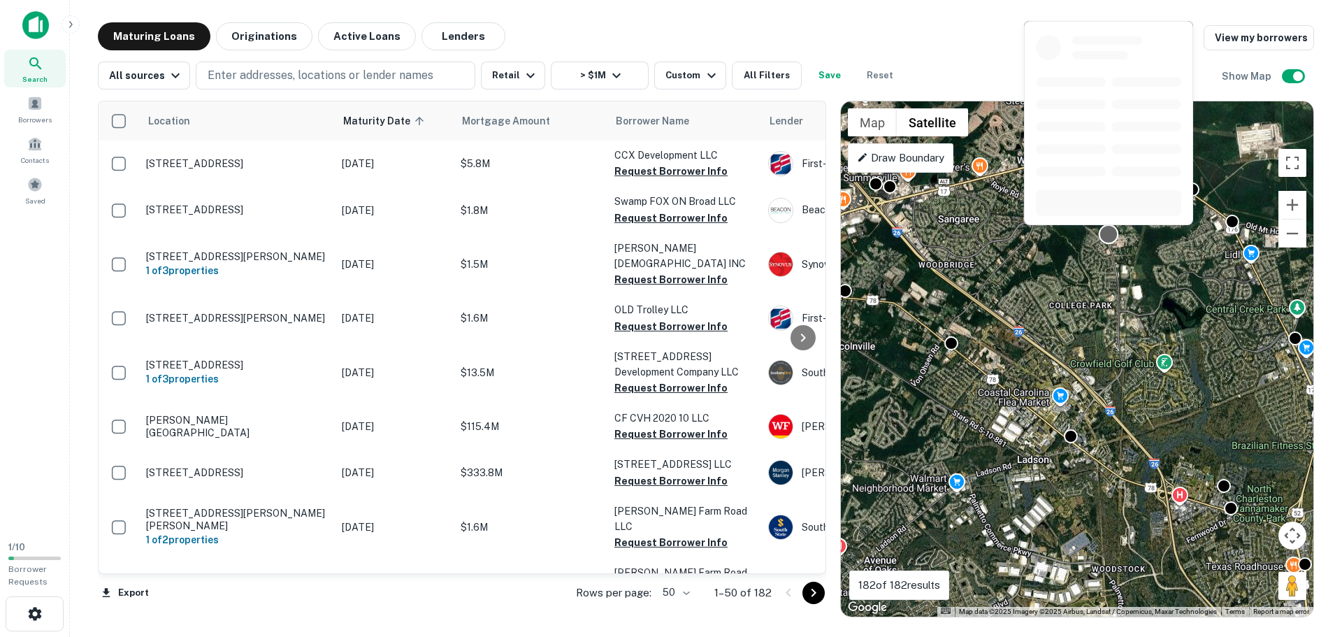
click at [1108, 239] on div at bounding box center [1109, 234] width 20 height 20
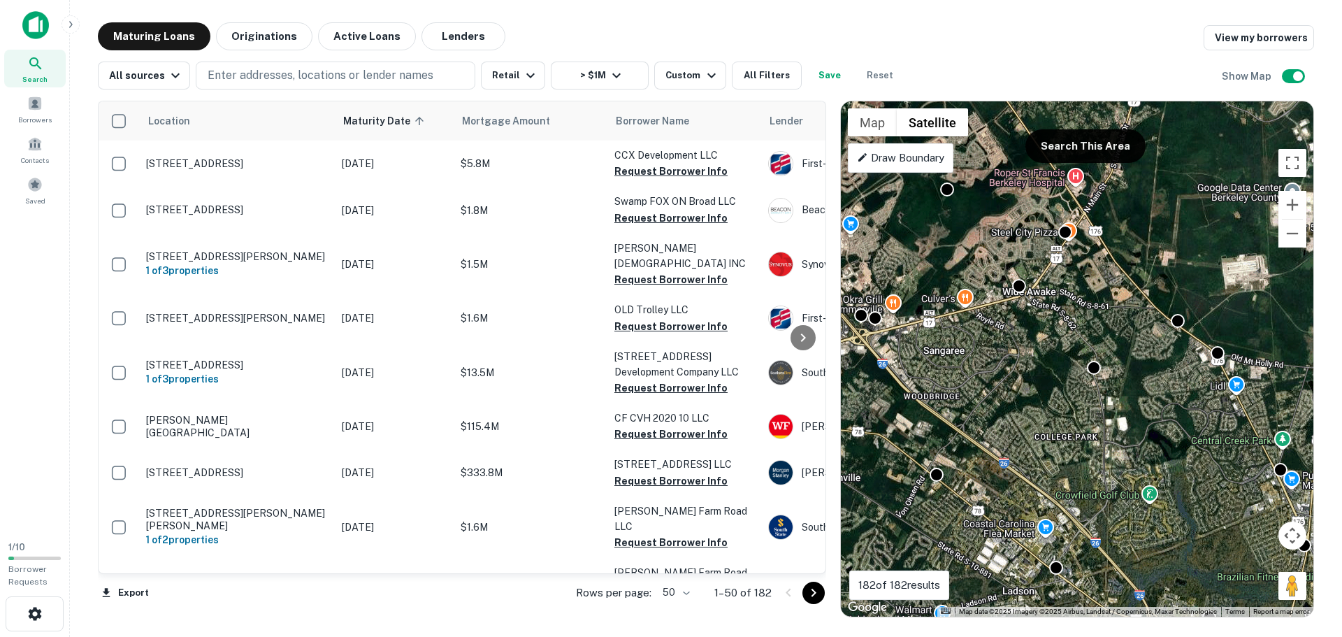
drag, startPoint x: 998, startPoint y: 271, endPoint x: 988, endPoint y: 385, distance: 114.3
click at [983, 386] on div "To activate drag with keyboard, press Alt + Enter. Once in keyboard drag state,…" at bounding box center [1077, 358] width 473 height 515
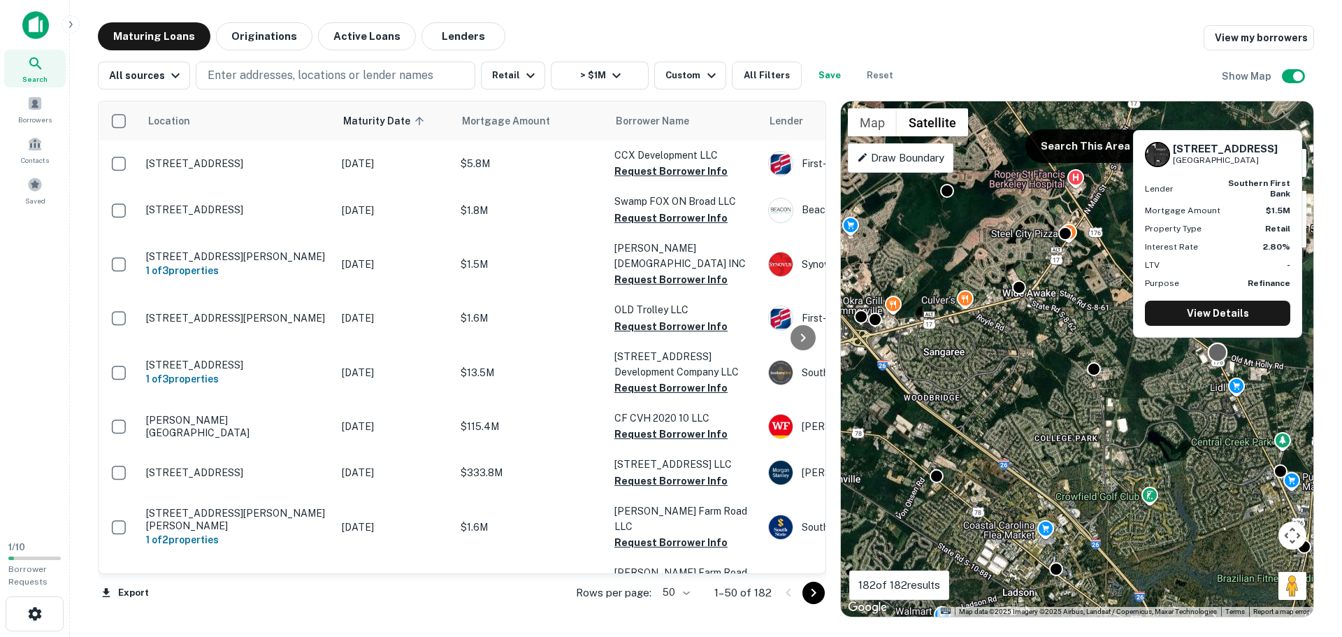
click at [1214, 351] on div at bounding box center [1218, 352] width 20 height 20
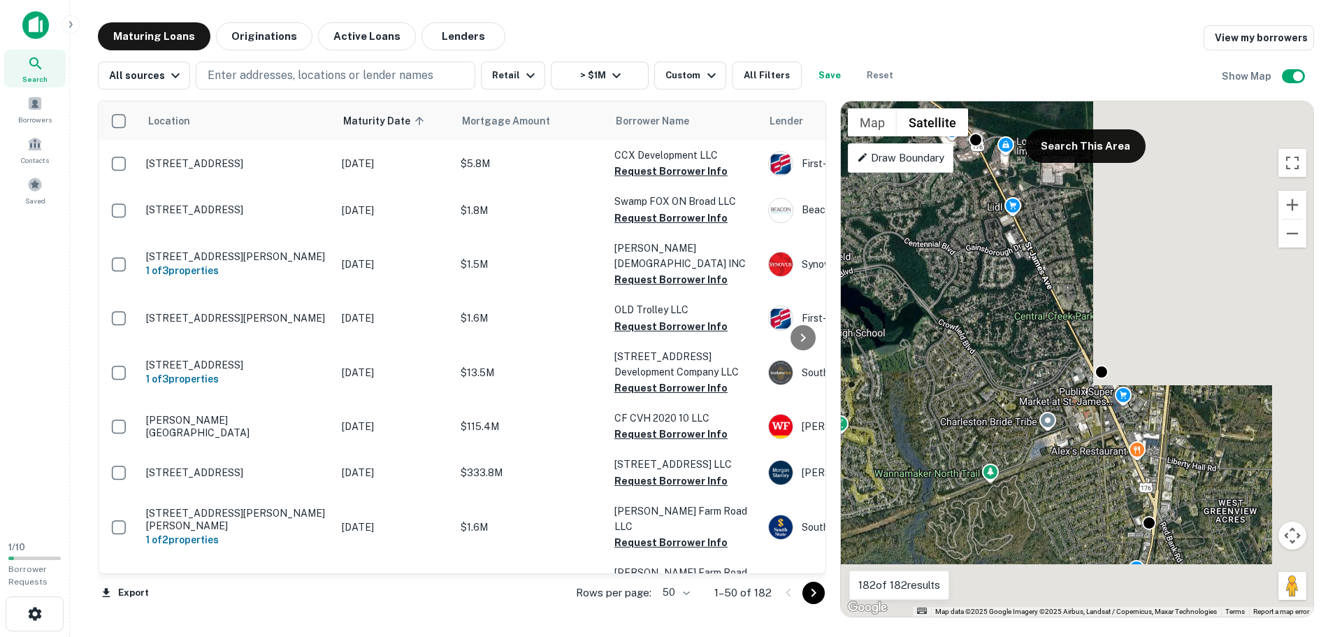
drag, startPoint x: 1235, startPoint y: 500, endPoint x: 960, endPoint y: 276, distance: 353.7
click at [960, 276] on div "To activate drag with keyboard, press Alt + Enter. Once in keyboard drag state,…" at bounding box center [1077, 358] width 473 height 515
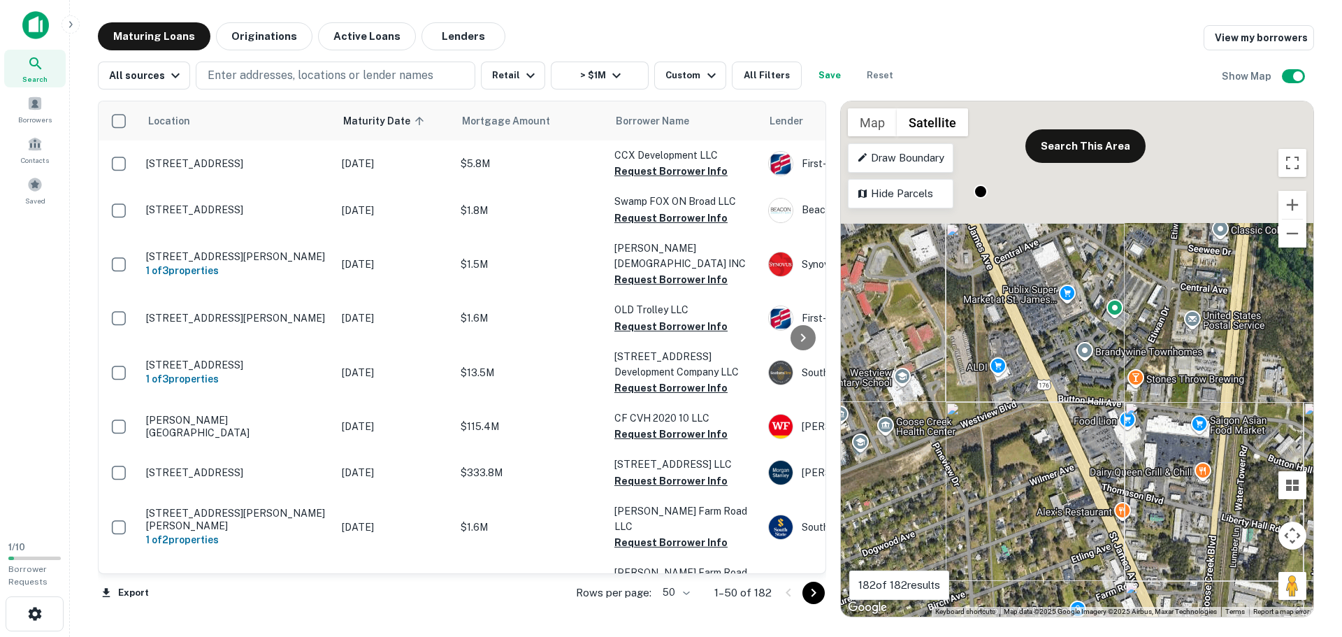
drag, startPoint x: 1030, startPoint y: 332, endPoint x: 1094, endPoint y: 625, distance: 299.9
click at [1094, 625] on main "Maturing Loans Originations Active Loans Lenders View my borrowers All sources …" at bounding box center [706, 318] width 1272 height 637
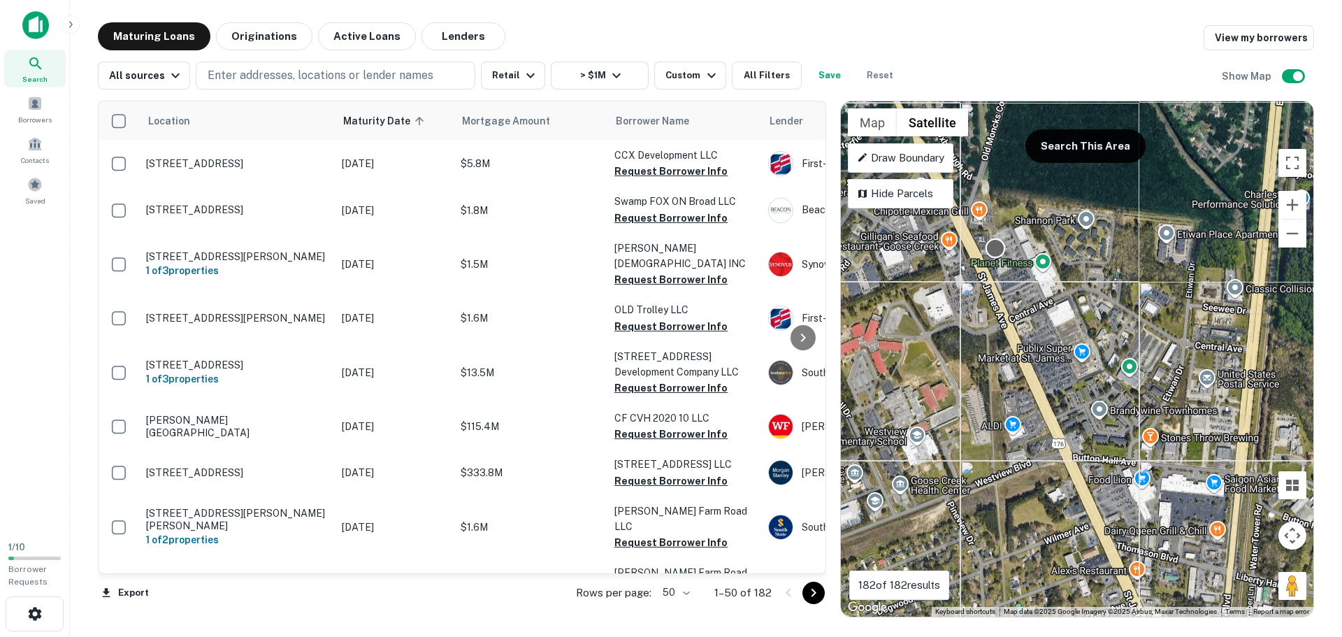
click at [997, 247] on div at bounding box center [996, 248] width 20 height 20
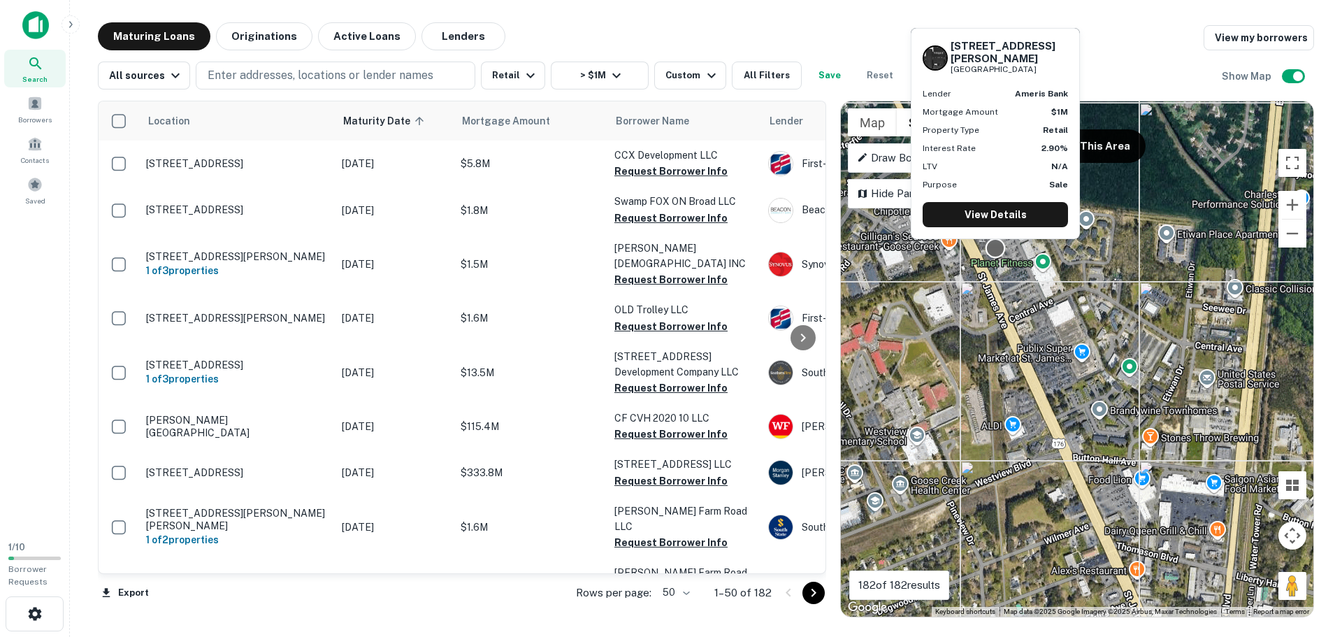
click at [996, 247] on div "216 Saint James Ave Goose Creek, SC29445 Lender ameris bank Mortgage Amount $1M…" at bounding box center [995, 138] width 172 height 222
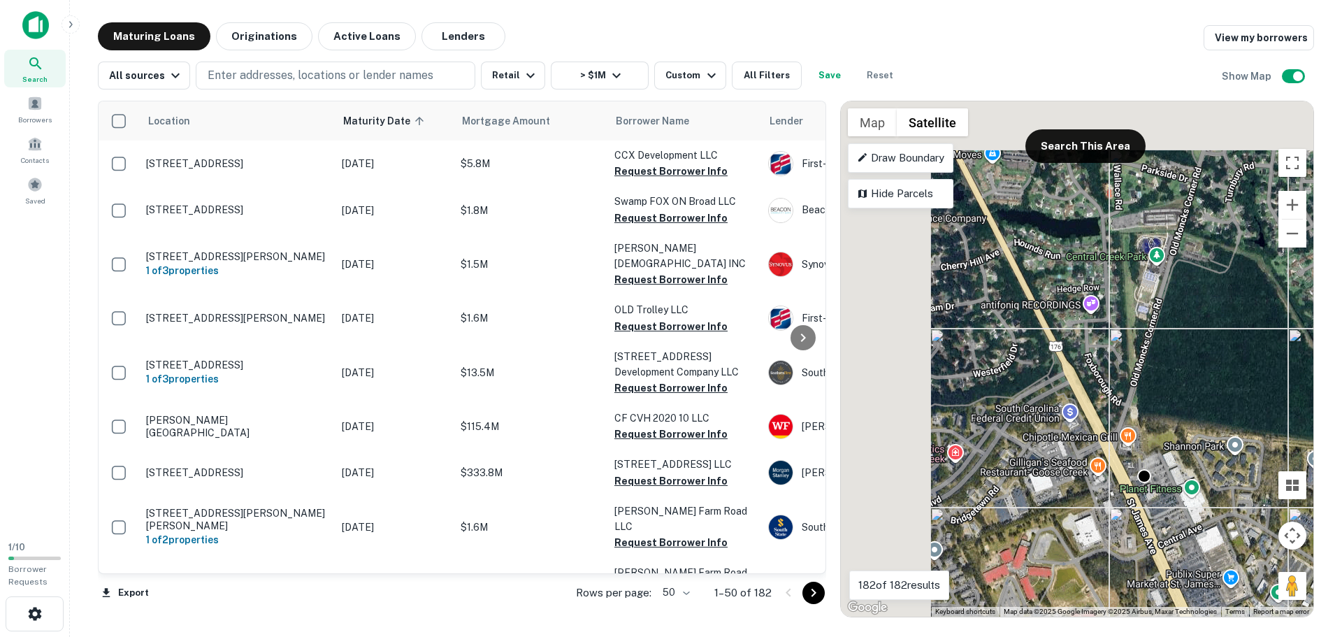
drag, startPoint x: 989, startPoint y: 388, endPoint x: 1108, endPoint y: 574, distance: 220.7
click at [1108, 574] on div "To activate drag with keyboard, press Alt + Enter. Once in keyboard drag state,…" at bounding box center [1077, 358] width 473 height 515
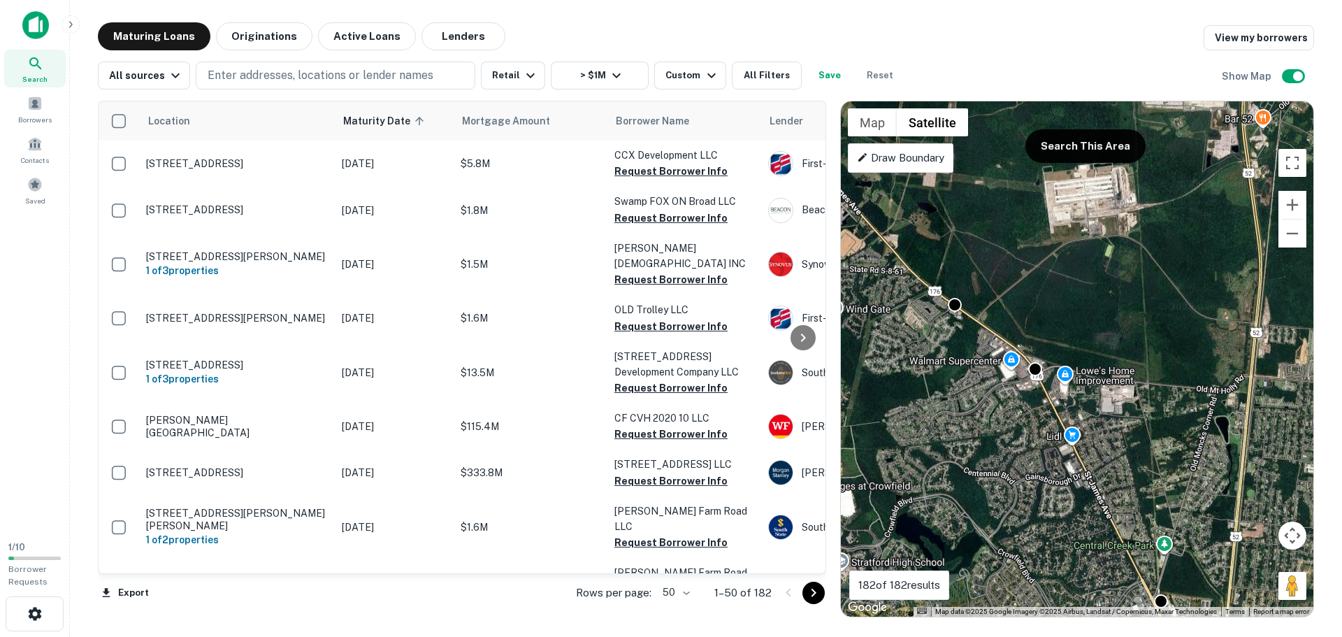
drag, startPoint x: 1048, startPoint y: 329, endPoint x: 1135, endPoint y: 540, distance: 228.2
click at [1135, 540] on div "To activate drag with keyboard, press Alt + Enter. Once in keyboard drag state,…" at bounding box center [1077, 358] width 473 height 515
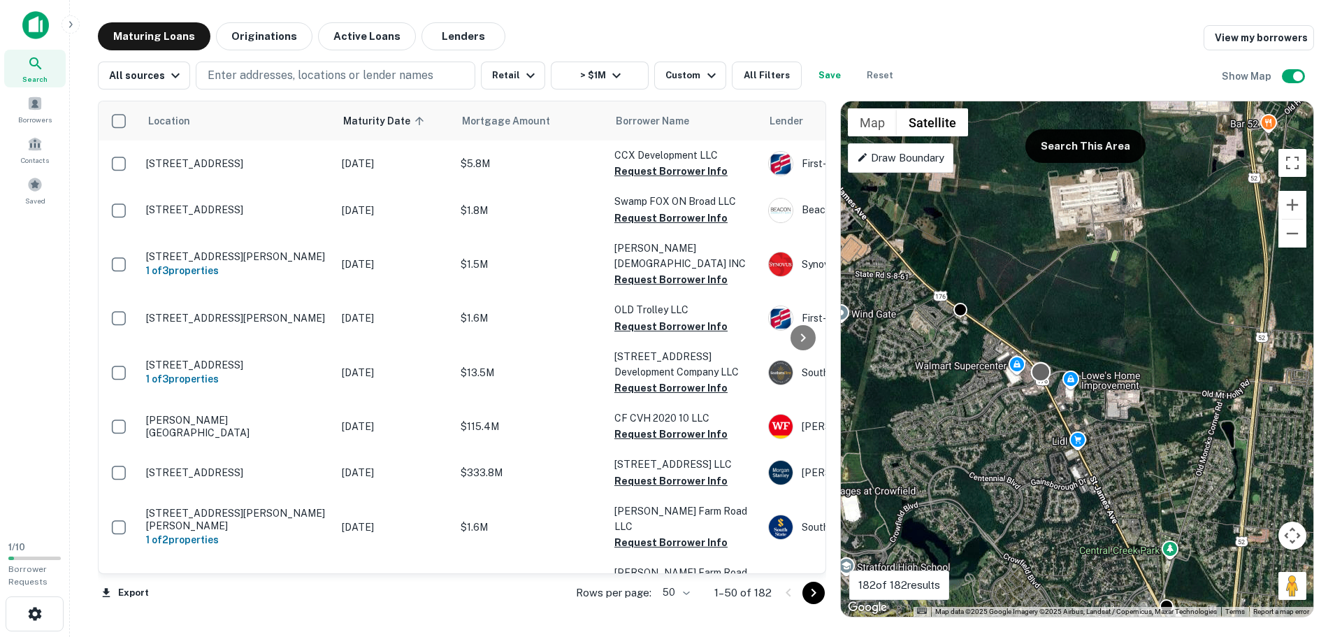
click at [1040, 371] on div at bounding box center [1041, 371] width 20 height 20
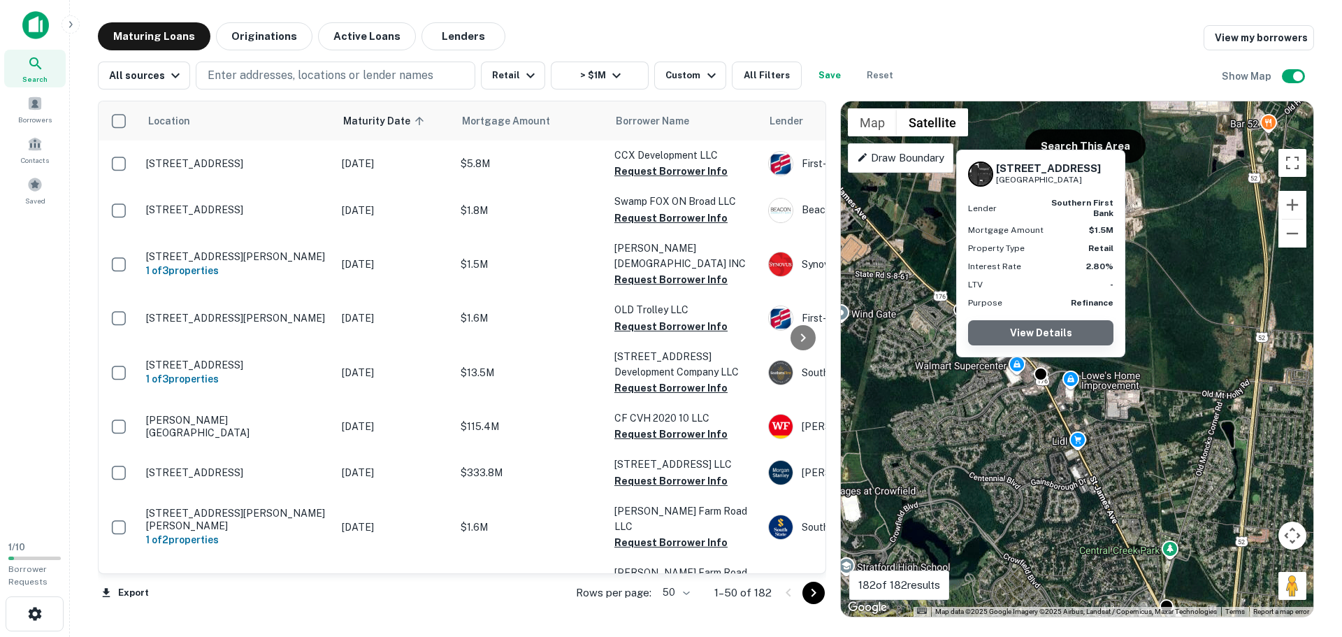
click at [1049, 330] on link "View Details" at bounding box center [1040, 332] width 145 height 25
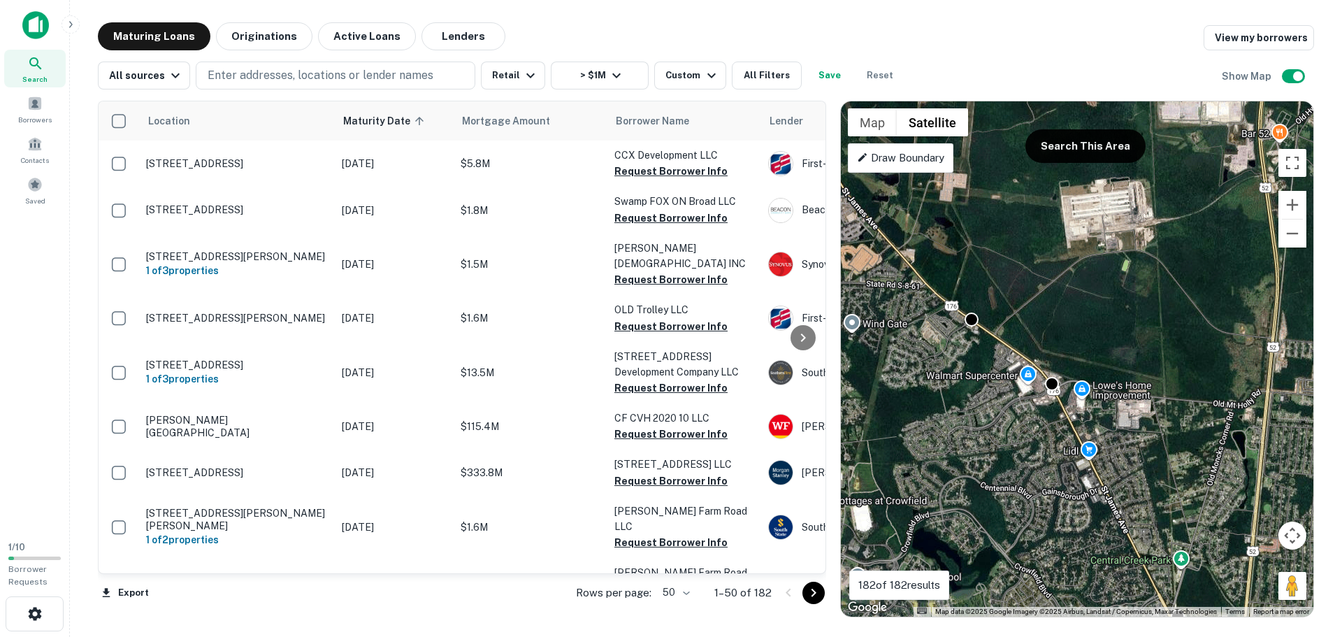
drag, startPoint x: 893, startPoint y: 315, endPoint x: 937, endPoint y: 343, distance: 51.6
click at [930, 344] on div "To activate drag with keyboard, press Alt + Enter. Once in keyboard drag state,…" at bounding box center [1077, 358] width 473 height 515
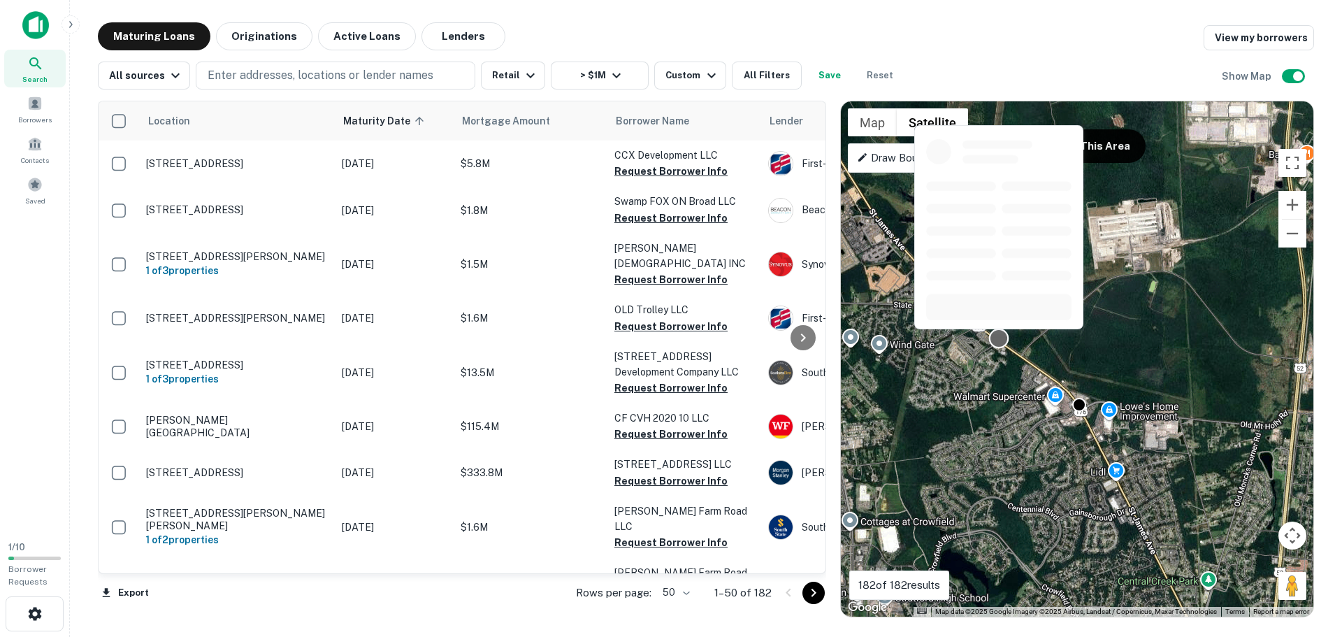
click at [991, 341] on div "To activate drag with keyboard, press Alt + Enter. Once in keyboard drag state,…" at bounding box center [1077, 358] width 473 height 515
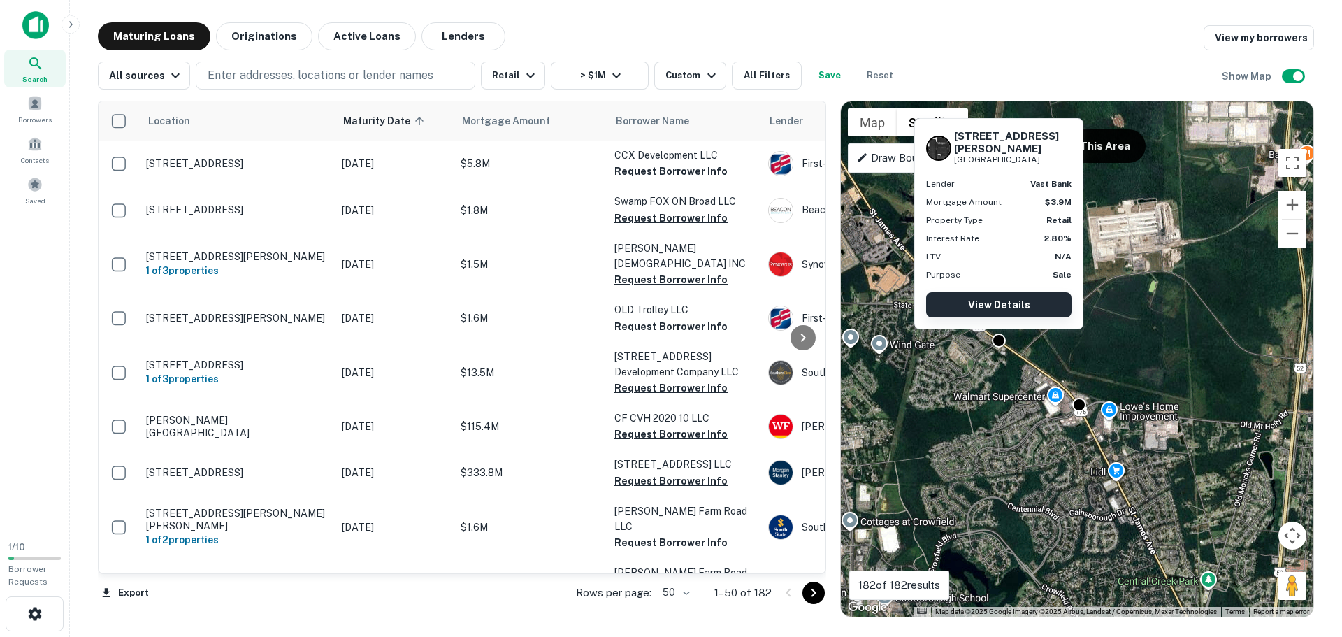
click at [1008, 306] on link "View Details" at bounding box center [998, 304] width 145 height 25
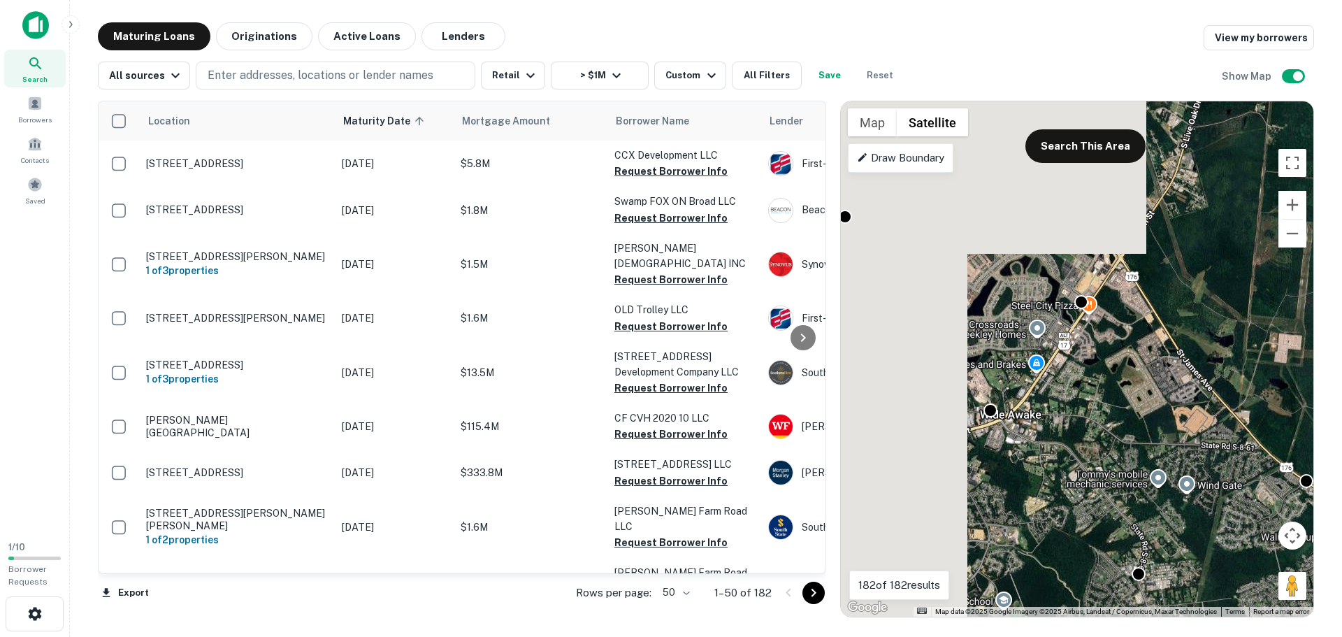
drag, startPoint x: 949, startPoint y: 391, endPoint x: 1258, endPoint y: 533, distance: 339.1
click at [1258, 533] on div "To activate drag with keyboard, press Alt + Enter. Once in keyboard drag state,…" at bounding box center [1077, 358] width 473 height 515
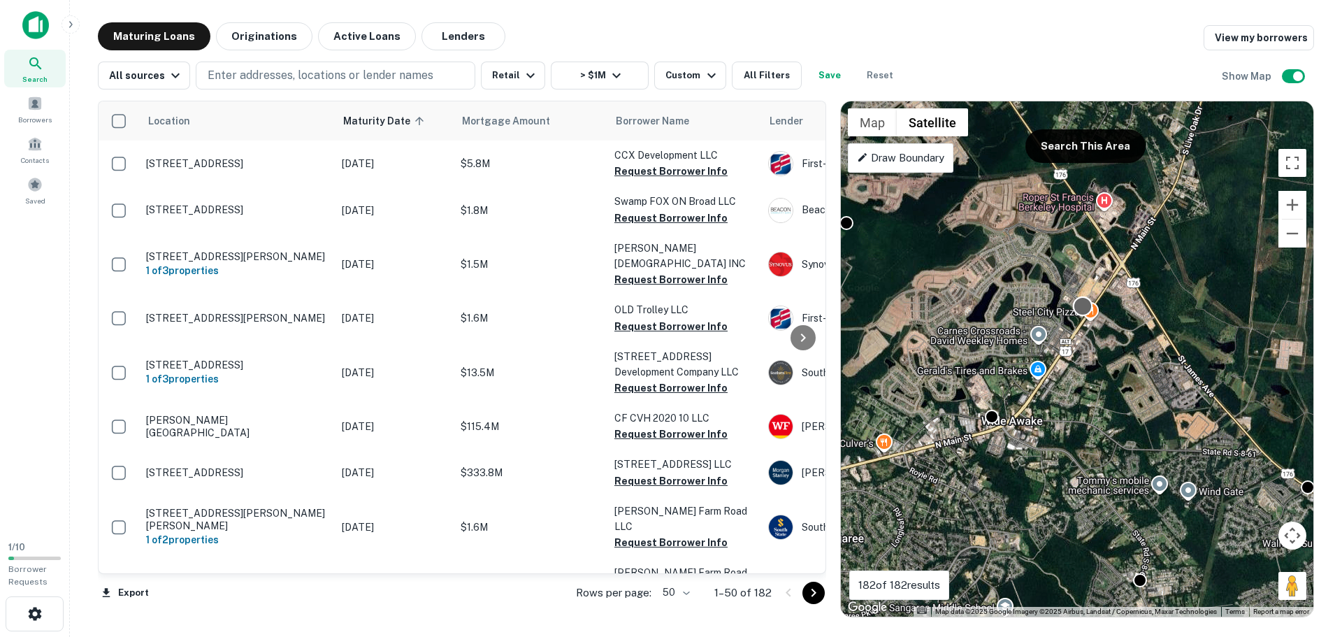
click at [1079, 305] on div at bounding box center [1083, 306] width 20 height 20
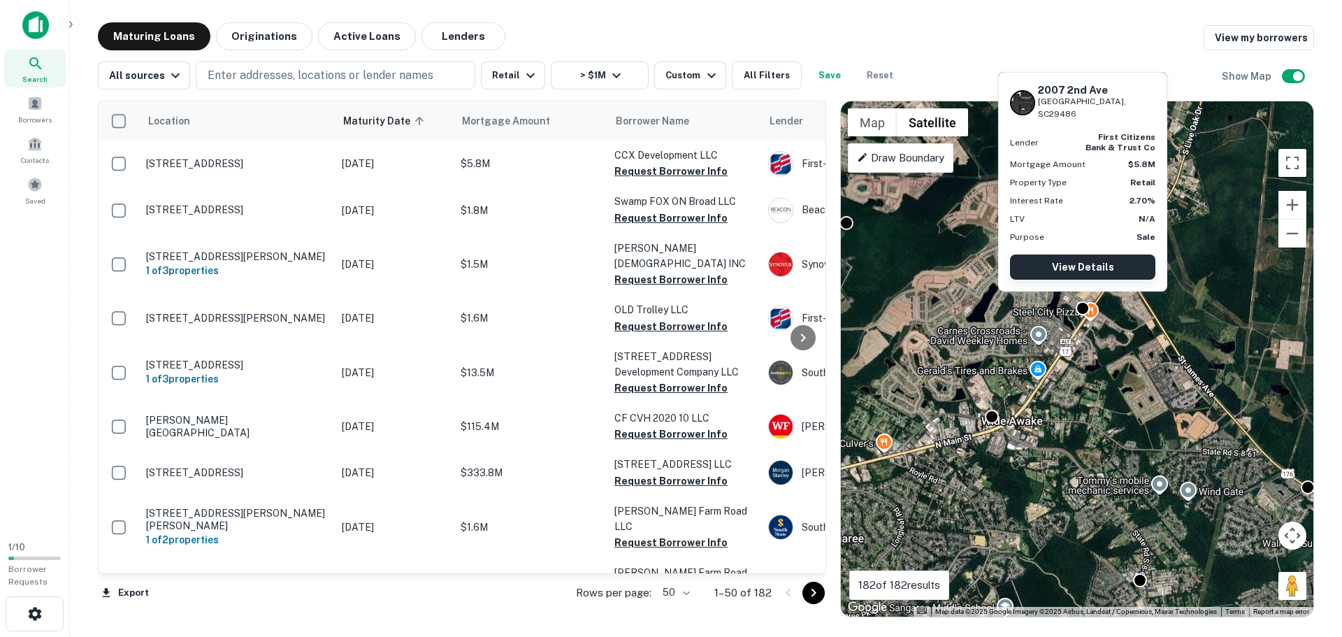
click at [1083, 268] on link "View Details" at bounding box center [1082, 266] width 145 height 25
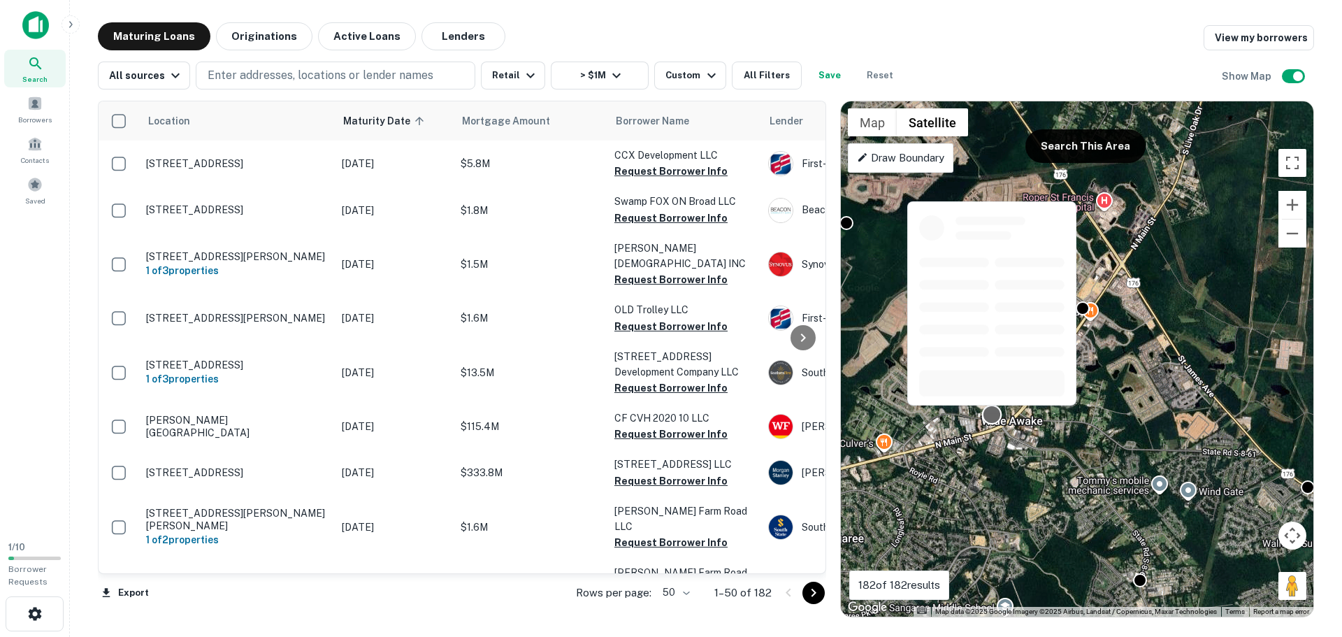
click at [989, 417] on div at bounding box center [992, 414] width 20 height 20
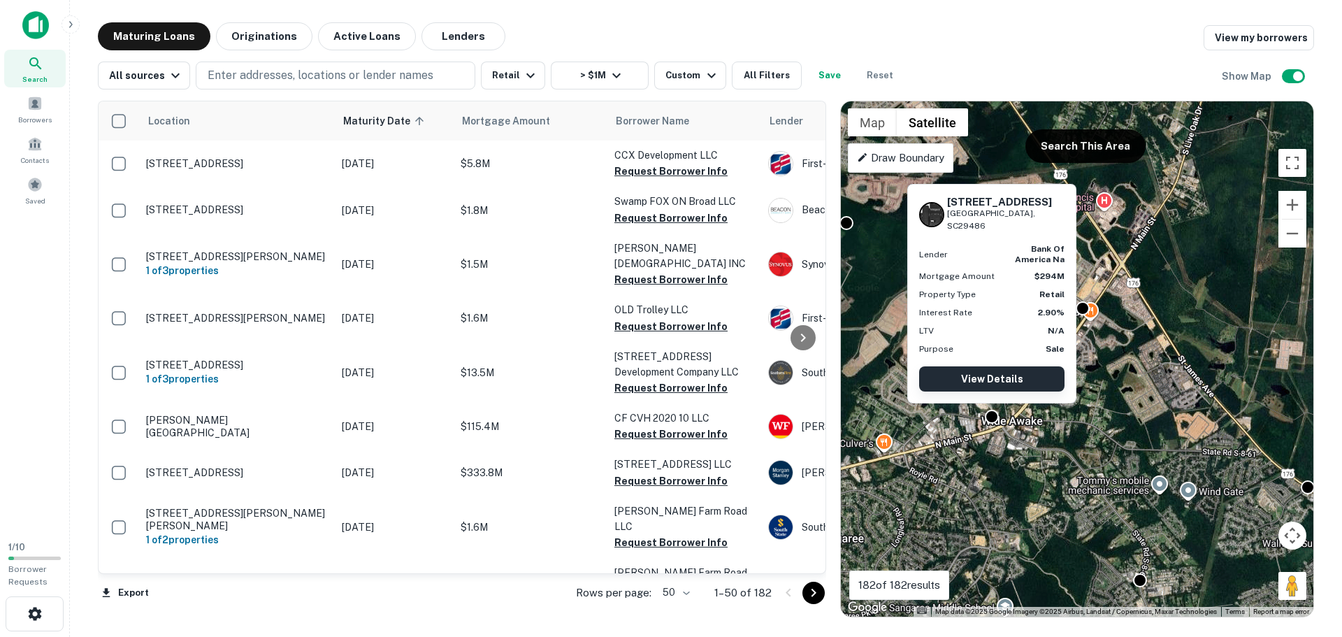
click at [985, 368] on link "View Details" at bounding box center [991, 378] width 145 height 25
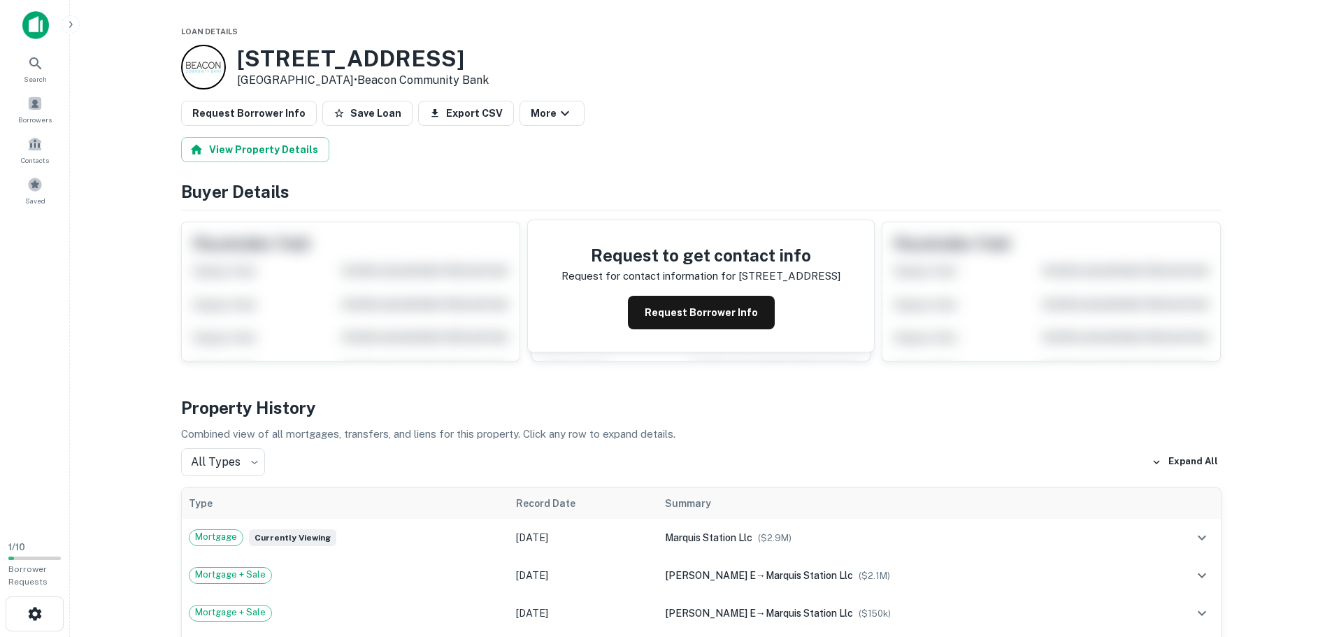
drag, startPoint x: 438, startPoint y: 62, endPoint x: 233, endPoint y: 68, distance: 205.6
click at [233, 68] on div "[STREET_ADDRESS] • Beacon Community Bank" at bounding box center [335, 67] width 308 height 45
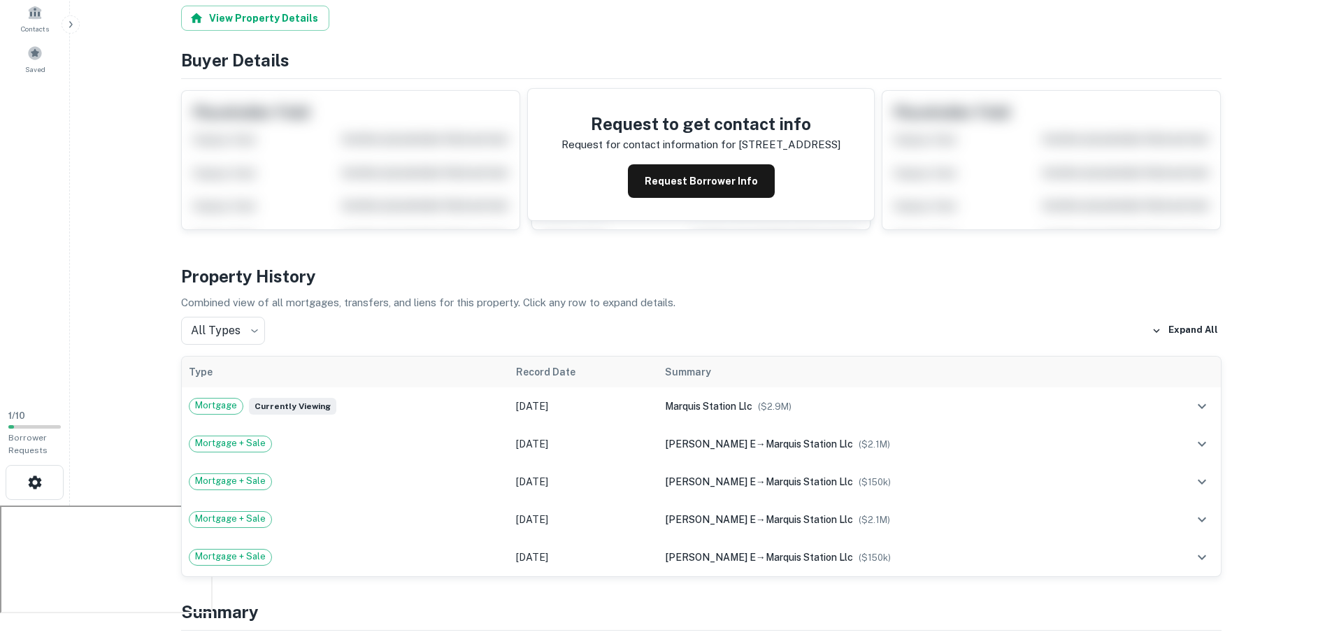
scroll to position [140, 0]
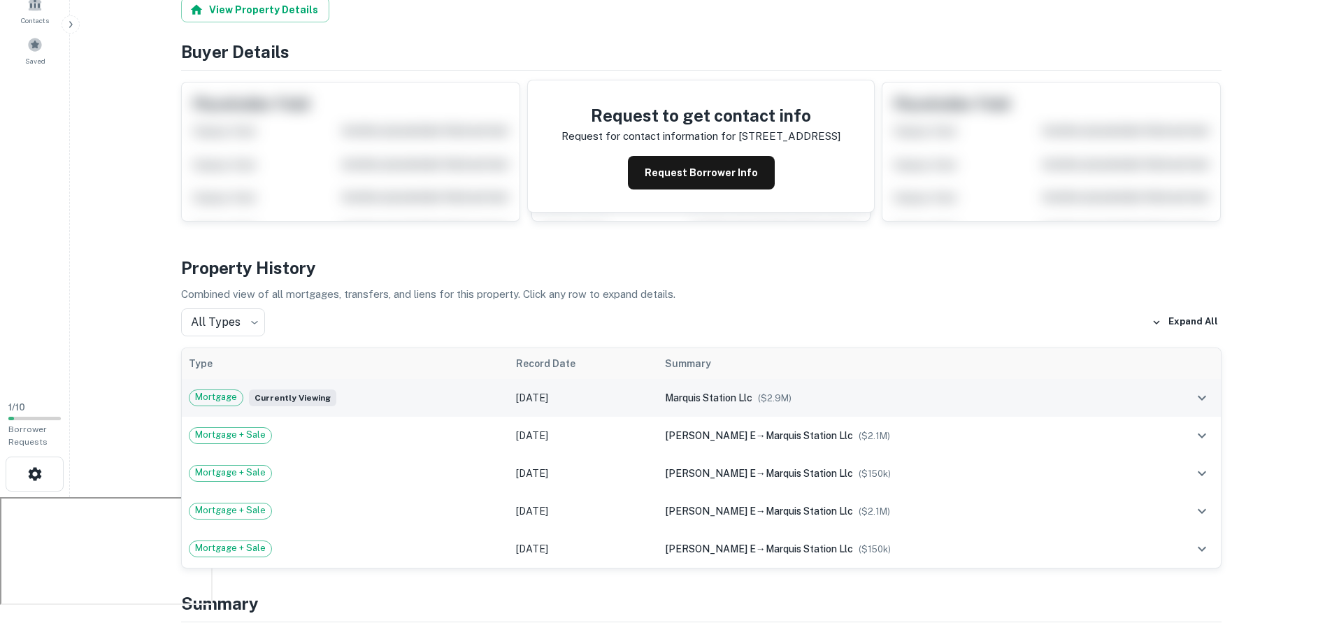
click at [502, 396] on div "Mortgage Currently viewing" at bounding box center [345, 397] width 313 height 17
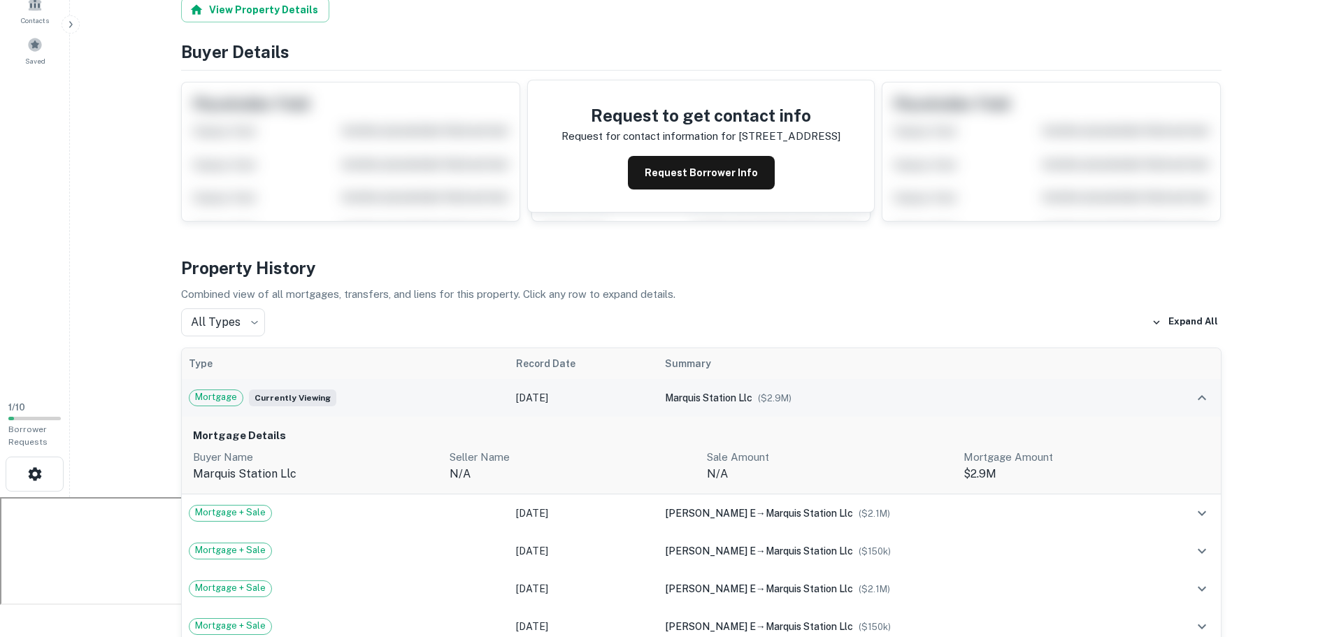
click at [502, 396] on div "Mortgage Currently viewing" at bounding box center [345, 397] width 313 height 17
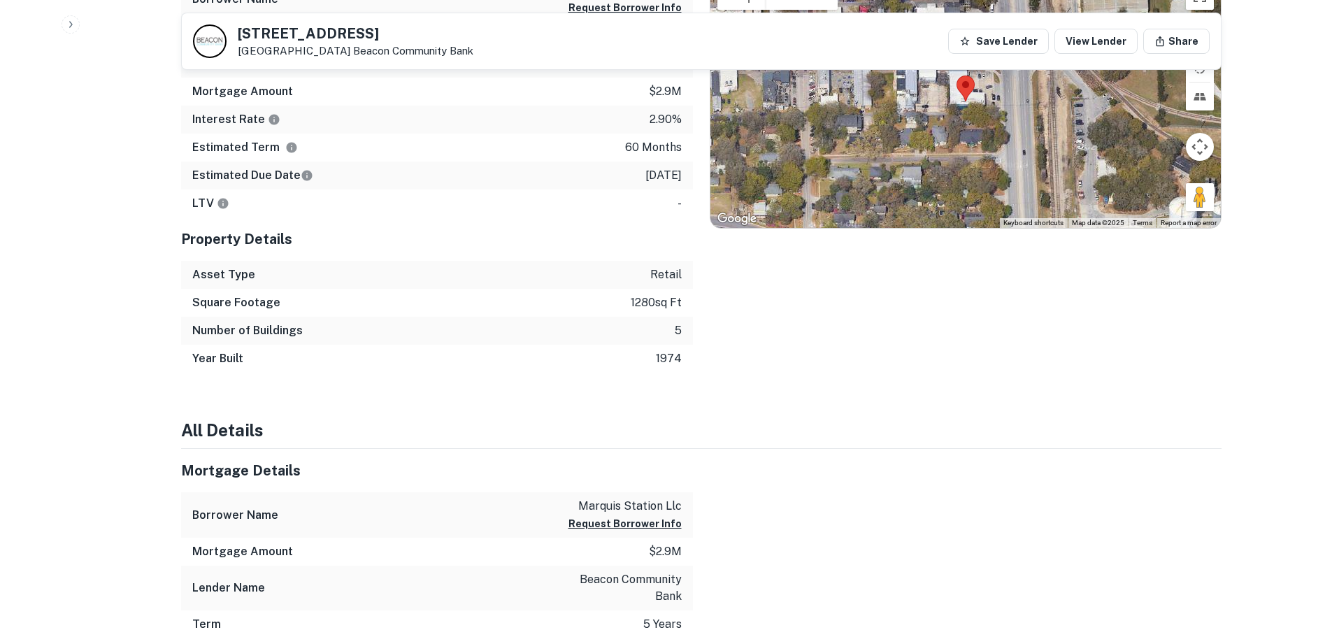
scroll to position [839, 0]
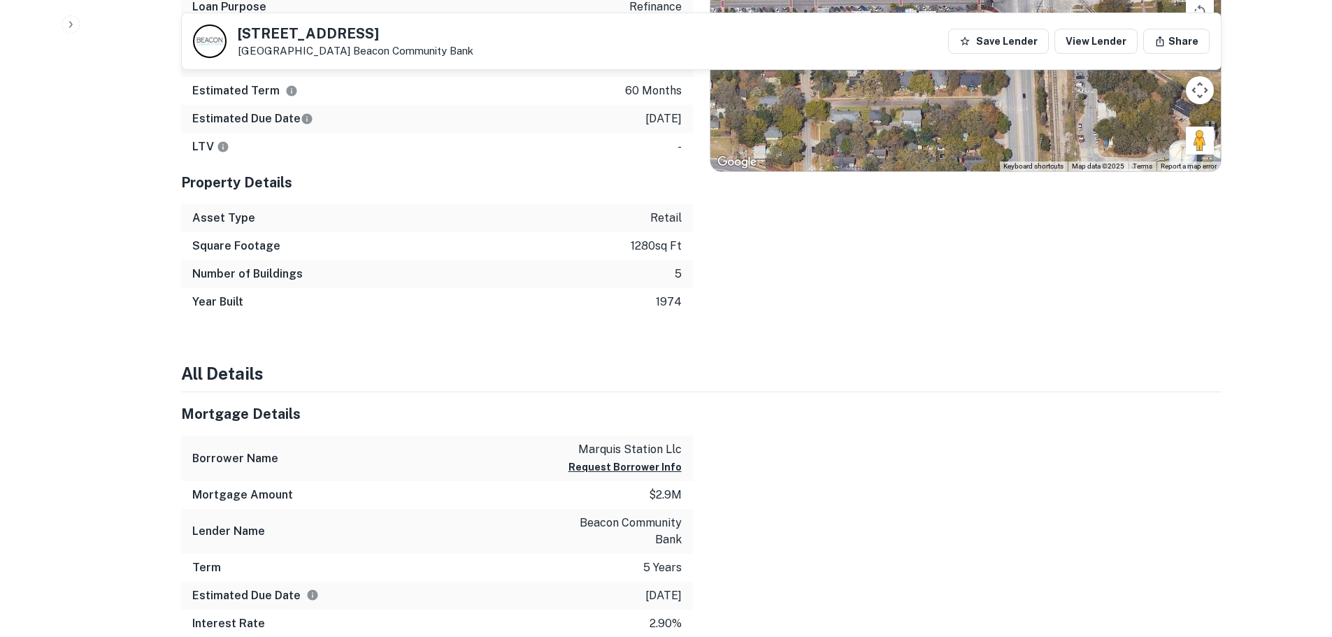
click at [618, 443] on p "marquis station llc" at bounding box center [624, 449] width 113 height 17
copy div "marquis station llc Request Borrower Info"
click at [945, 374] on h4 "All Details" at bounding box center [701, 373] width 1040 height 25
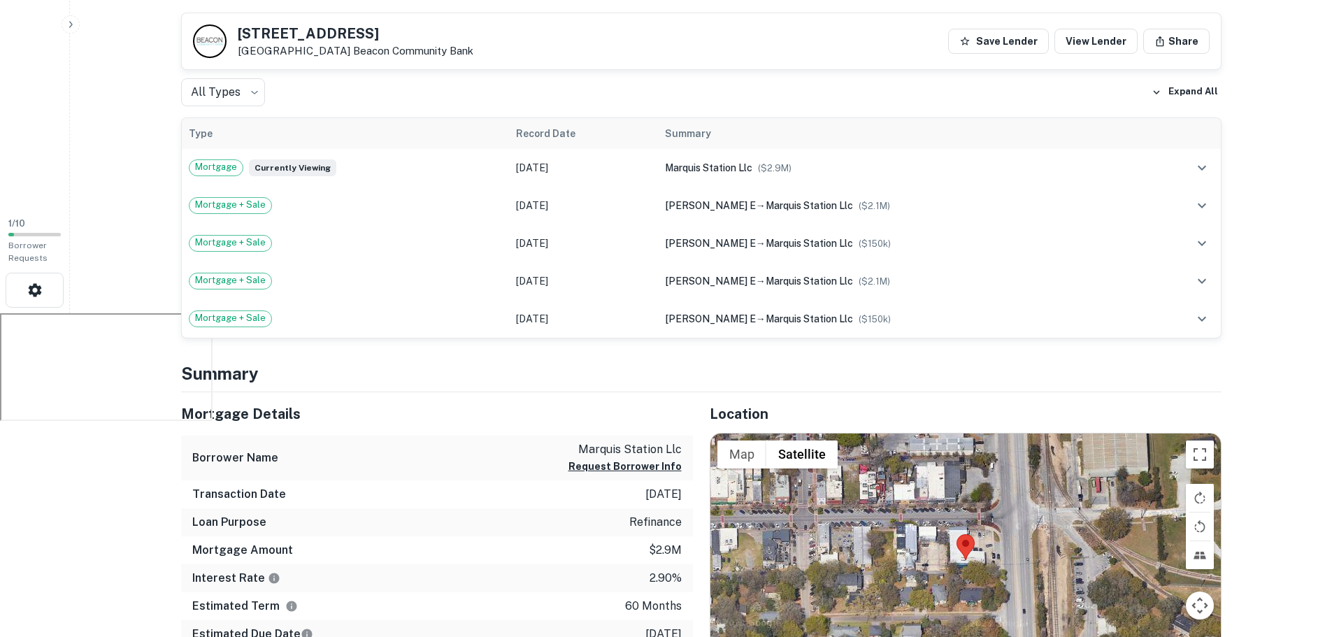
scroll to position [280, 0]
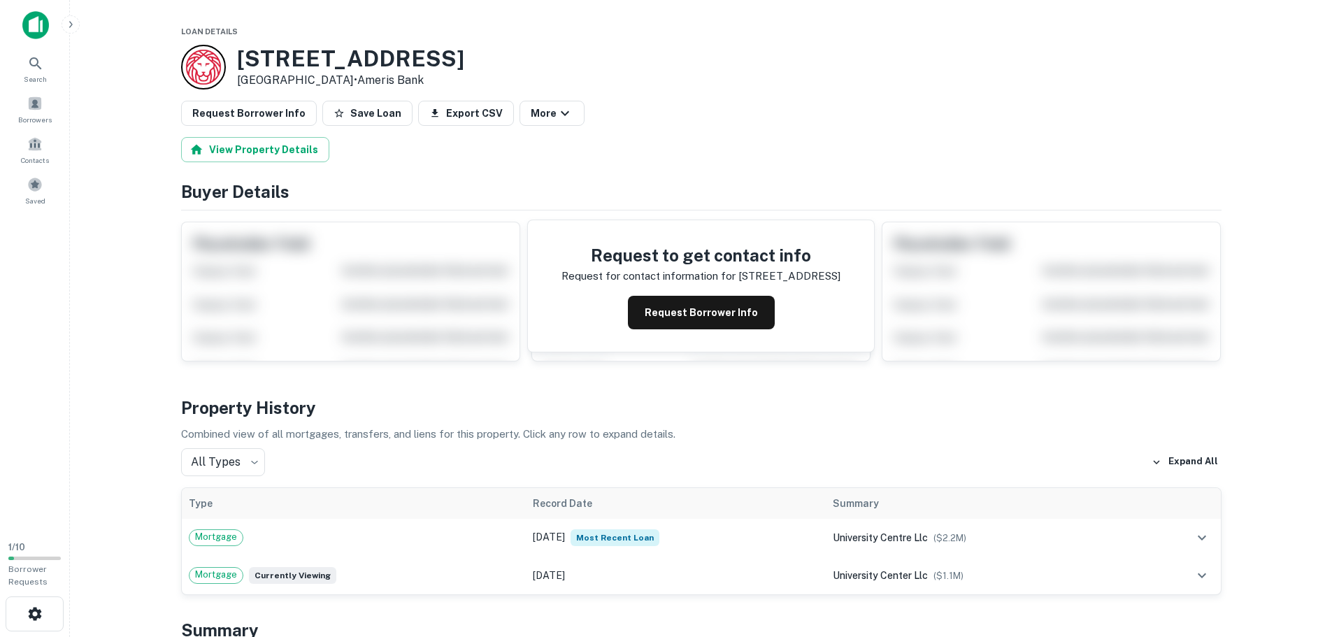
drag, startPoint x: 482, startPoint y: 66, endPoint x: 243, endPoint y: 70, distance: 239.1
click at [243, 70] on div "[STREET_ADDRESS] • Ameris Bank" at bounding box center [701, 67] width 1040 height 45
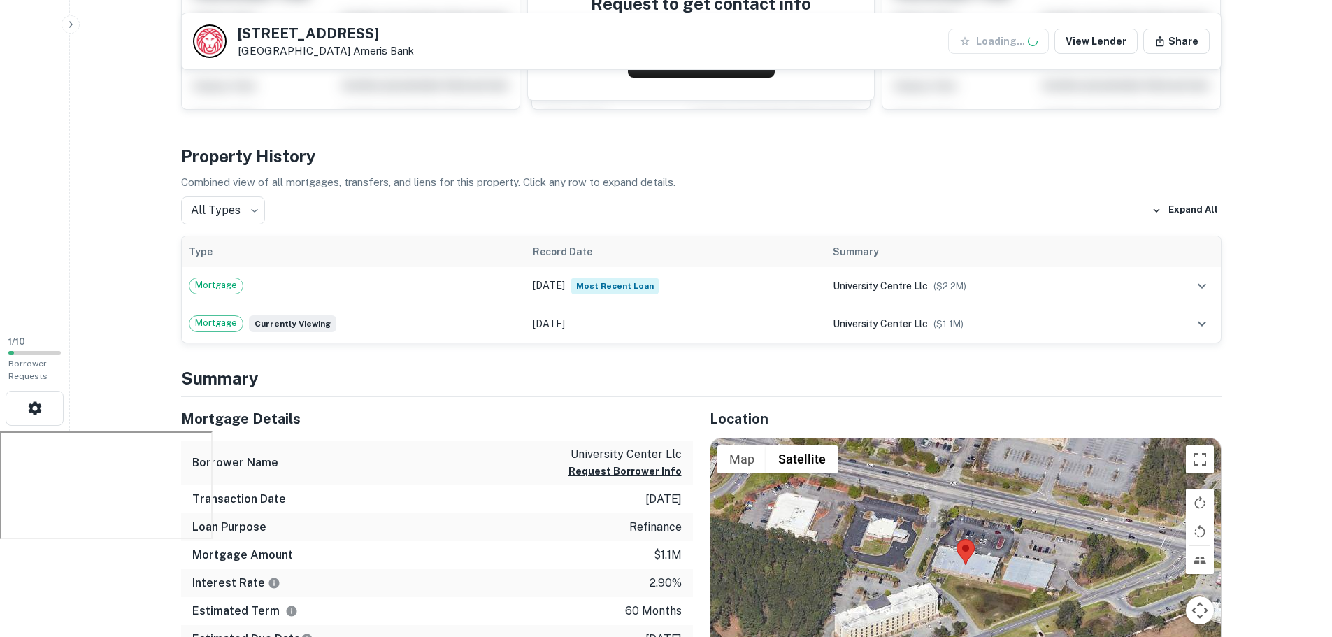
scroll to position [210, 0]
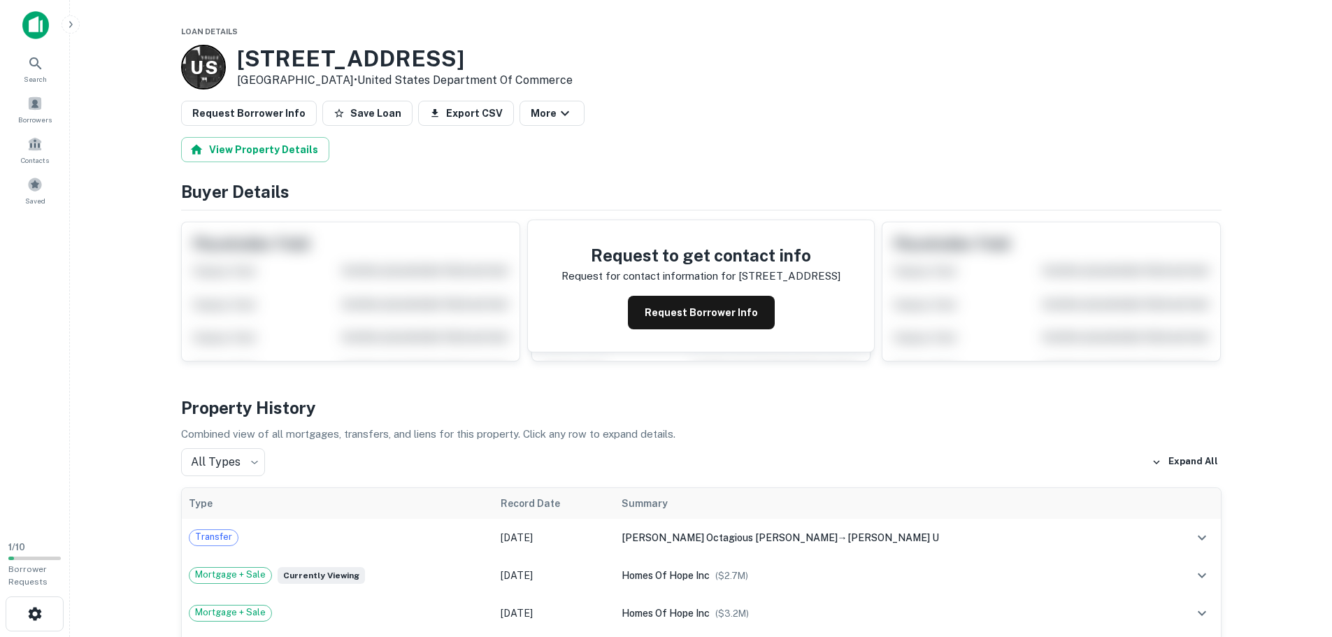
click at [260, 61] on h3 "8570 Rivers Ave" at bounding box center [405, 58] width 336 height 27
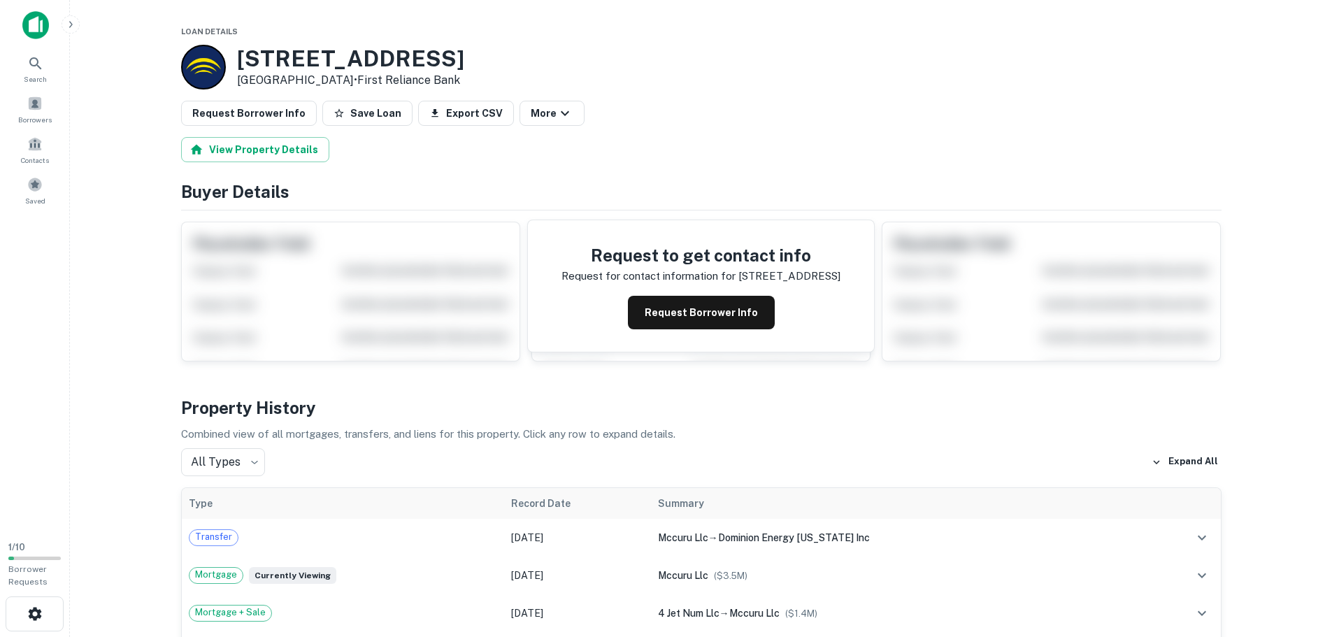
click at [363, 50] on h3 "[STREET_ADDRESS]" at bounding box center [350, 58] width 227 height 27
click at [363, 50] on h3 "7818 Rivers Ave" at bounding box center [350, 58] width 227 height 27
